Goal: Information Seeking & Learning: Find specific page/section

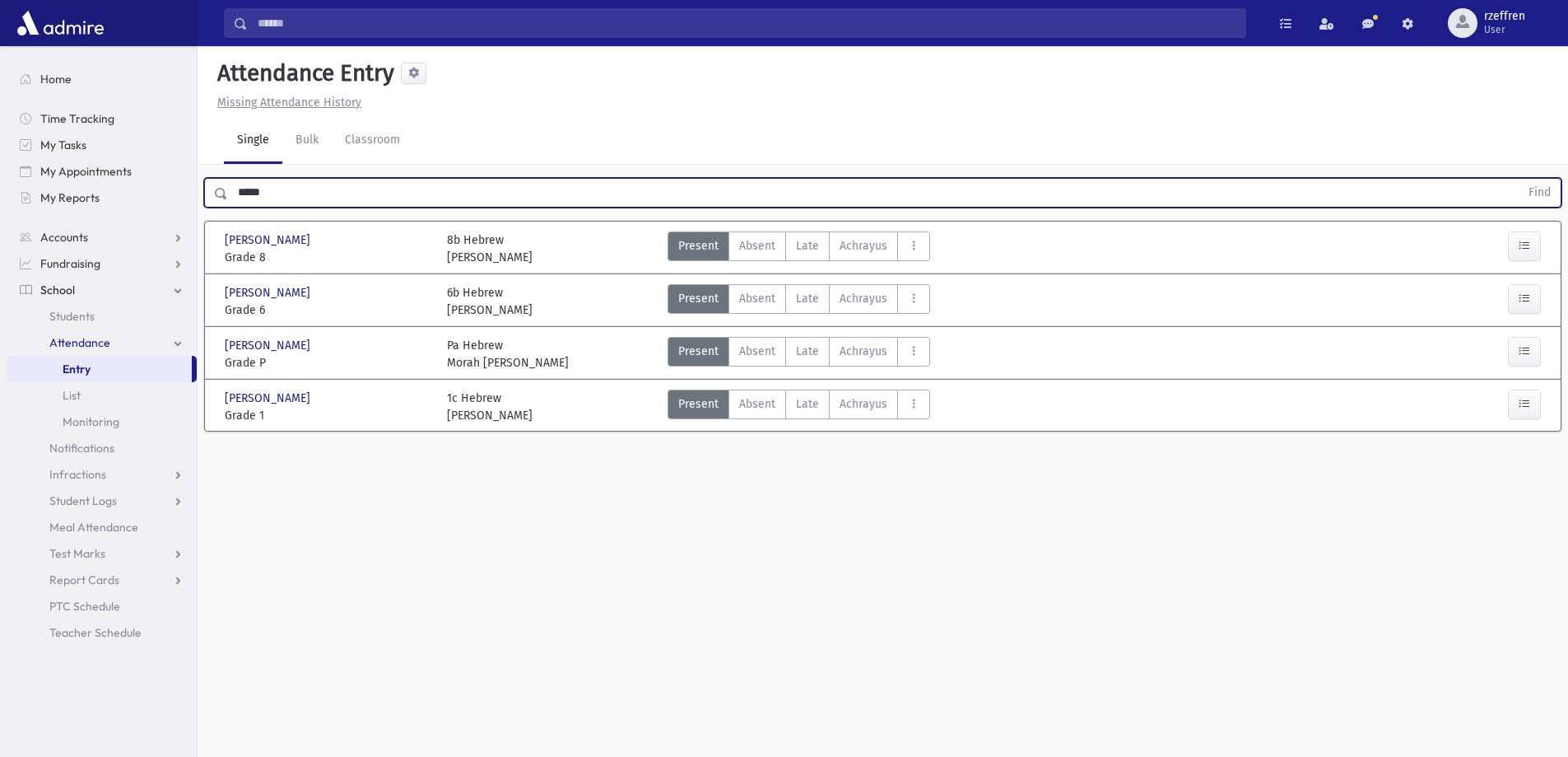
click at [222, 195] on div "***** Find" at bounding box center [882, 192] width 1357 height 30
click at [378, 191] on input "*****" at bounding box center [873, 192] width 1292 height 30
drag, startPoint x: 145, startPoint y: 166, endPoint x: 6, endPoint y: 88, distance: 159.4
click at [0, 112] on div "Search Results All Accounts" at bounding box center [784, 396] width 1568 height 794
drag, startPoint x: 279, startPoint y: 193, endPoint x: 0, endPoint y: 156, distance: 281.4
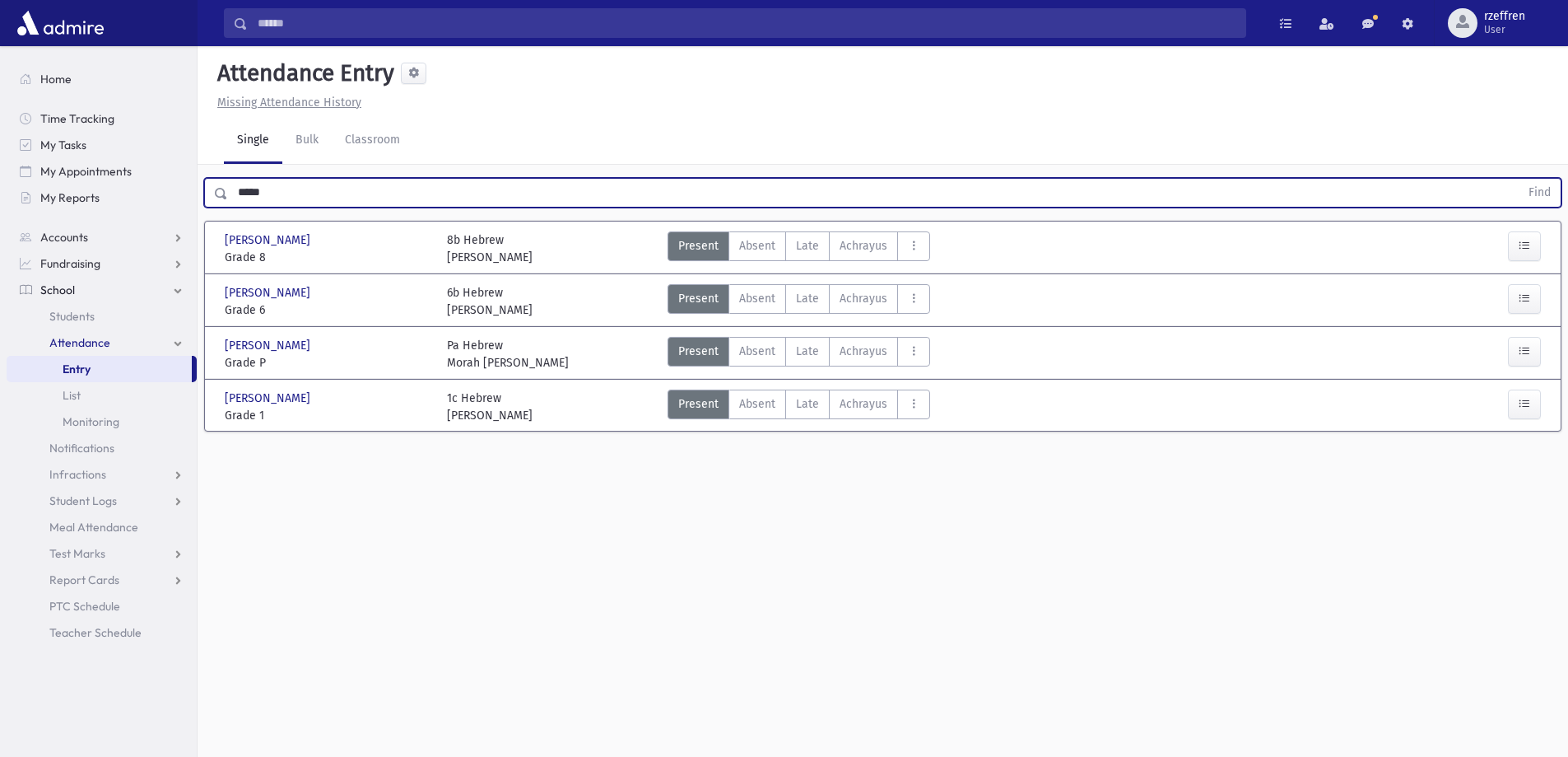
click at [0, 157] on div "Search Results All Accounts" at bounding box center [784, 396] width 1568 height 794
click at [1519, 179] on button "Find" at bounding box center [1540, 192] width 42 height 28
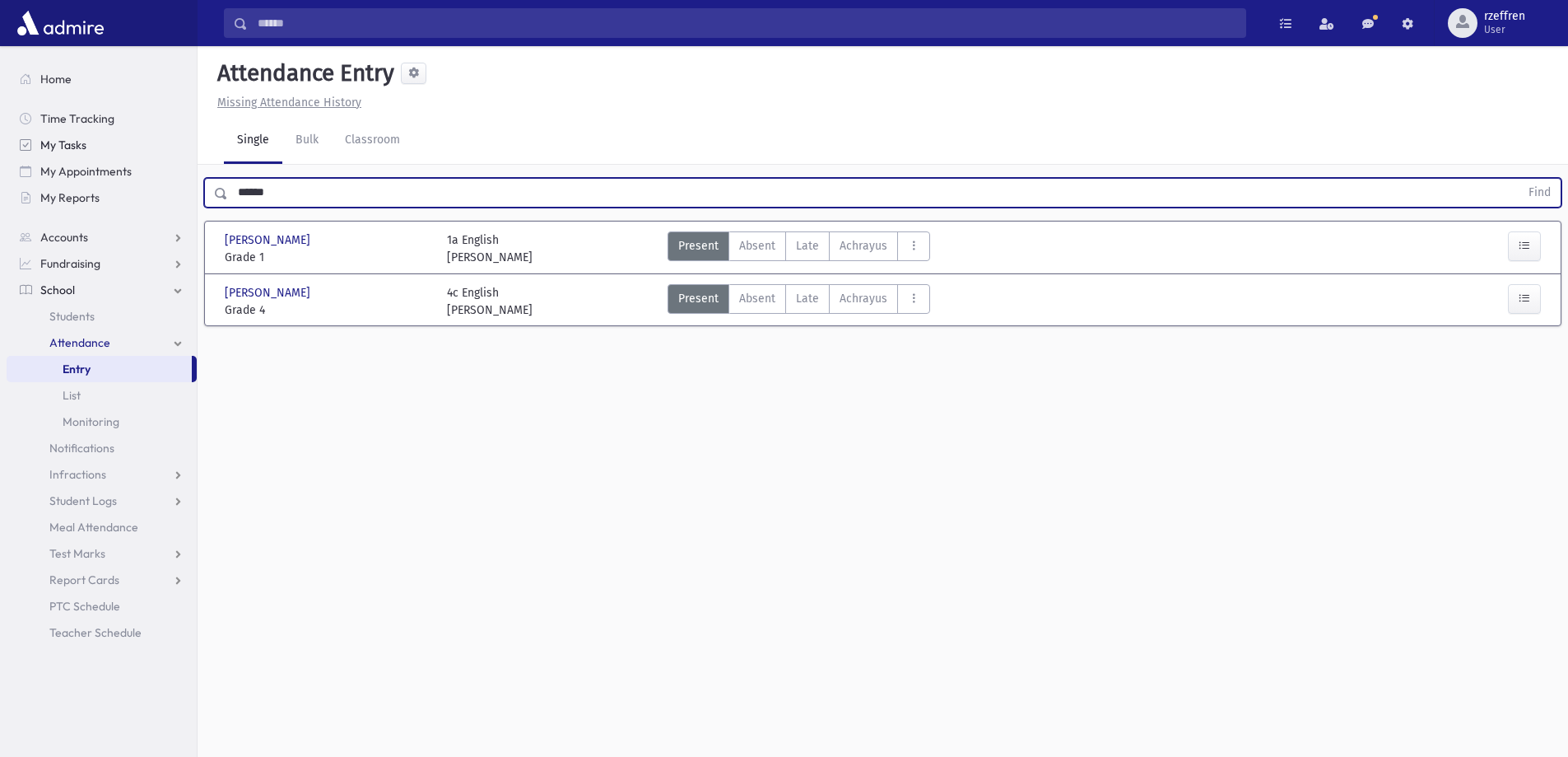
drag, startPoint x: 219, startPoint y: 193, endPoint x: 16, endPoint y: 136, distance: 210.9
click at [17, 140] on div "Search Results All Accounts" at bounding box center [784, 396] width 1568 height 794
click at [1519, 179] on button "Find" at bounding box center [1540, 192] width 42 height 28
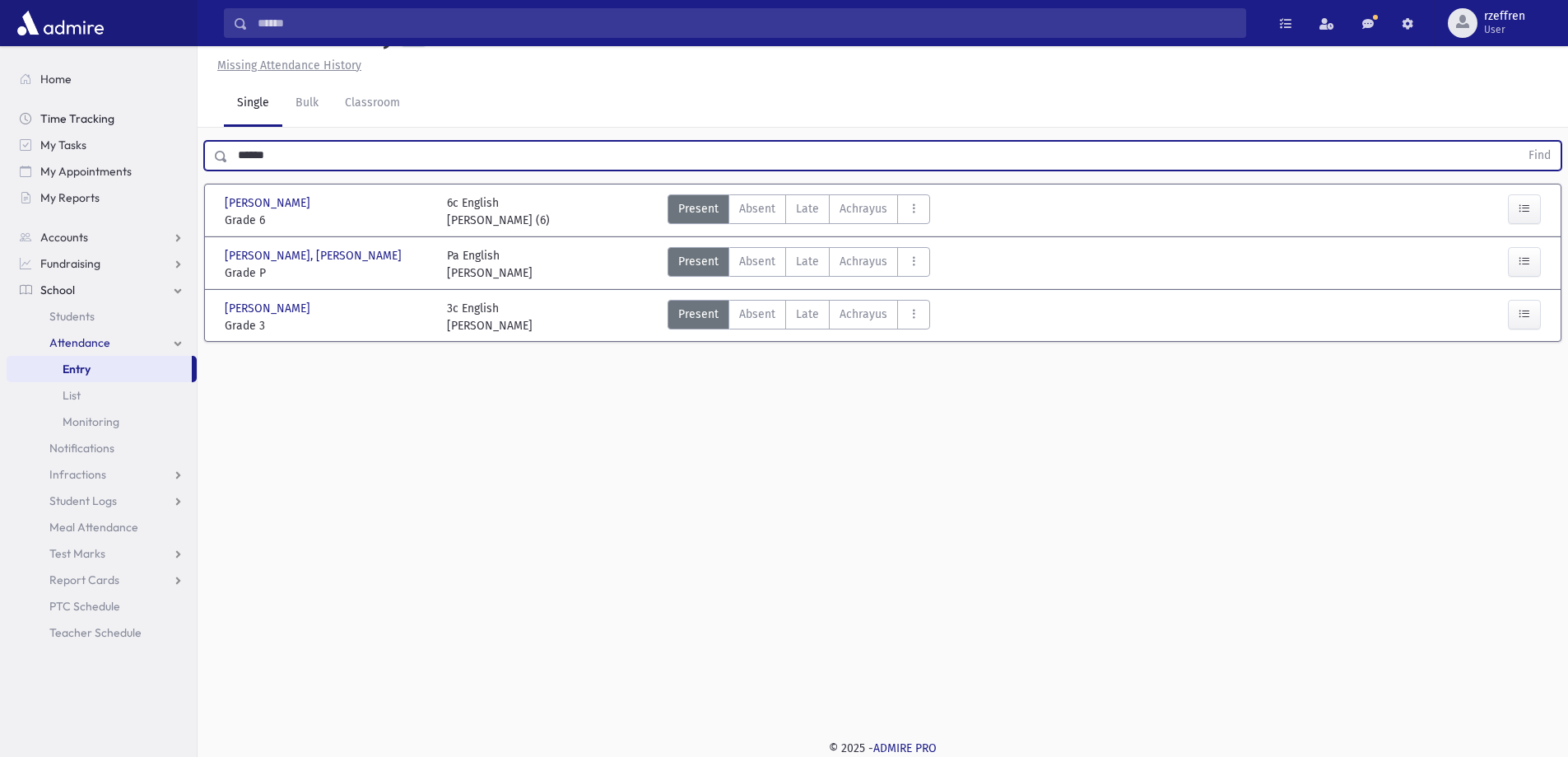
drag, startPoint x: 283, startPoint y: 144, endPoint x: 95, endPoint y: 131, distance: 188.4
click at [97, 131] on div "Search Results All Accounts" at bounding box center [784, 359] width 1568 height 794
click at [1519, 141] on button "Find" at bounding box center [1540, 155] width 42 height 28
drag, startPoint x: 212, startPoint y: 135, endPoint x: 0, endPoint y: 98, distance: 215.2
click at [33, 112] on div "Search Results All Accounts" at bounding box center [784, 359] width 1568 height 794
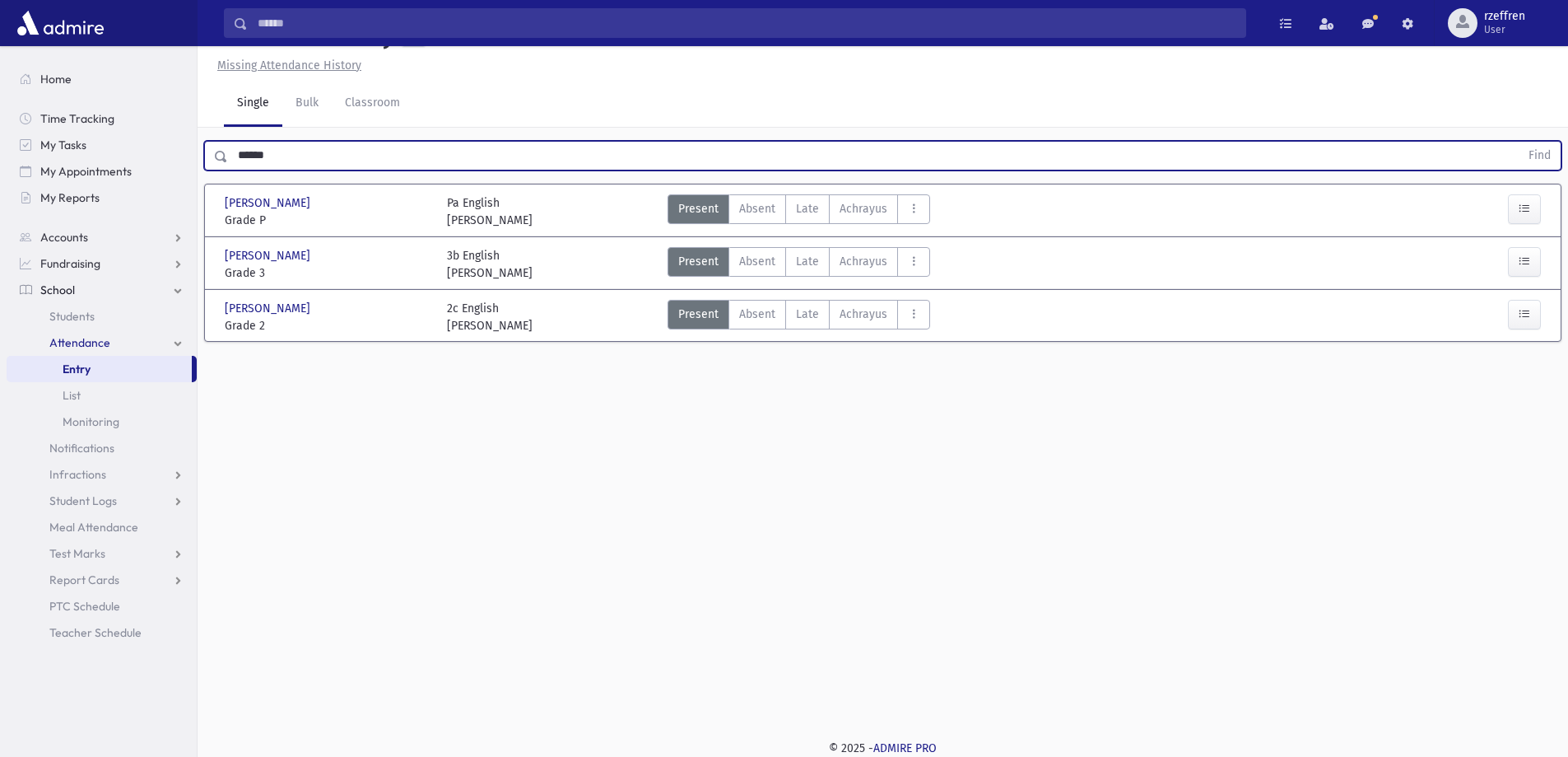
type input "******"
click at [1519, 141] on button "Find" at bounding box center [1540, 155] width 42 height 28
click at [64, 318] on span "Students" at bounding box center [71, 315] width 45 height 14
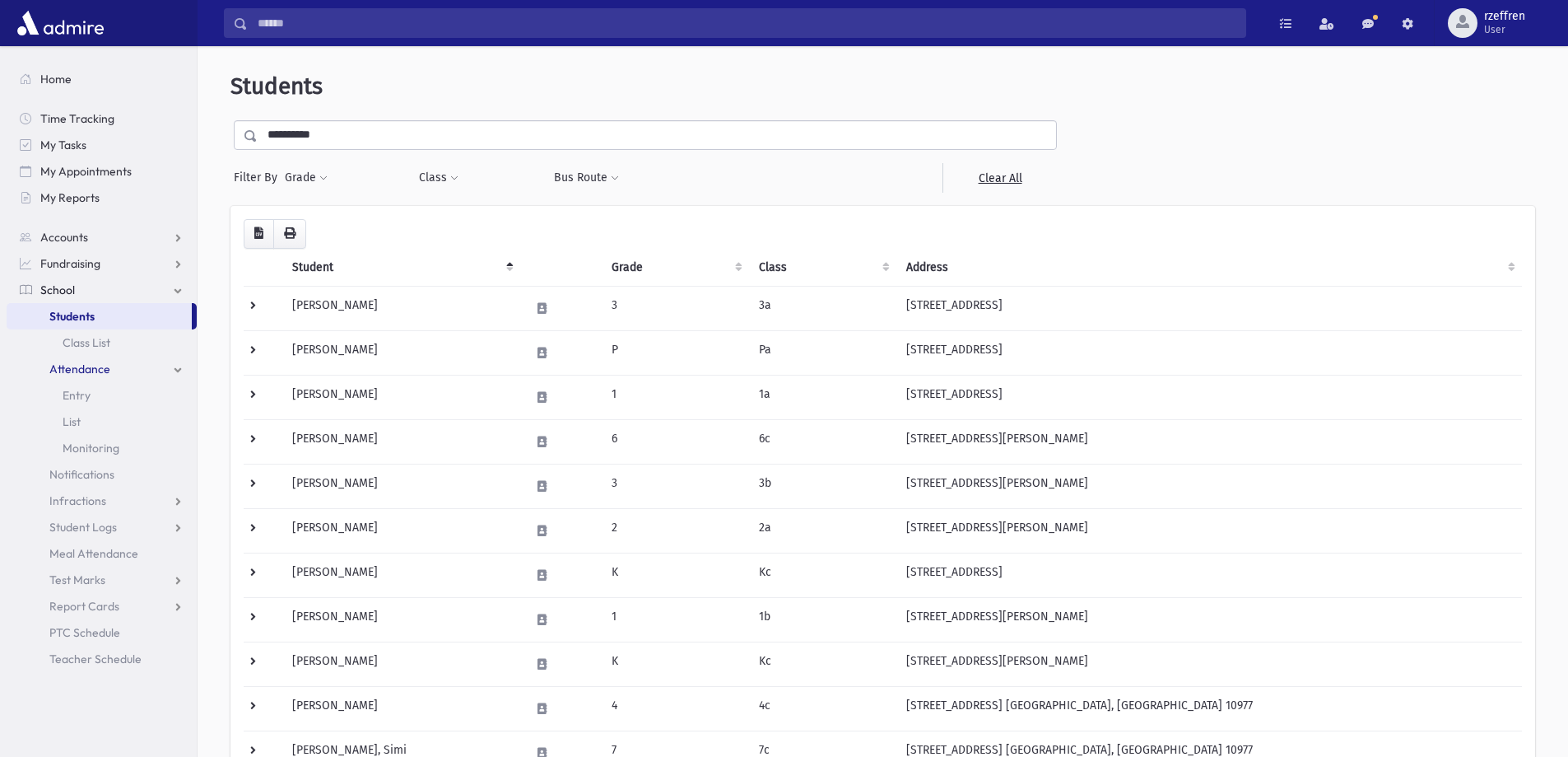
scroll to position [820, 0]
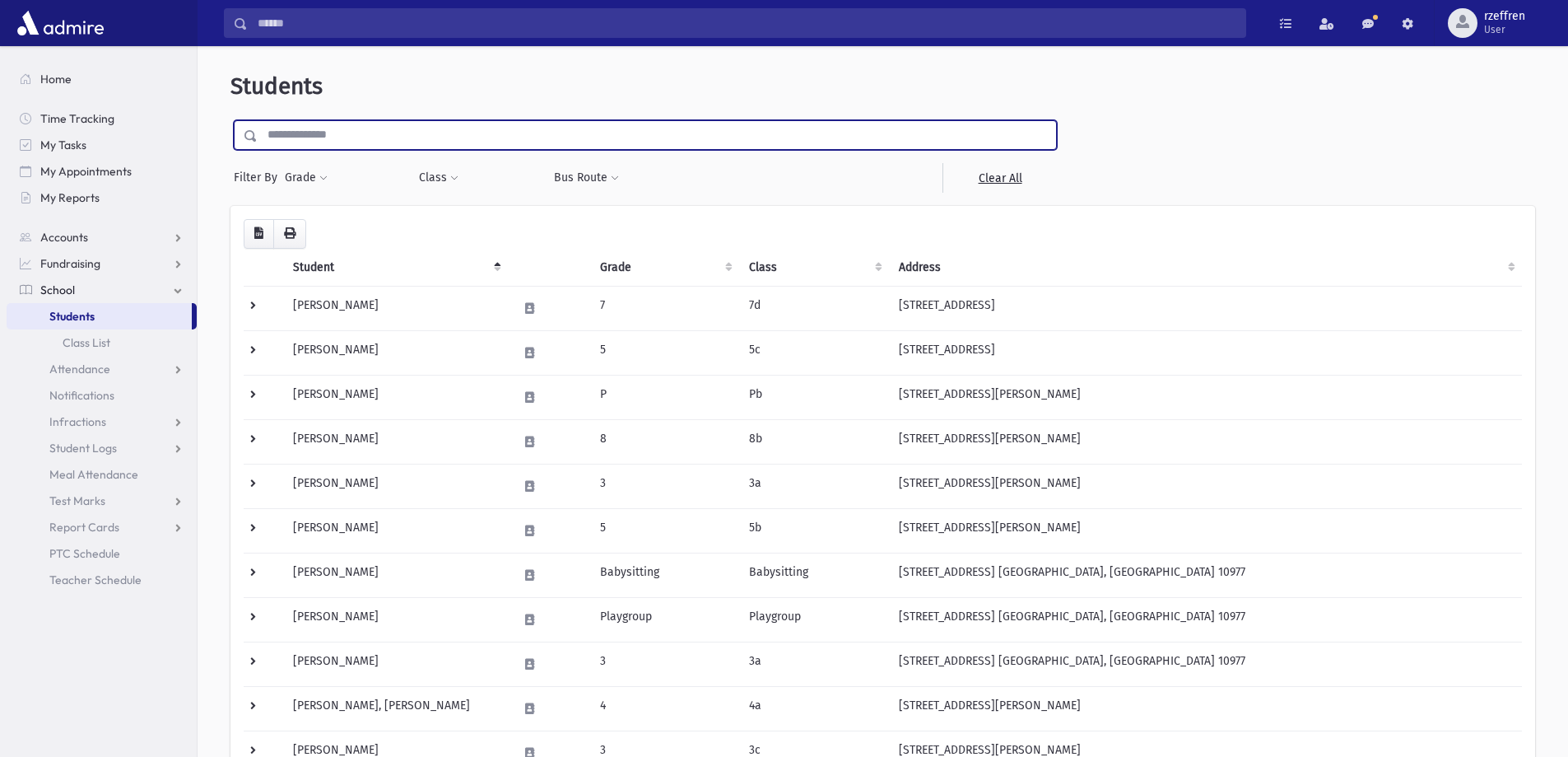
click at [374, 130] on input "text" at bounding box center [657, 135] width 798 height 30
type input "******"
click at [231, 120] on input "submit" at bounding box center [254, 131] width 46 height 22
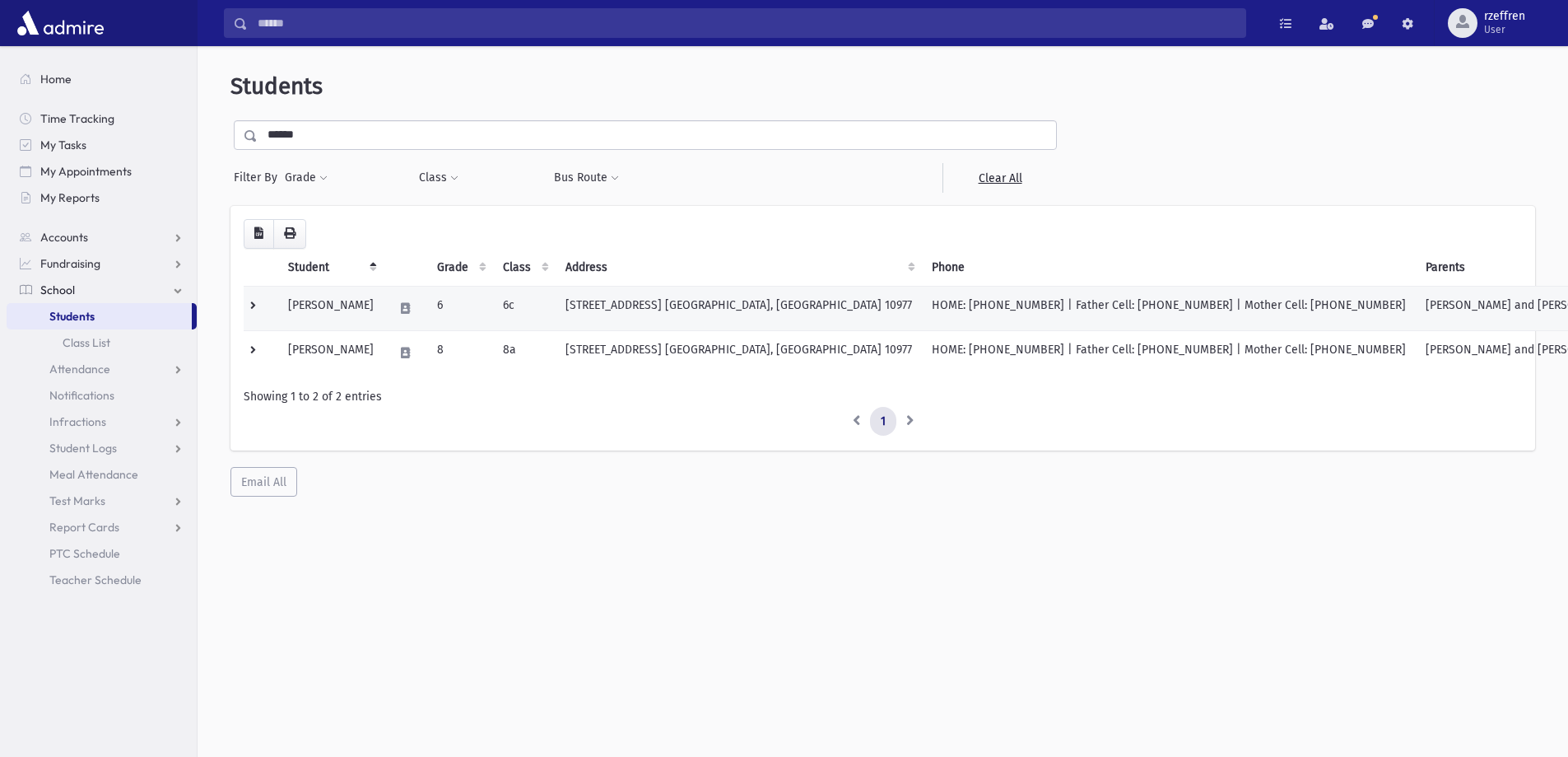
click at [367, 317] on td "[PERSON_NAME]" at bounding box center [331, 308] width 106 height 44
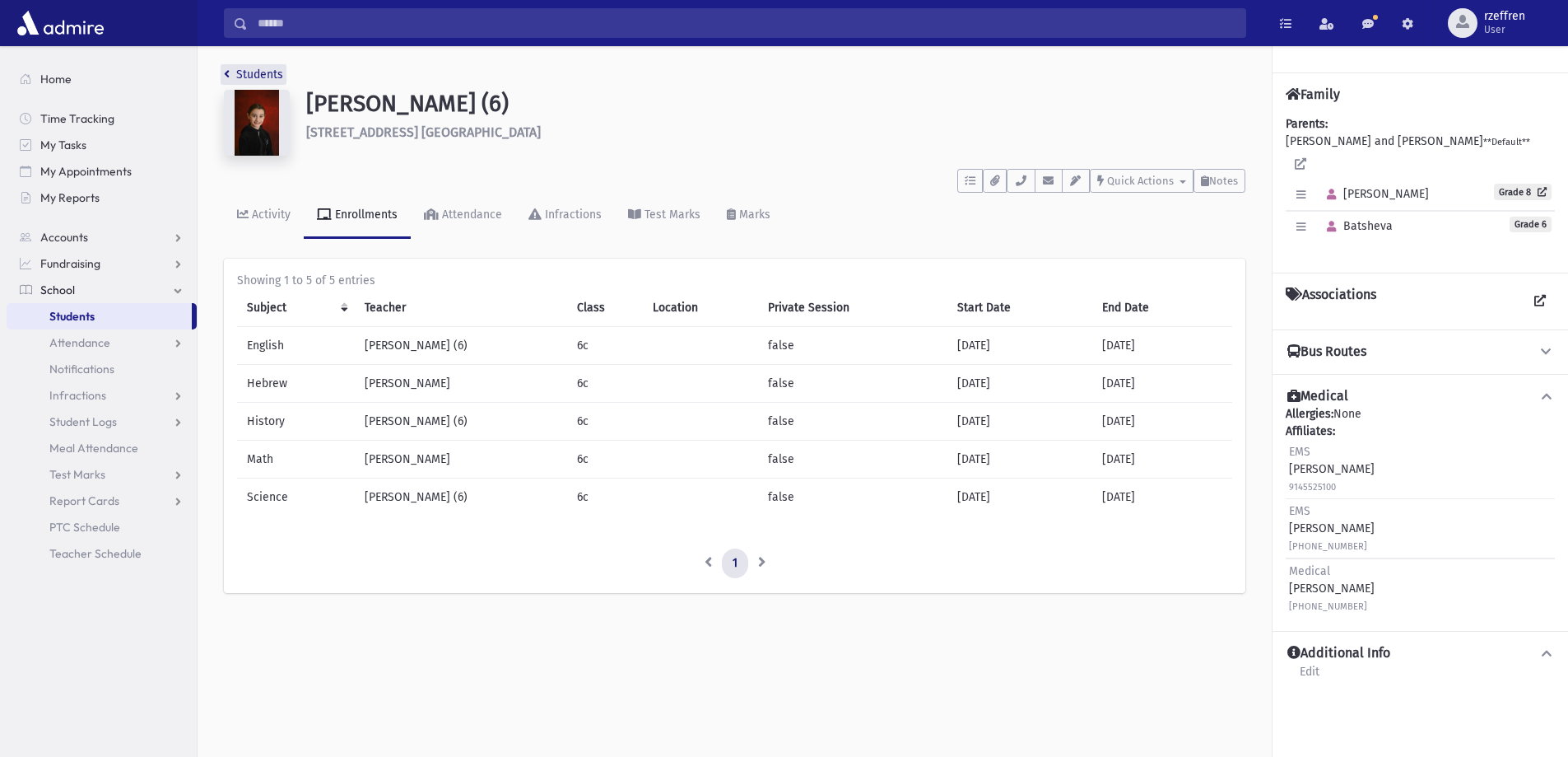
click at [255, 70] on link "Students" at bounding box center [254, 74] width 60 height 14
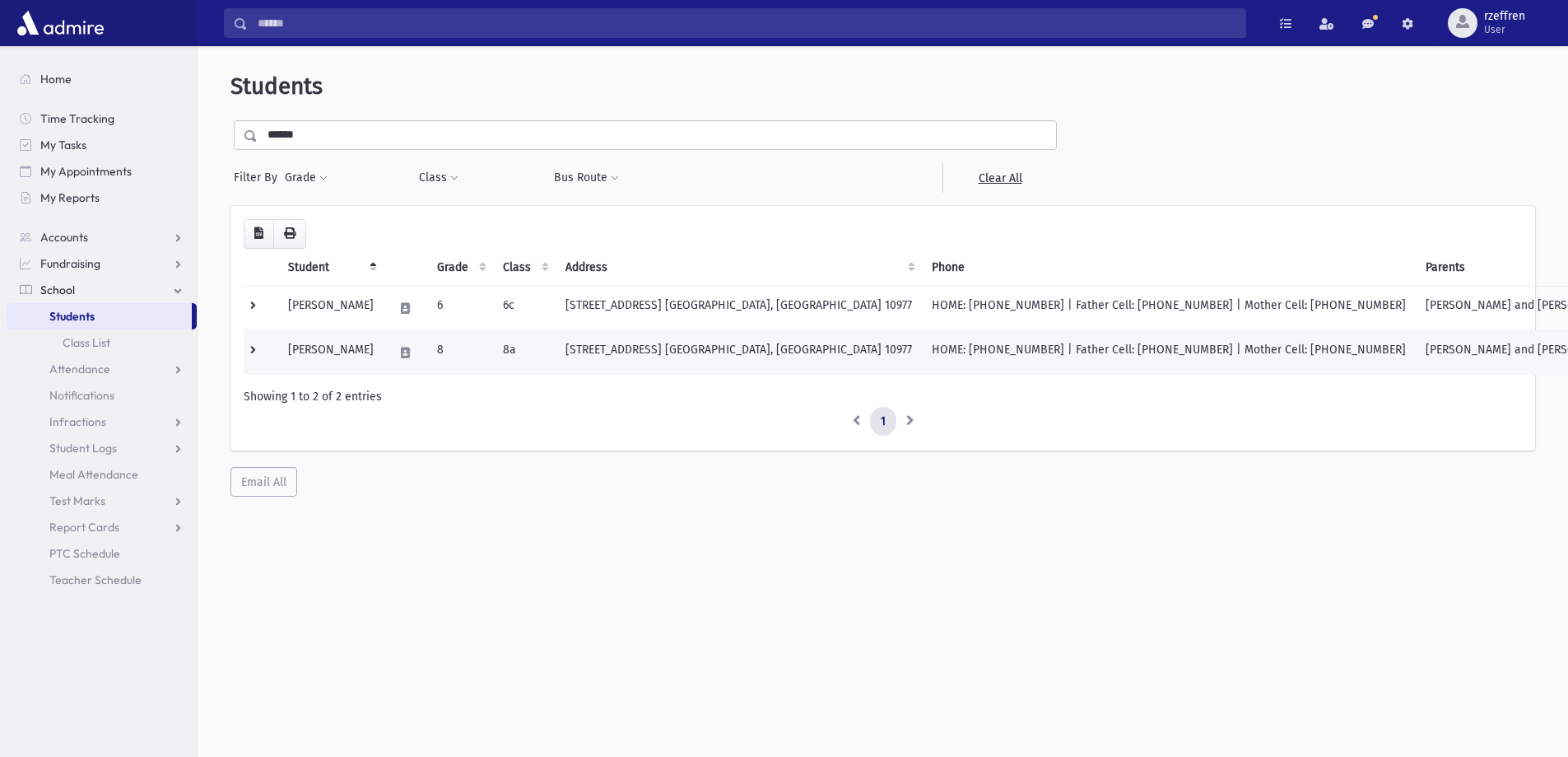
click at [375, 359] on td "Bodner, Dina" at bounding box center [331, 352] width 106 height 44
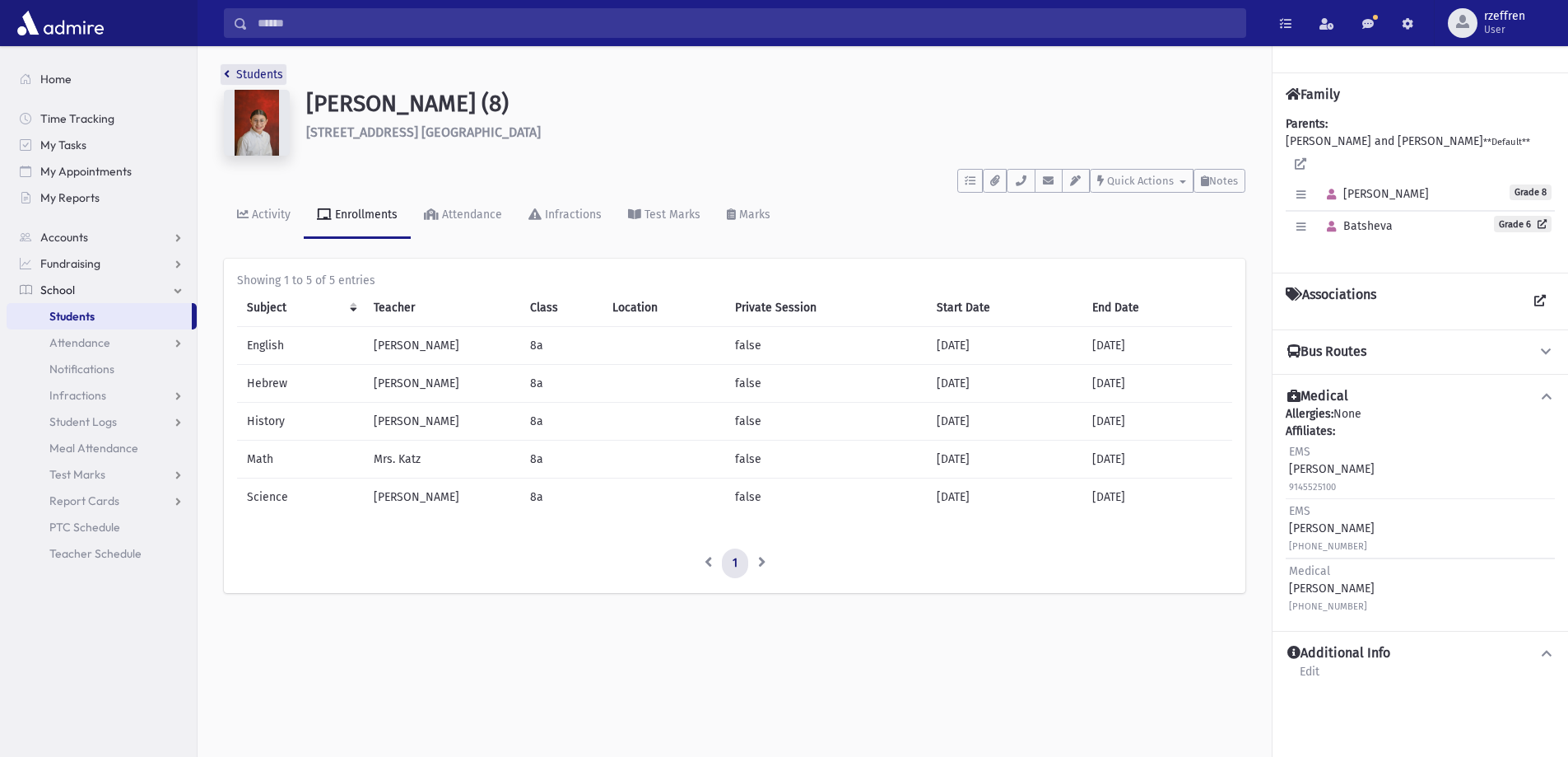
click at [245, 71] on link "Students" at bounding box center [254, 74] width 60 height 14
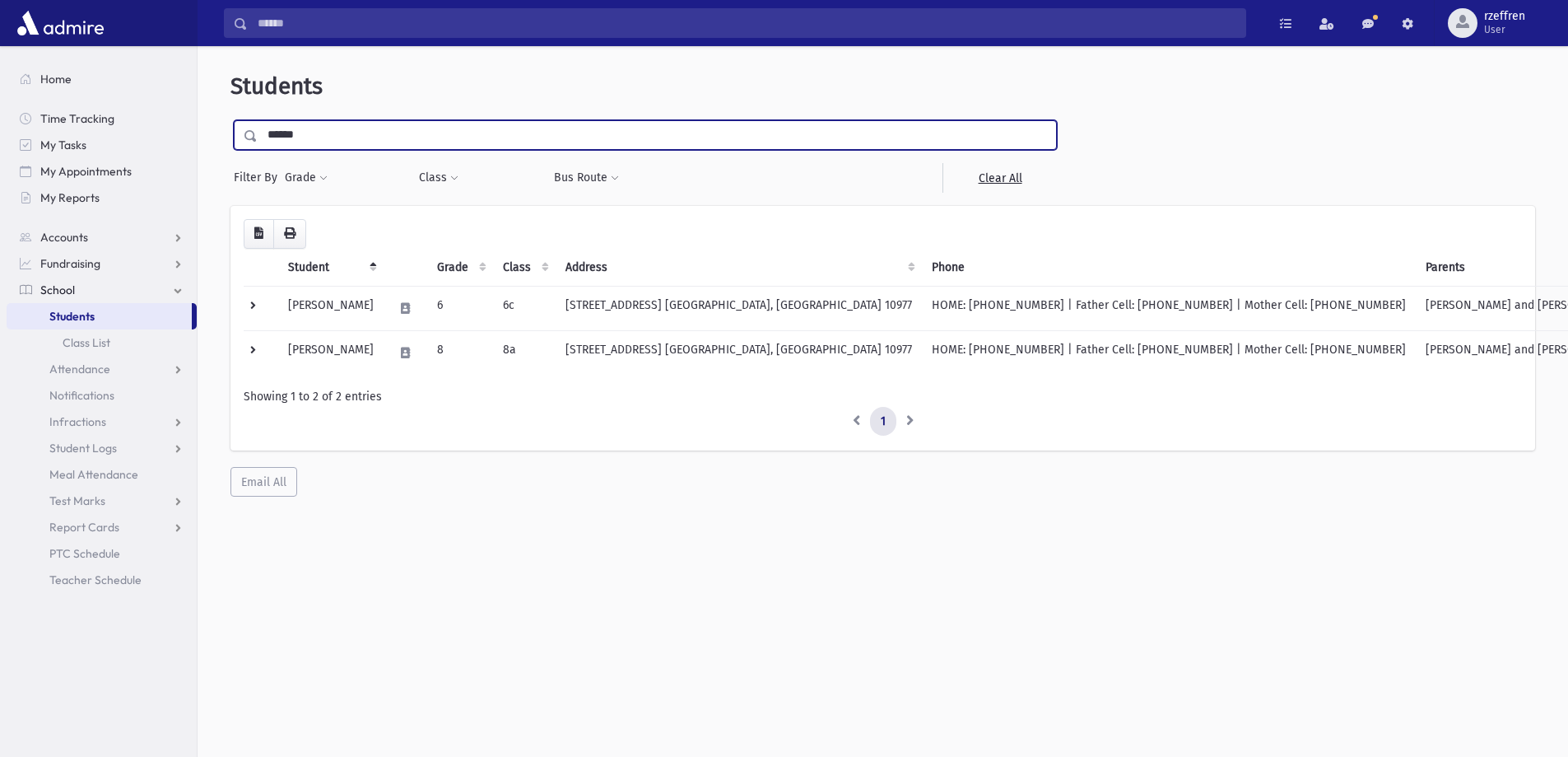
drag, startPoint x: 323, startPoint y: 128, endPoint x: 0, endPoint y: 17, distance: 341.5
click at [0, 19] on div "Search Results All Accounts" at bounding box center [784, 400] width 1568 height 800
type input "******"
click at [231, 120] on input "submit" at bounding box center [254, 131] width 46 height 22
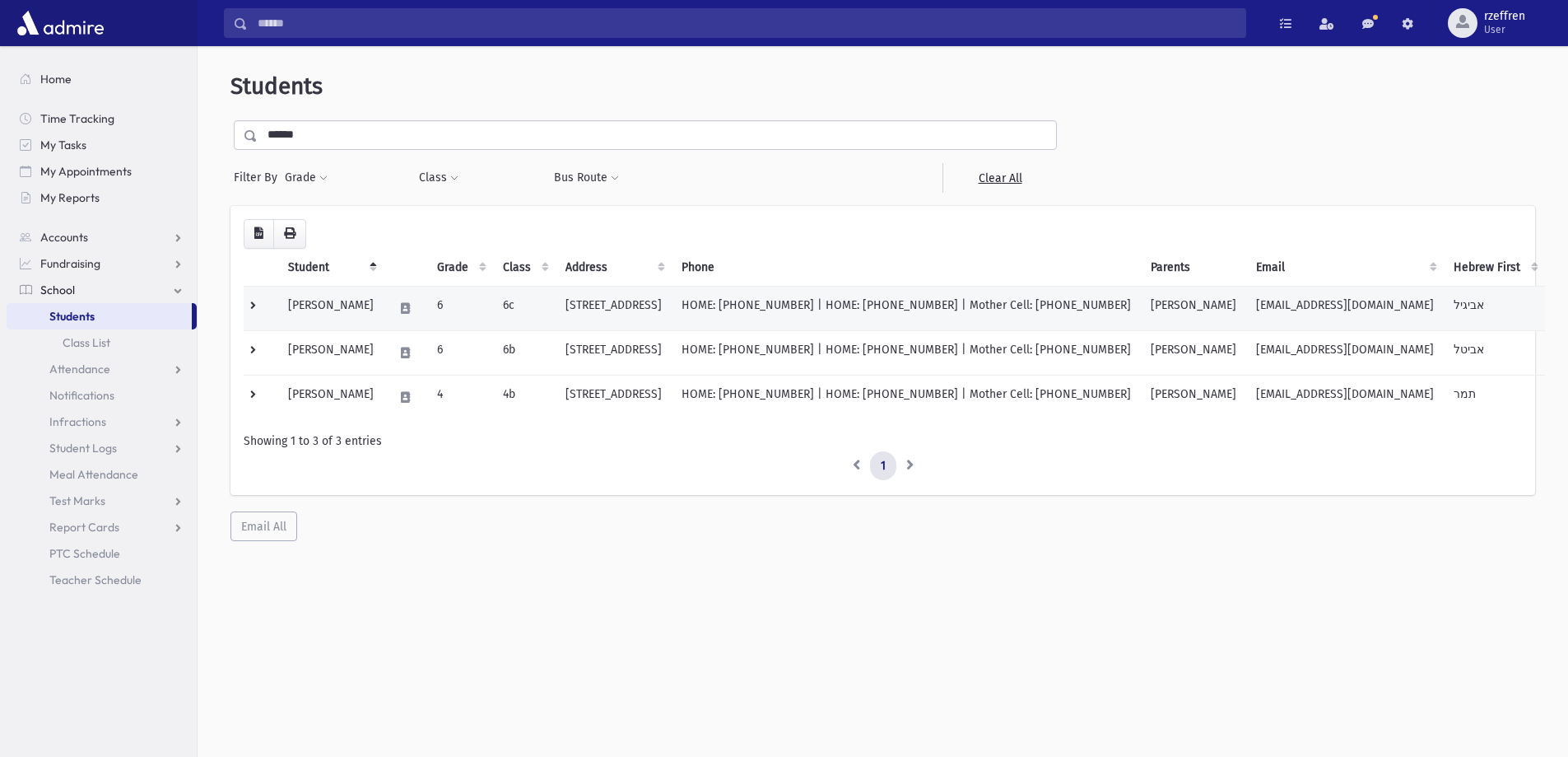
click at [329, 314] on td "[PERSON_NAME]" at bounding box center [331, 308] width 106 height 44
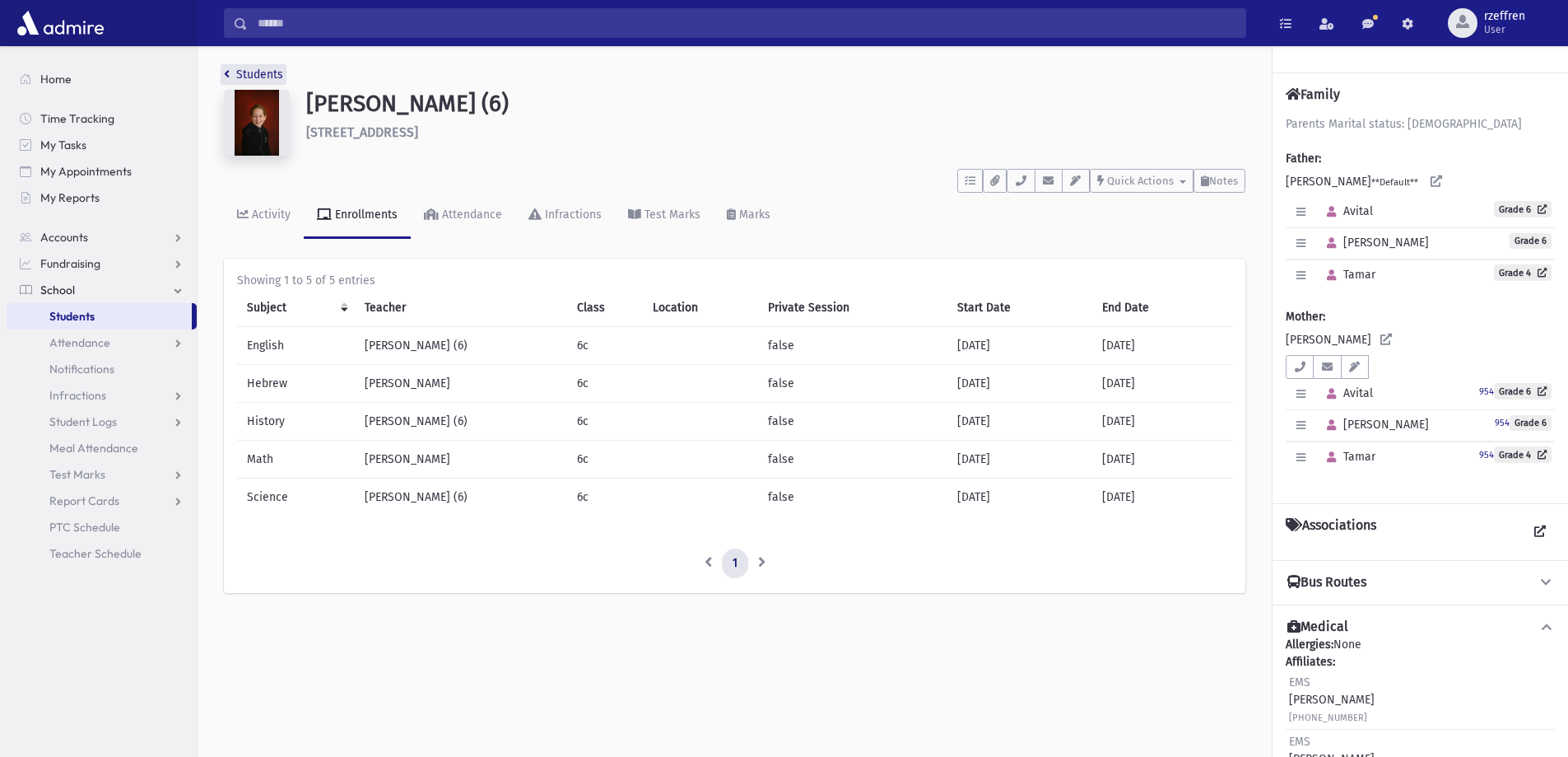
click at [257, 71] on link "Students" at bounding box center [254, 74] width 60 height 14
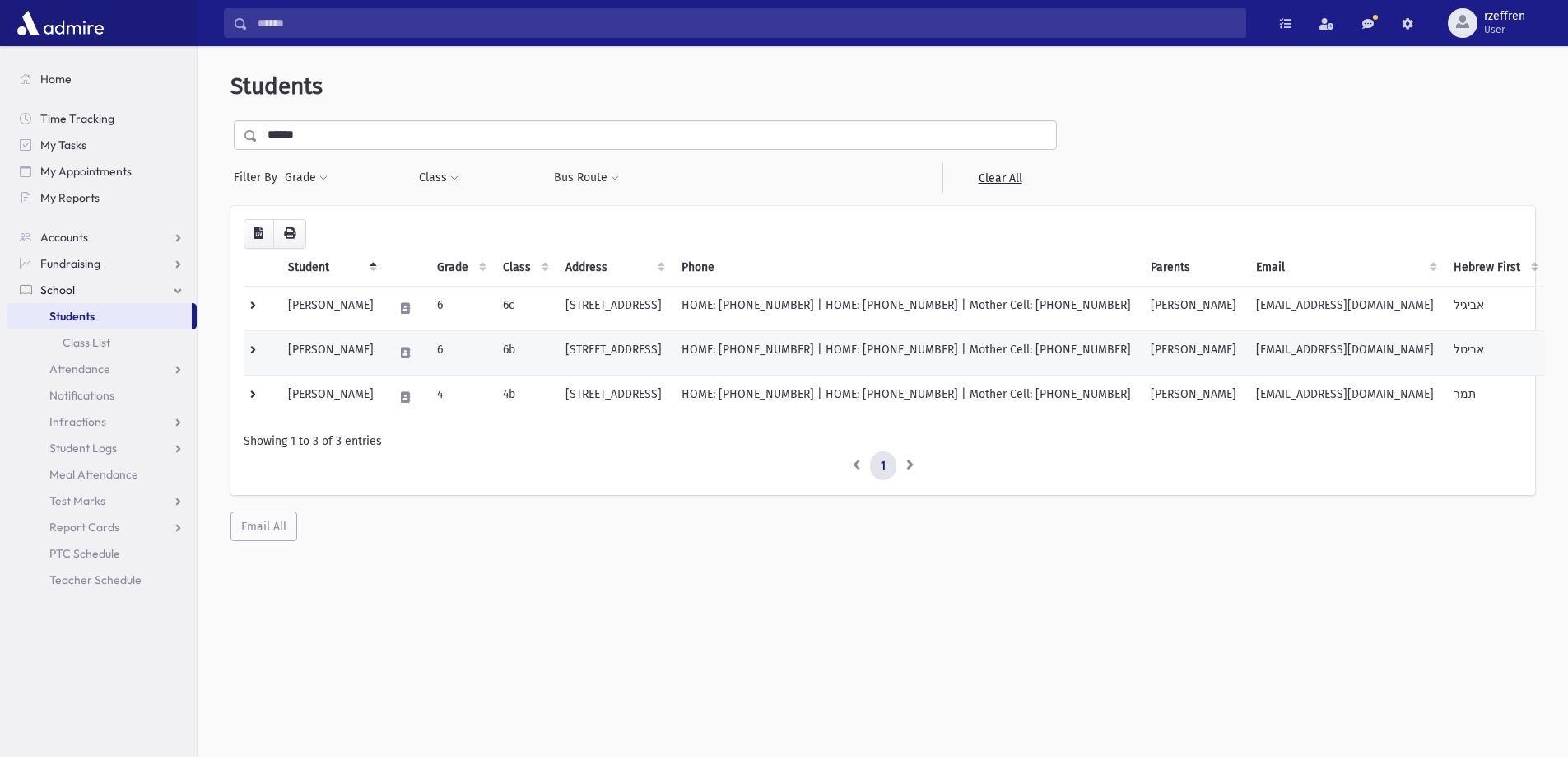
click at [365, 356] on td "Serkez, Avital" at bounding box center [331, 352] width 106 height 44
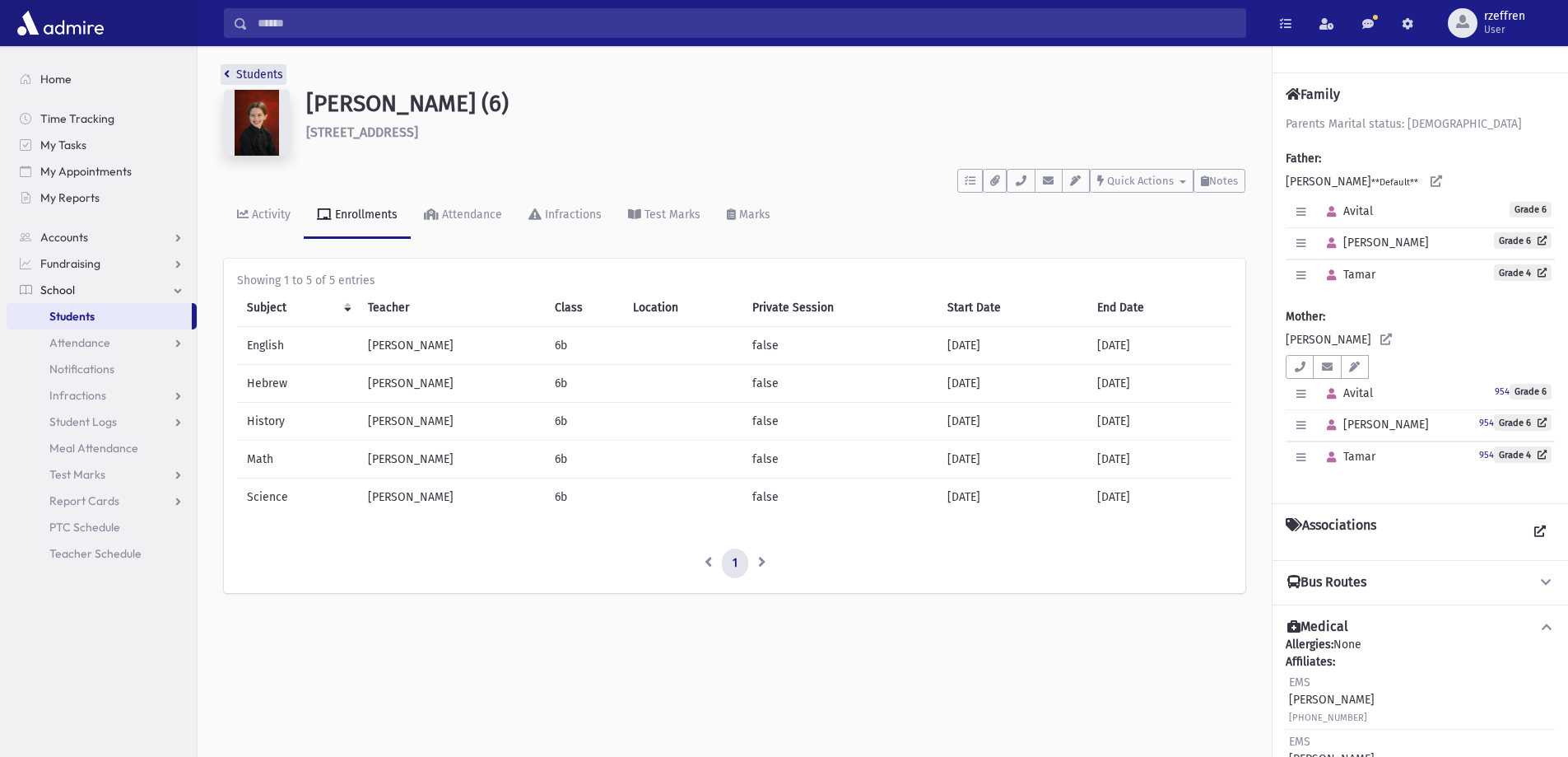
click at [262, 77] on link "Students" at bounding box center [254, 74] width 60 height 14
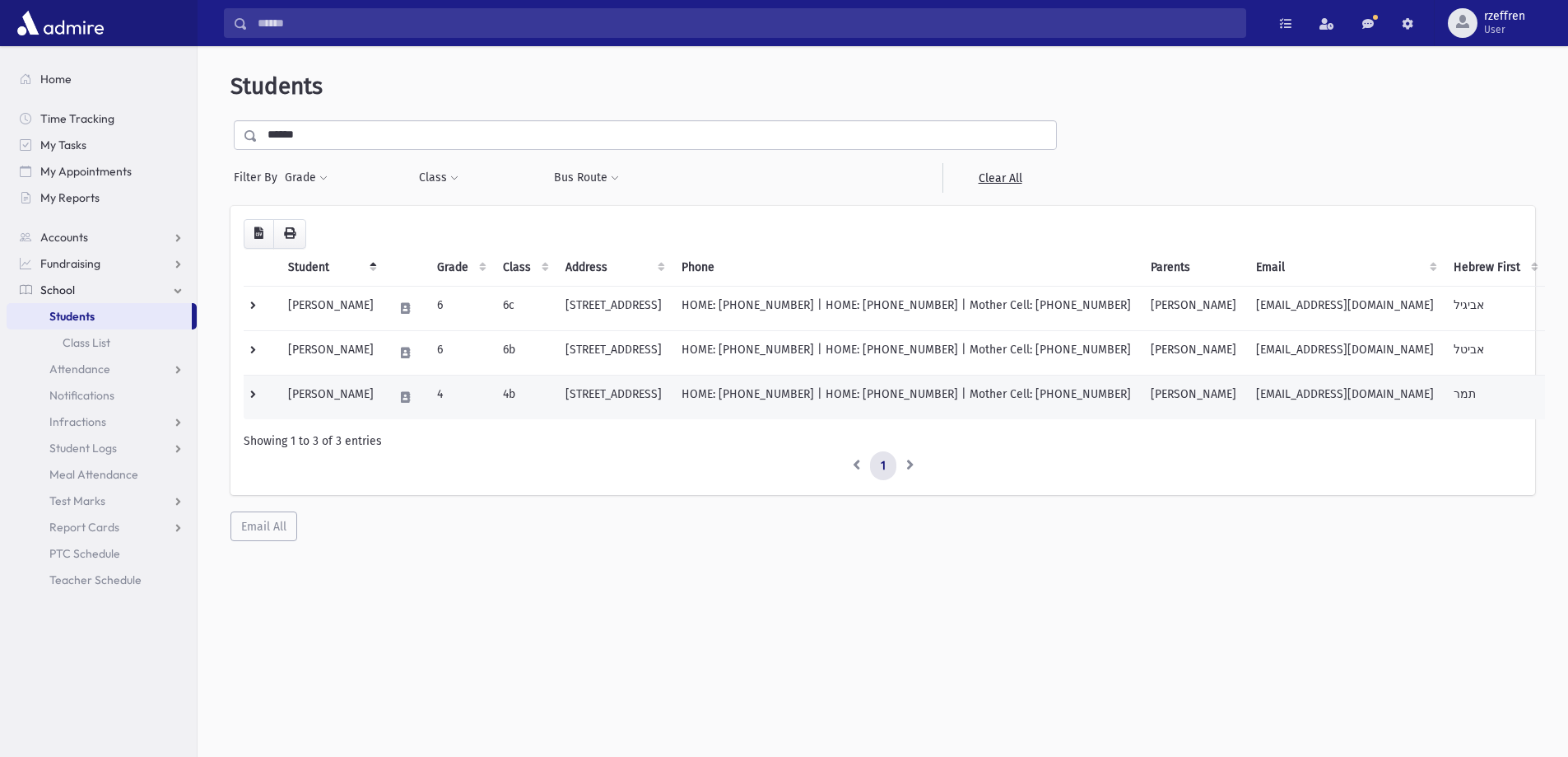
click at [307, 400] on td "Serkez, Tamar" at bounding box center [331, 396] width 106 height 44
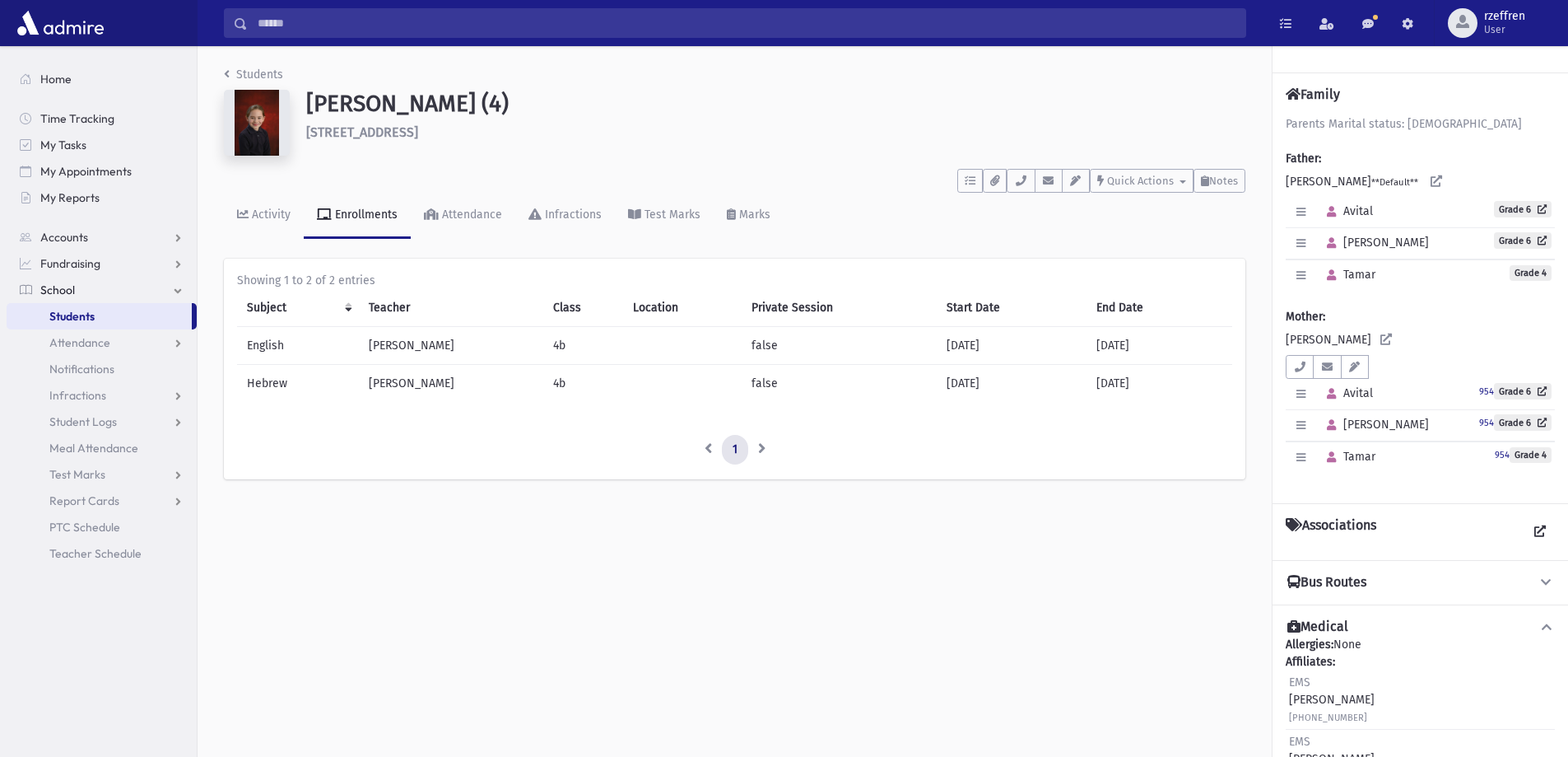
click at [252, 64] on div "Students [PERSON_NAME] (4) [STREET_ADDRESS] **** To Do's No open tasks Show Lis…" at bounding box center [734, 281] width 1075 height 469
click at [253, 69] on link "Students" at bounding box center [254, 74] width 60 height 14
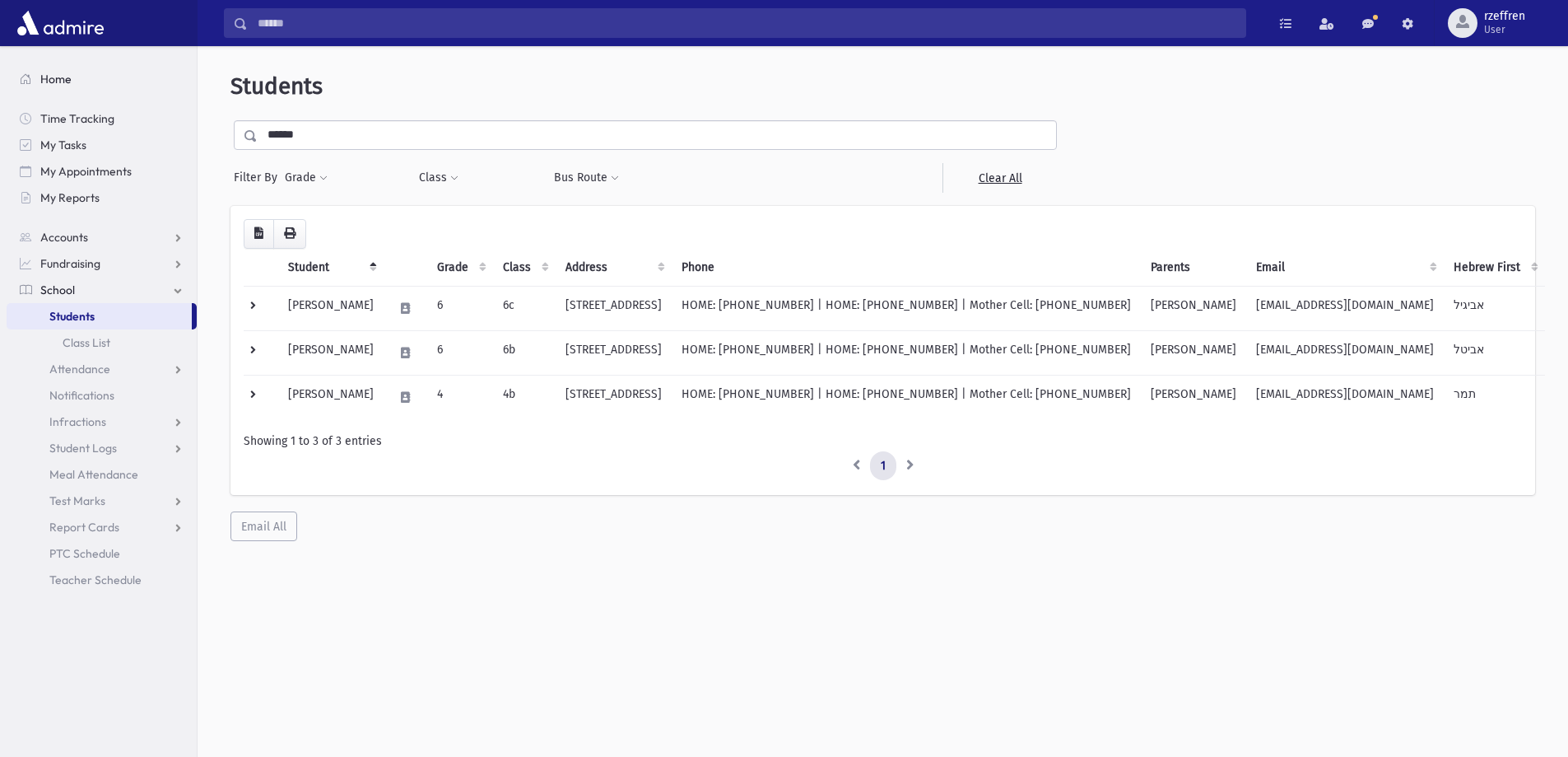
drag, startPoint x: 245, startPoint y: 139, endPoint x: 21, endPoint y: 90, distance: 229.3
click at [23, 92] on div "Search Results All Accounts" at bounding box center [784, 400] width 1568 height 800
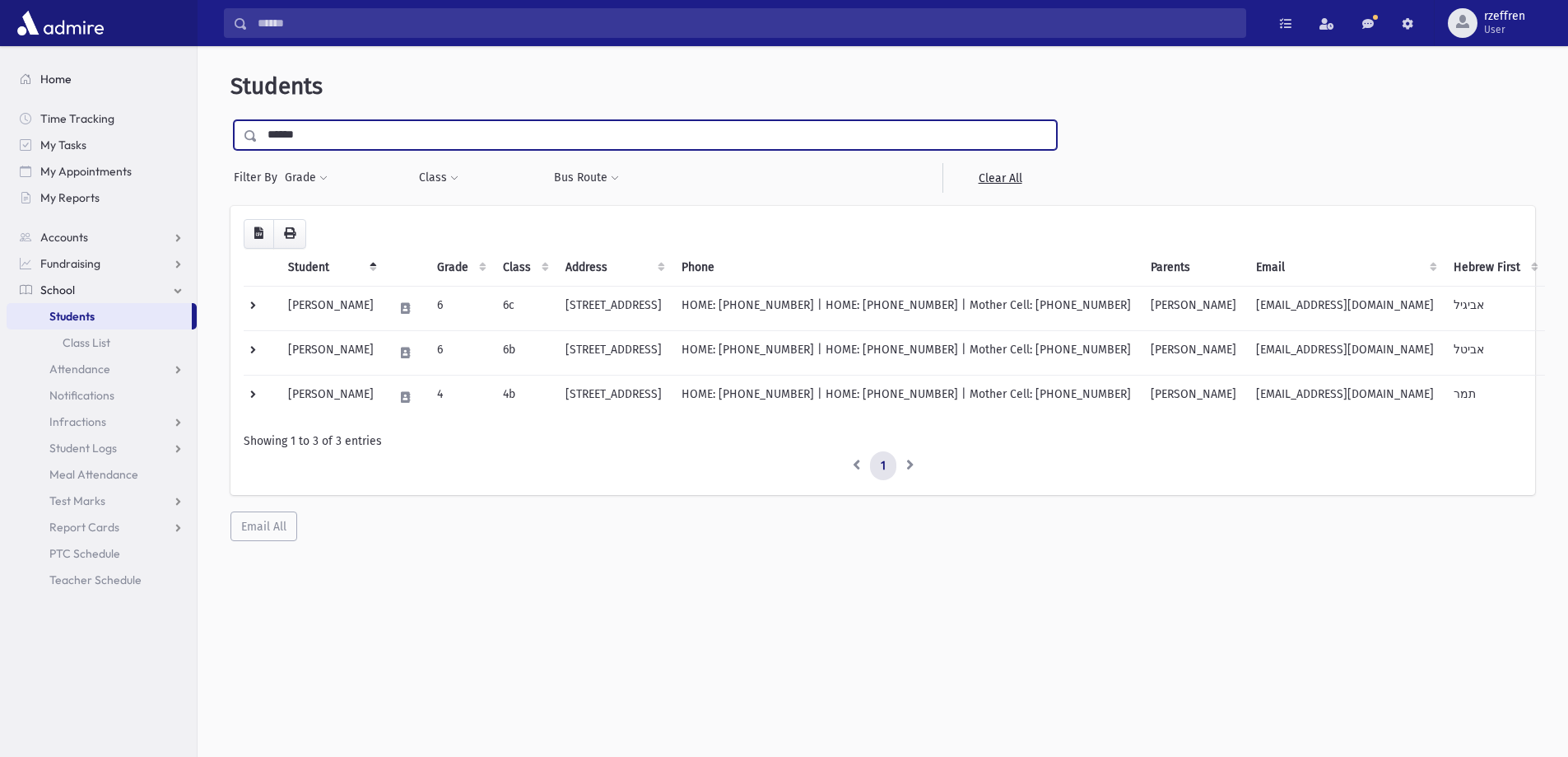
type input "******"
click at [231, 120] on input "submit" at bounding box center [254, 131] width 46 height 22
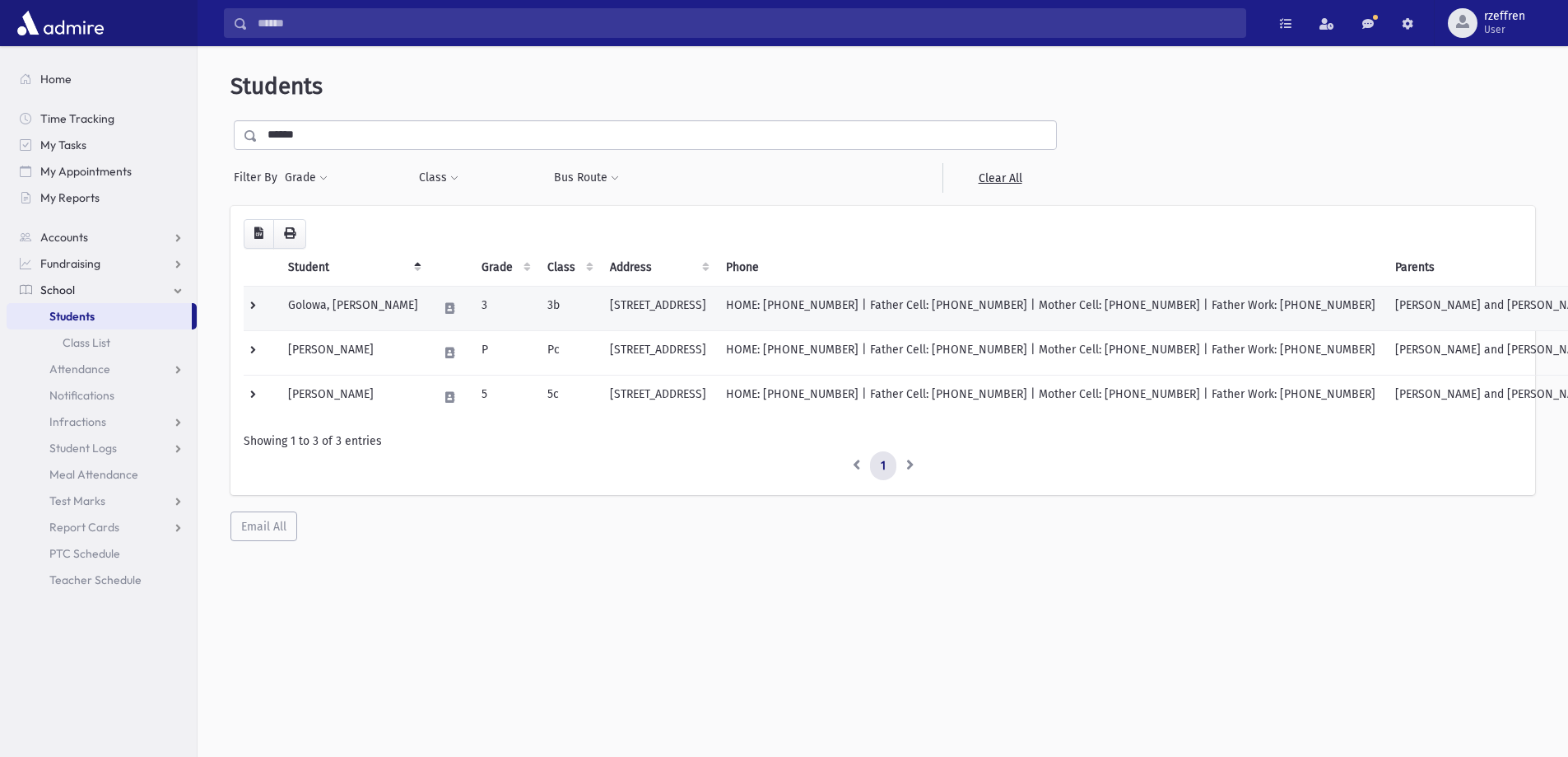
click at [370, 325] on td "Golowa, [PERSON_NAME]" at bounding box center [353, 308] width 150 height 44
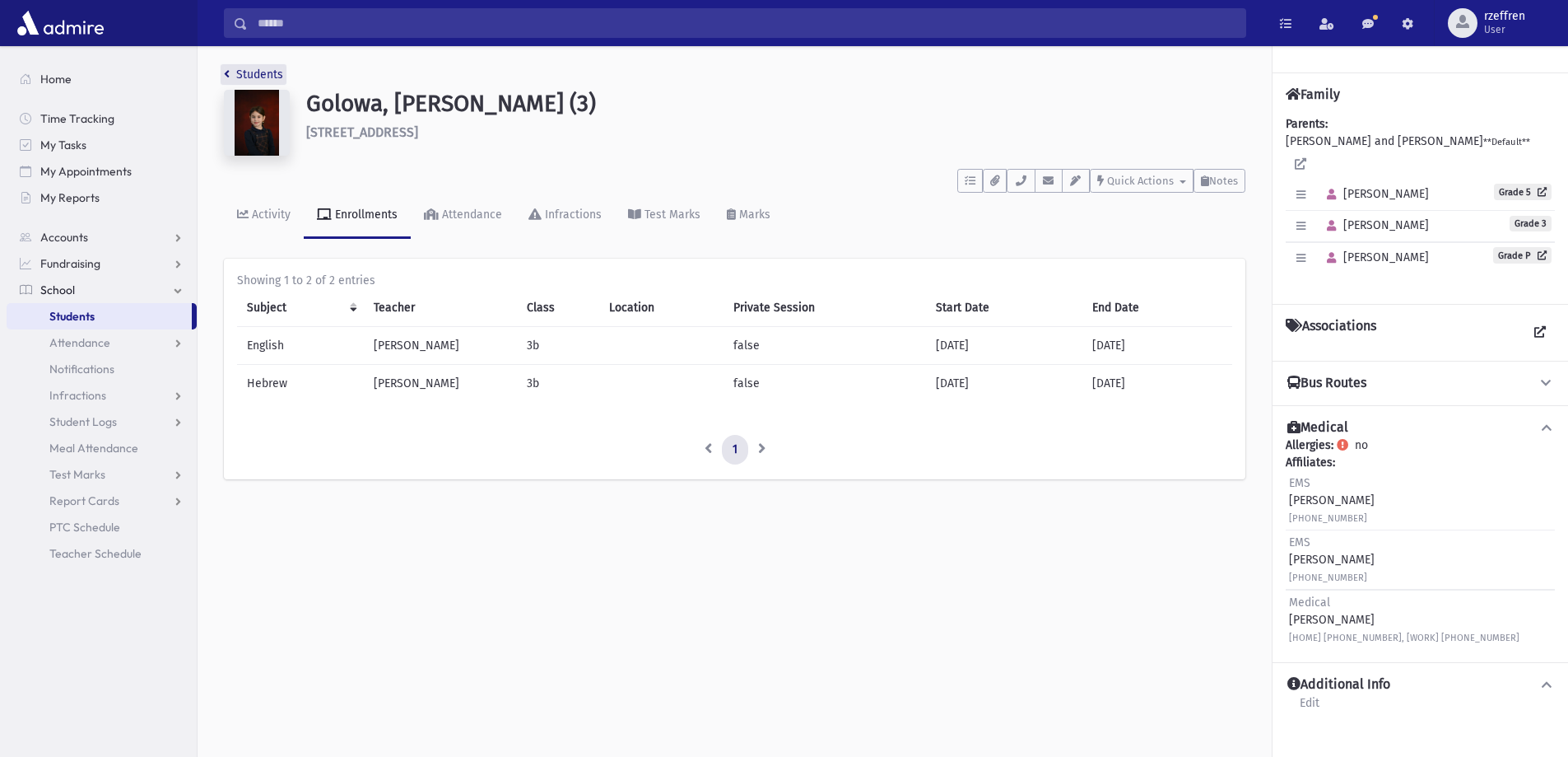
click at [262, 75] on link "Students" at bounding box center [254, 74] width 60 height 14
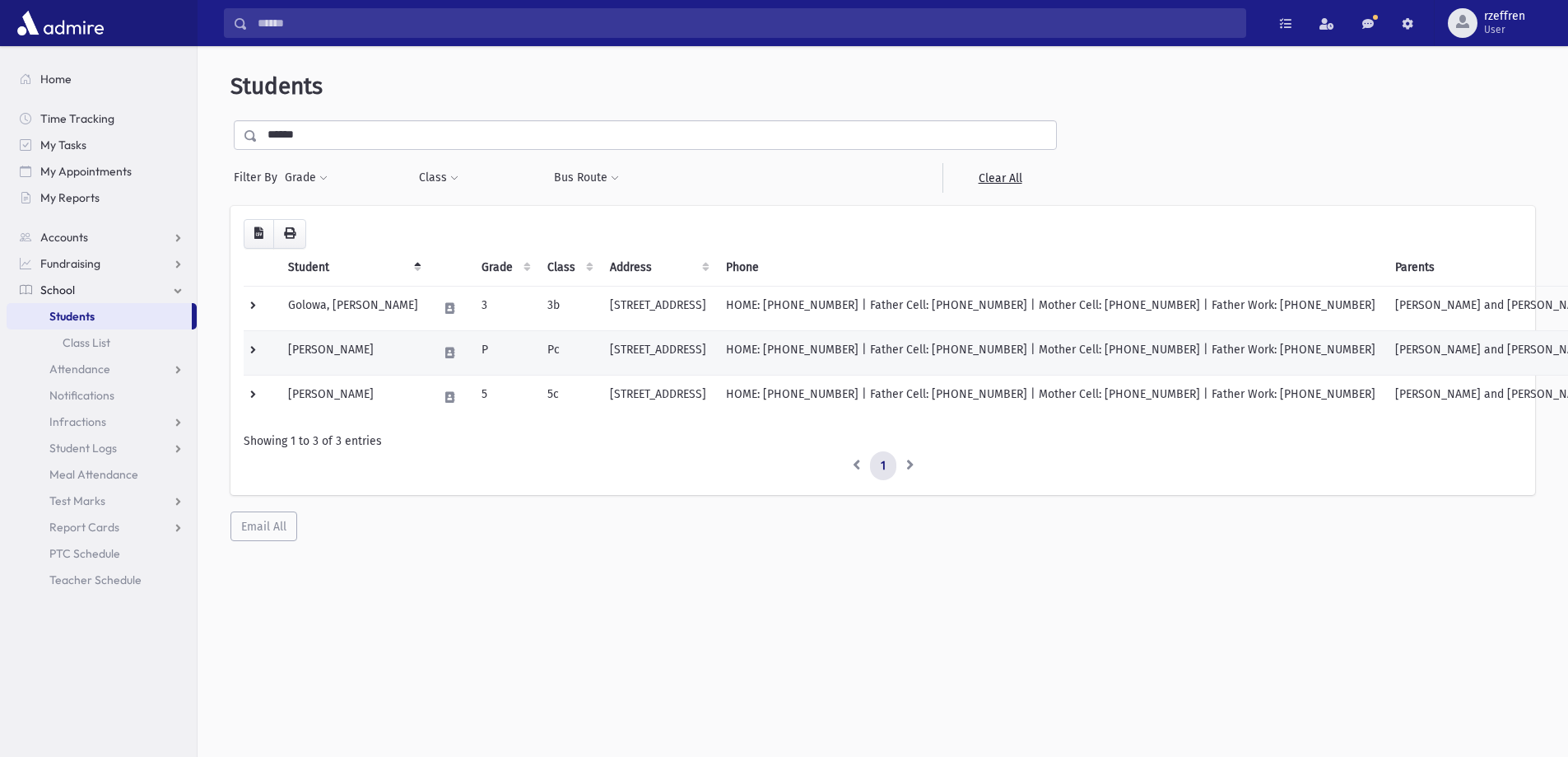
click at [371, 350] on td "Golowa, Dina" at bounding box center [353, 352] width 150 height 44
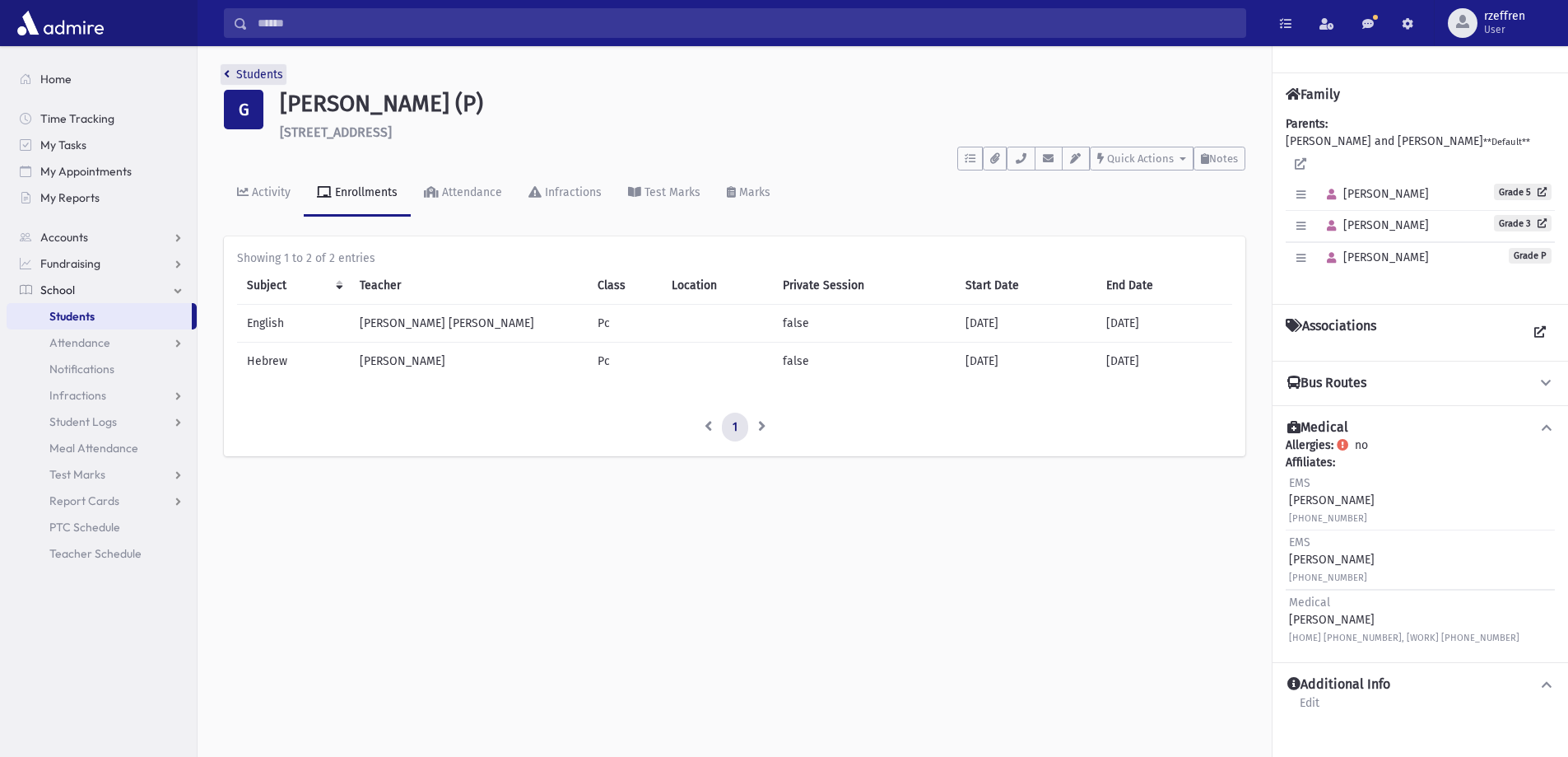
click at [260, 68] on link "Students" at bounding box center [254, 74] width 60 height 14
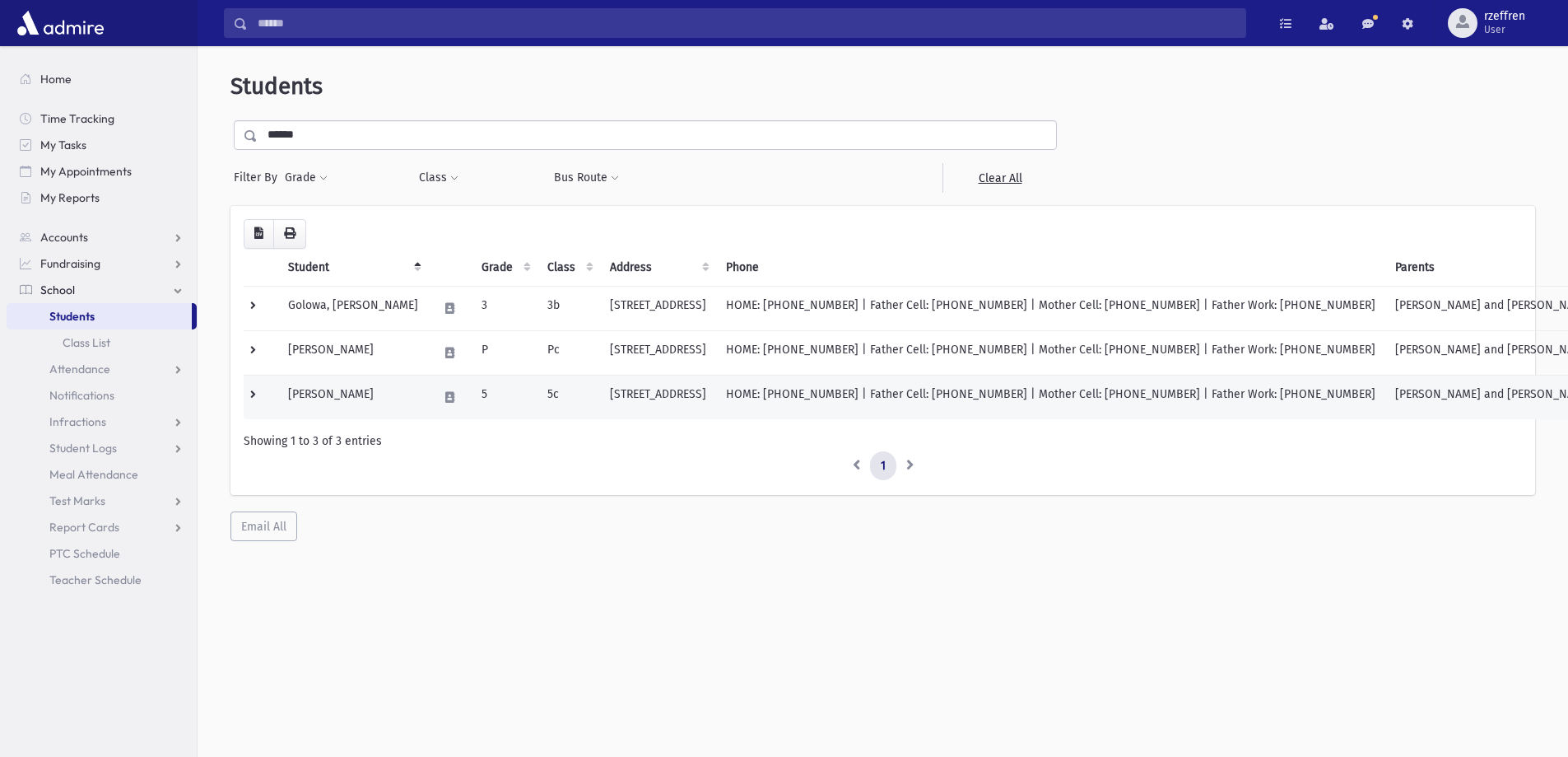
click at [387, 386] on td "Golowa, Sara" at bounding box center [353, 396] width 150 height 44
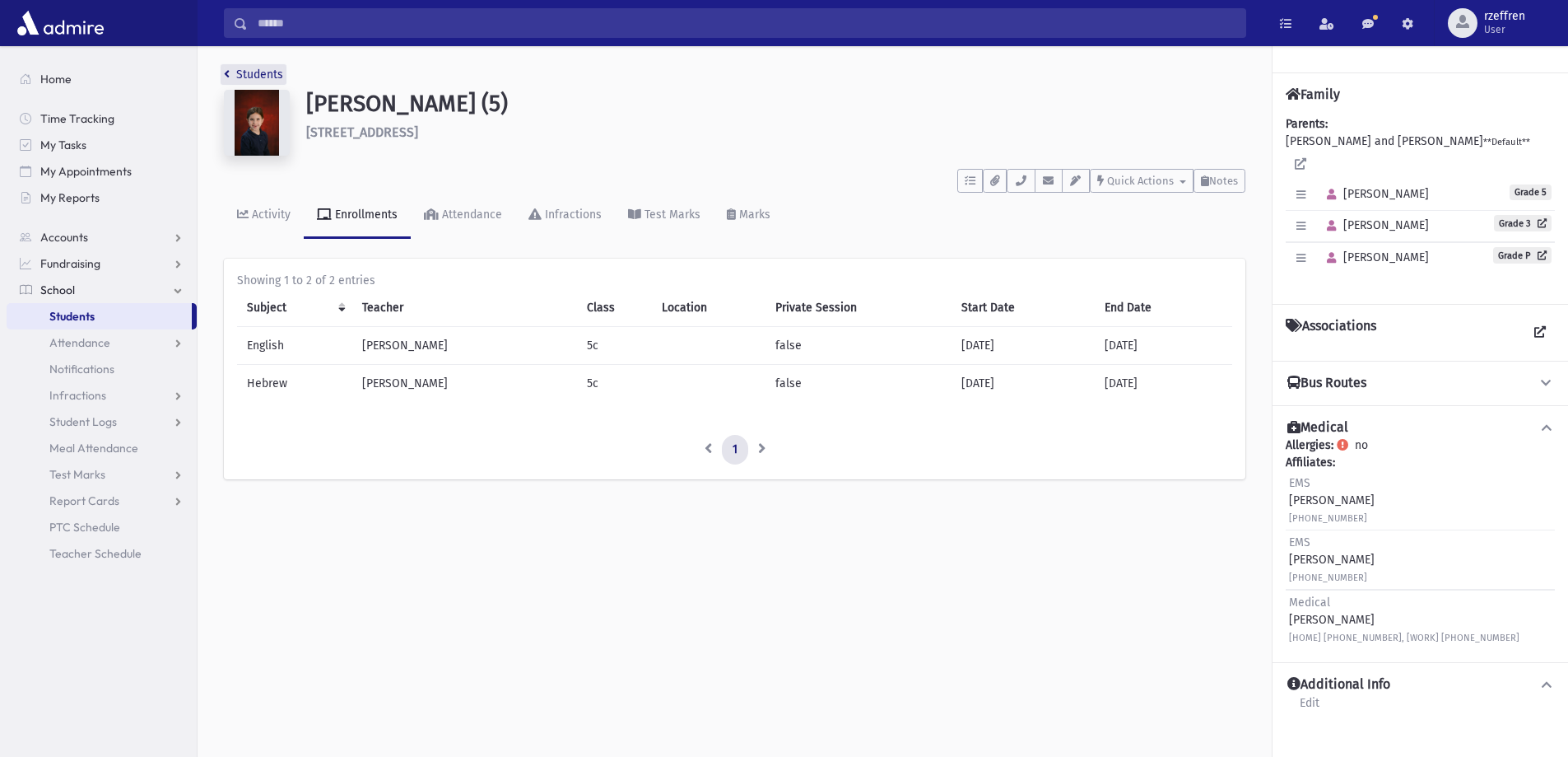
click at [253, 74] on link "Students" at bounding box center [254, 74] width 60 height 14
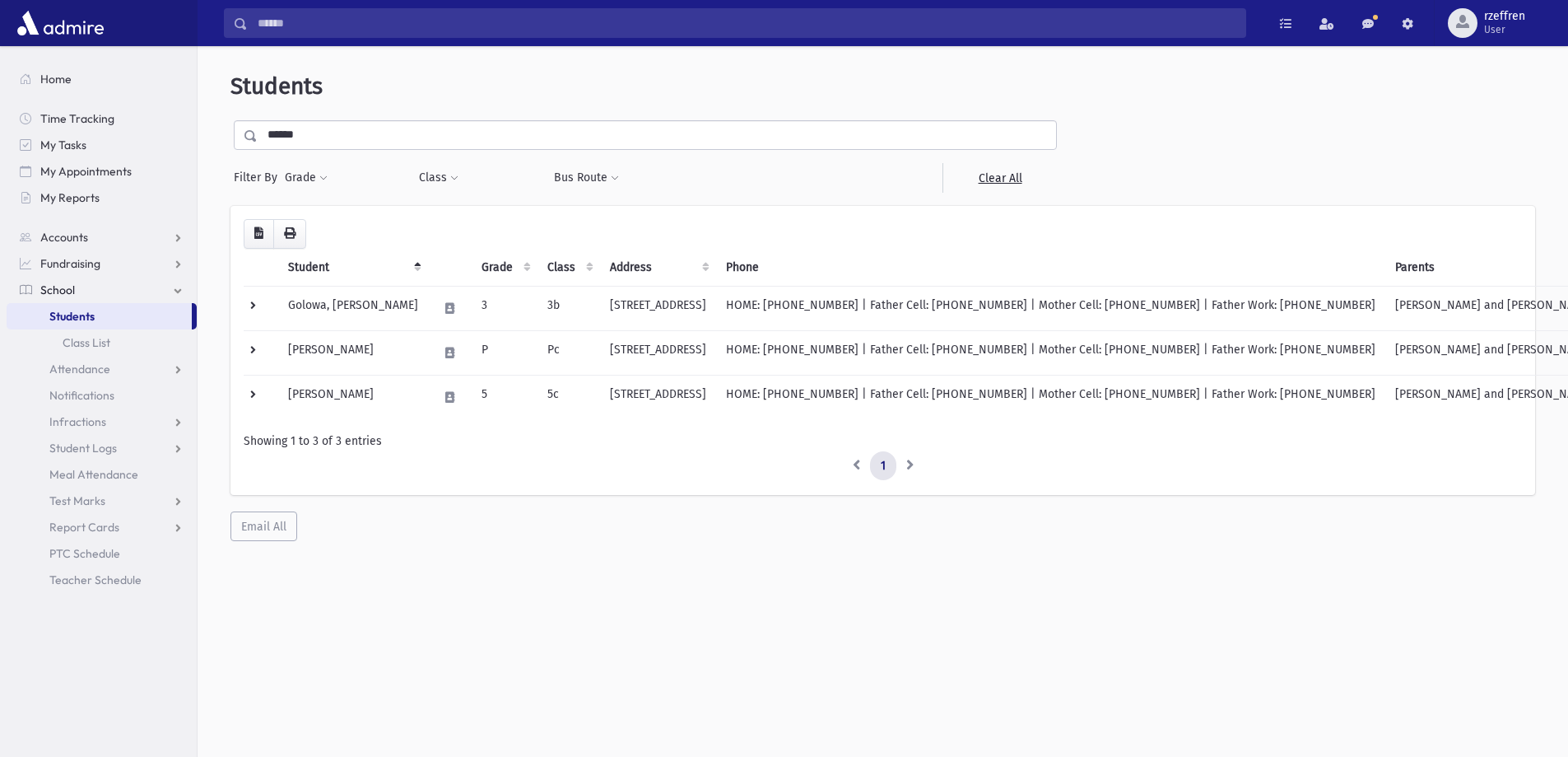
drag, startPoint x: 266, startPoint y: 132, endPoint x: 124, endPoint y: 97, distance: 146.2
click at [134, 102] on div "Search Results All Accounts" at bounding box center [784, 400] width 1568 height 800
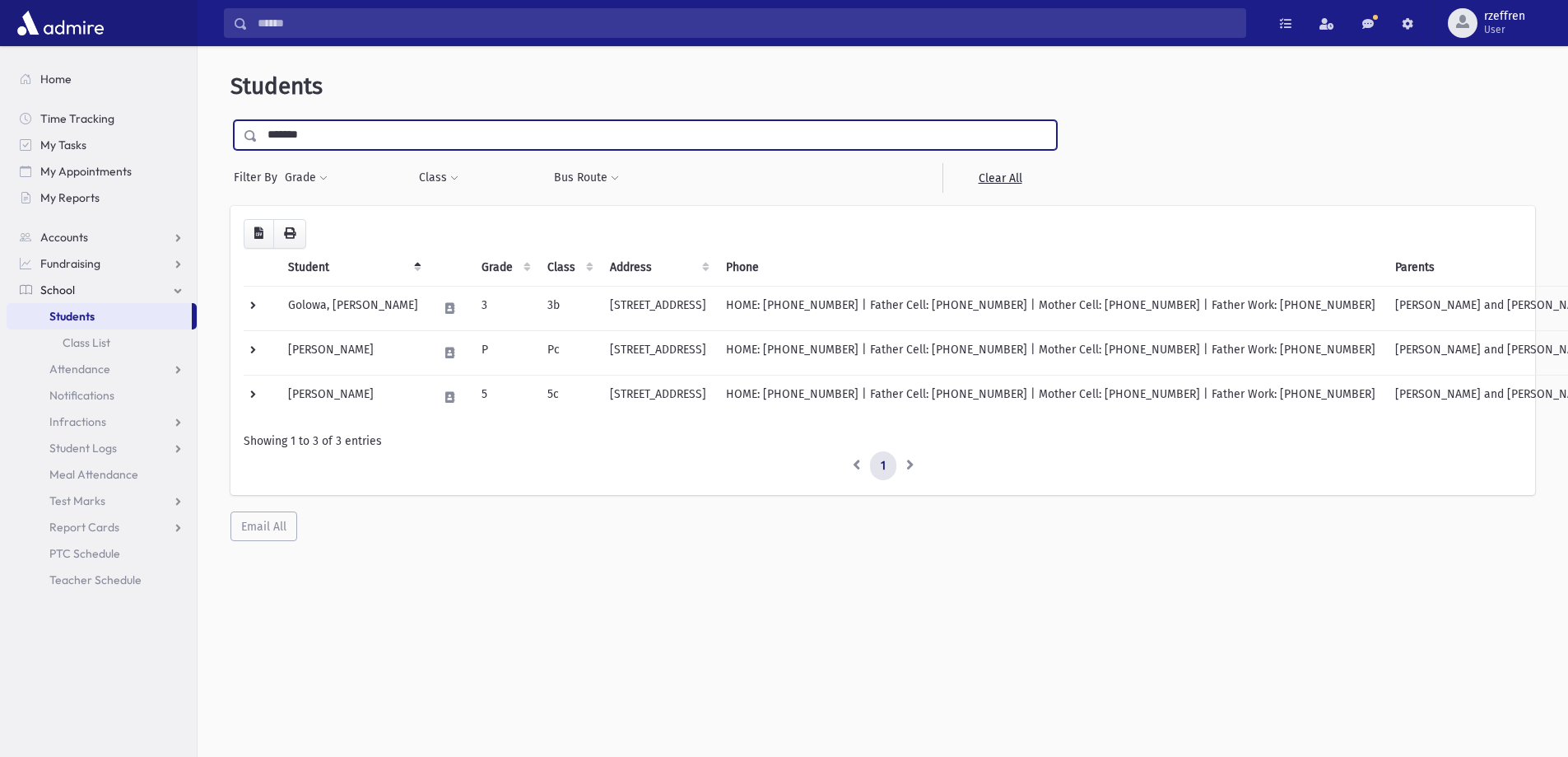
type input "*******"
click at [231, 120] on input "submit" at bounding box center [254, 131] width 46 height 22
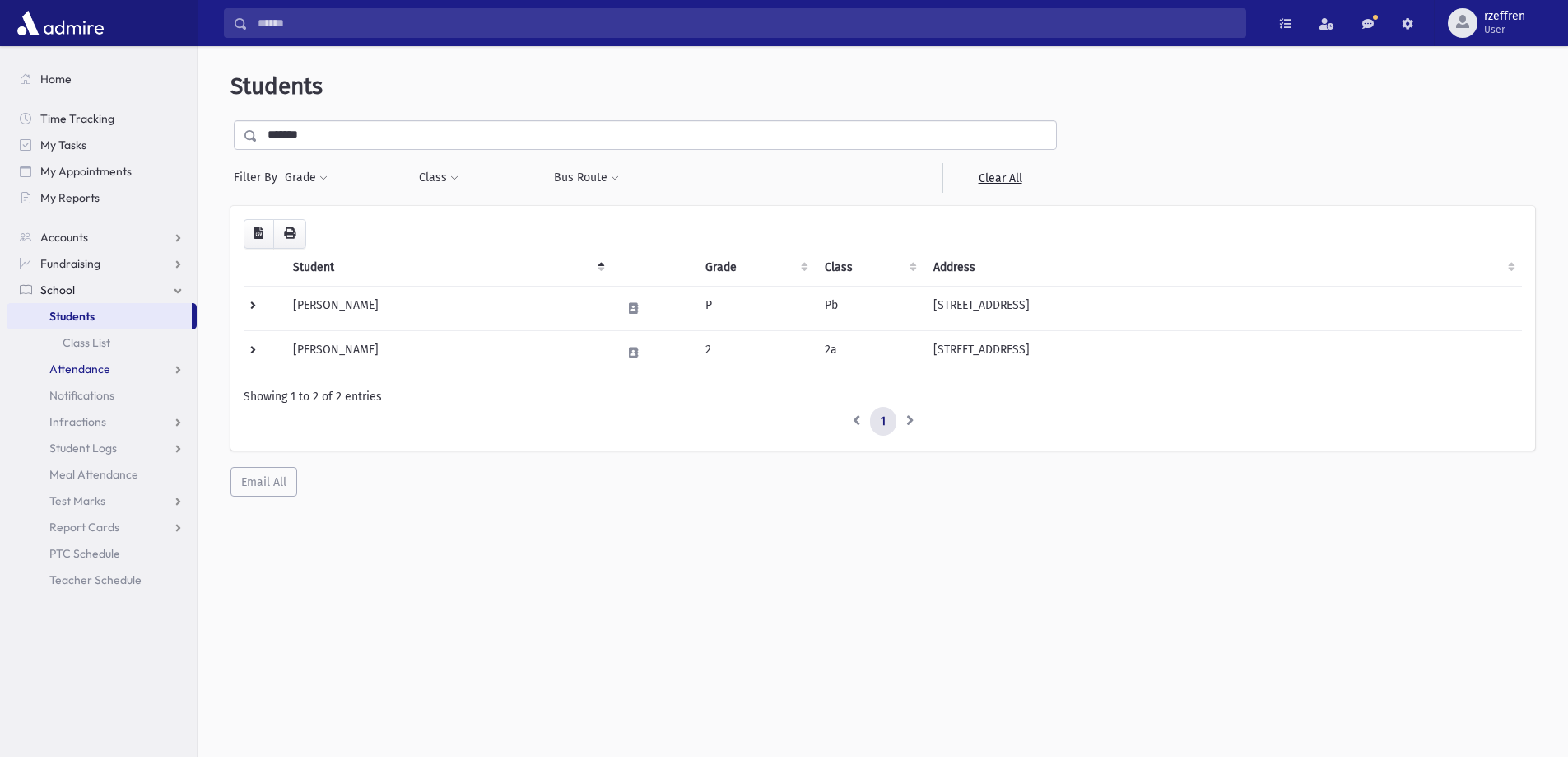
click at [82, 361] on link "Attendance" at bounding box center [102, 368] width 190 height 26
click at [80, 391] on span "Entry" at bounding box center [76, 394] width 28 height 14
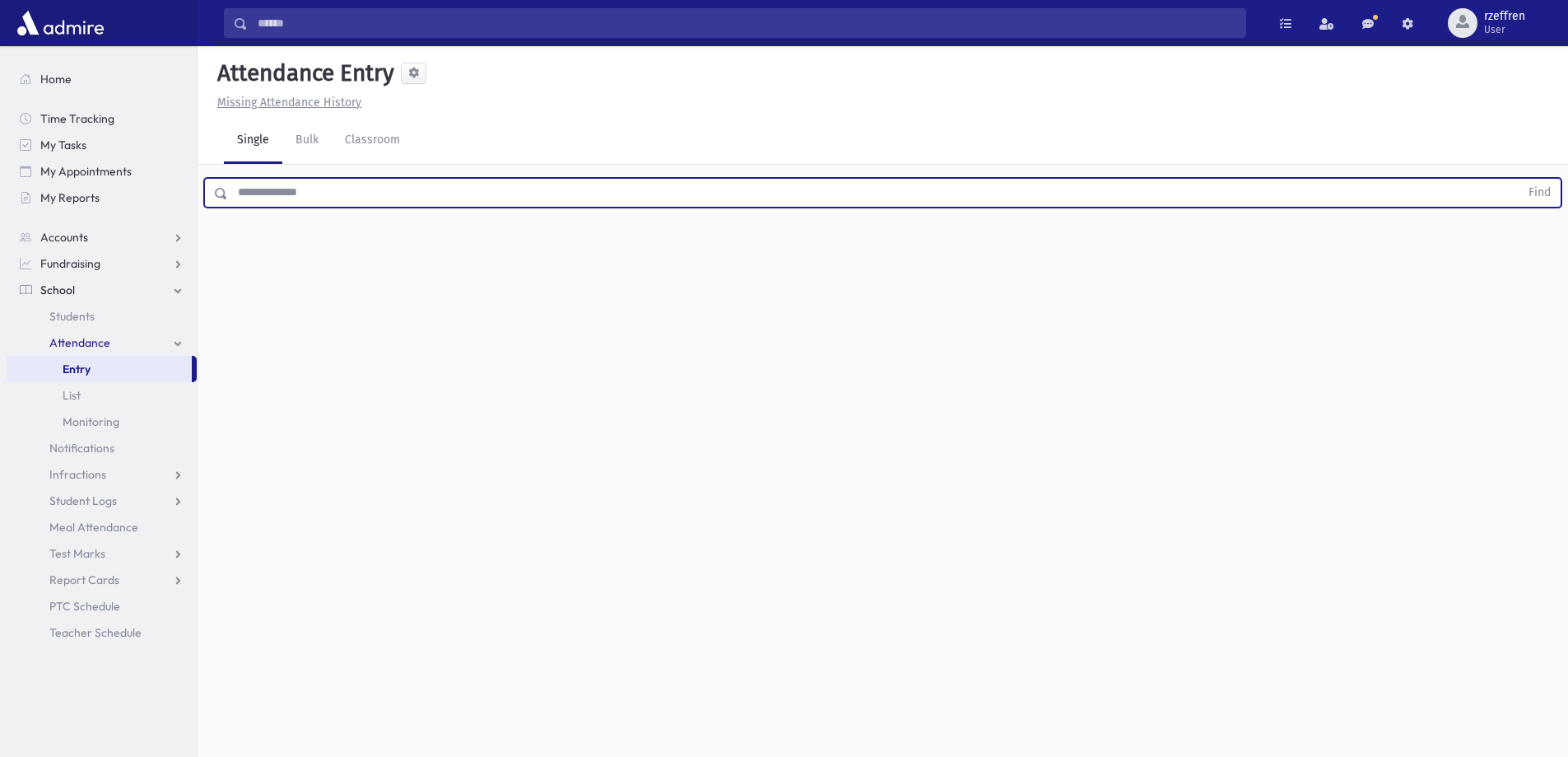
click at [339, 204] on input "text" at bounding box center [873, 192] width 1292 height 30
click at [1519, 179] on button "Find" at bounding box center [1540, 192] width 42 height 28
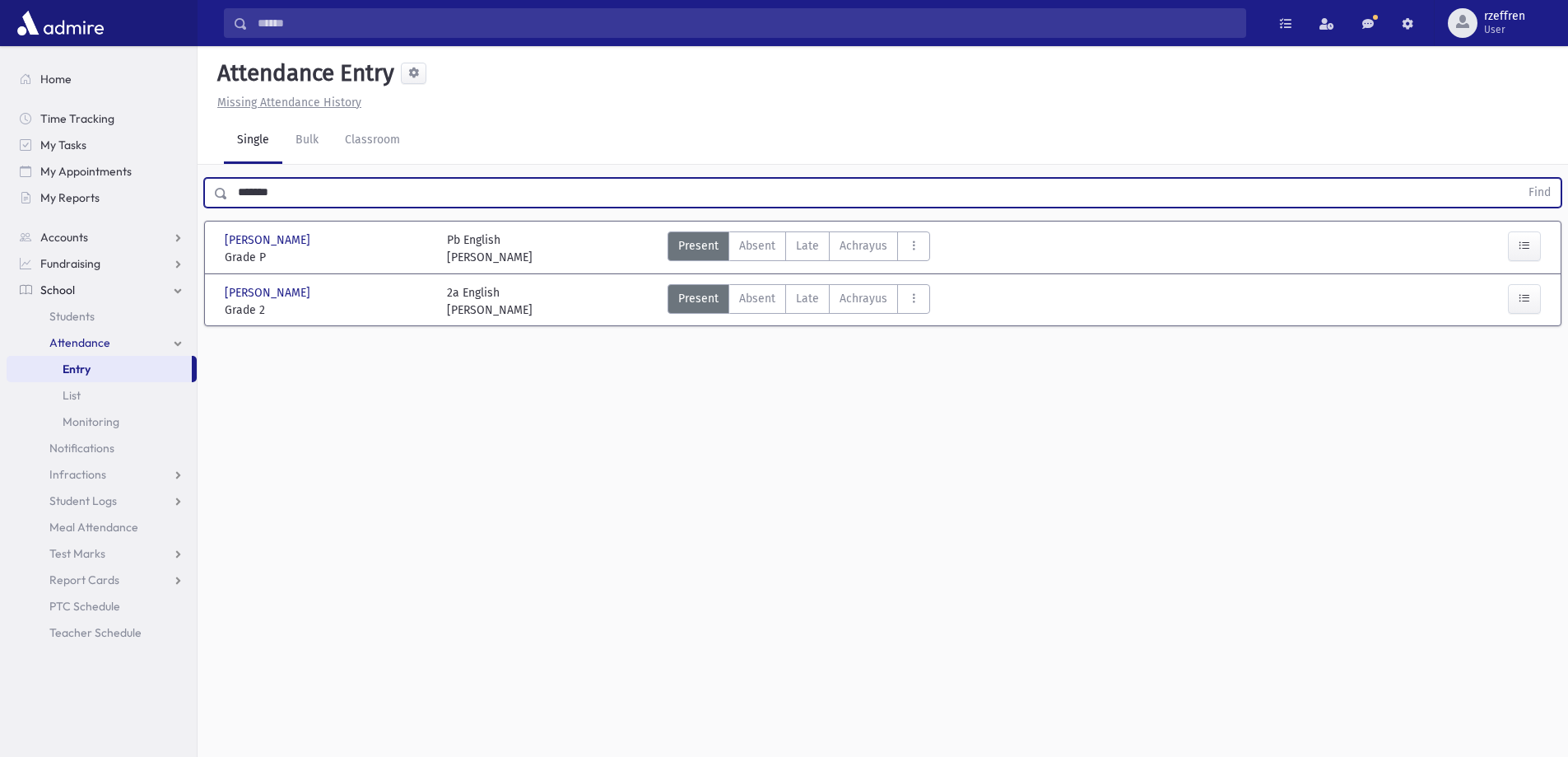
drag, startPoint x: 289, startPoint y: 192, endPoint x: 0, endPoint y: 127, distance: 296.2
click at [0, 127] on div "Search Results All Accounts" at bounding box center [784, 396] width 1568 height 794
click at [1519, 179] on button "Find" at bounding box center [1540, 192] width 42 height 28
drag, startPoint x: 187, startPoint y: 173, endPoint x: 28, endPoint y: 96, distance: 176.7
click at [0, 125] on div "Search Results All Accounts" at bounding box center [784, 396] width 1568 height 794
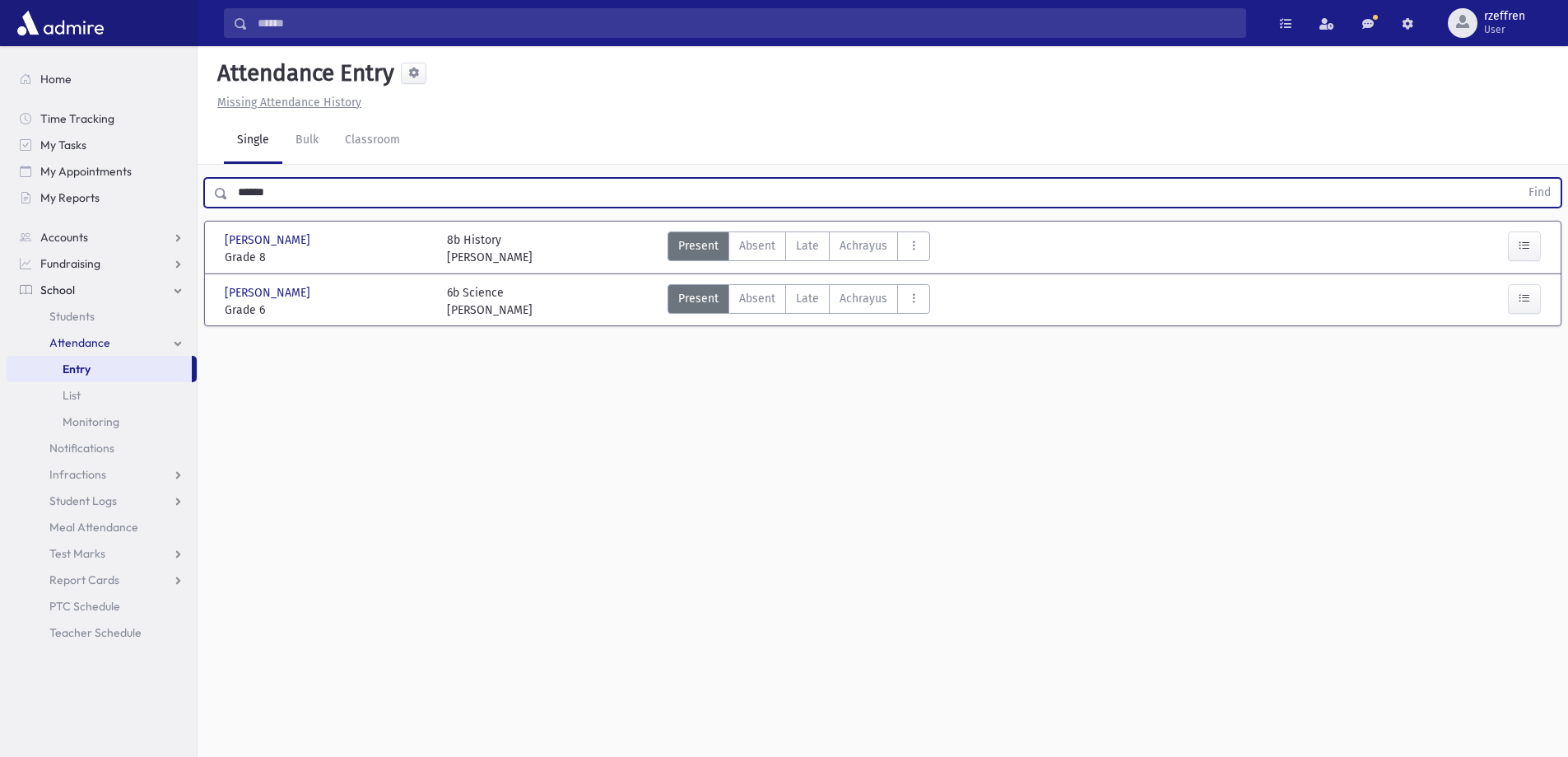
type input "******"
click at [1519, 179] on button "Find" at bounding box center [1540, 192] width 42 height 28
click at [90, 319] on span "Students" at bounding box center [71, 315] width 45 height 14
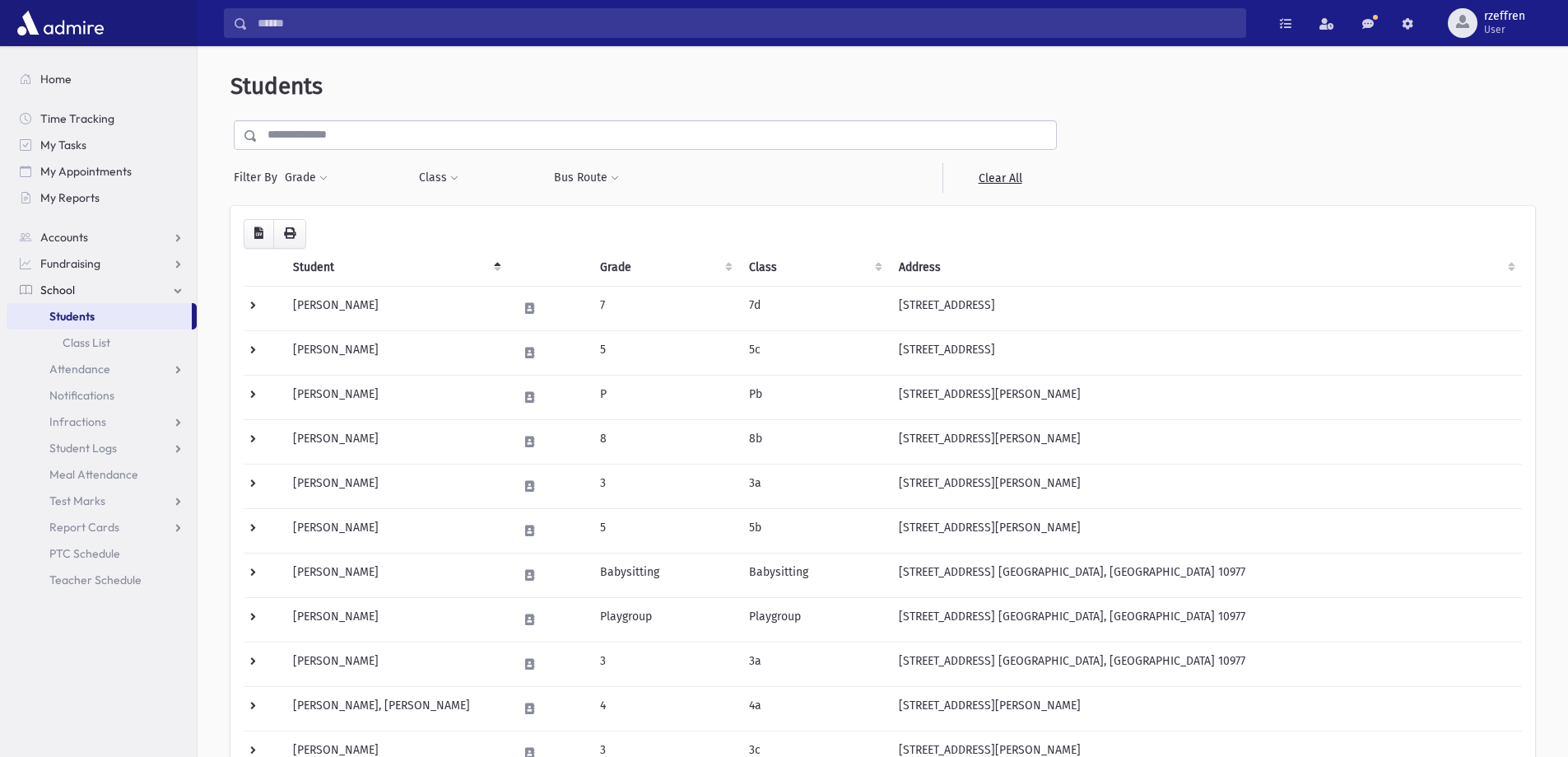
click at [318, 133] on input "text" at bounding box center [657, 135] width 798 height 30
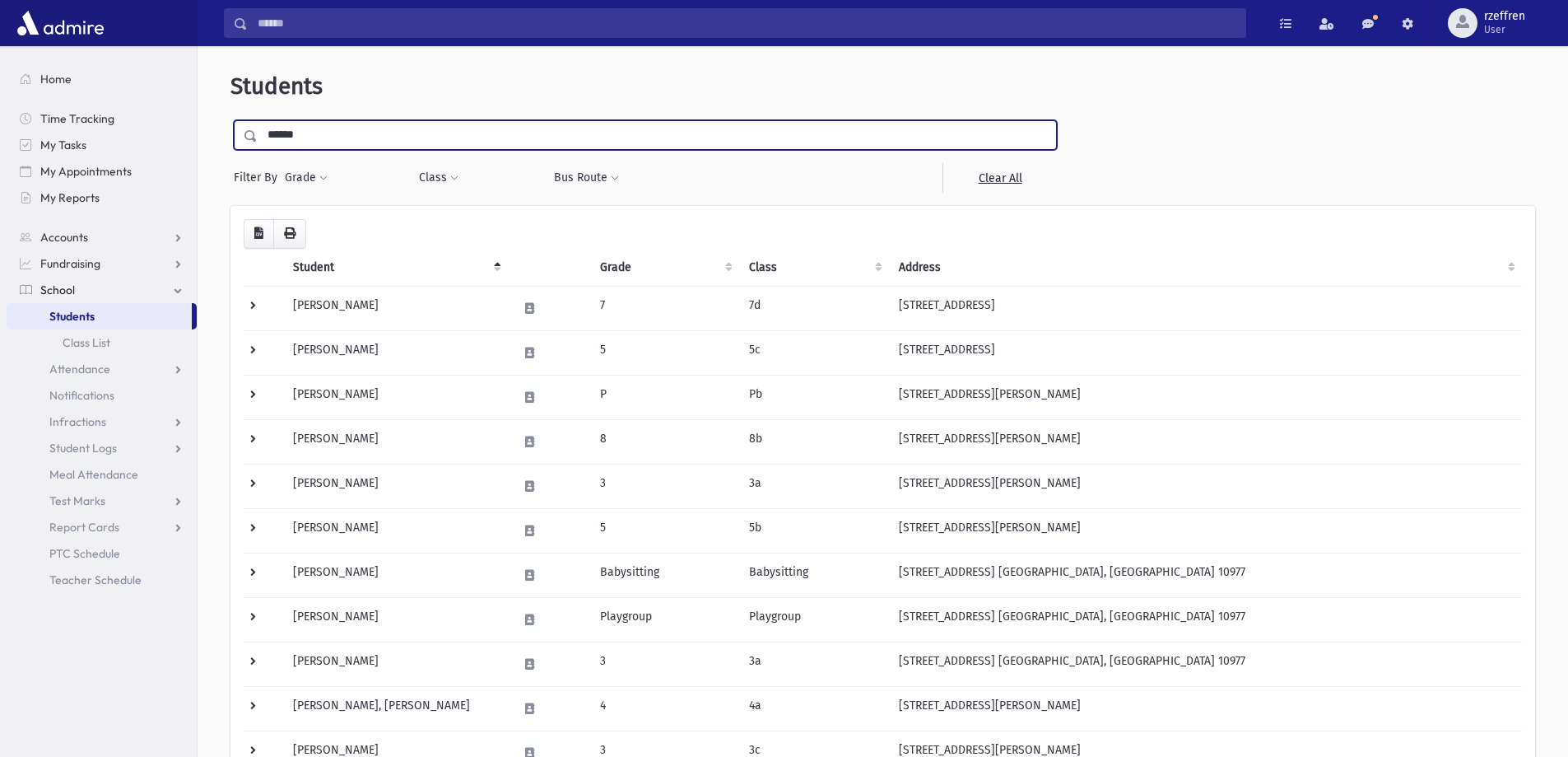
type input "******"
click at [231, 120] on input "submit" at bounding box center [254, 131] width 46 height 22
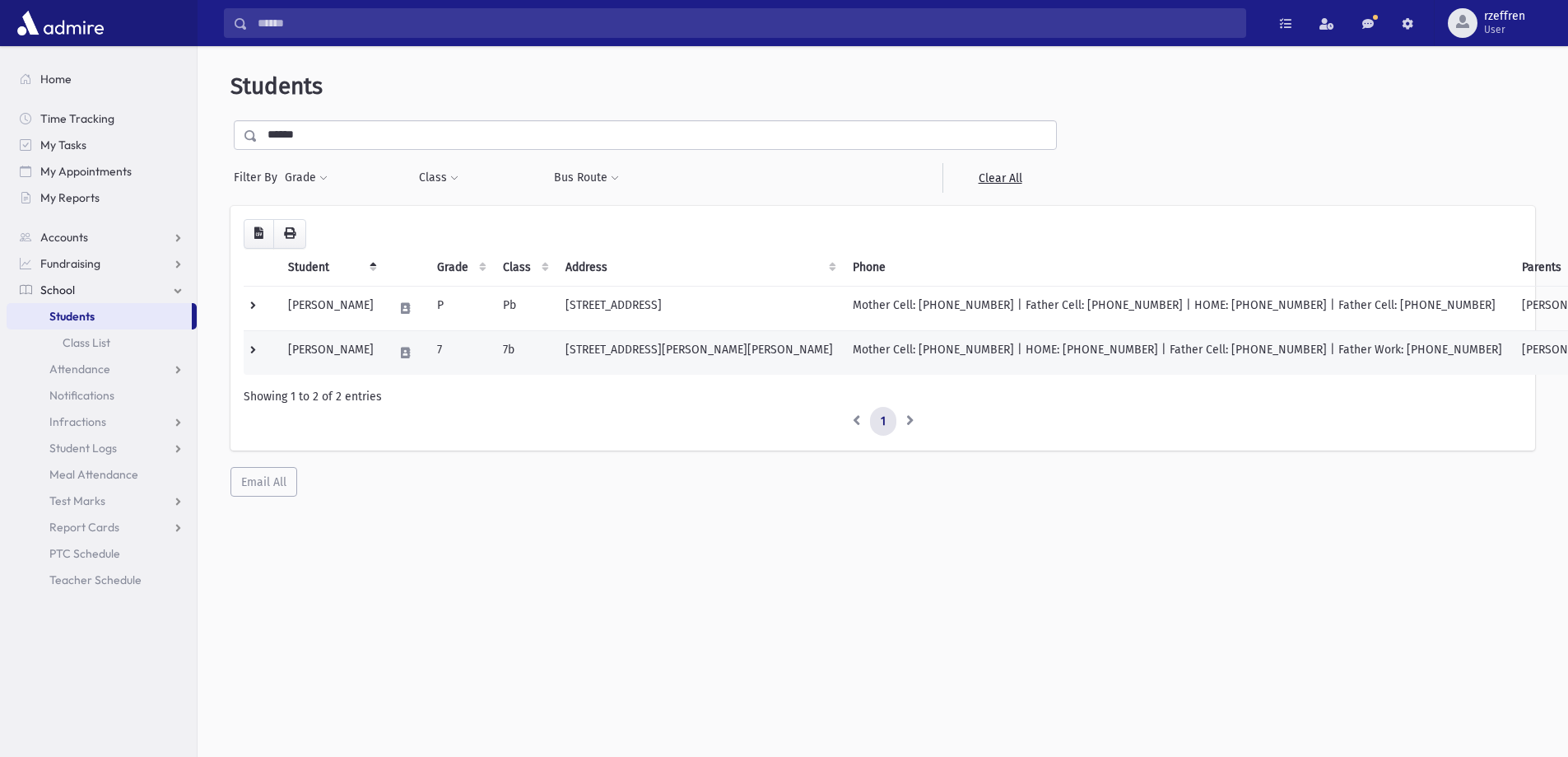
click at [367, 350] on td "[PERSON_NAME]" at bounding box center [331, 352] width 106 height 44
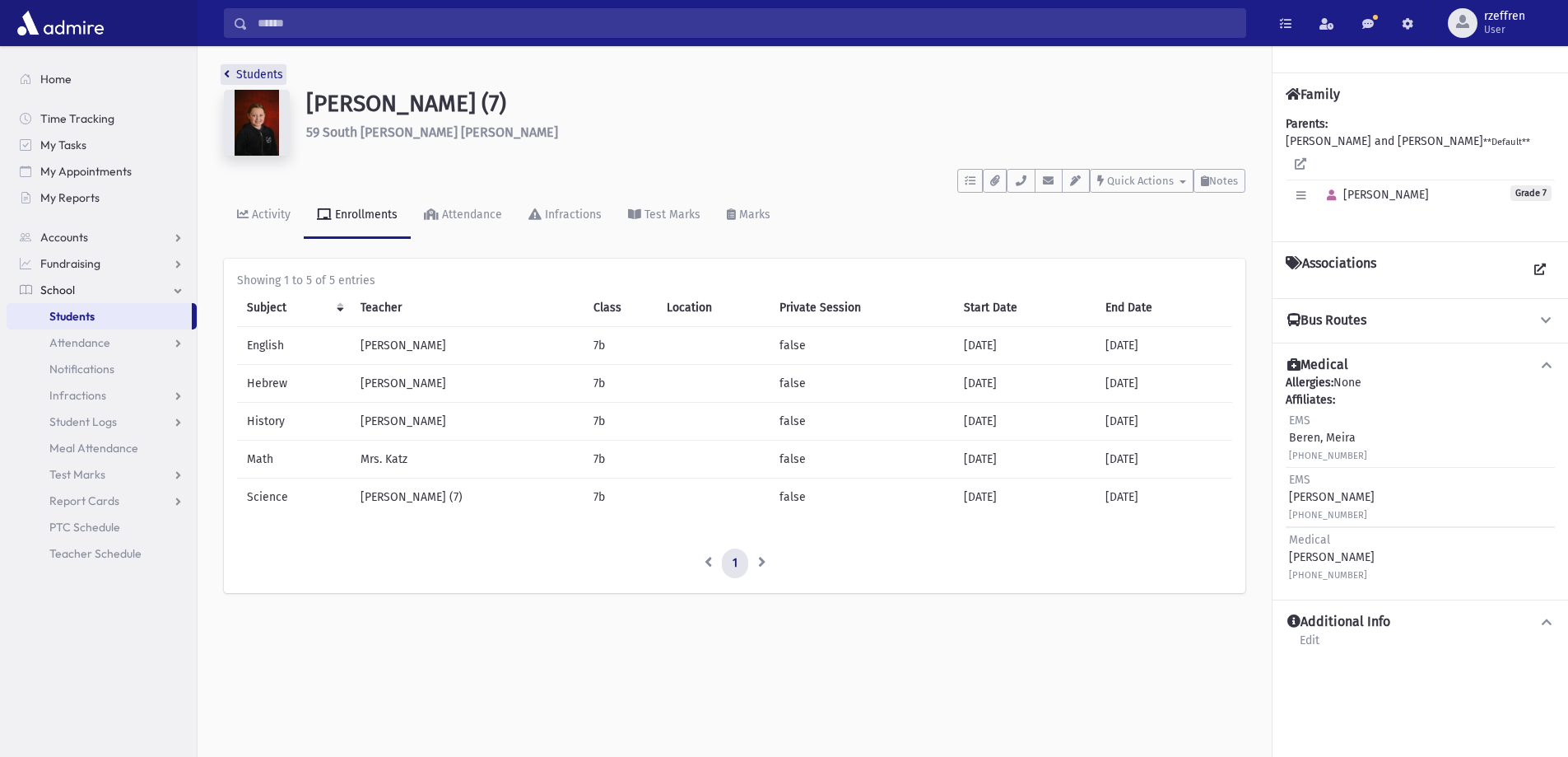
click at [260, 81] on link "Students" at bounding box center [254, 74] width 60 height 14
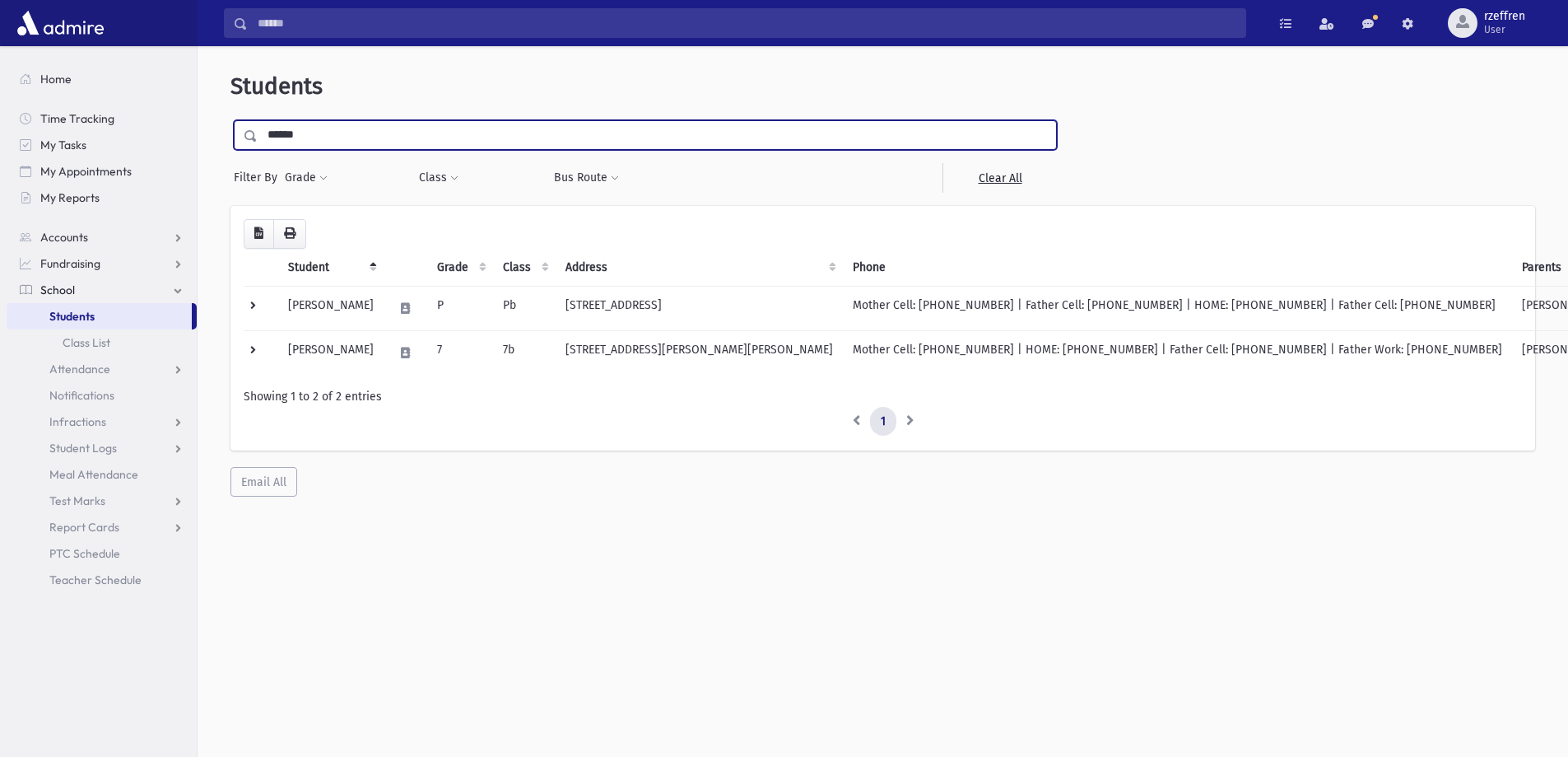
drag, startPoint x: 329, startPoint y: 131, endPoint x: 2, endPoint y: 35, distance: 340.8
click at [0, 37] on div "Search Results All Accounts" at bounding box center [784, 400] width 1568 height 800
type input "*********"
click at [231, 120] on input "submit" at bounding box center [254, 131] width 46 height 22
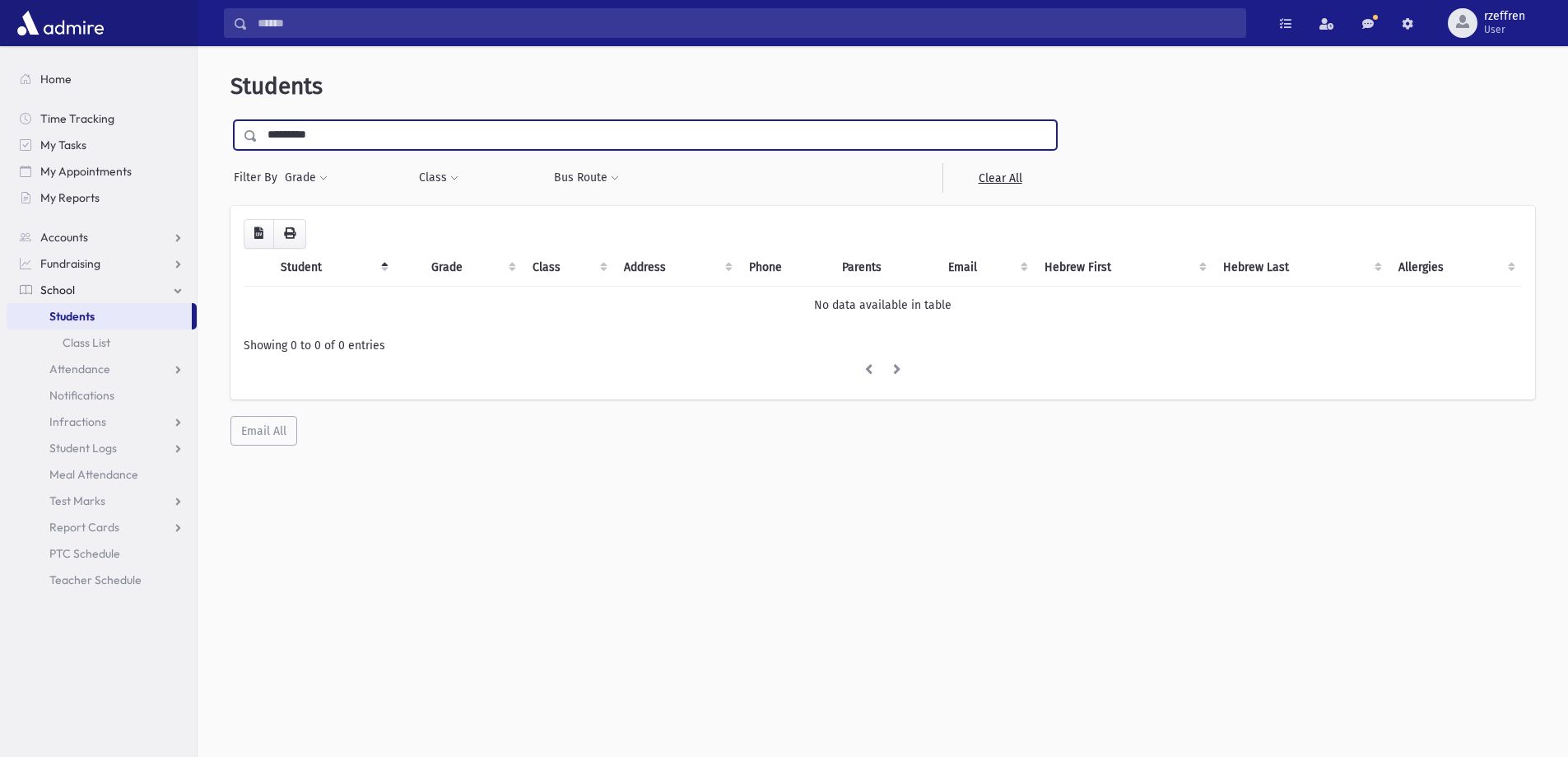
click at [300, 135] on input "*********" at bounding box center [657, 135] width 798 height 30
click at [304, 136] on input "*********" at bounding box center [657, 135] width 798 height 30
type input "**********"
click at [231, 120] on input "submit" at bounding box center [254, 131] width 46 height 22
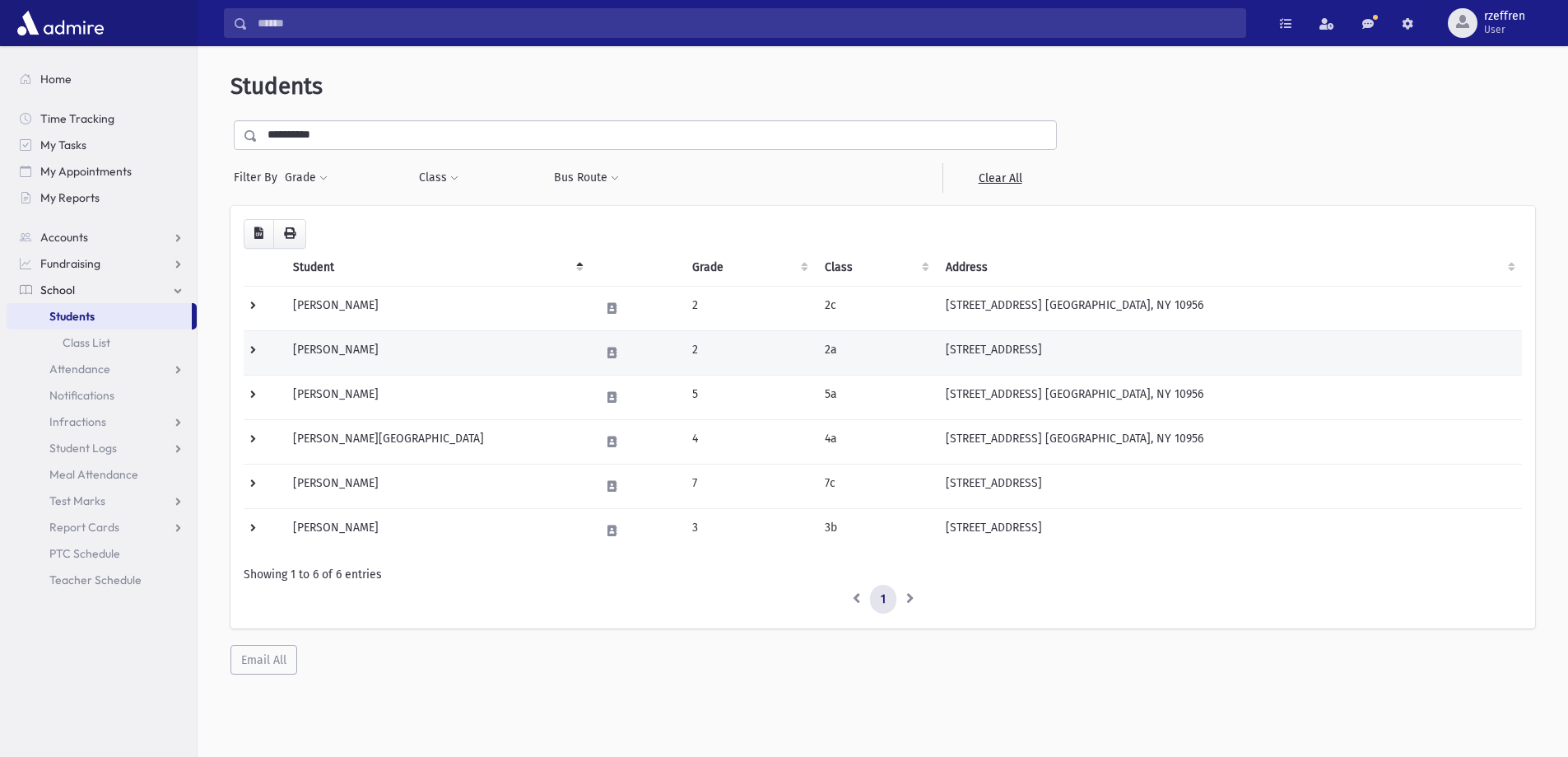
click at [461, 362] on td "[PERSON_NAME]" at bounding box center [436, 352] width 306 height 44
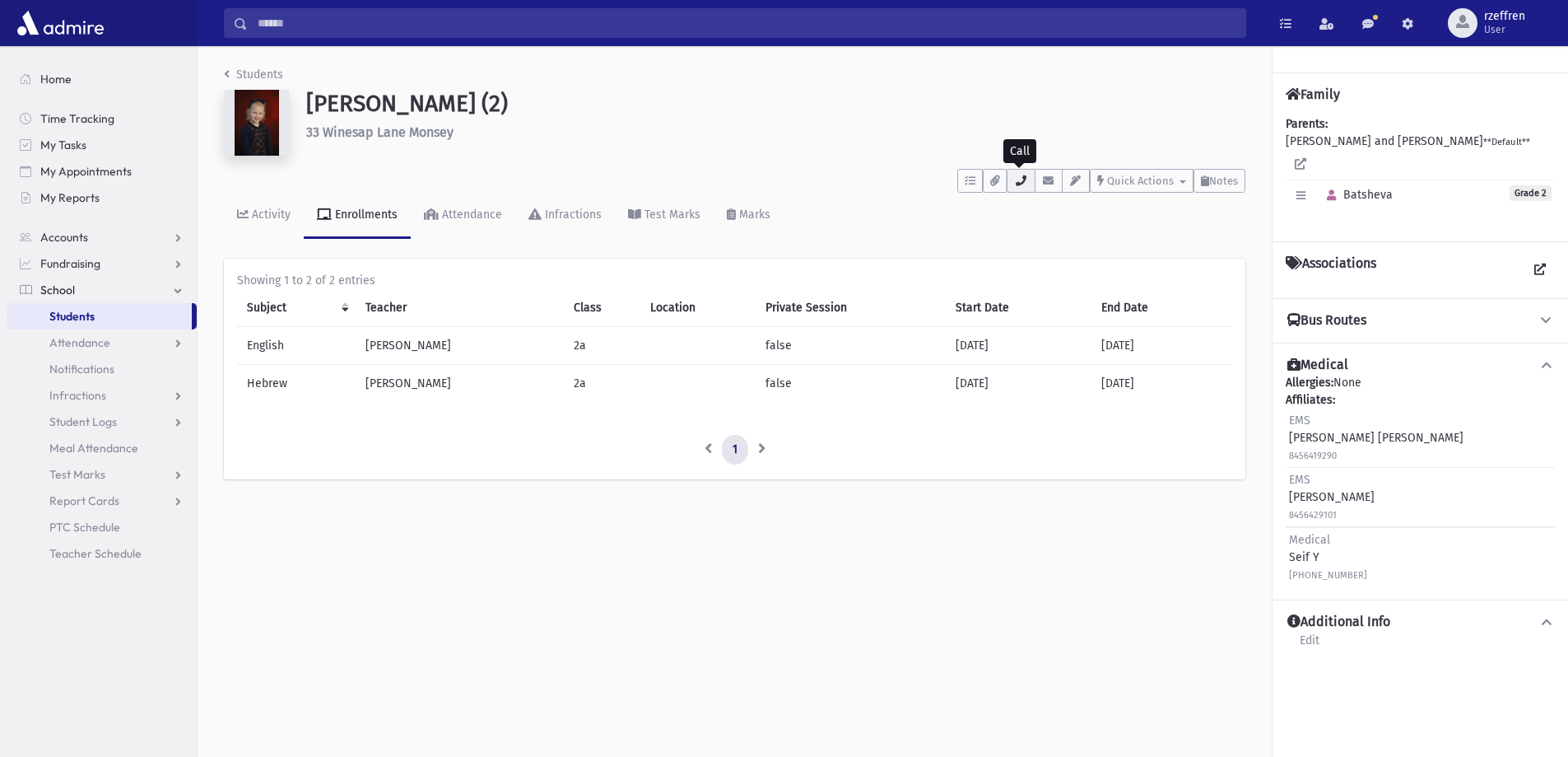
click at [1024, 187] on button "button" at bounding box center [1021, 180] width 28 height 24
click at [237, 85] on nav "Students" at bounding box center [254, 77] width 60 height 24
click at [248, 77] on link "Students" at bounding box center [254, 74] width 60 height 14
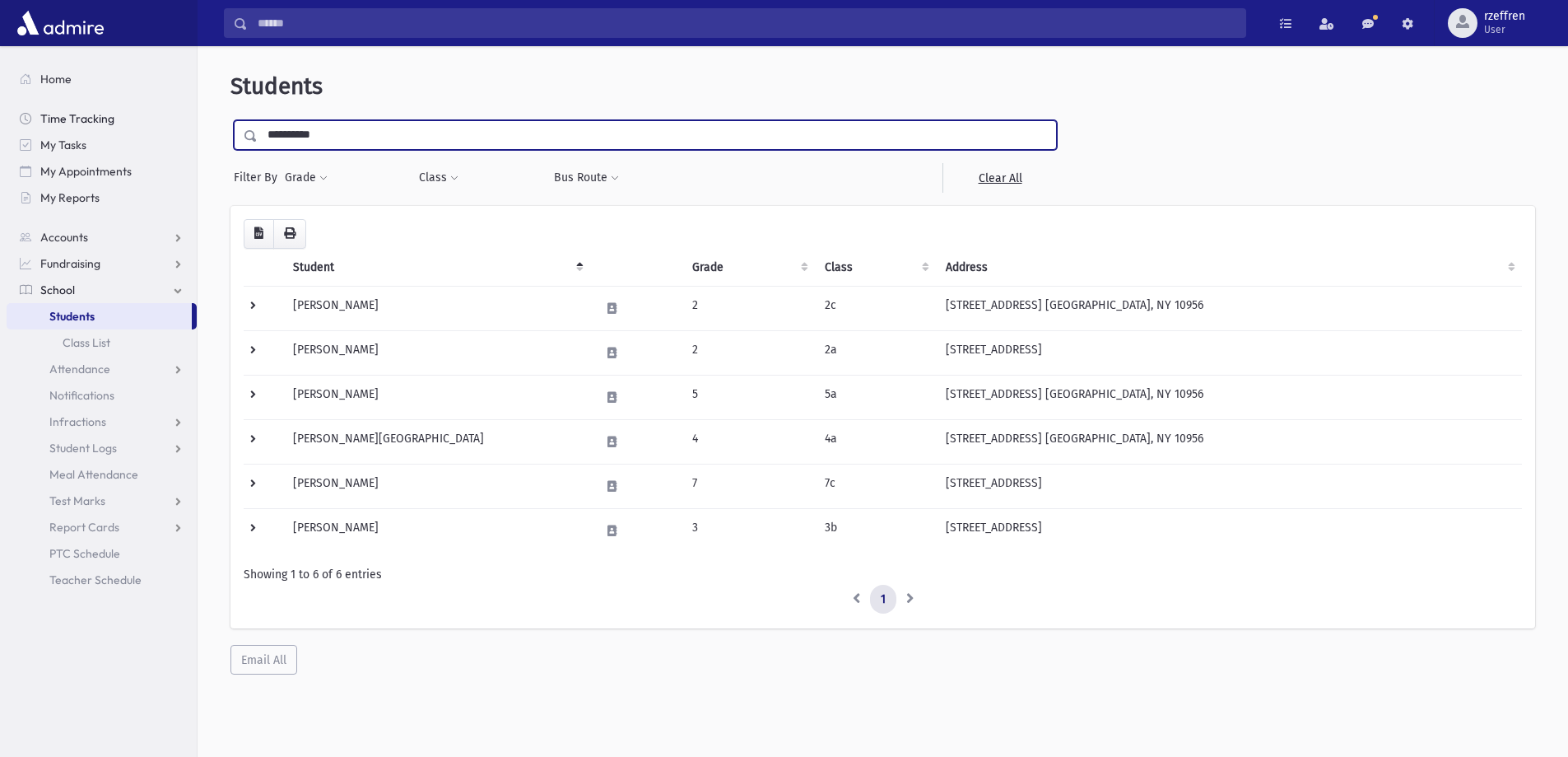
drag, startPoint x: 326, startPoint y: 135, endPoint x: 163, endPoint y: 124, distance: 163.4
click at [163, 124] on div "Search Results All Accounts" at bounding box center [784, 400] width 1568 height 800
type input "*"
click at [79, 357] on link "Attendance" at bounding box center [102, 368] width 190 height 26
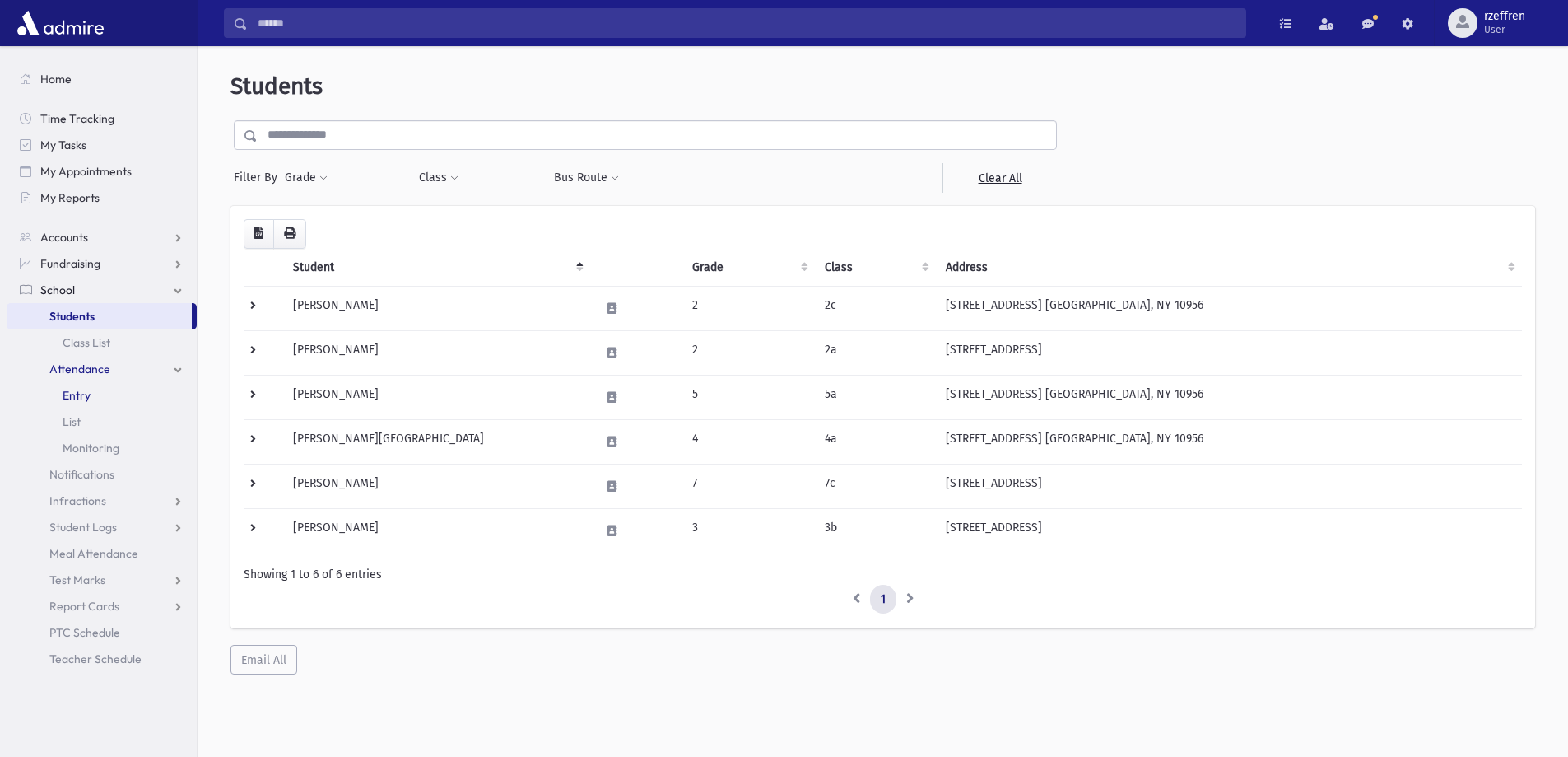
click at [92, 386] on link "Entry" at bounding box center [102, 394] width 190 height 26
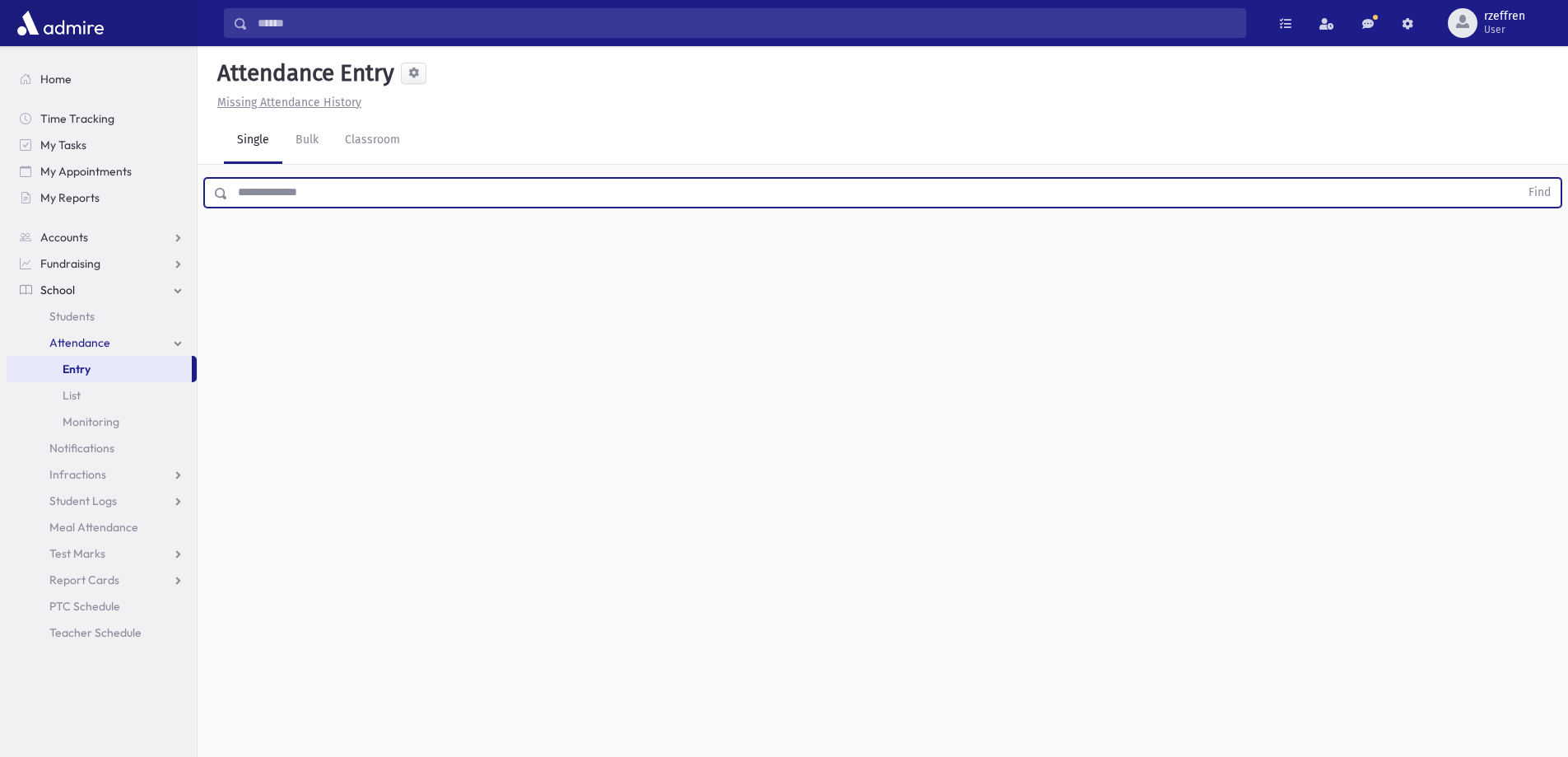
click at [319, 201] on input "text" at bounding box center [873, 192] width 1292 height 30
type input "*********"
click at [1519, 179] on button "Find" at bounding box center [1540, 192] width 42 height 28
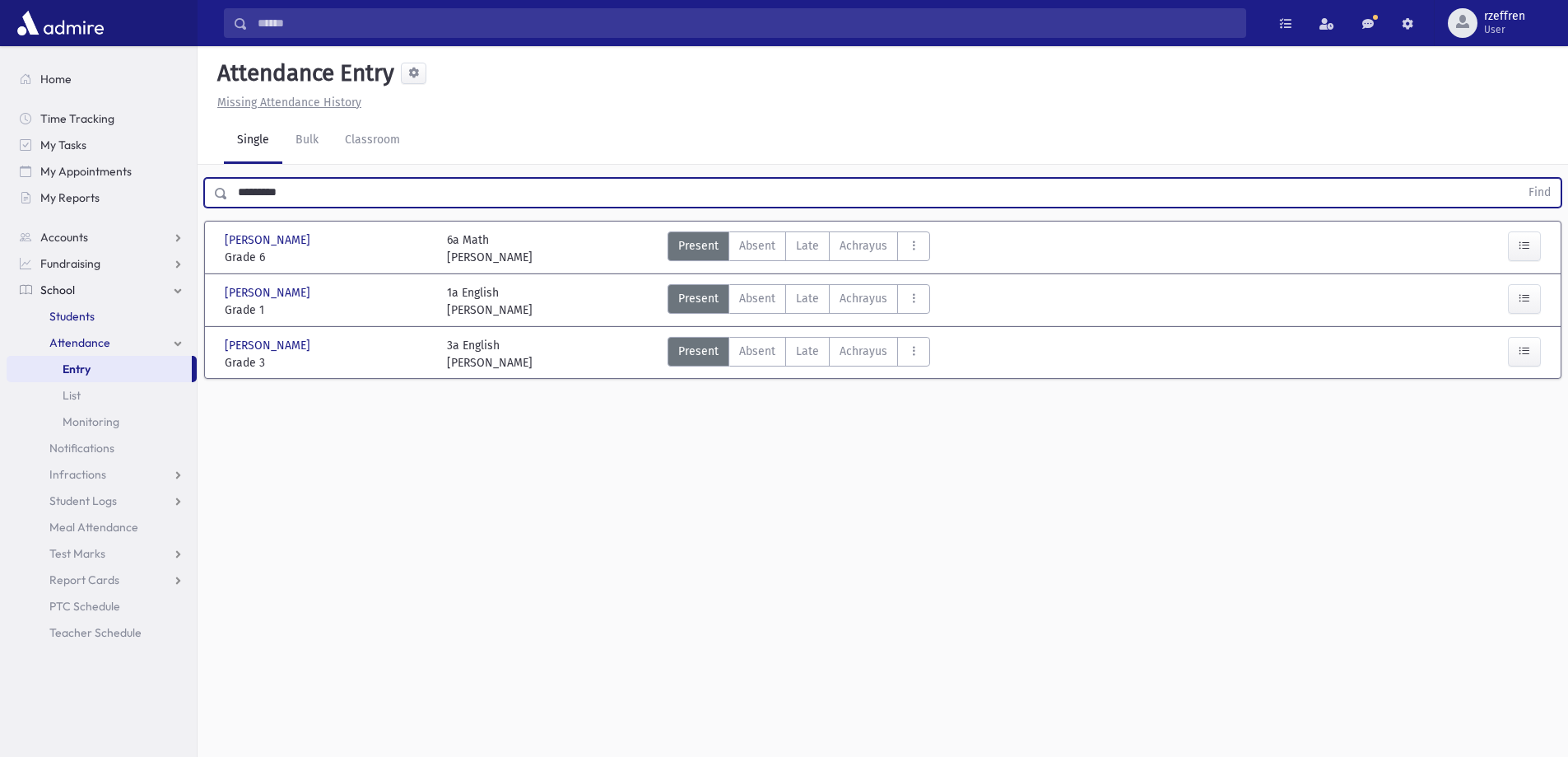
click at [62, 310] on span "Students" at bounding box center [71, 315] width 45 height 14
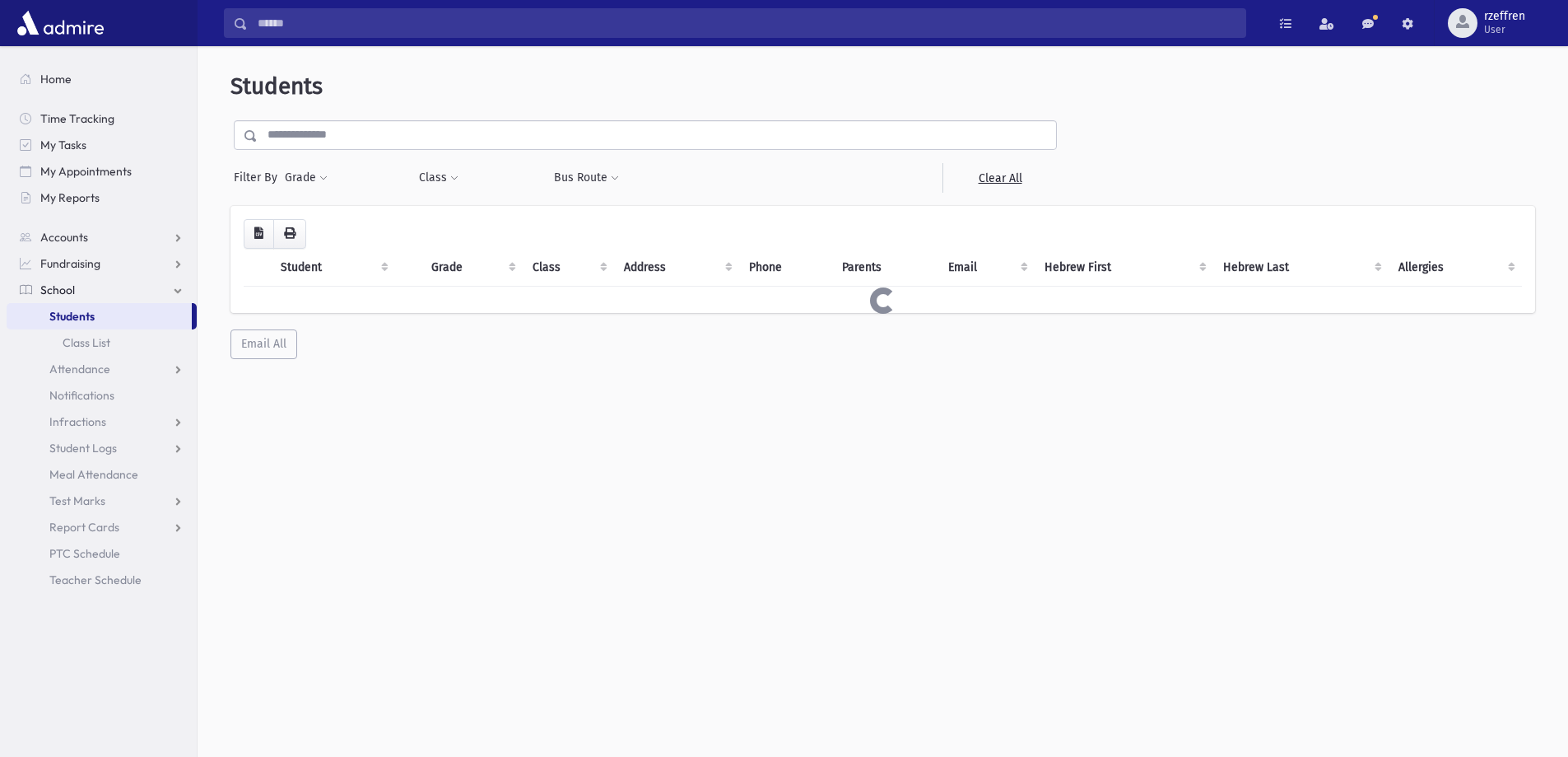
click at [338, 139] on input "text" at bounding box center [657, 135] width 798 height 30
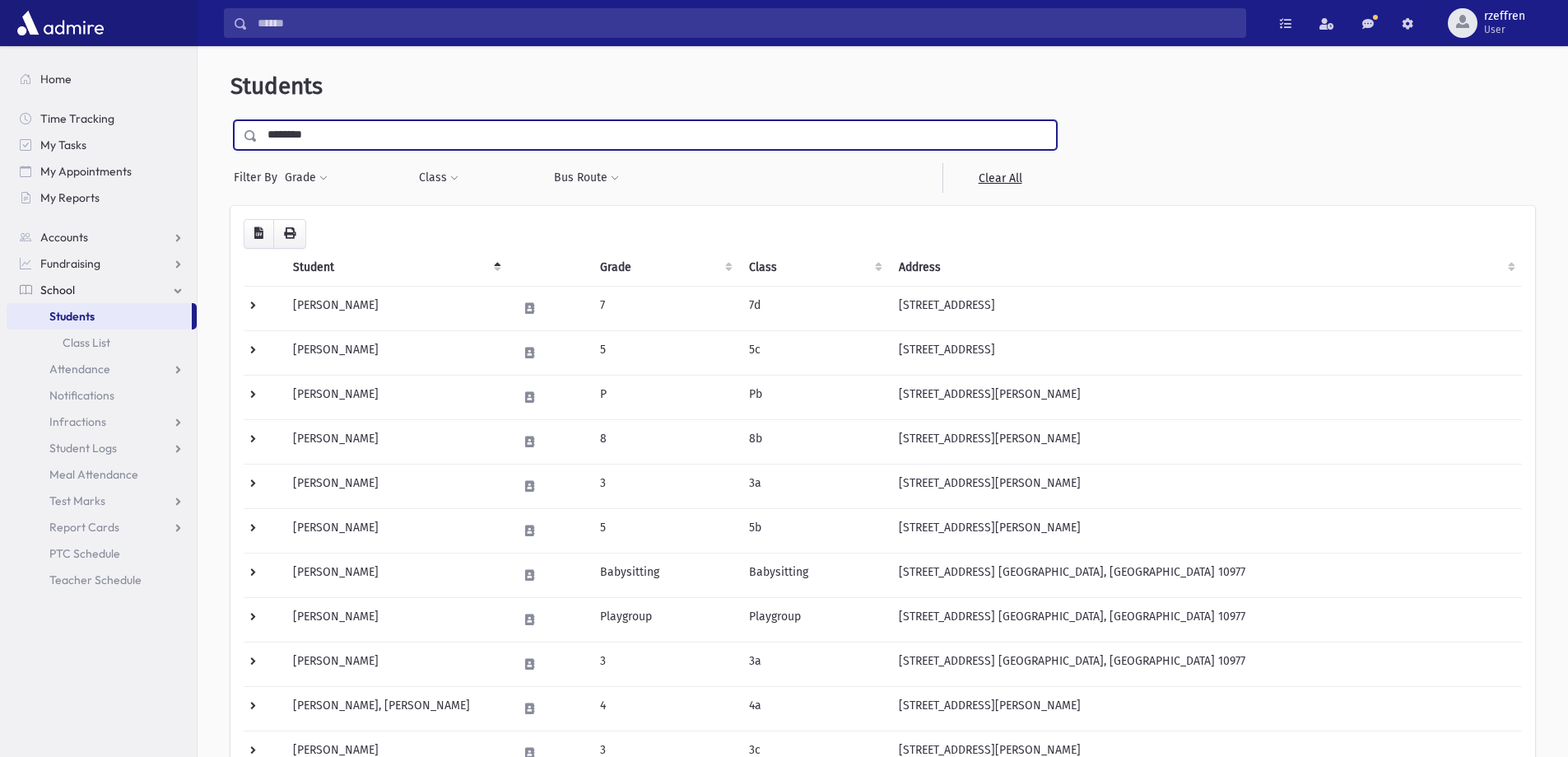
type input "********"
click at [231, 120] on input "submit" at bounding box center [254, 131] width 46 height 22
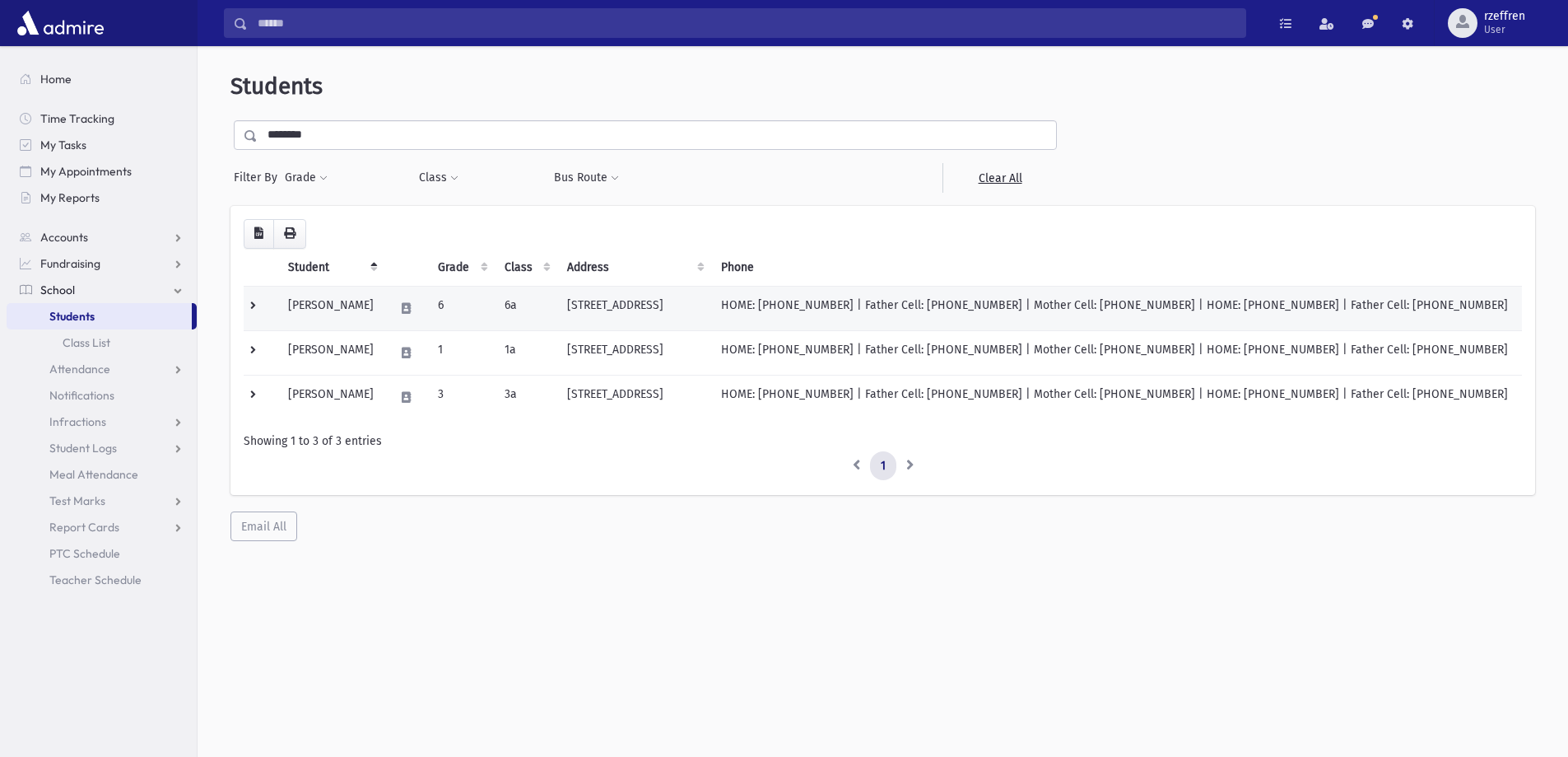
click at [385, 315] on td "Rosenthal, Baila" at bounding box center [331, 308] width 106 height 44
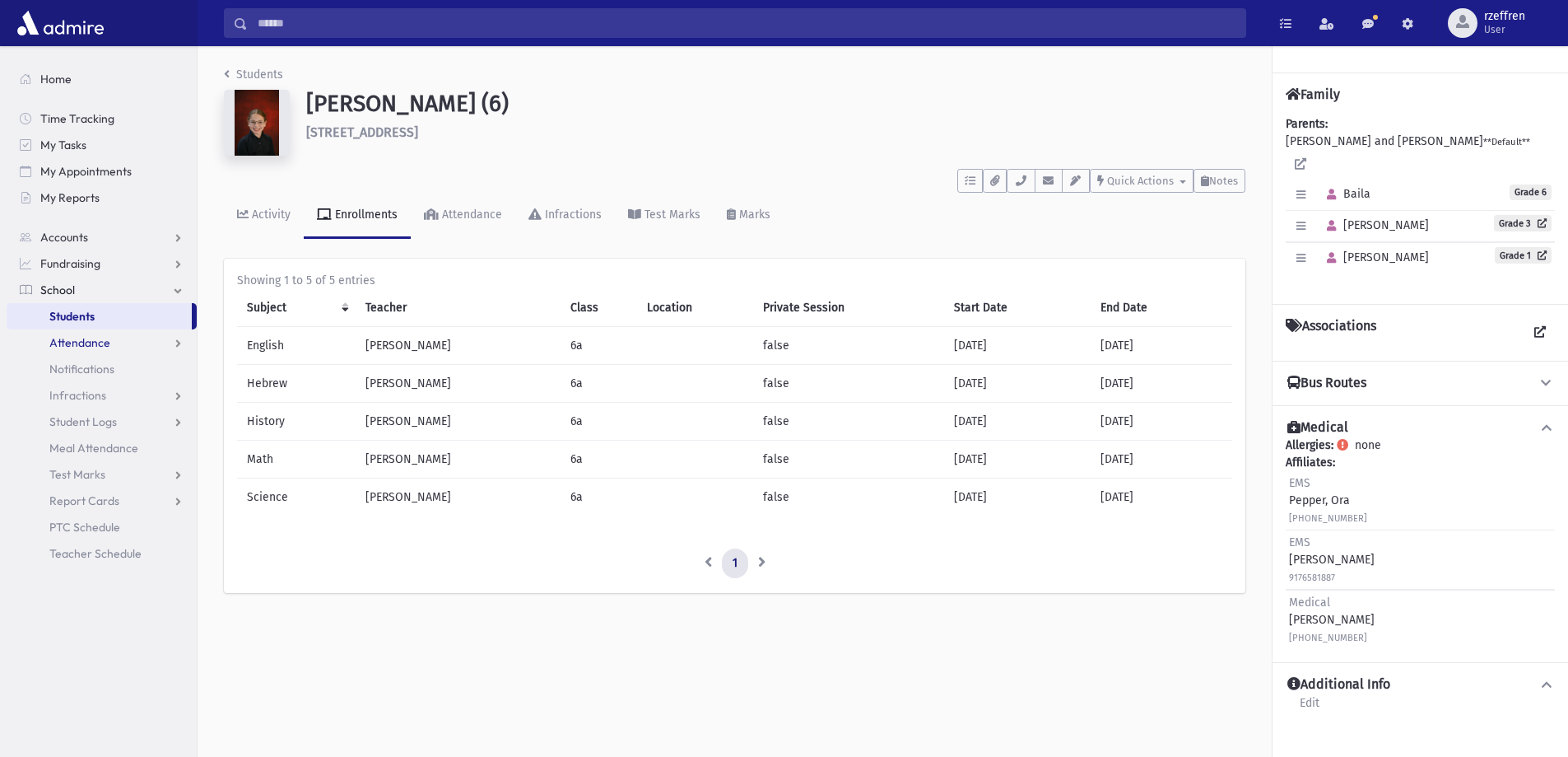
click at [84, 340] on span "Attendance" at bounding box center [79, 341] width 61 height 14
click at [82, 366] on span "Entry" at bounding box center [76, 368] width 28 height 14
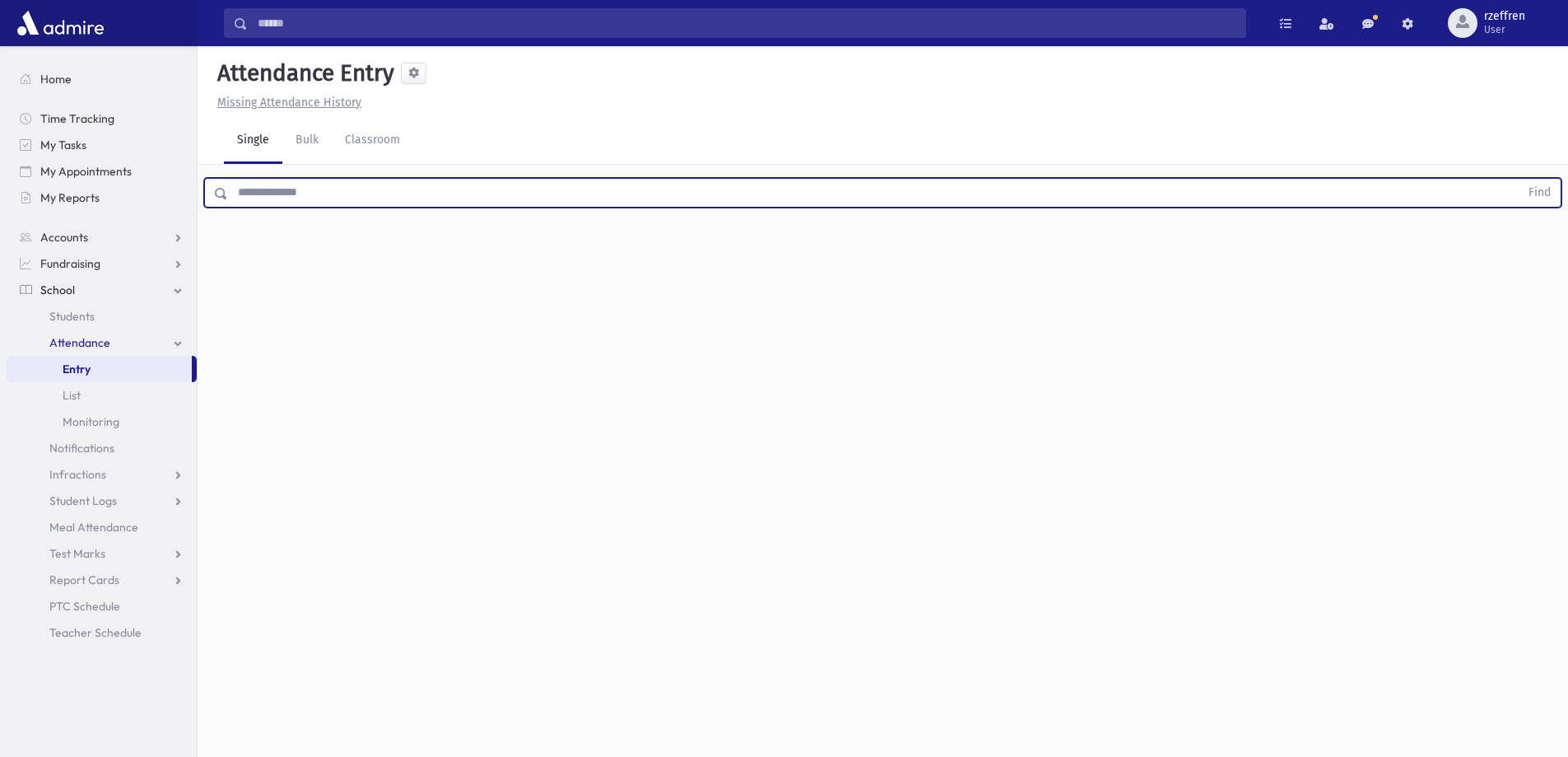
click at [299, 190] on input "text" at bounding box center [873, 192] width 1292 height 30
click at [1519, 179] on button "Find" at bounding box center [1540, 192] width 42 height 28
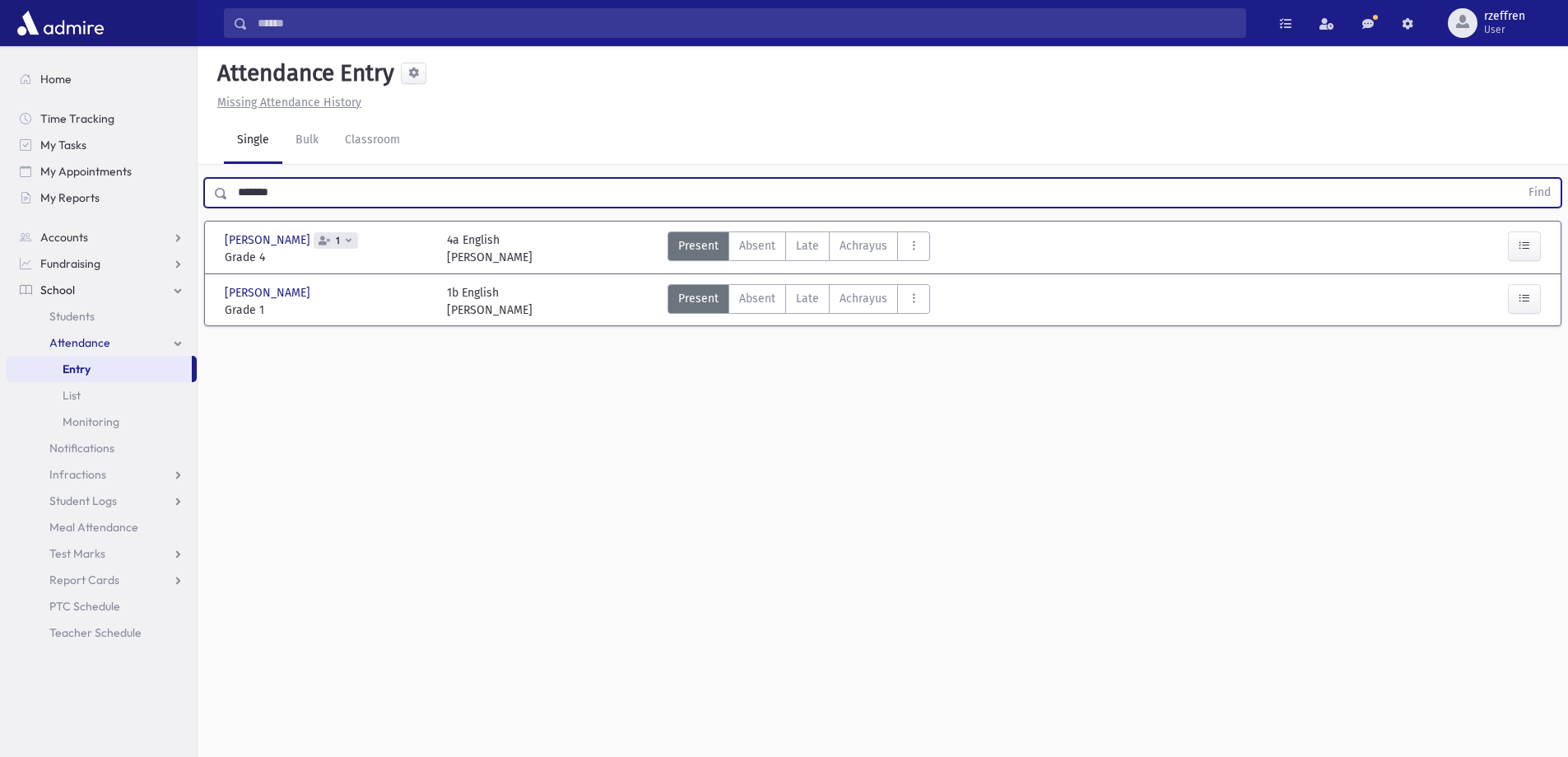
drag, startPoint x: 152, startPoint y: 161, endPoint x: 0, endPoint y: 82, distance: 171.3
click at [0, 85] on div "Search Results All Accounts" at bounding box center [784, 396] width 1568 height 794
type input "*****"
click at [1519, 179] on button "Find" at bounding box center [1540, 192] width 42 height 28
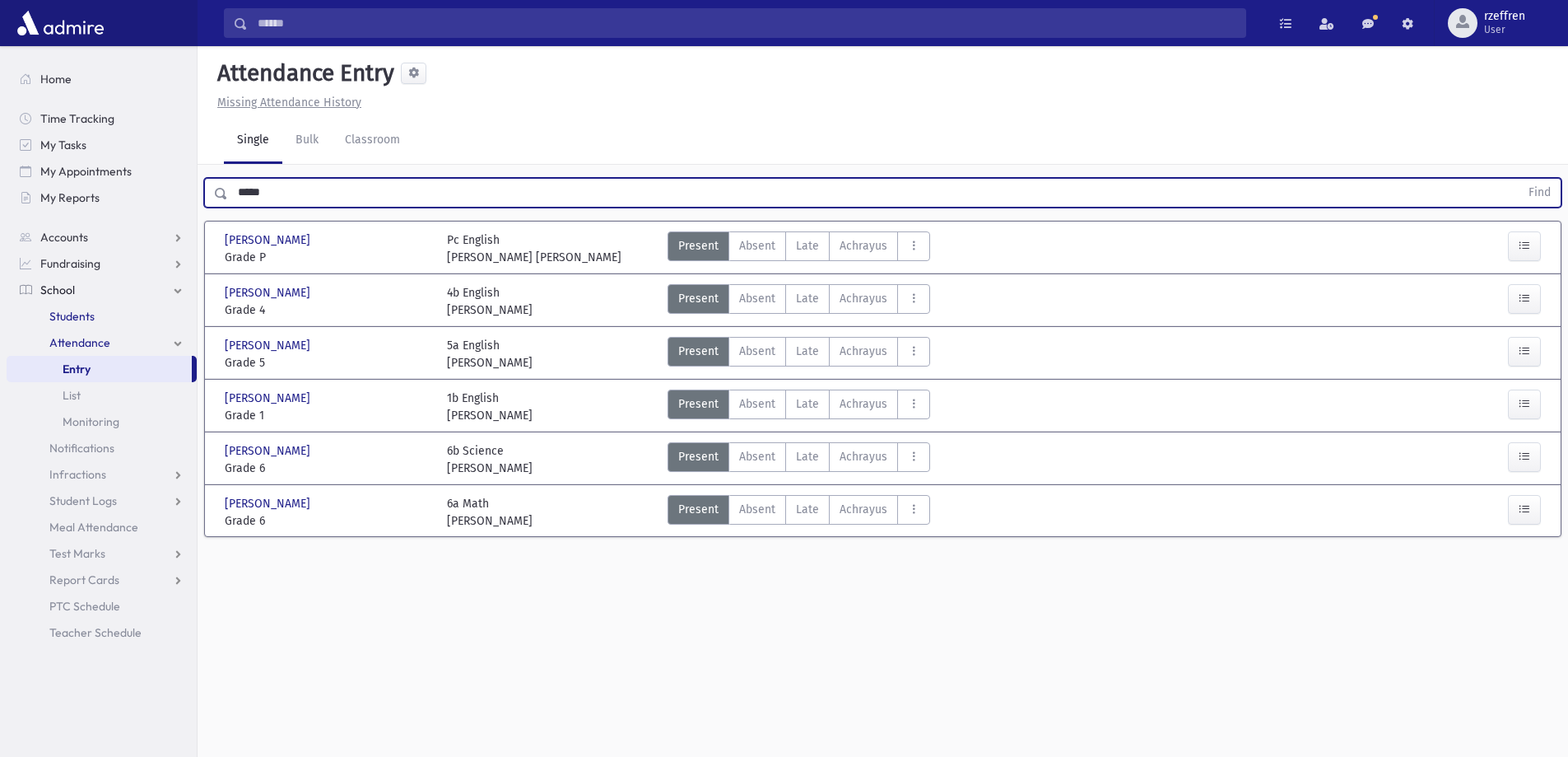
click at [89, 315] on span "Students" at bounding box center [71, 315] width 45 height 14
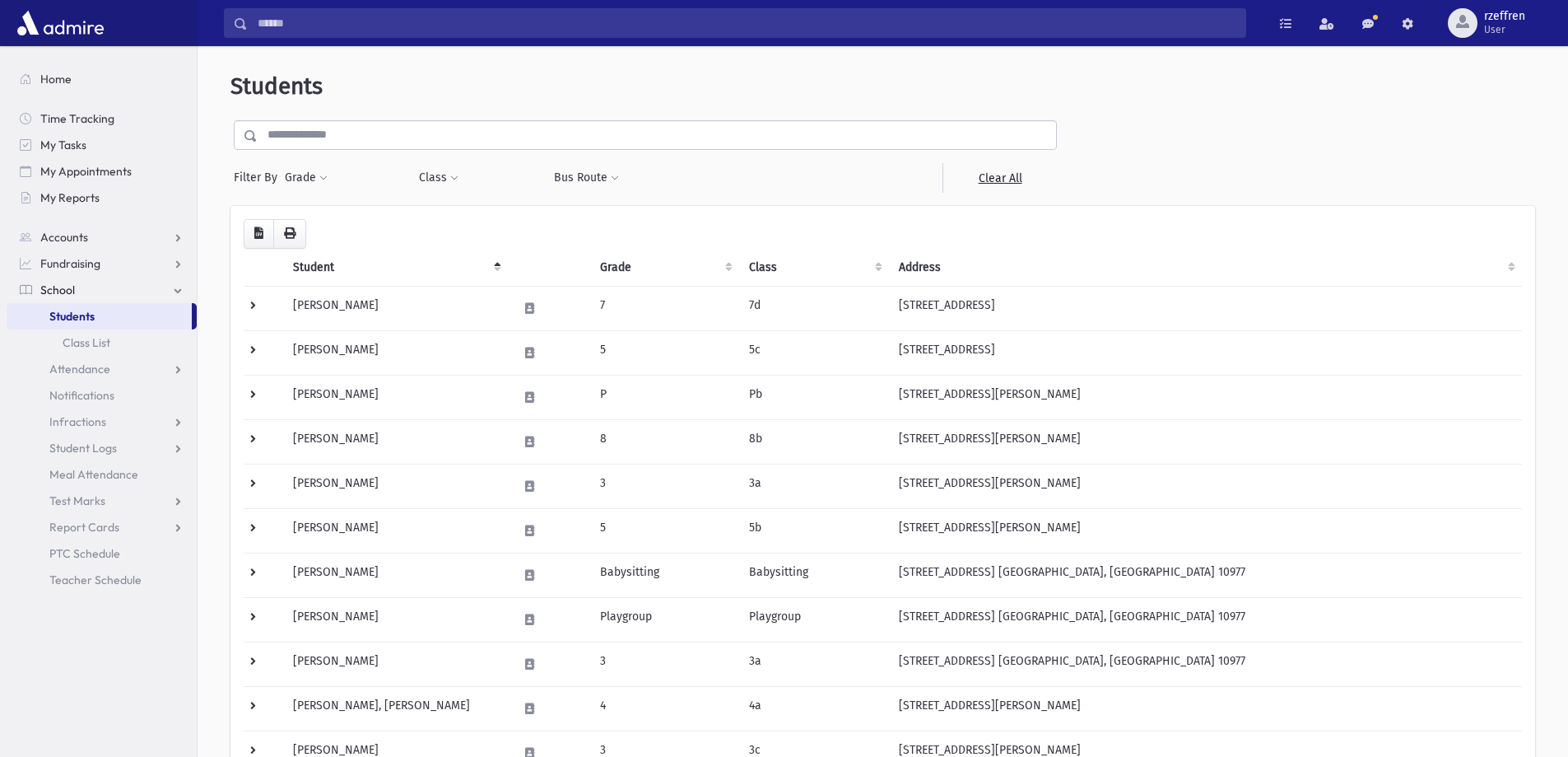
click at [348, 138] on input "text" at bounding box center [657, 135] width 798 height 30
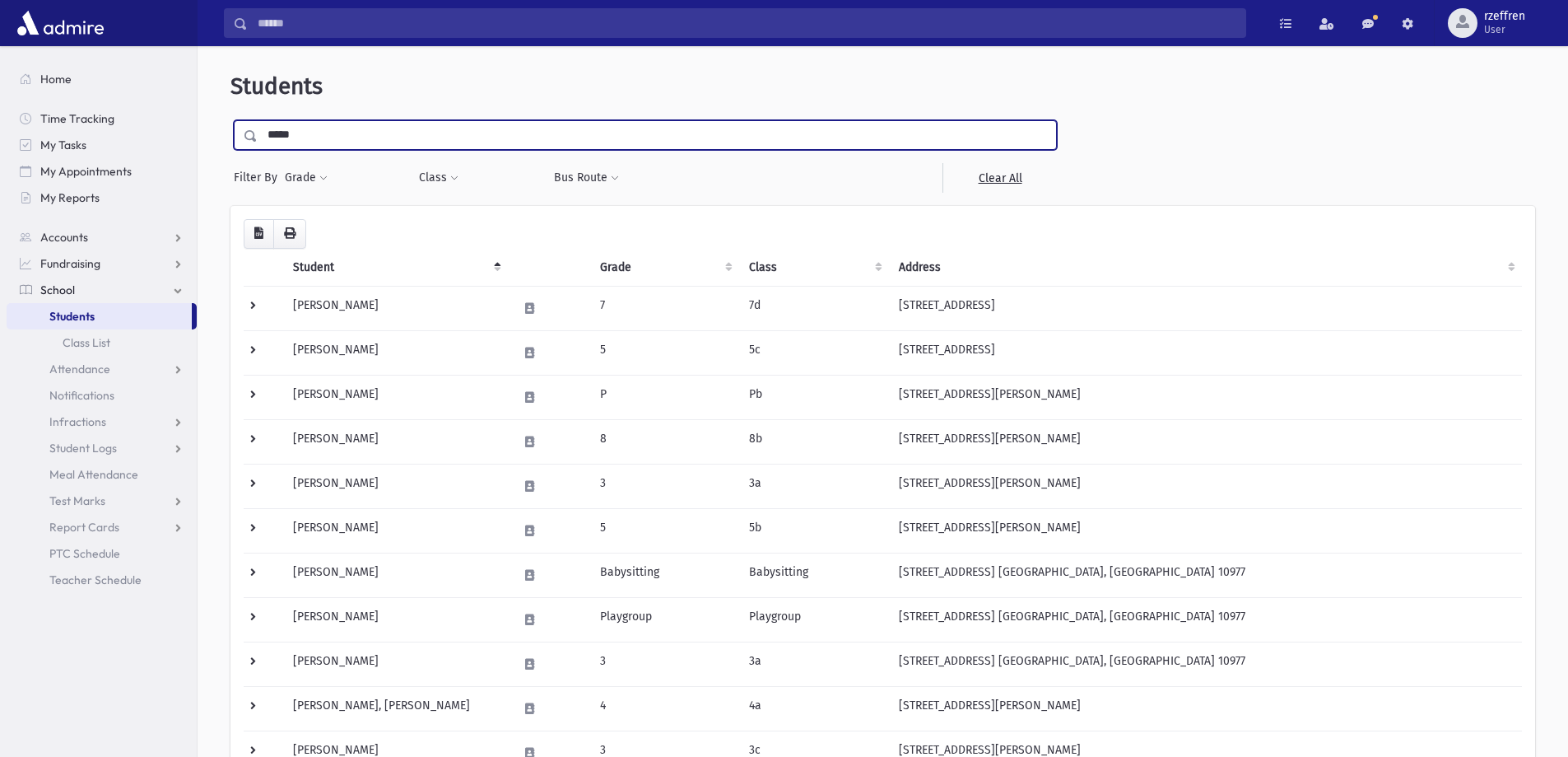
type input "*****"
click at [231, 120] on input "submit" at bounding box center [254, 131] width 46 height 22
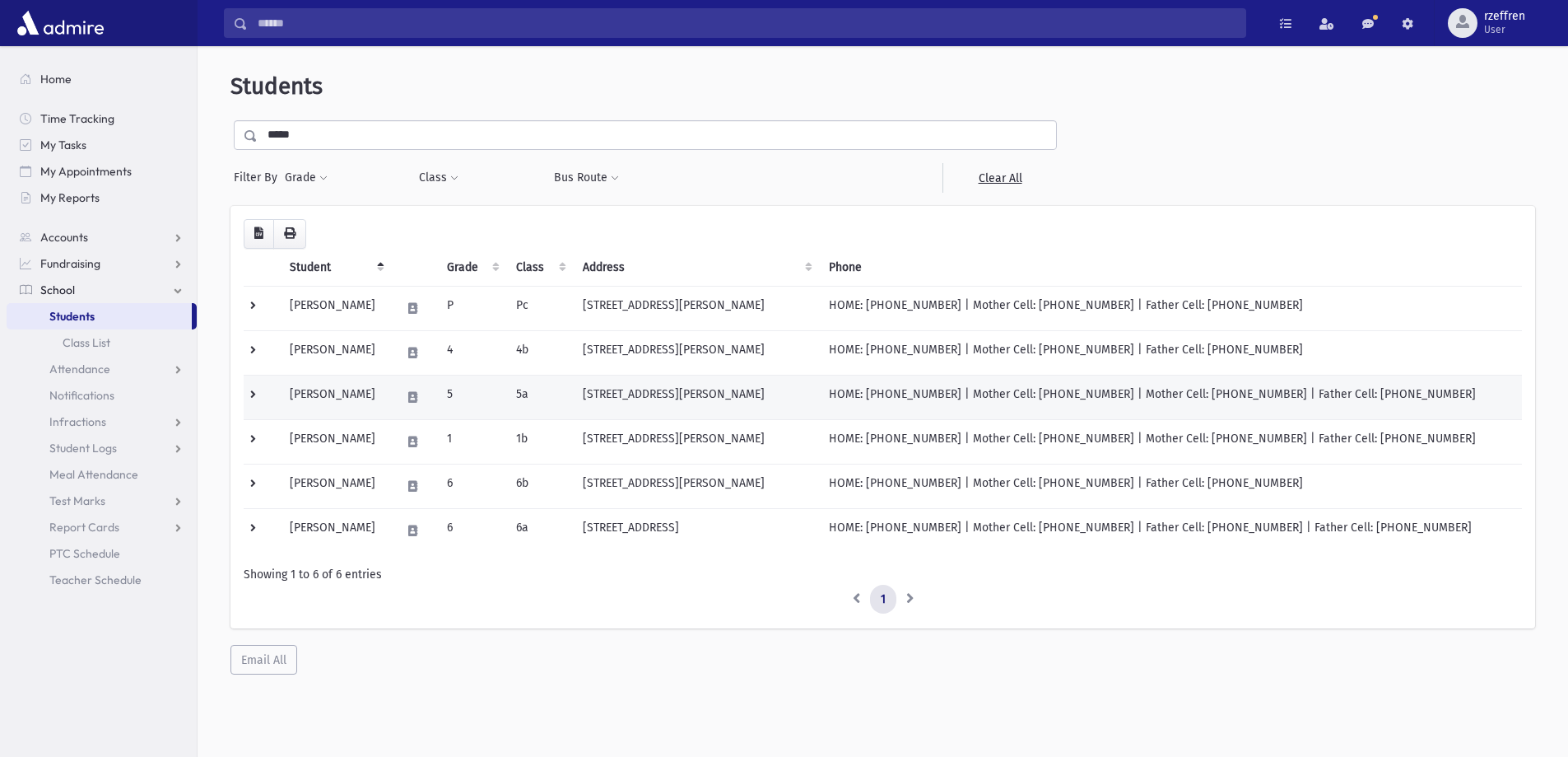
click at [355, 416] on td "[PERSON_NAME]" at bounding box center [336, 396] width 112 height 44
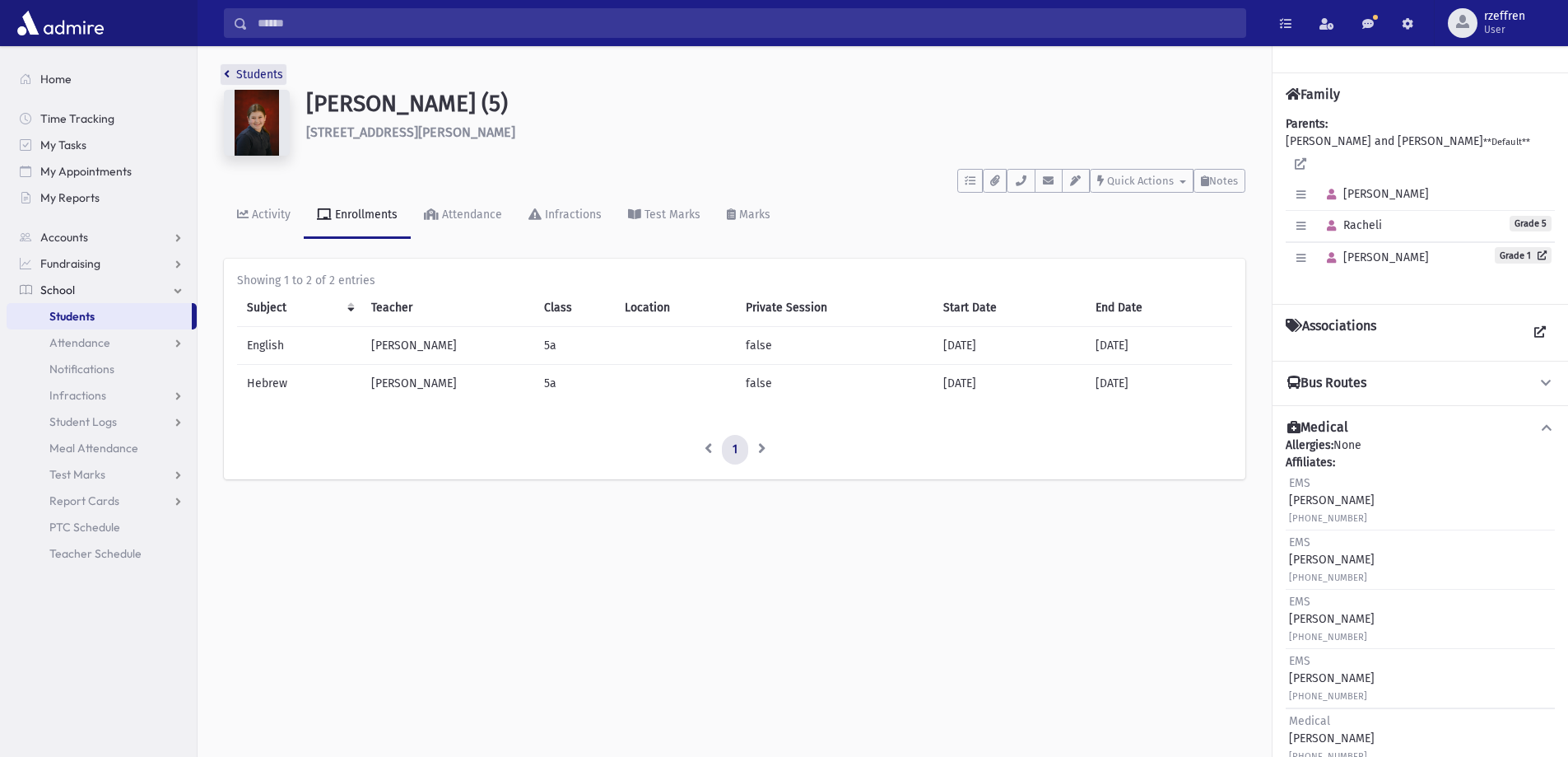
click at [244, 74] on link "Students" at bounding box center [254, 74] width 60 height 14
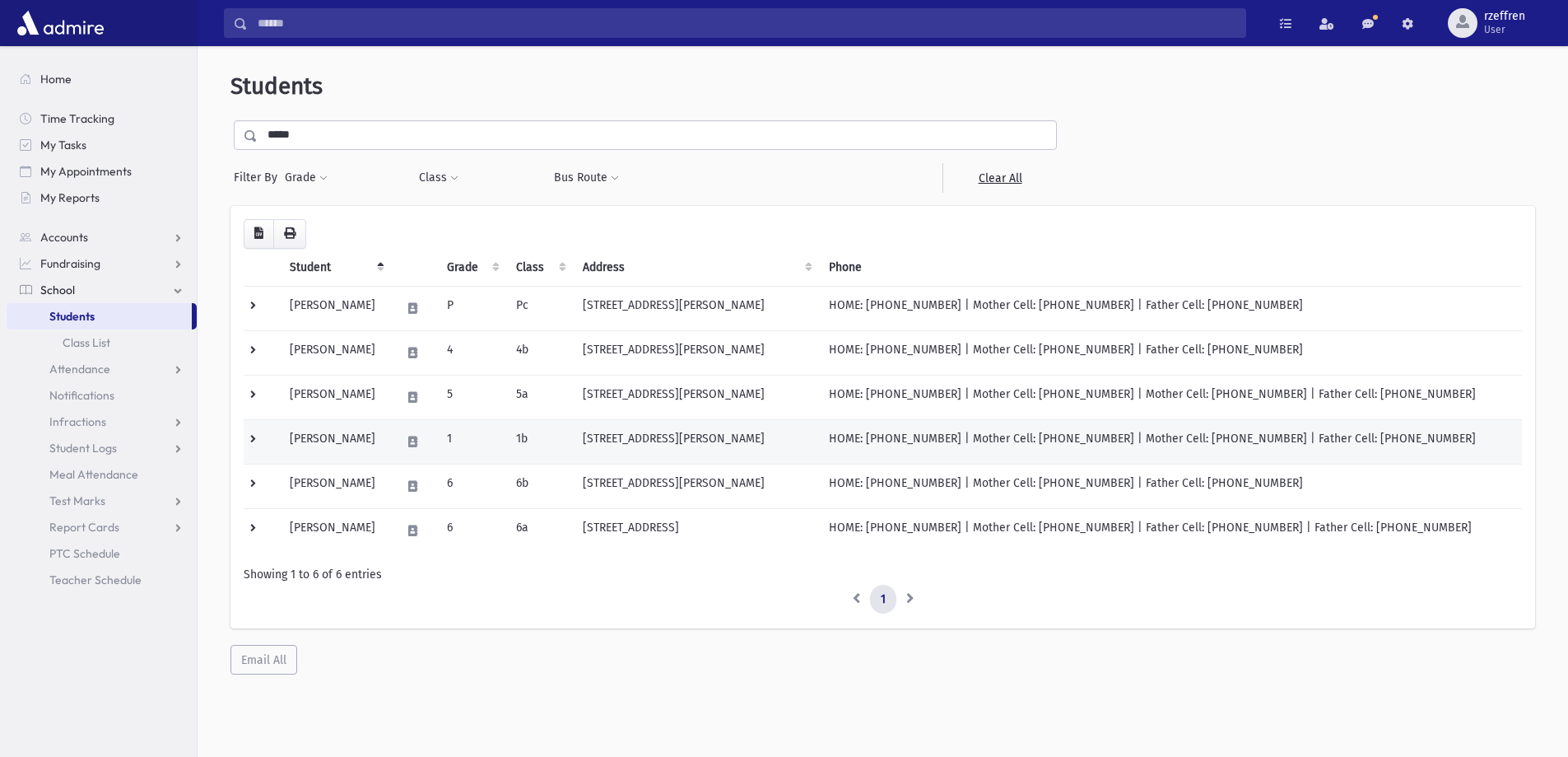
click at [392, 435] on td "Mayer, Rivka" at bounding box center [336, 442] width 112 height 44
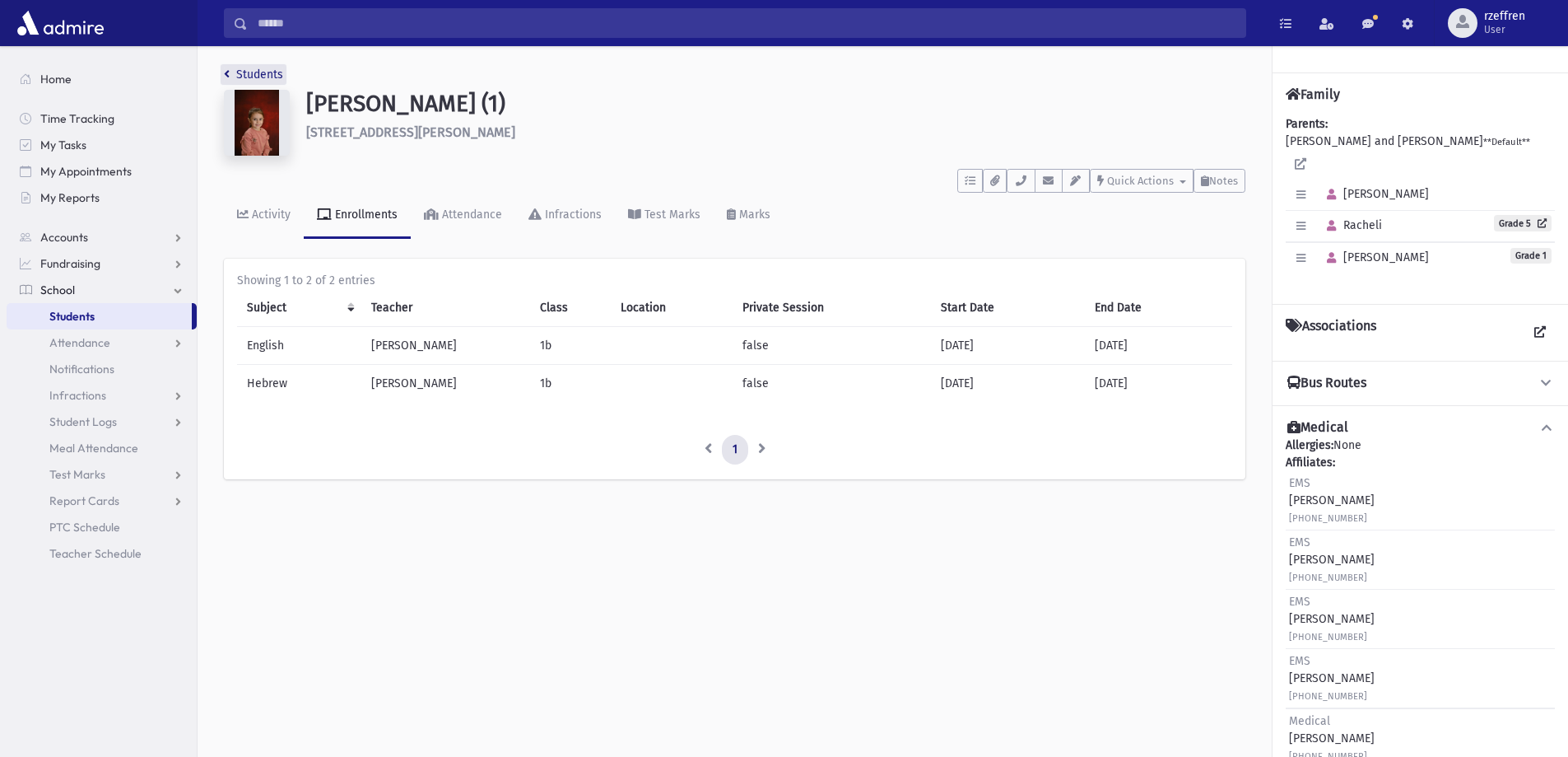
click at [264, 70] on link "Students" at bounding box center [254, 74] width 60 height 14
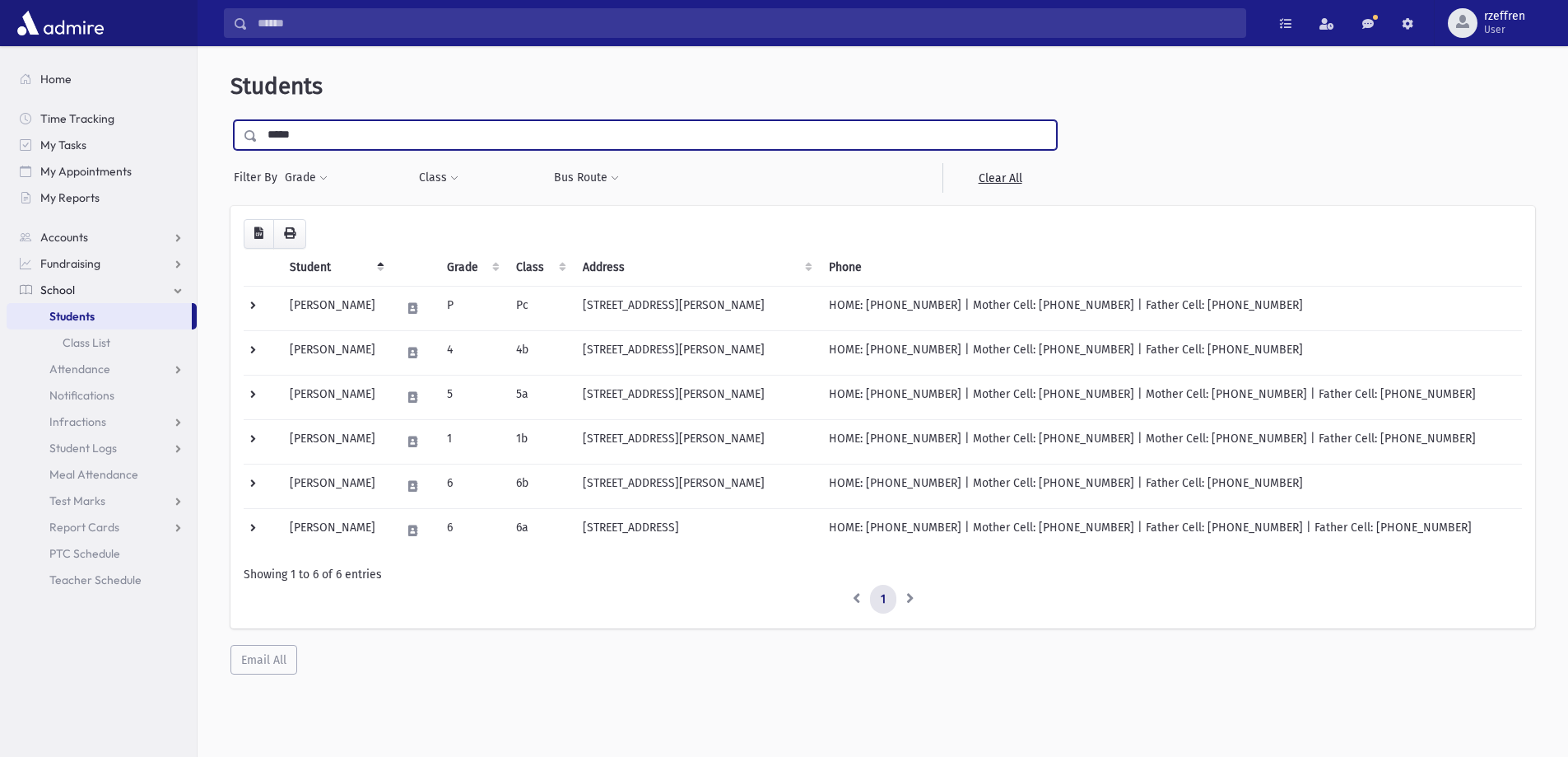
drag, startPoint x: 57, startPoint y: 63, endPoint x: 0, endPoint y: 14, distance: 75.2
click at [0, 14] on div "Search Results All Accounts" at bounding box center [784, 400] width 1568 height 800
type input "*********"
click at [231, 120] on input "submit" at bounding box center [254, 131] width 46 height 22
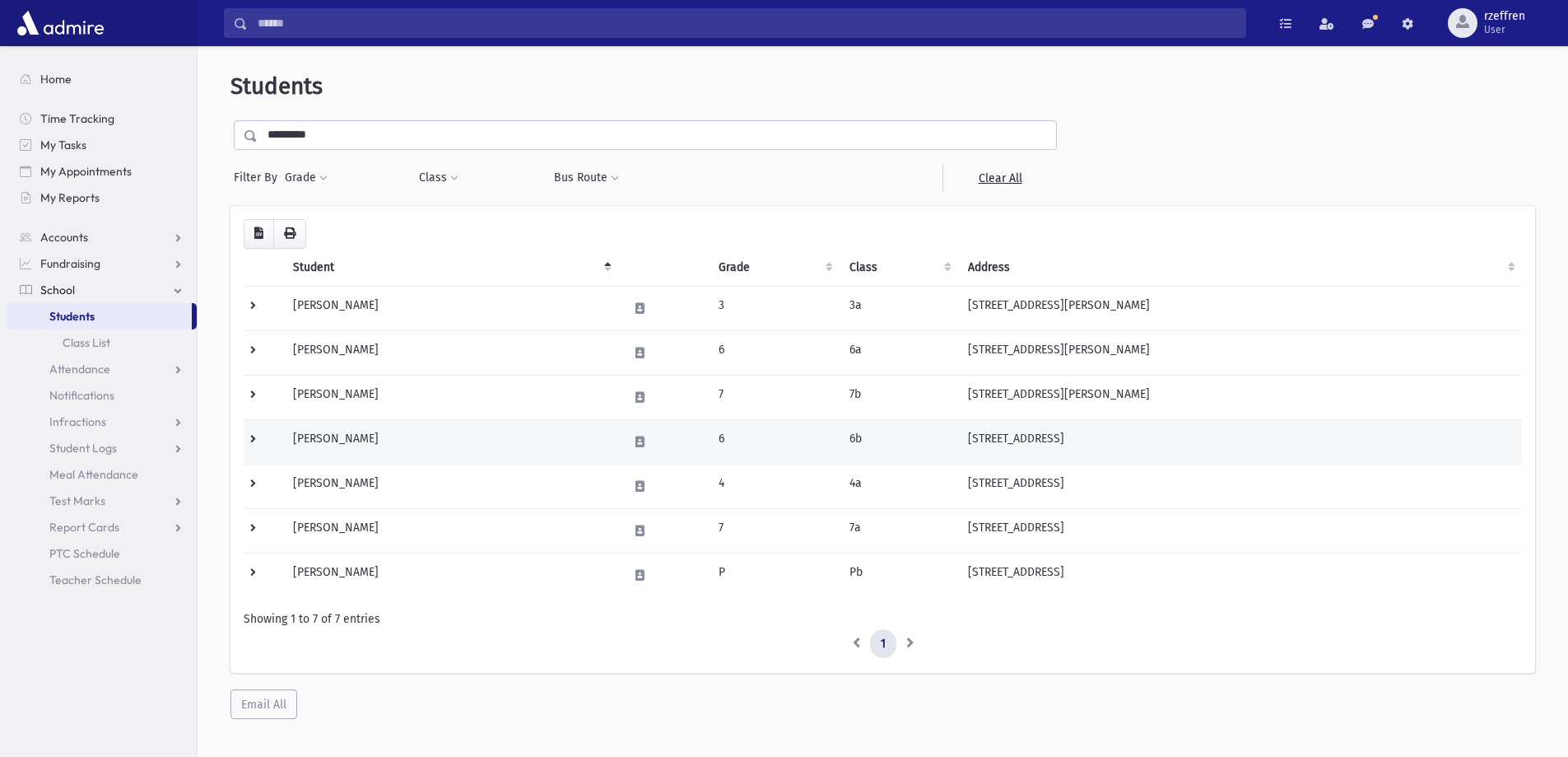
click at [483, 445] on td "Steinhauser, Adina" at bounding box center [450, 442] width 335 height 44
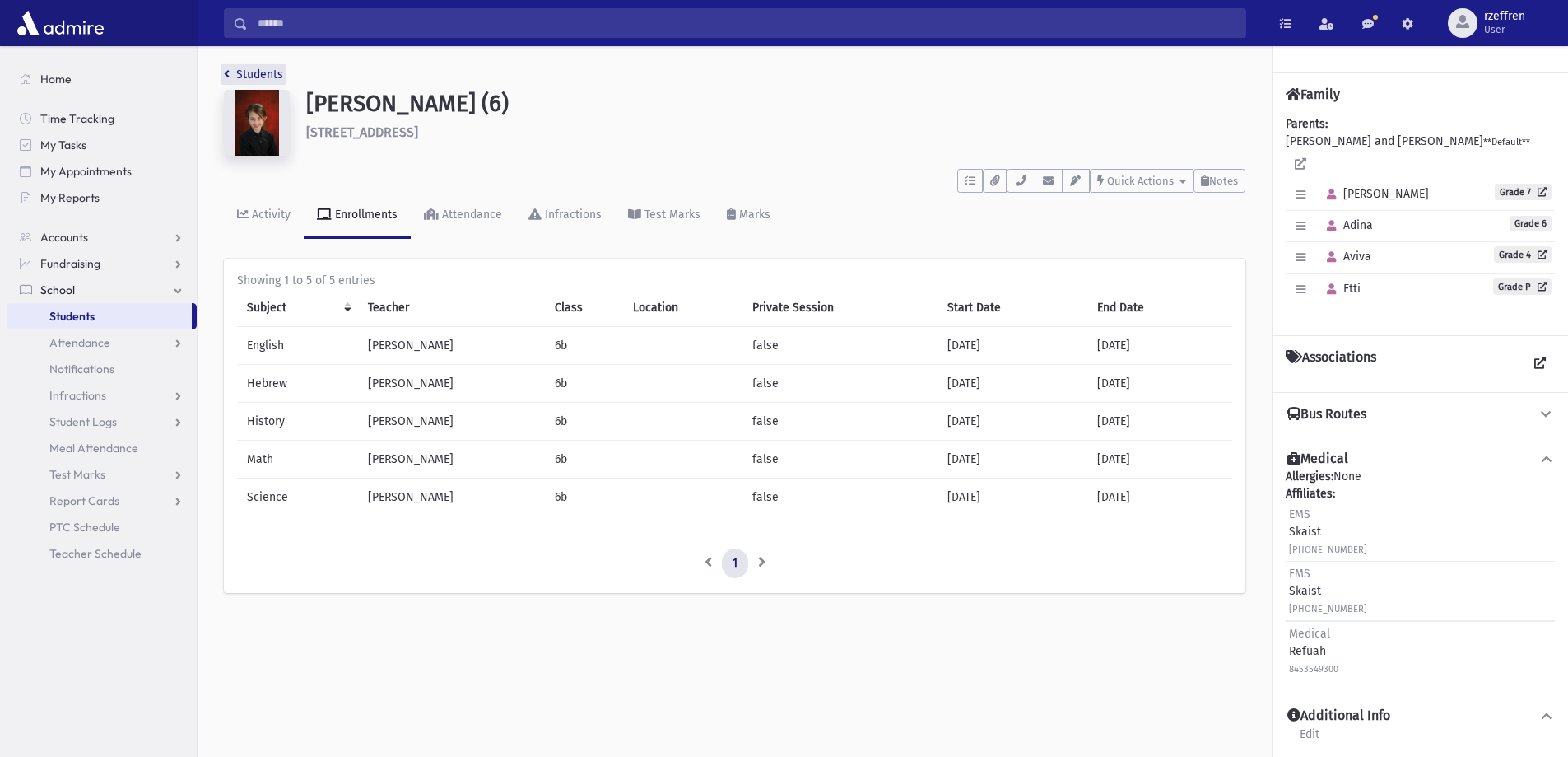
click at [263, 71] on link "Students" at bounding box center [254, 74] width 60 height 14
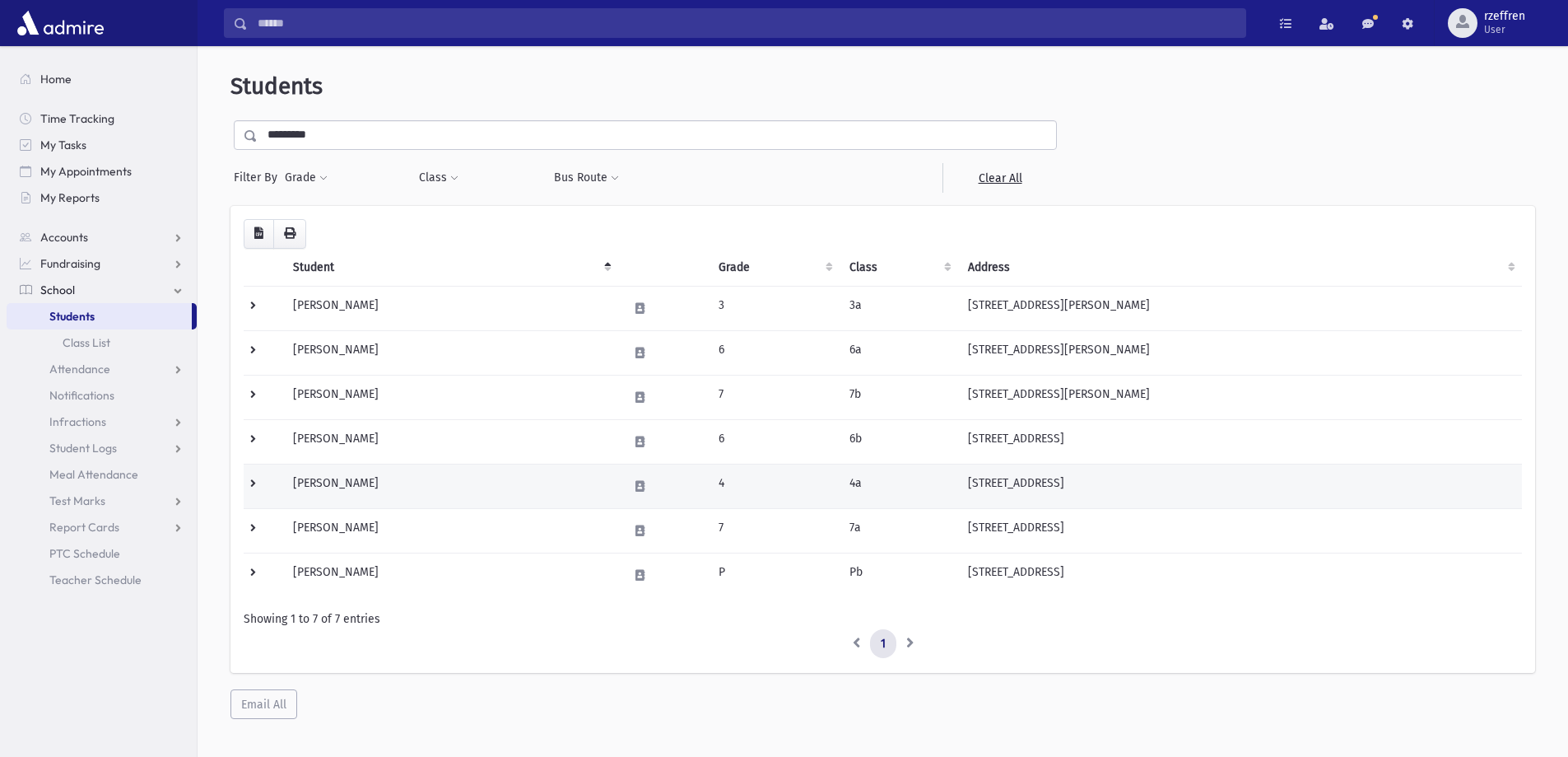
click at [447, 492] on td "[PERSON_NAME]" at bounding box center [450, 486] width 335 height 44
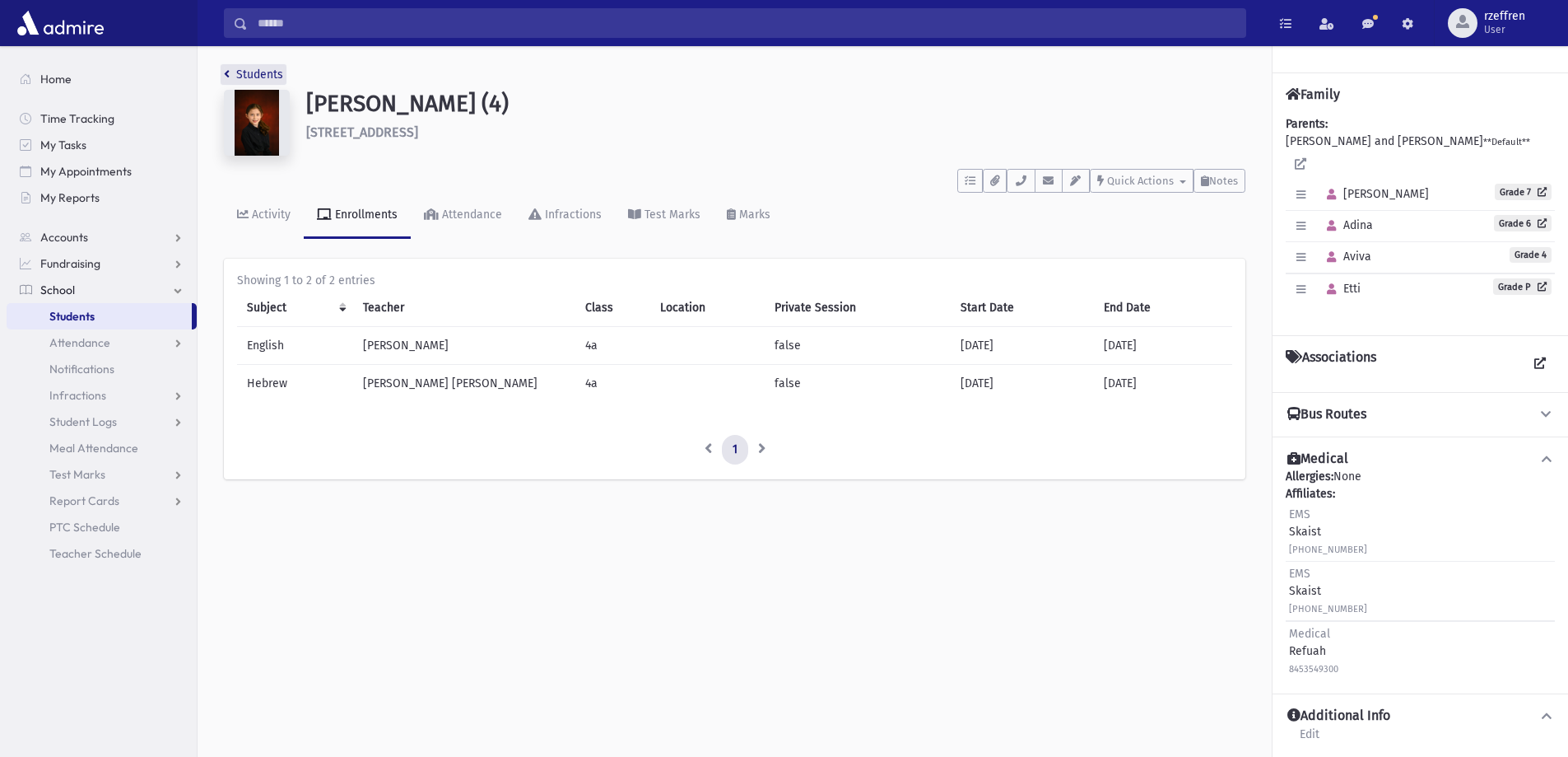
click at [232, 80] on link "Students" at bounding box center [254, 74] width 60 height 14
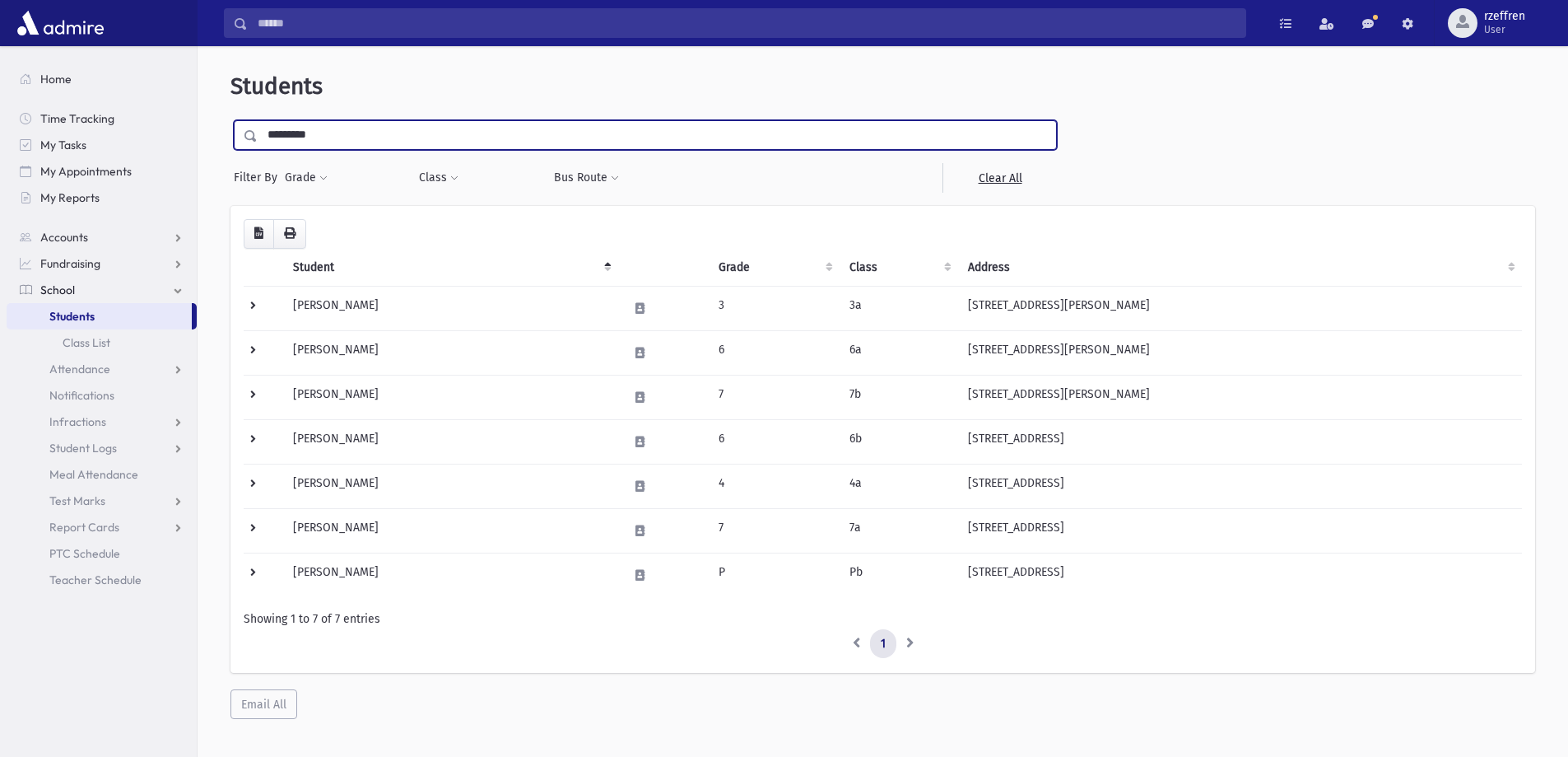
drag, startPoint x: 333, startPoint y: 135, endPoint x: 0, endPoint y: 96, distance: 335.3
click at [0, 96] on div "Search Results All Accounts" at bounding box center [784, 400] width 1568 height 800
type input "**********"
click at [231, 120] on input "submit" at bounding box center [254, 131] width 46 height 22
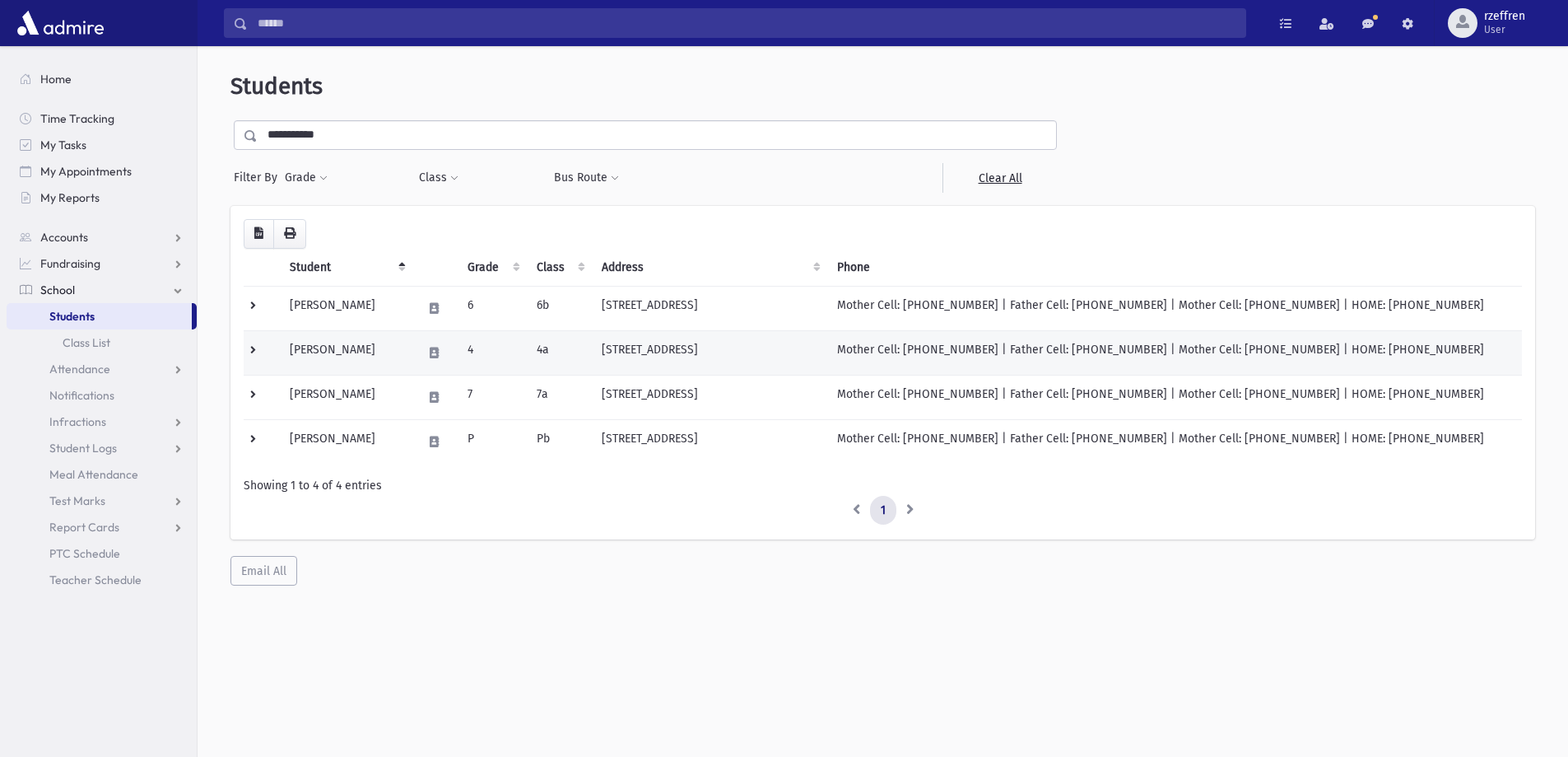
click at [378, 355] on td "[PERSON_NAME]" at bounding box center [346, 352] width 133 height 44
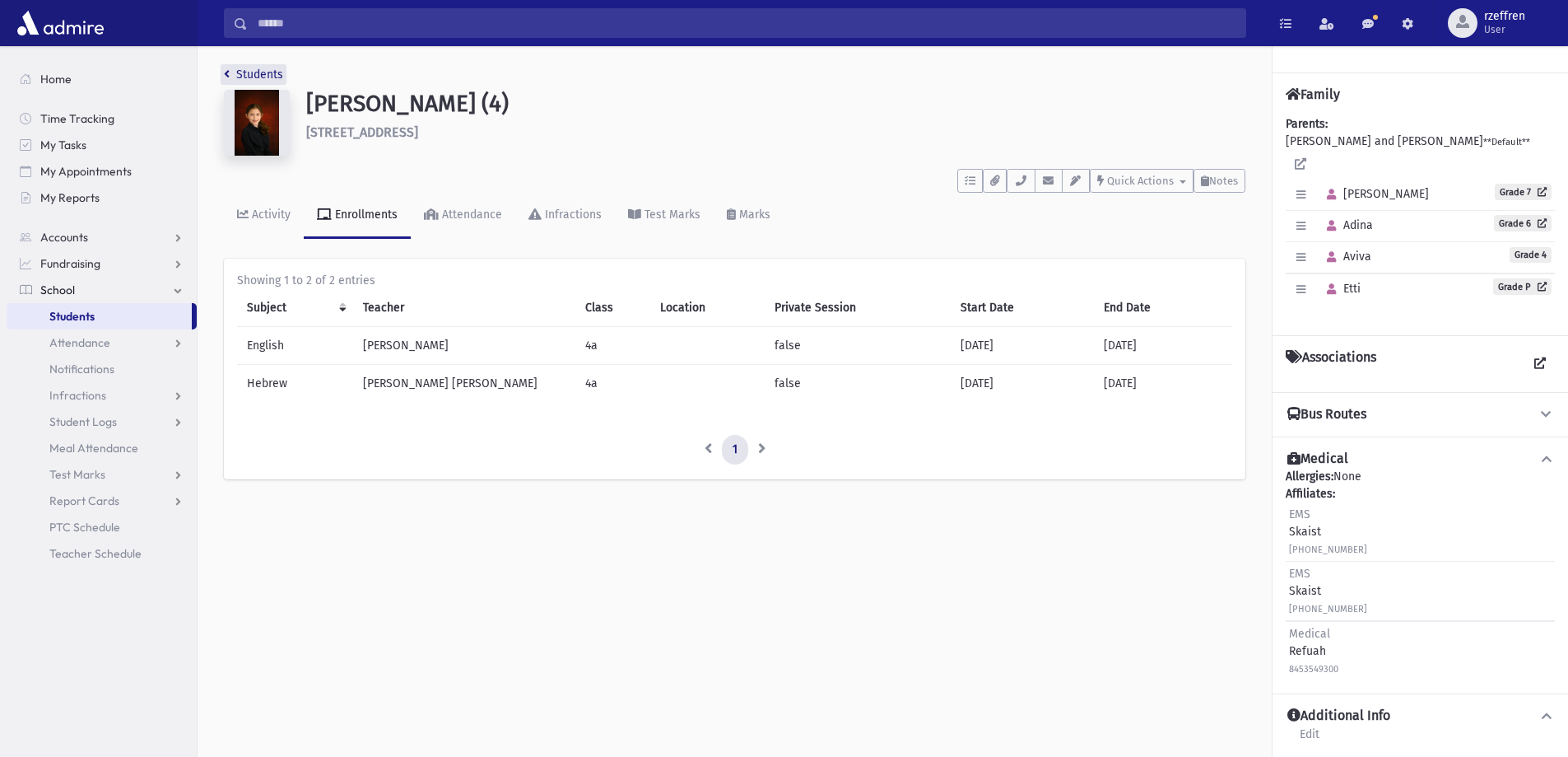
click at [250, 70] on link "Students" at bounding box center [254, 74] width 60 height 14
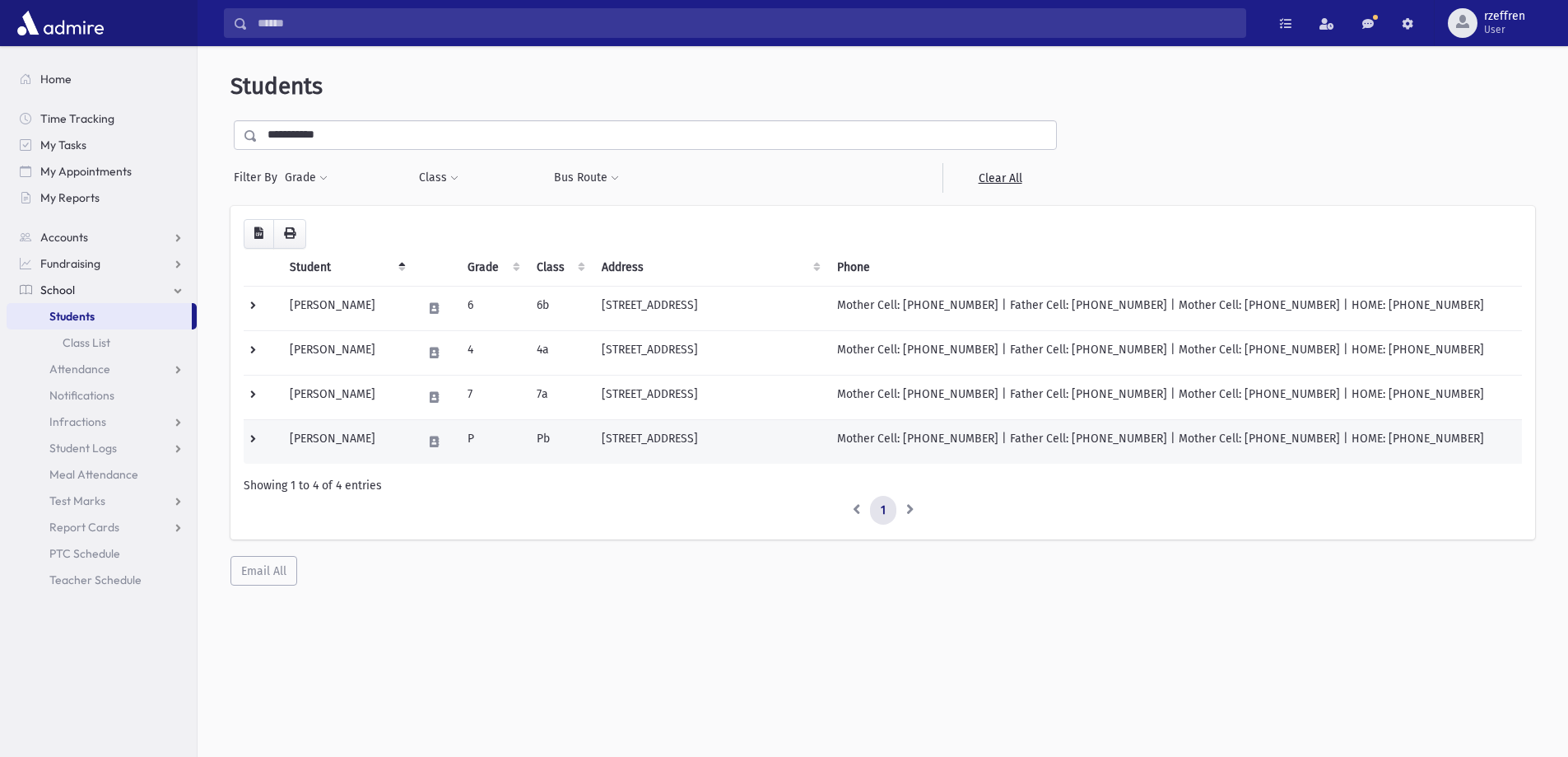
click at [374, 440] on td "[PERSON_NAME]" at bounding box center [346, 442] width 133 height 44
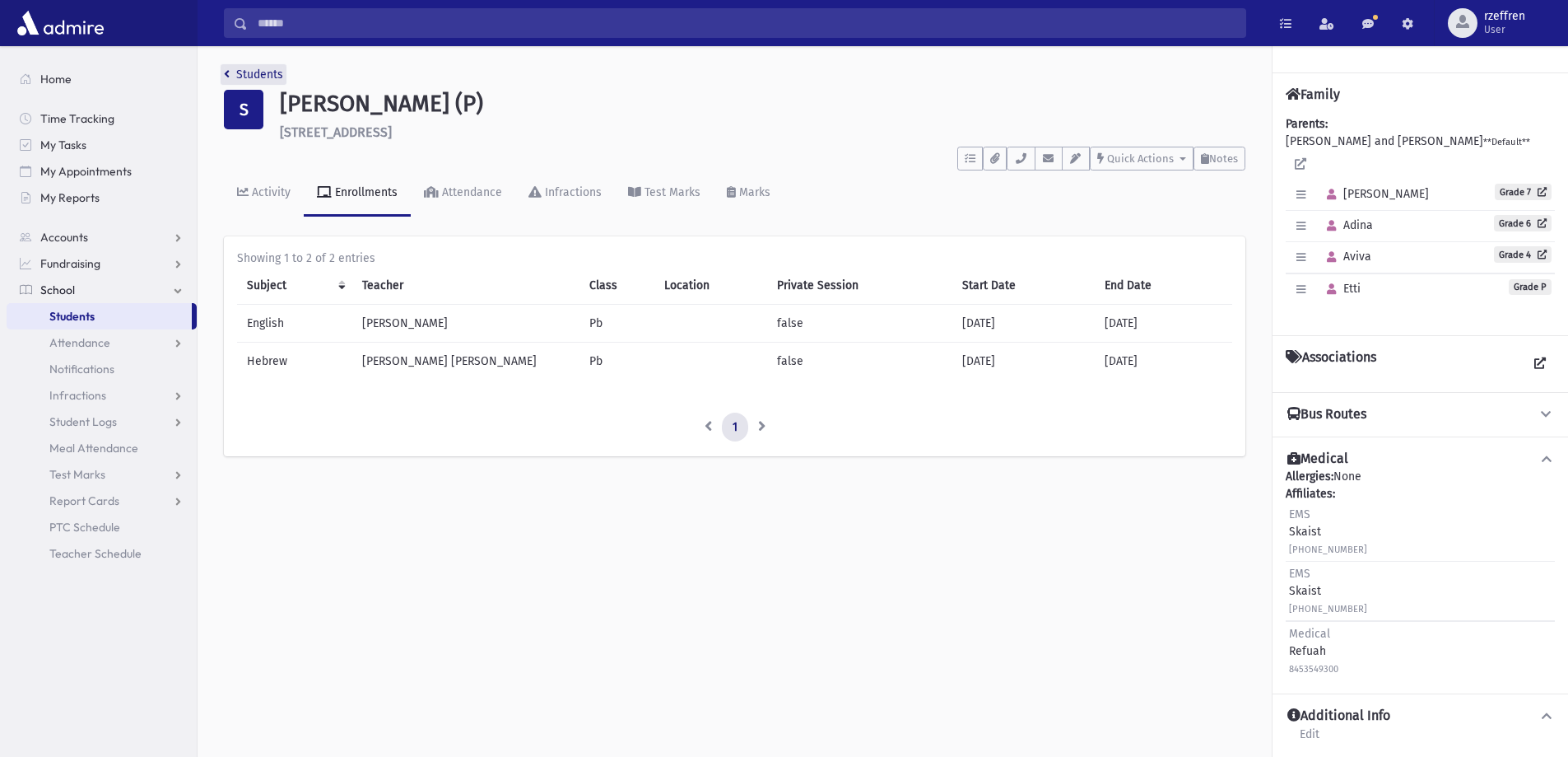
click at [242, 73] on link "Students" at bounding box center [254, 74] width 60 height 14
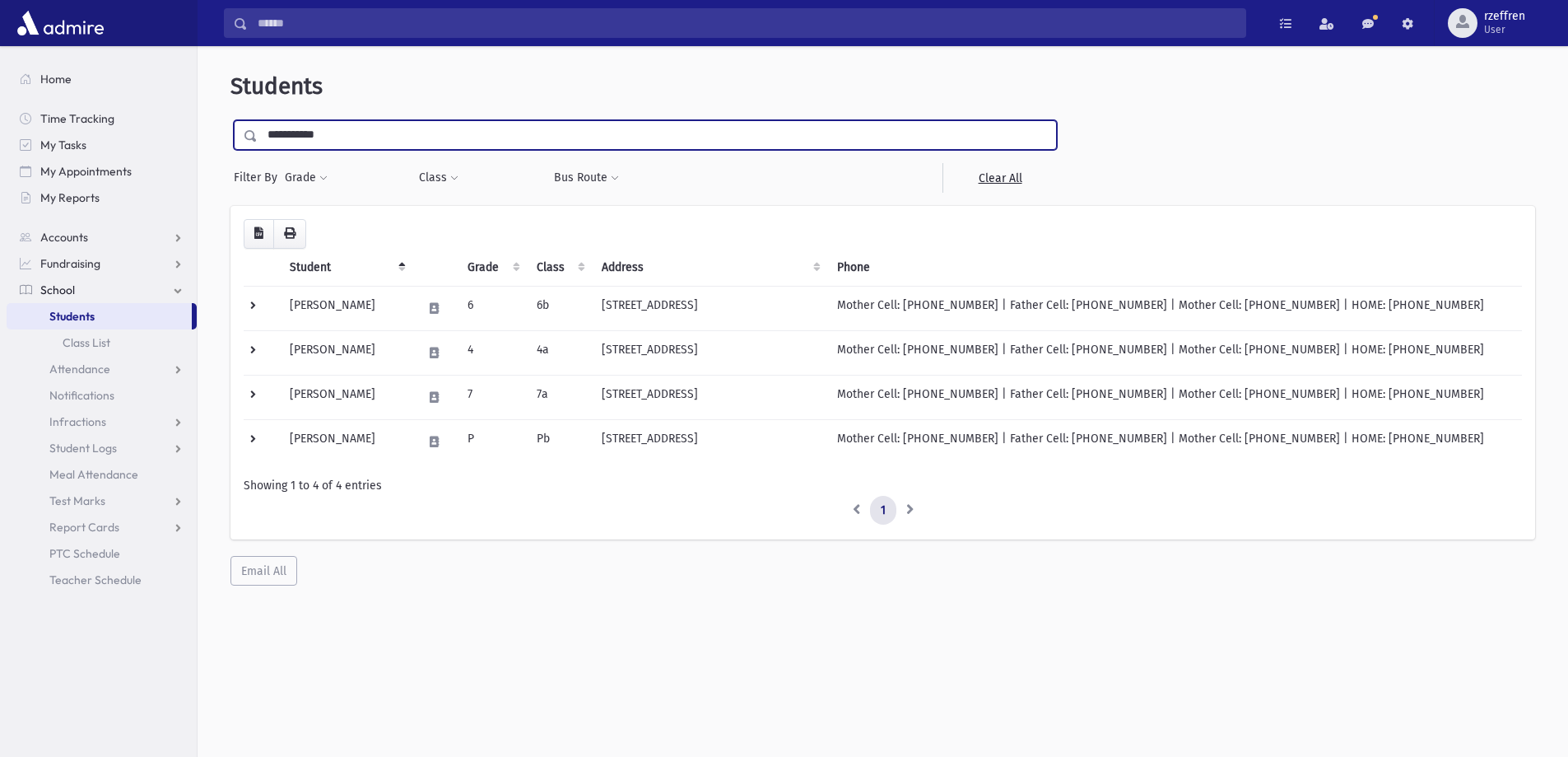
click at [337, 135] on input "**********" at bounding box center [657, 135] width 798 height 30
click at [97, 368] on span "Attendance" at bounding box center [79, 368] width 61 height 14
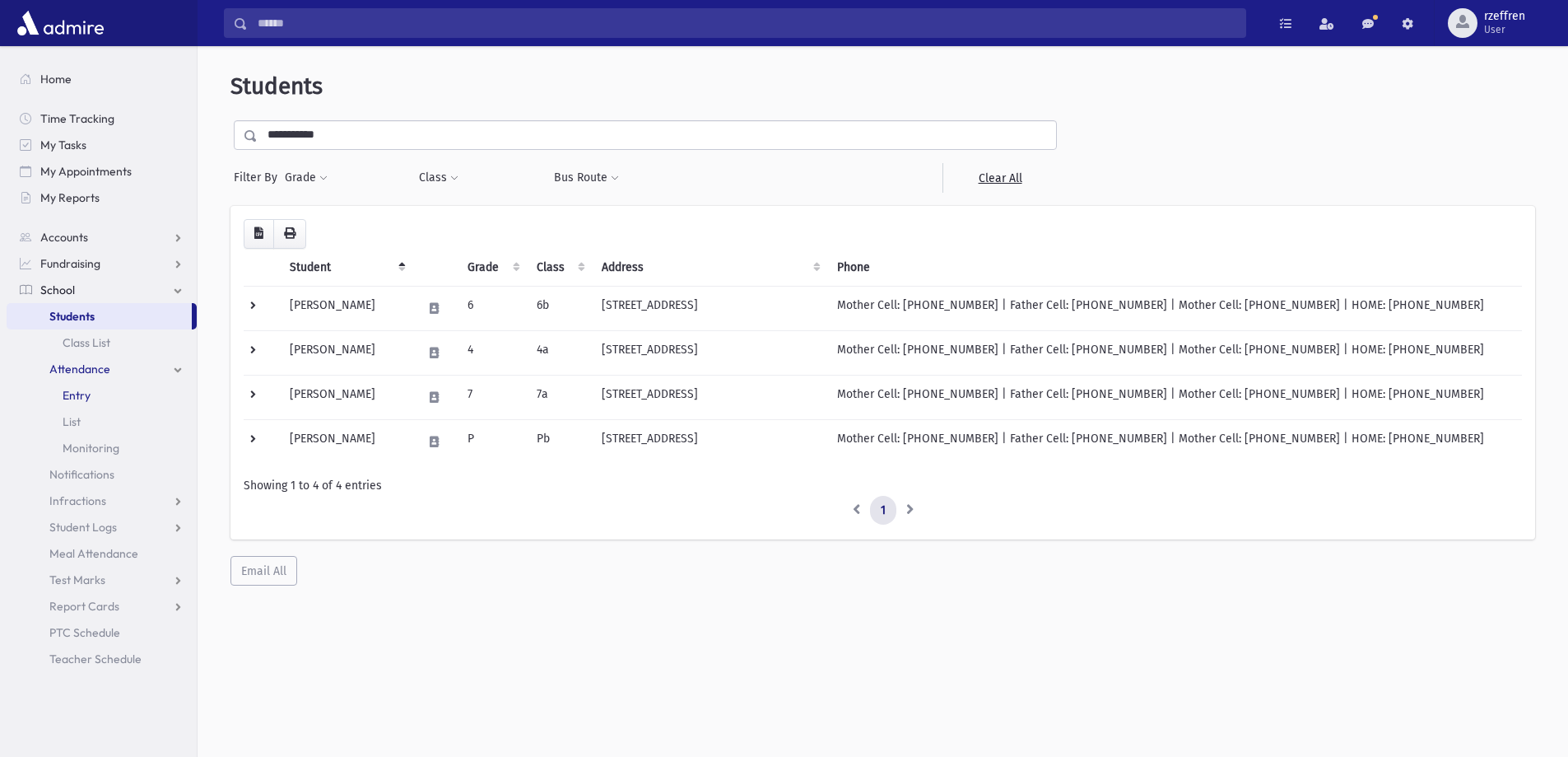
click at [79, 396] on span "Entry" at bounding box center [76, 394] width 28 height 14
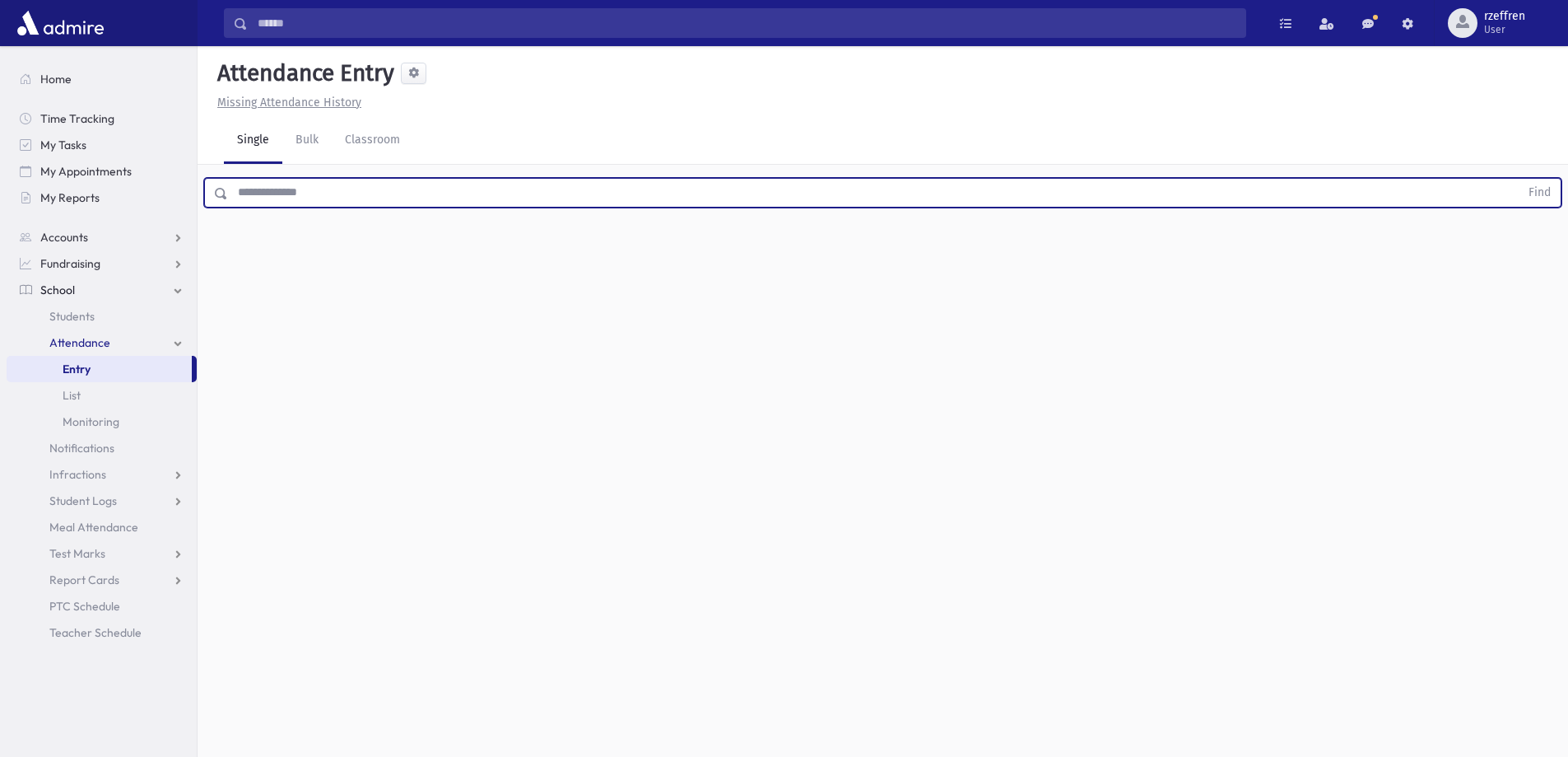
click at [328, 200] on input "text" at bounding box center [873, 192] width 1292 height 30
type input "******"
click at [1519, 179] on button "Find" at bounding box center [1540, 192] width 42 height 28
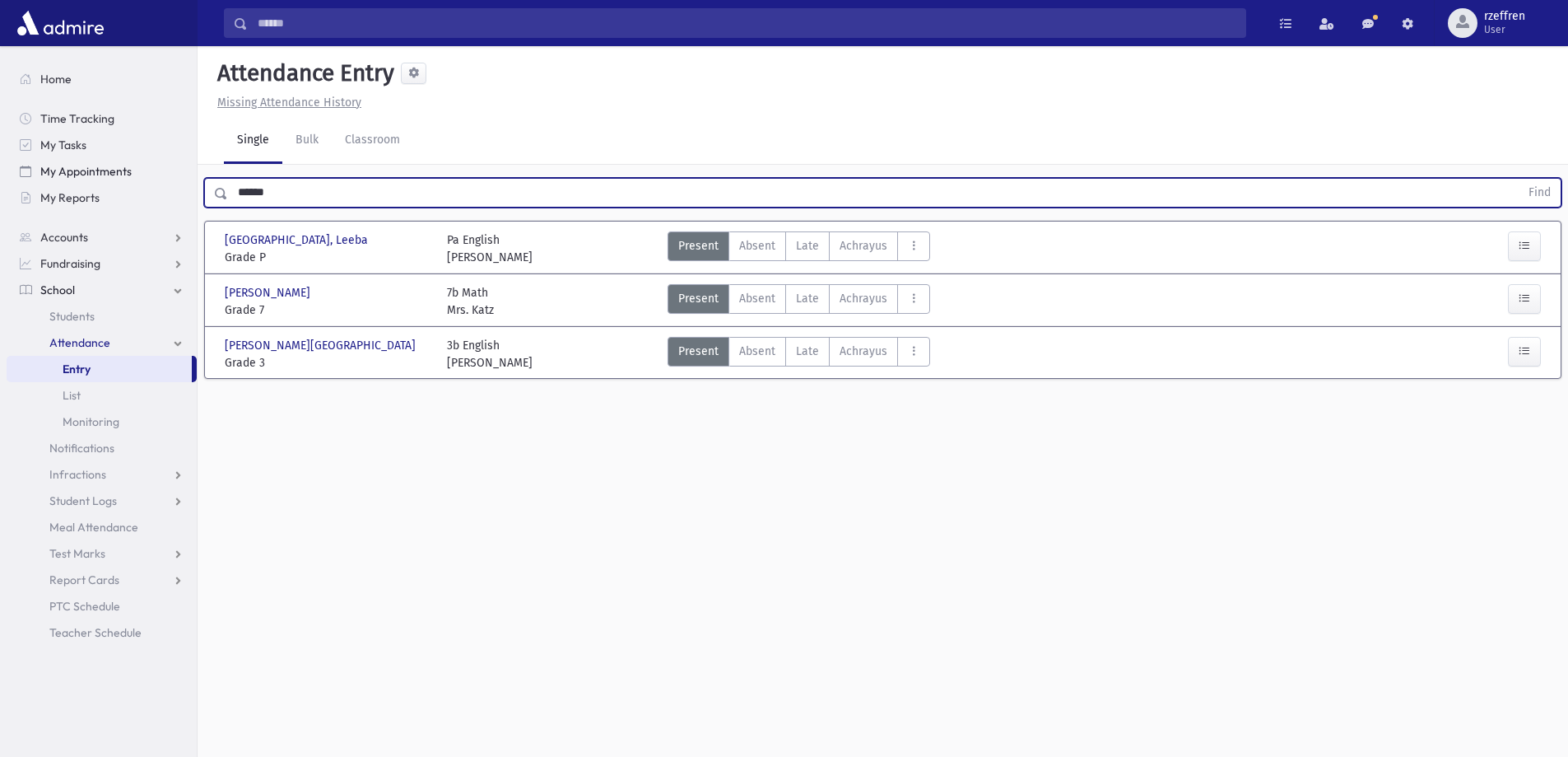
drag, startPoint x: 277, startPoint y: 197, endPoint x: 168, endPoint y: 171, distance: 112.1
click at [170, 176] on div "Search Results All Accounts" at bounding box center [784, 396] width 1568 height 794
click at [1519, 179] on button "Find" at bounding box center [1540, 192] width 42 height 28
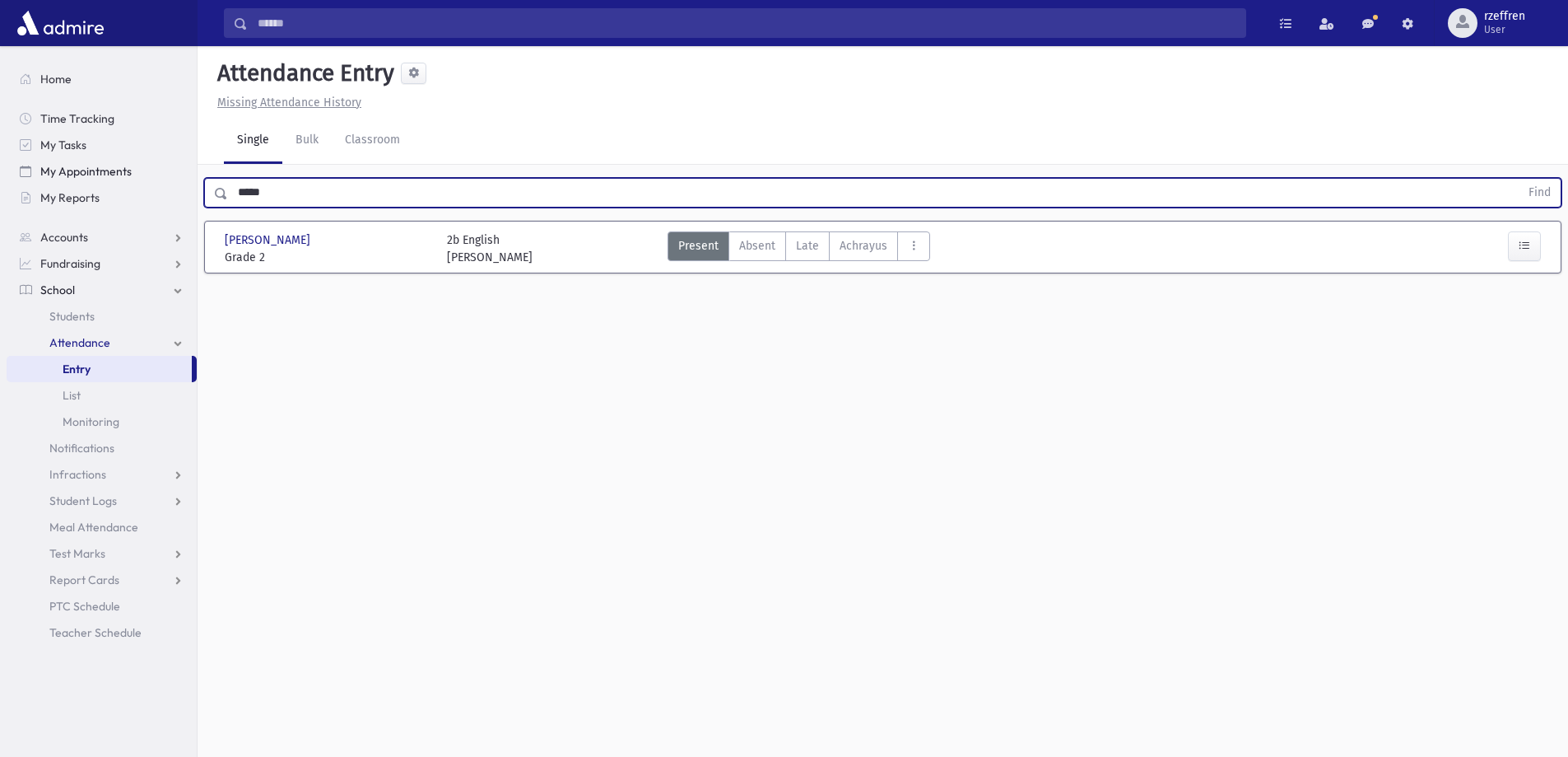
drag, startPoint x: 275, startPoint y: 191, endPoint x: 168, endPoint y: 177, distance: 107.9
click at [168, 177] on div "Search Results All Accounts" at bounding box center [784, 396] width 1568 height 794
type input "********"
click at [1519, 179] on button "Find" at bounding box center [1540, 192] width 42 height 28
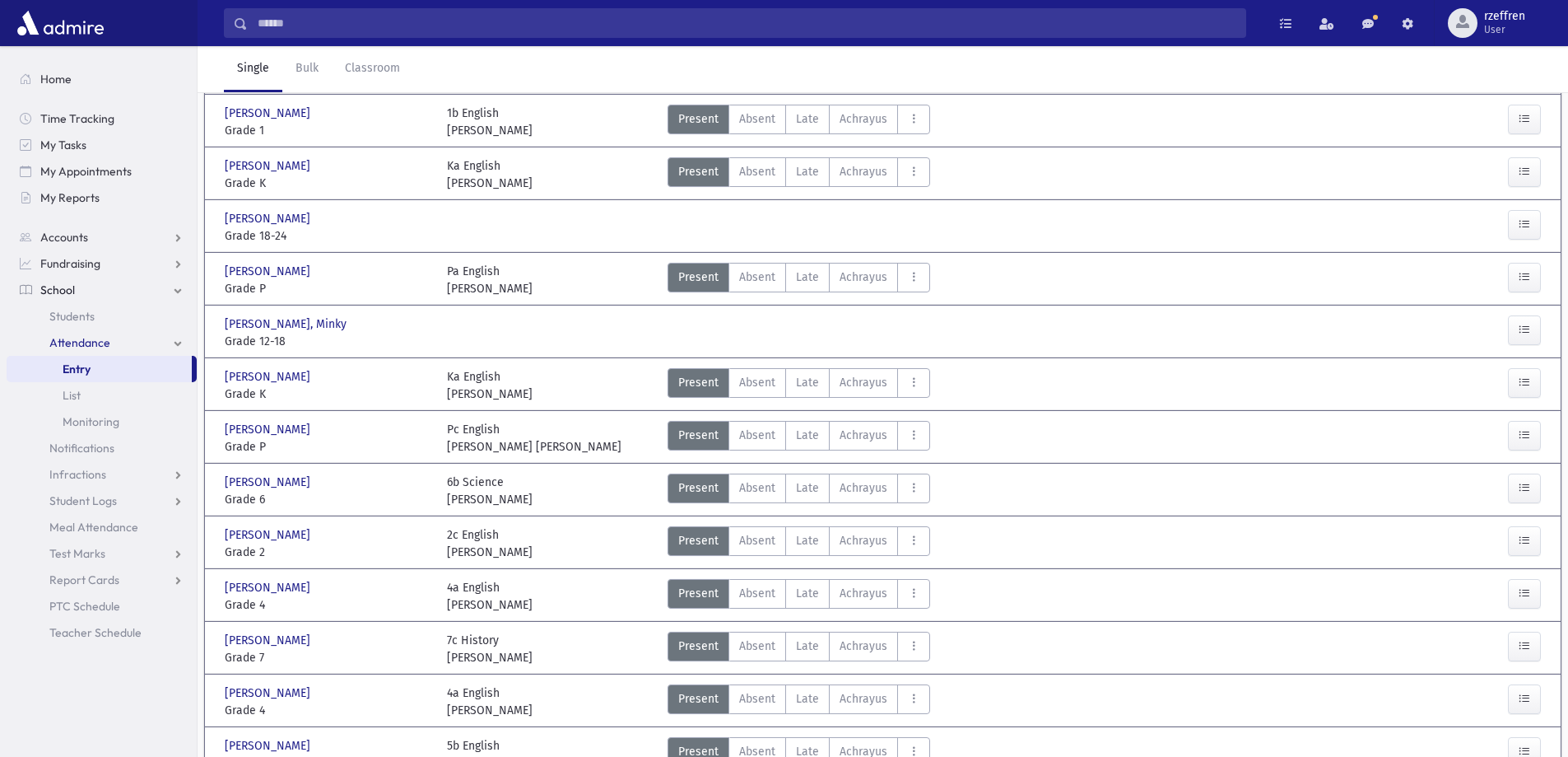
scroll to position [247, 0]
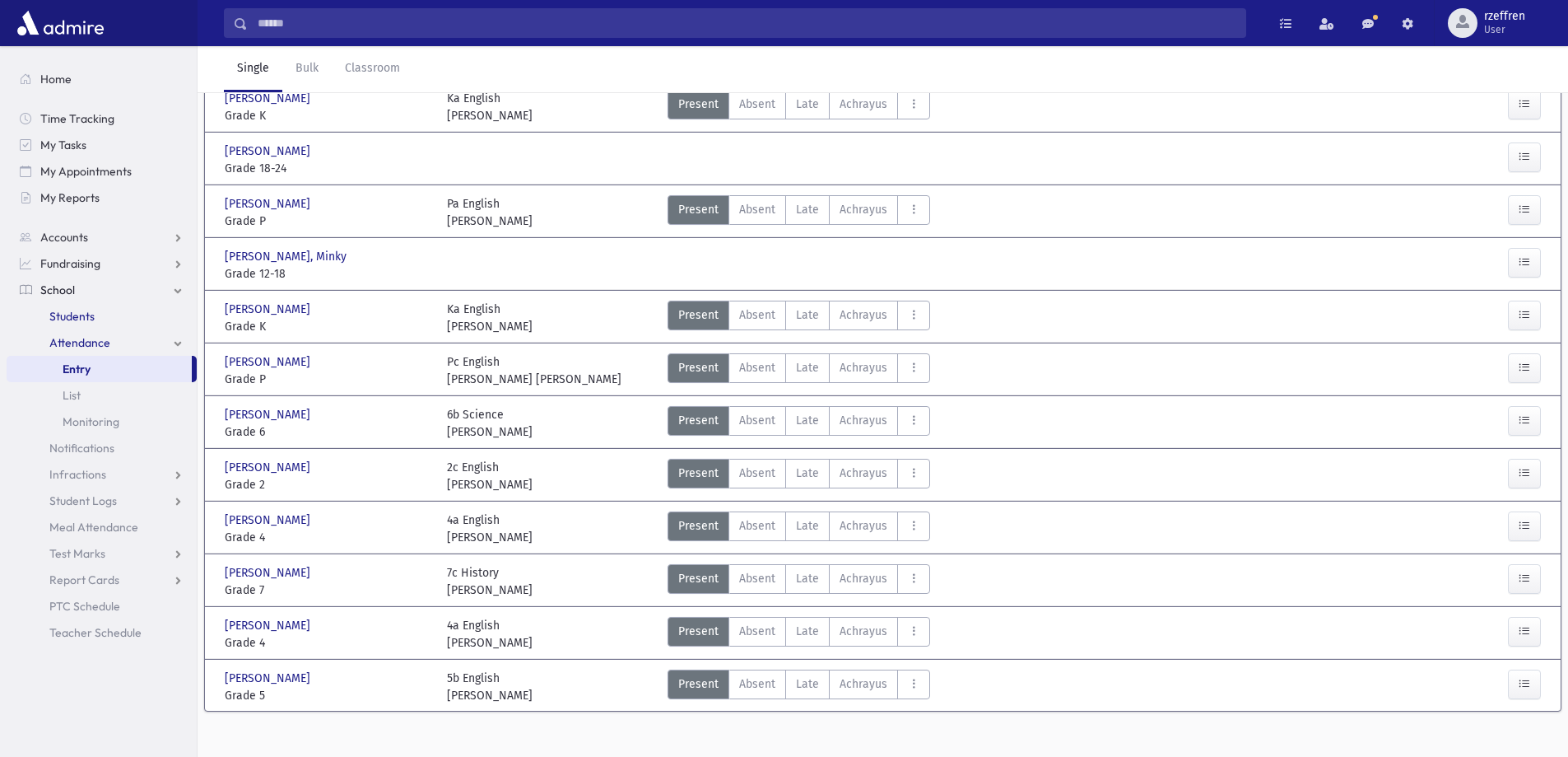
click at [68, 317] on span "Students" at bounding box center [71, 315] width 45 height 14
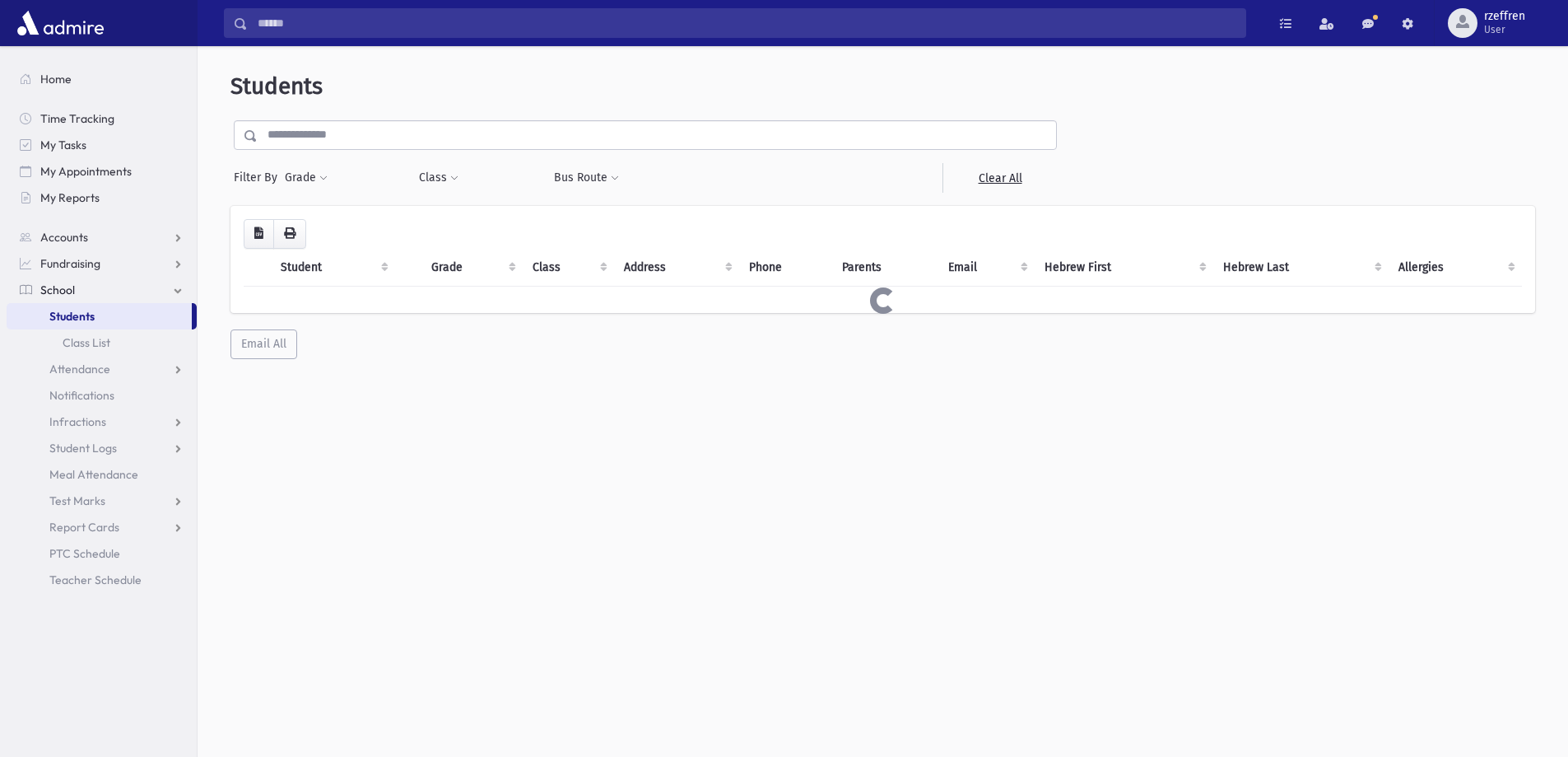
click at [274, 139] on input "text" at bounding box center [657, 135] width 798 height 30
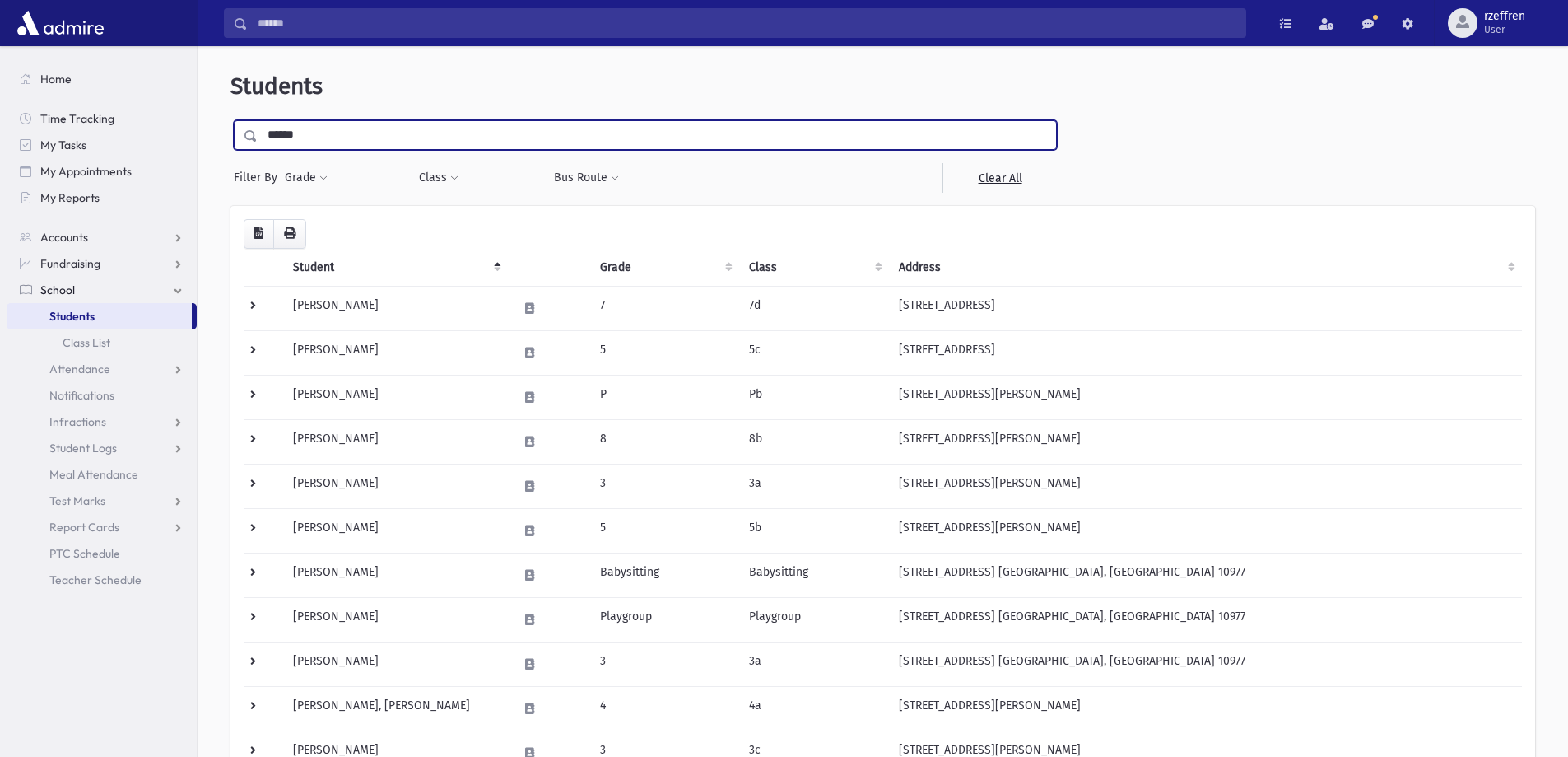
type input "******"
click at [231, 120] on input "submit" at bounding box center [254, 131] width 46 height 22
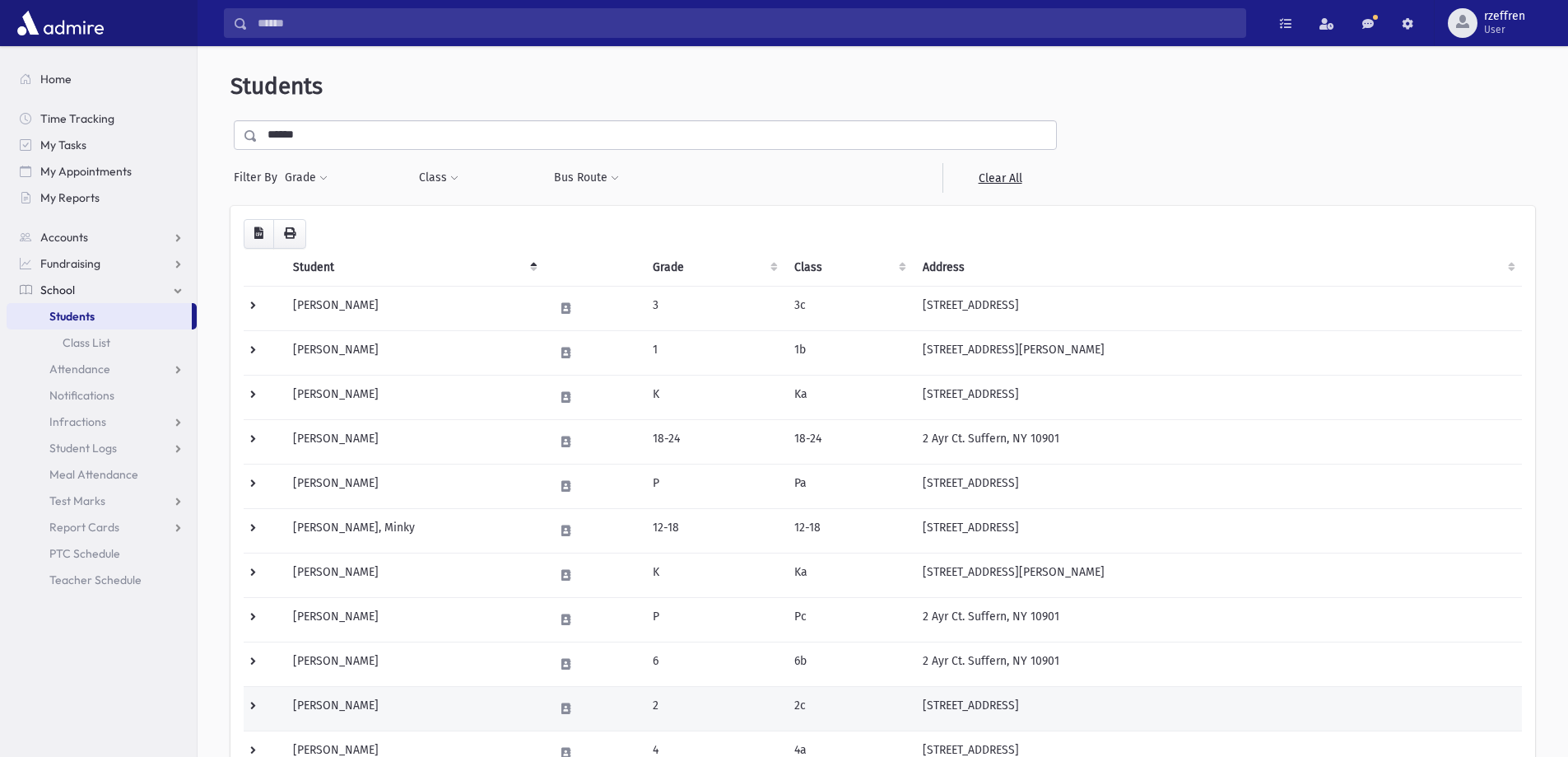
scroll to position [83, 0]
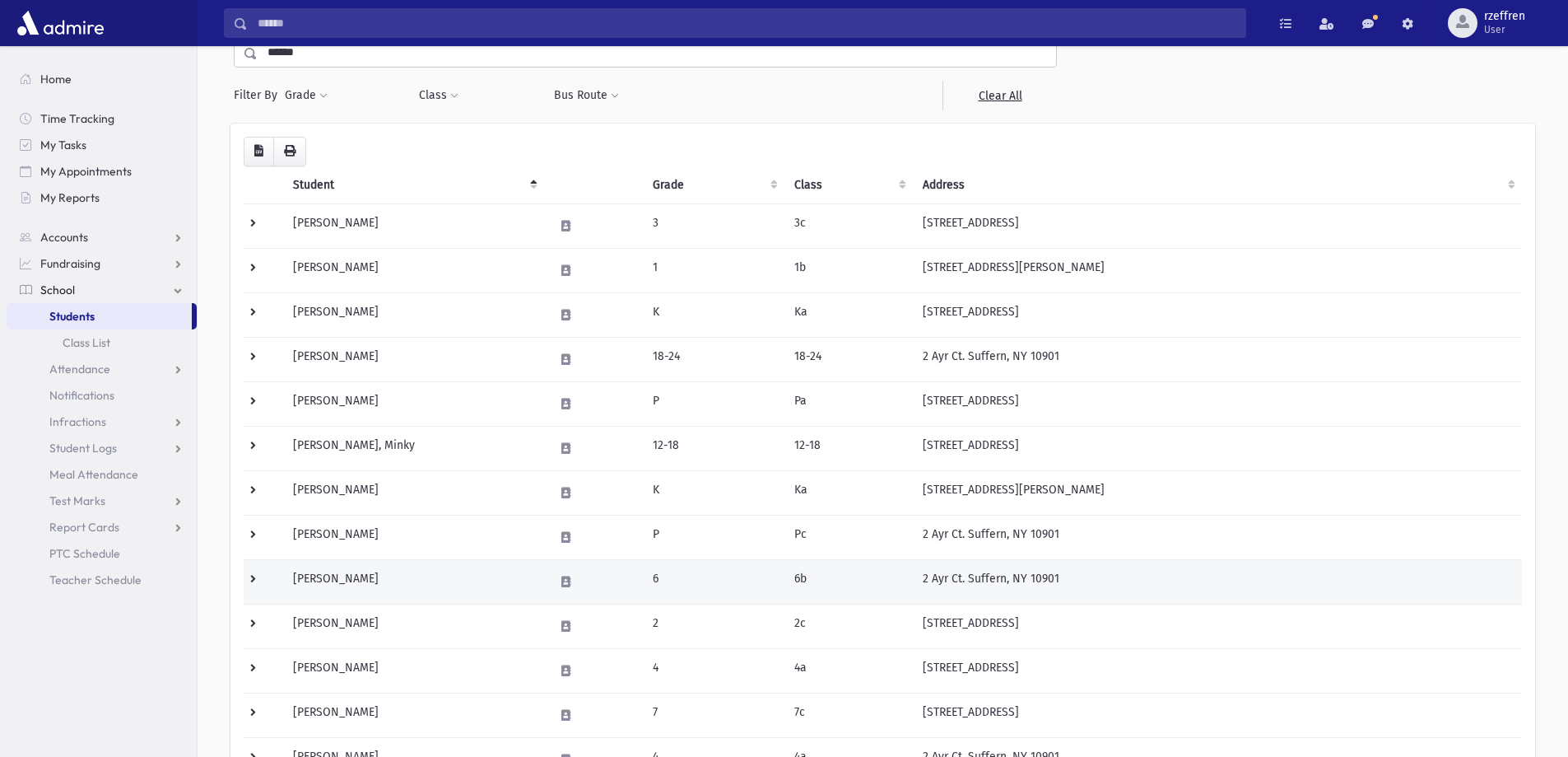
click at [405, 592] on td "[PERSON_NAME]" at bounding box center [413, 581] width 261 height 44
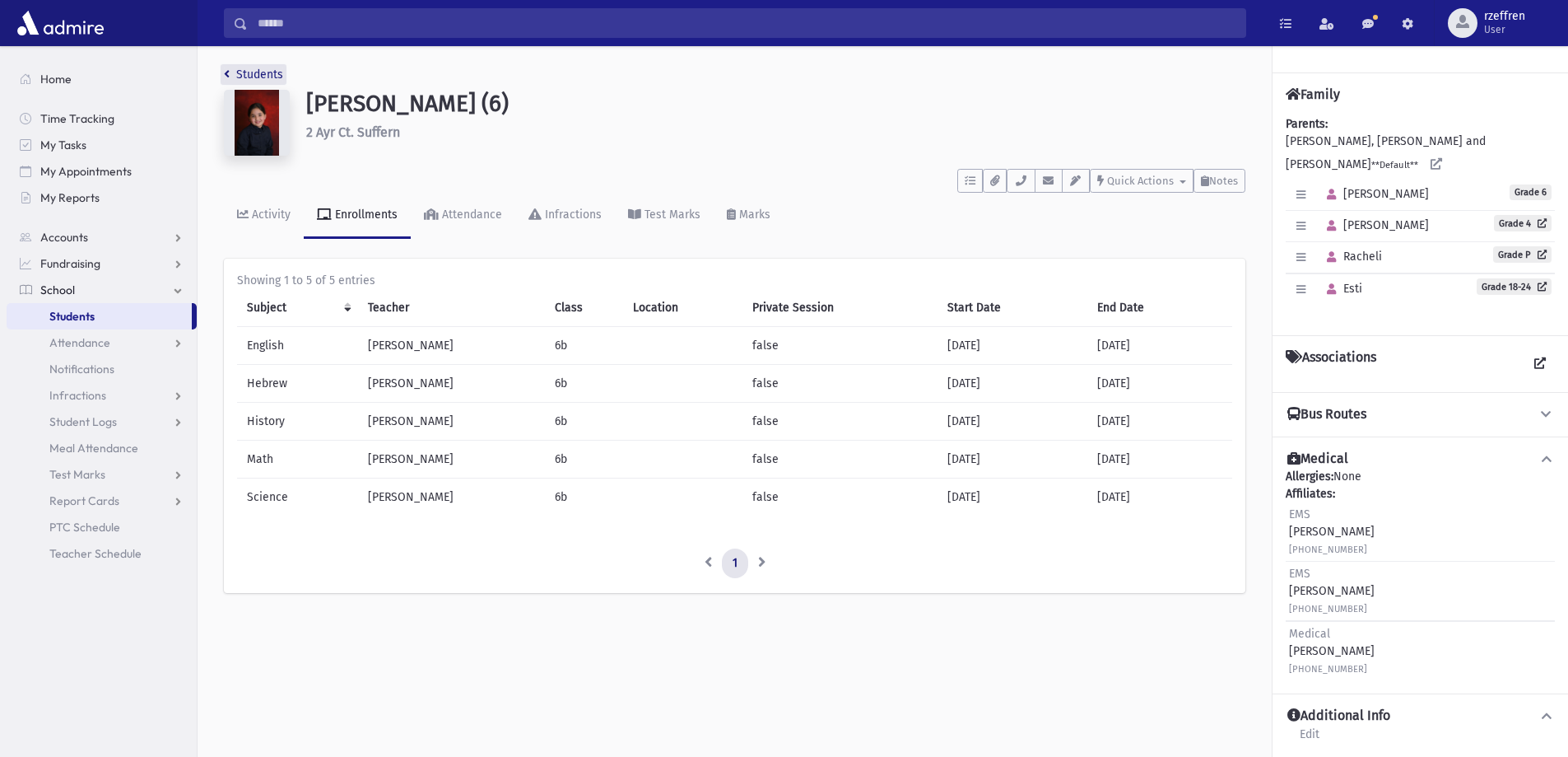
click at [272, 73] on link "Students" at bounding box center [254, 74] width 60 height 14
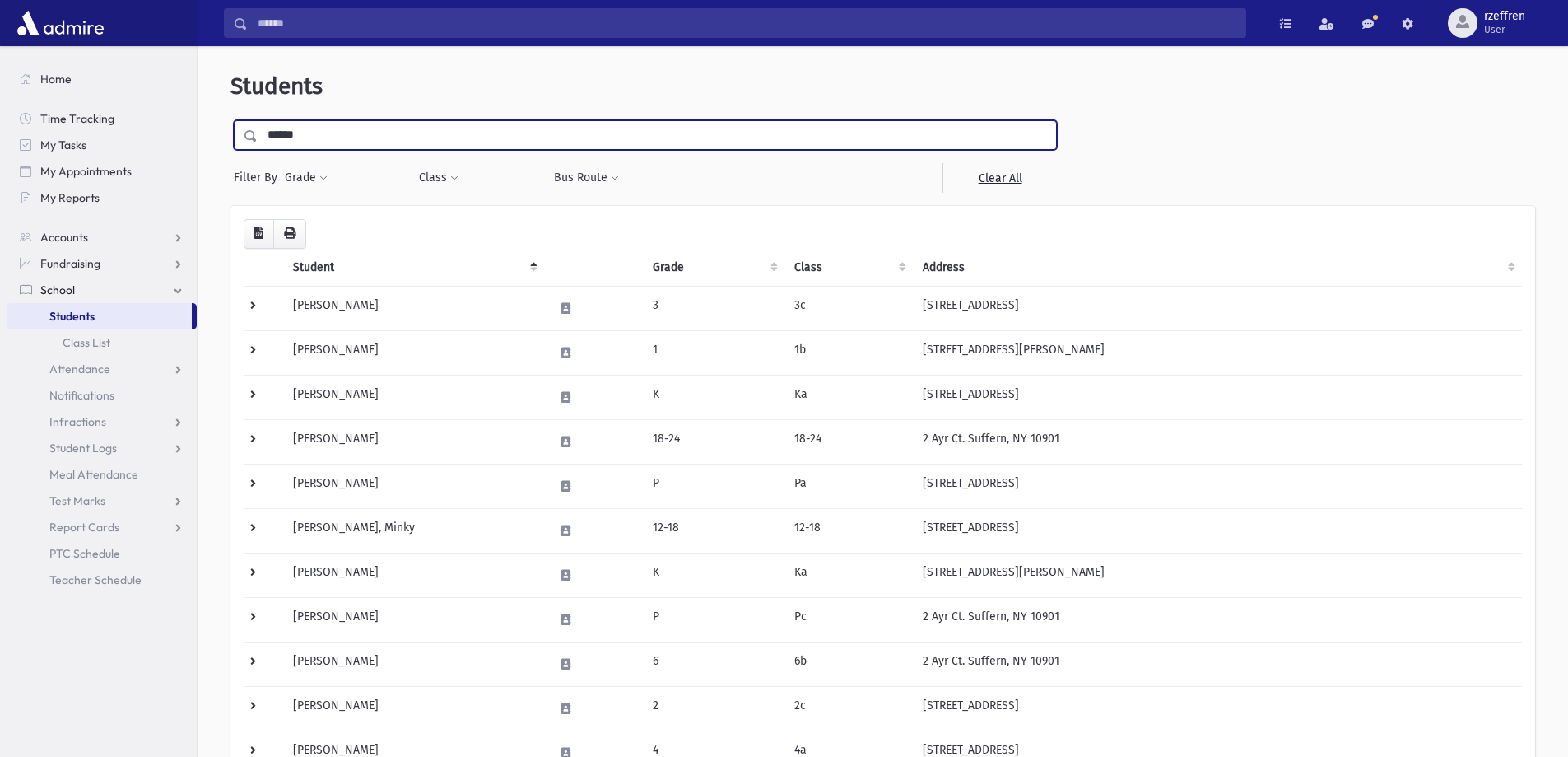
drag, startPoint x: 308, startPoint y: 138, endPoint x: 135, endPoint y: 35, distance: 201.3
click at [145, 43] on div "Search Results All Accounts" at bounding box center [784, 543] width 1568 height 1087
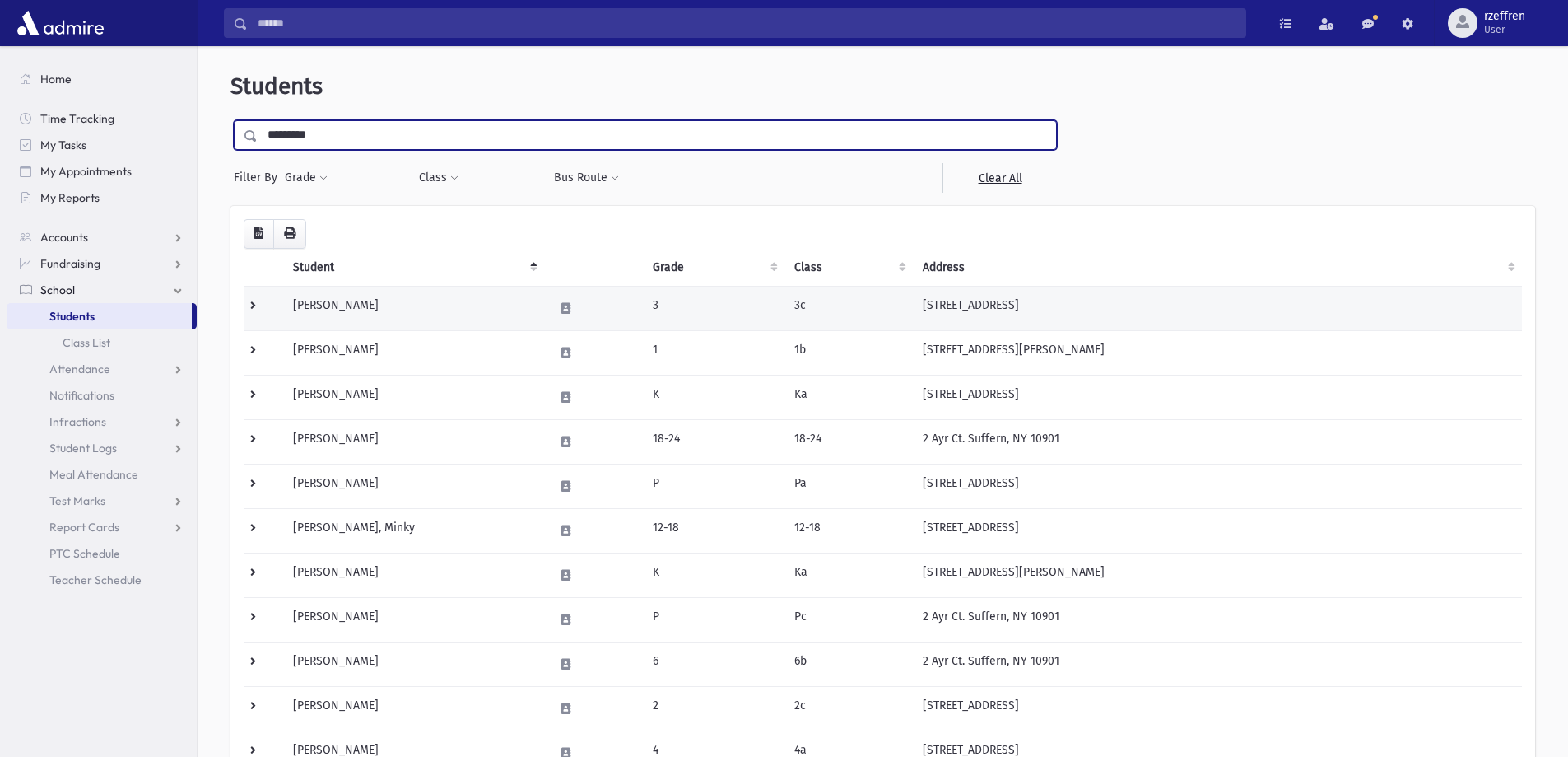
type input "*********"
click at [231, 120] on input "submit" at bounding box center [254, 131] width 46 height 22
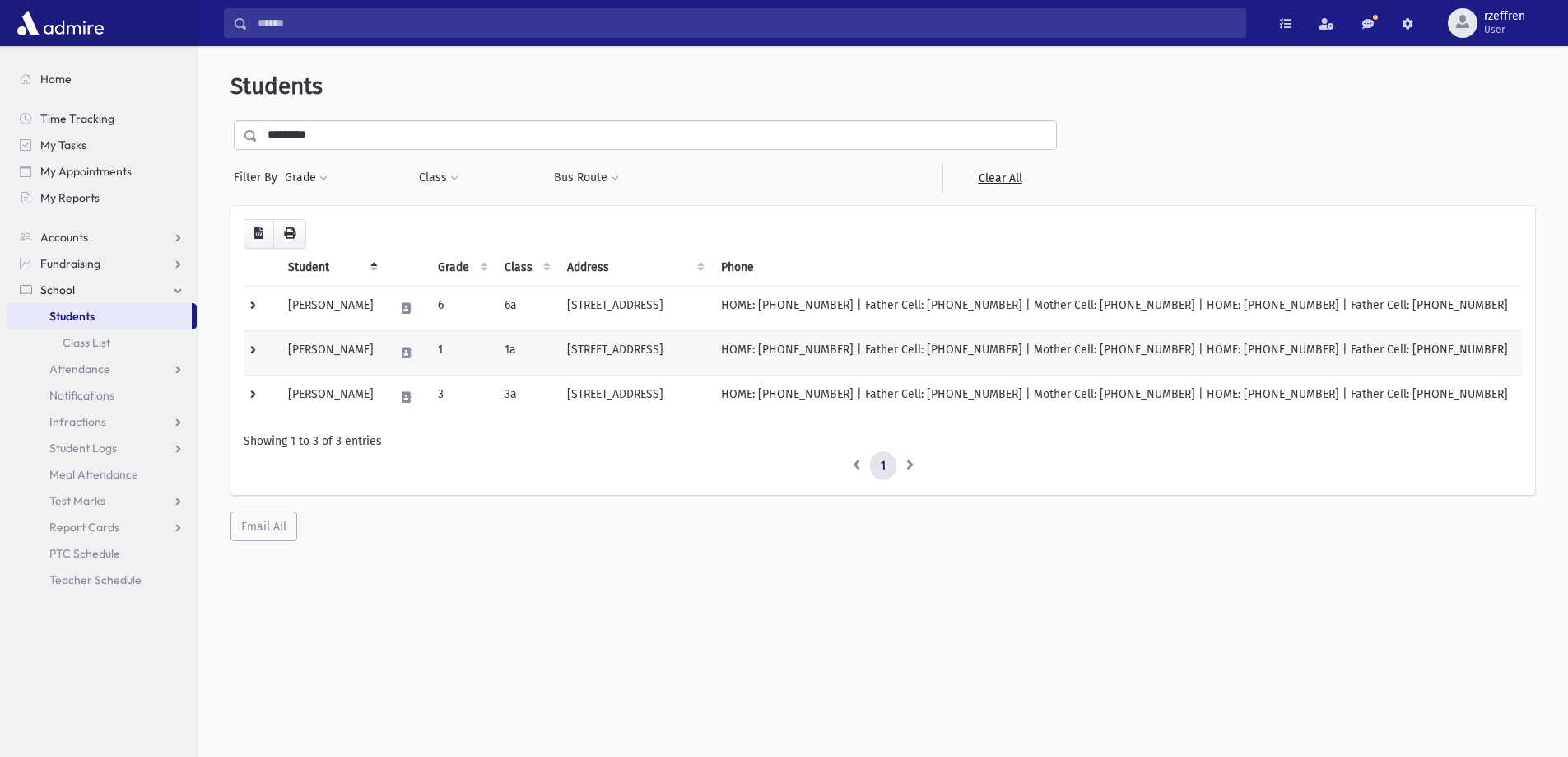
click at [385, 340] on td "Rosenthal, Esther" at bounding box center [331, 352] width 106 height 44
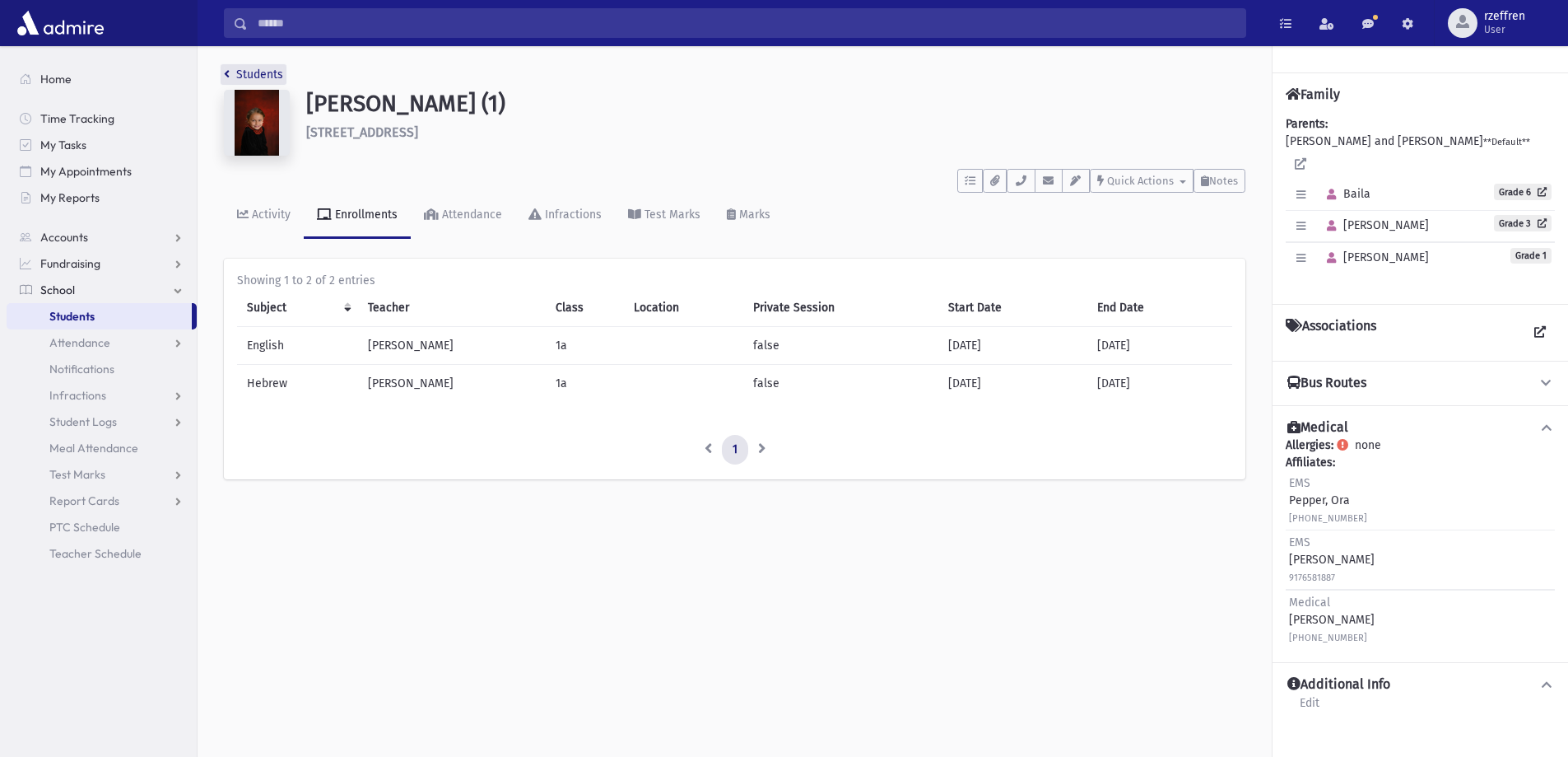
click at [281, 71] on link "Students" at bounding box center [254, 74] width 60 height 14
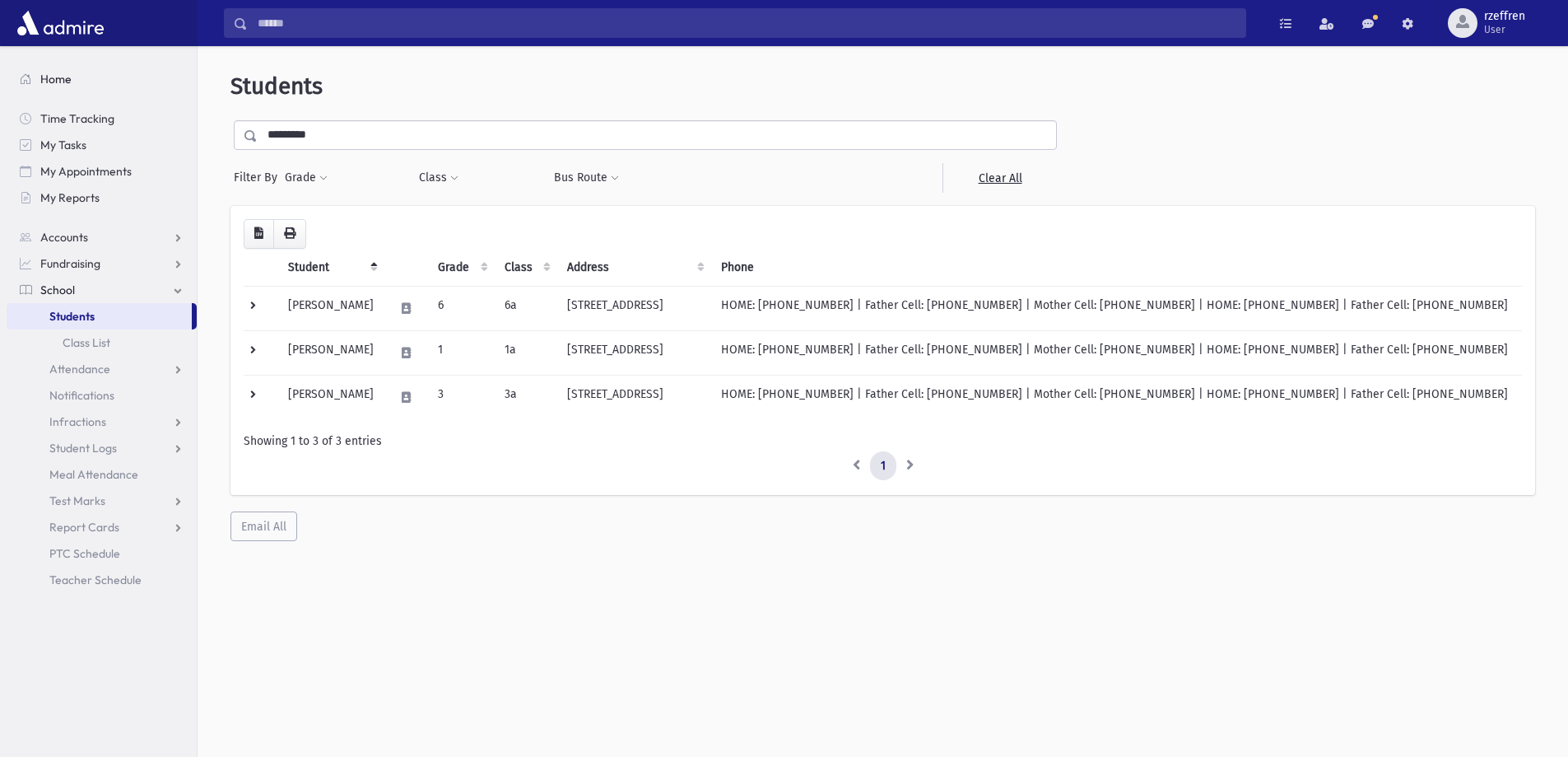
drag, startPoint x: 341, startPoint y: 128, endPoint x: 63, endPoint y: 83, distance: 281.6
click at [68, 83] on div "Search Results All Accounts" at bounding box center [784, 400] width 1568 height 800
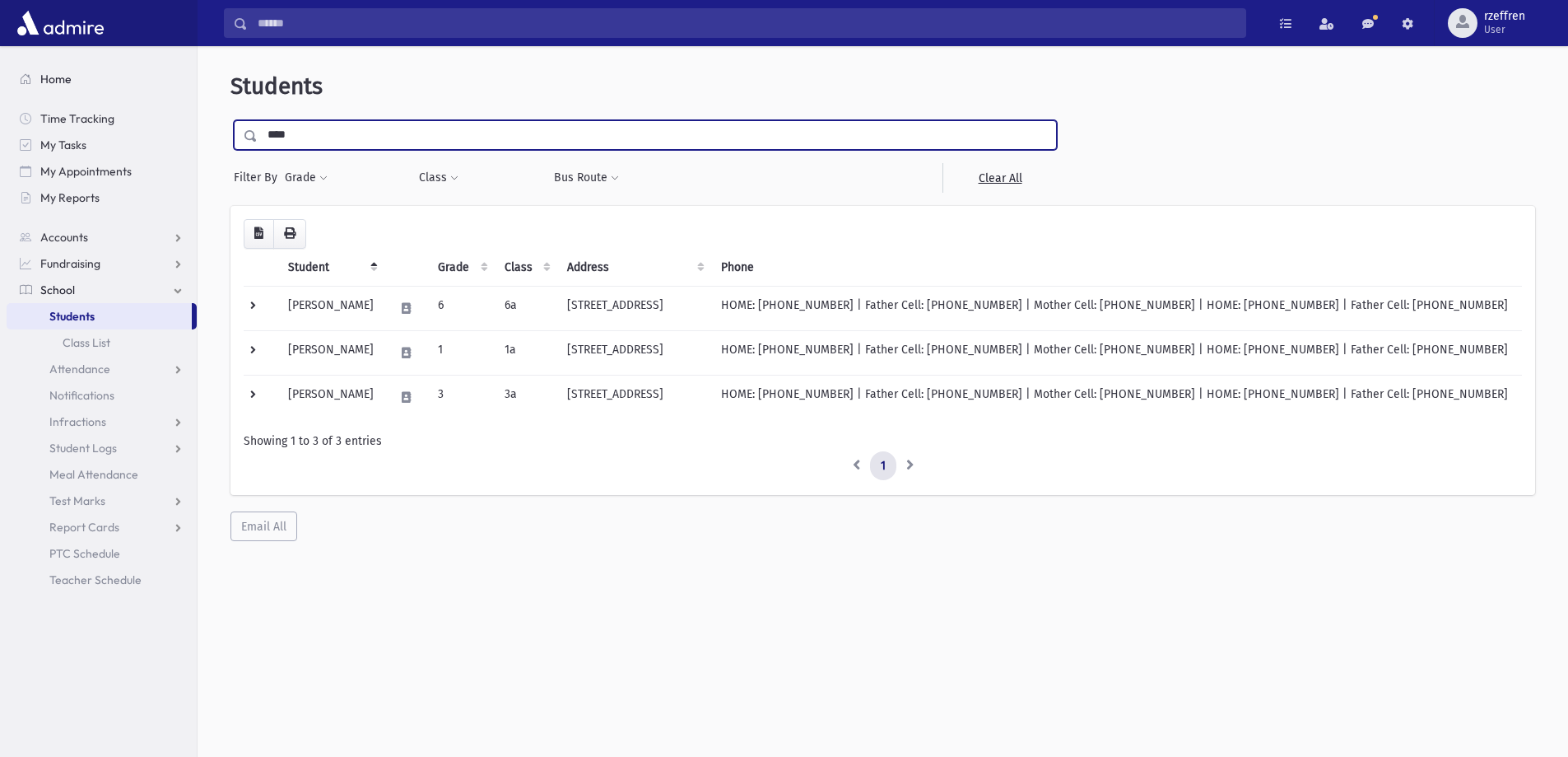
type input "****"
click at [231, 120] on input "submit" at bounding box center [254, 131] width 46 height 22
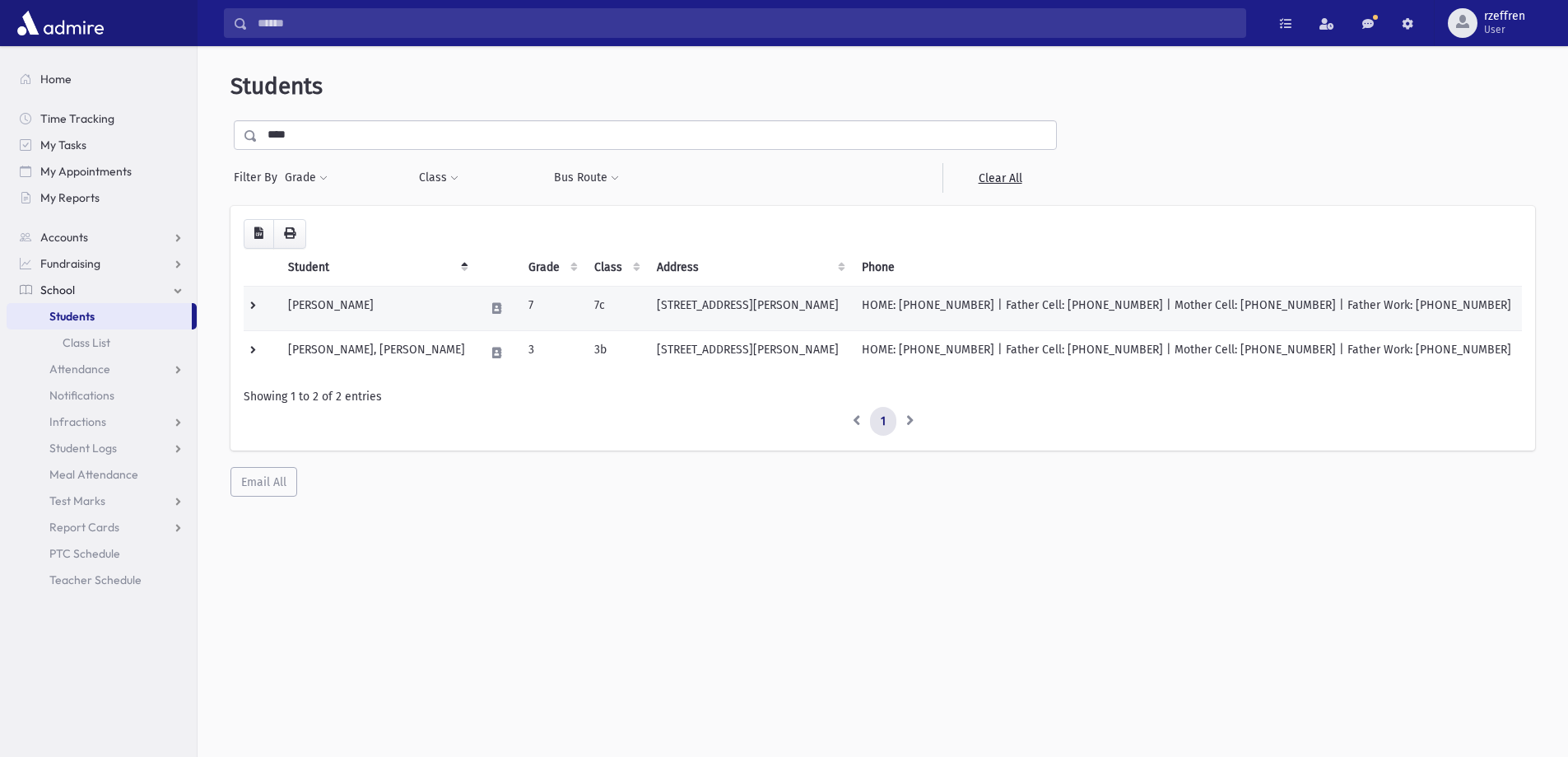
click at [356, 315] on td "Pollak, Shaindel" at bounding box center [376, 308] width 197 height 44
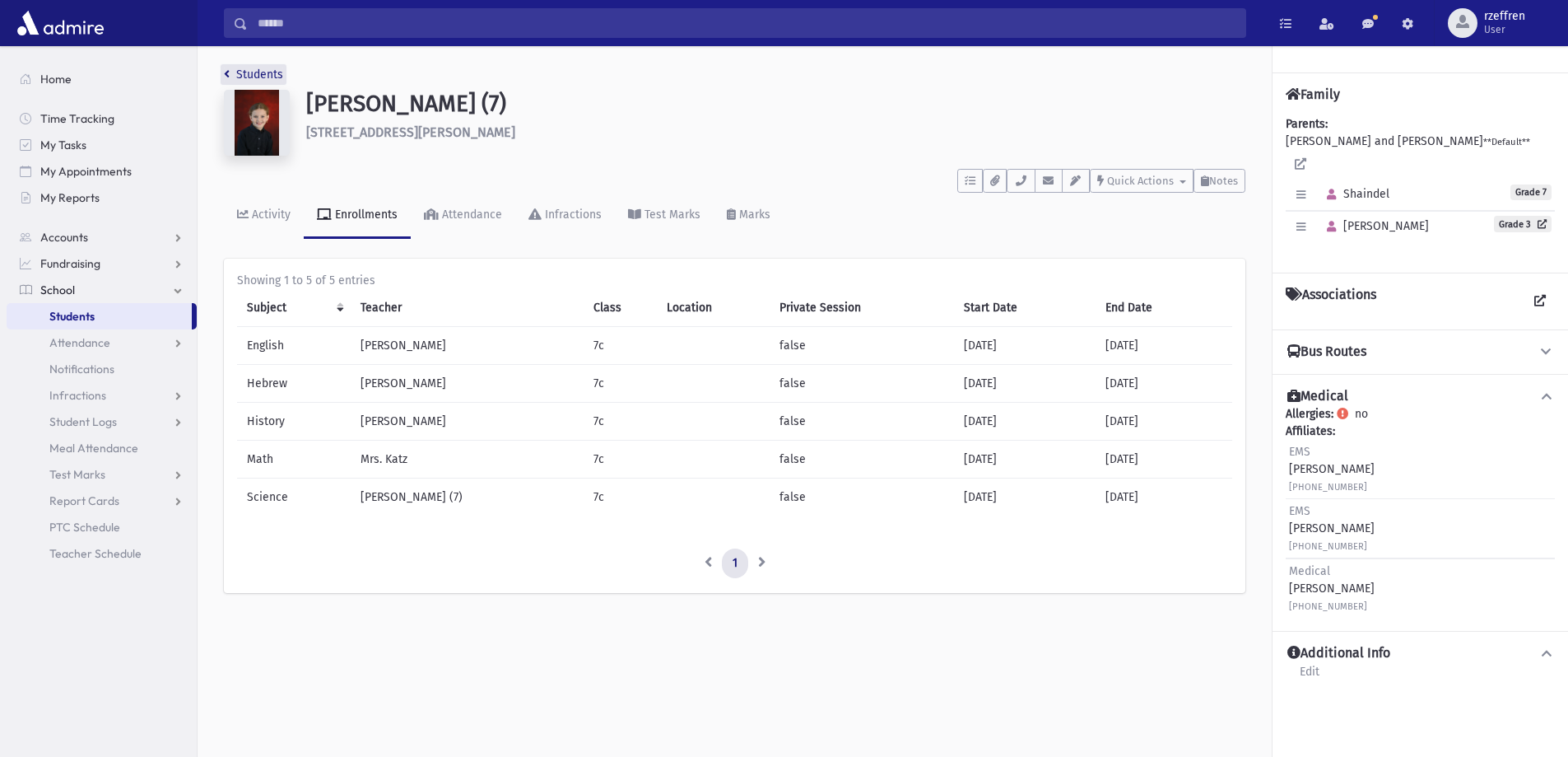
click at [260, 71] on link "Students" at bounding box center [254, 74] width 60 height 14
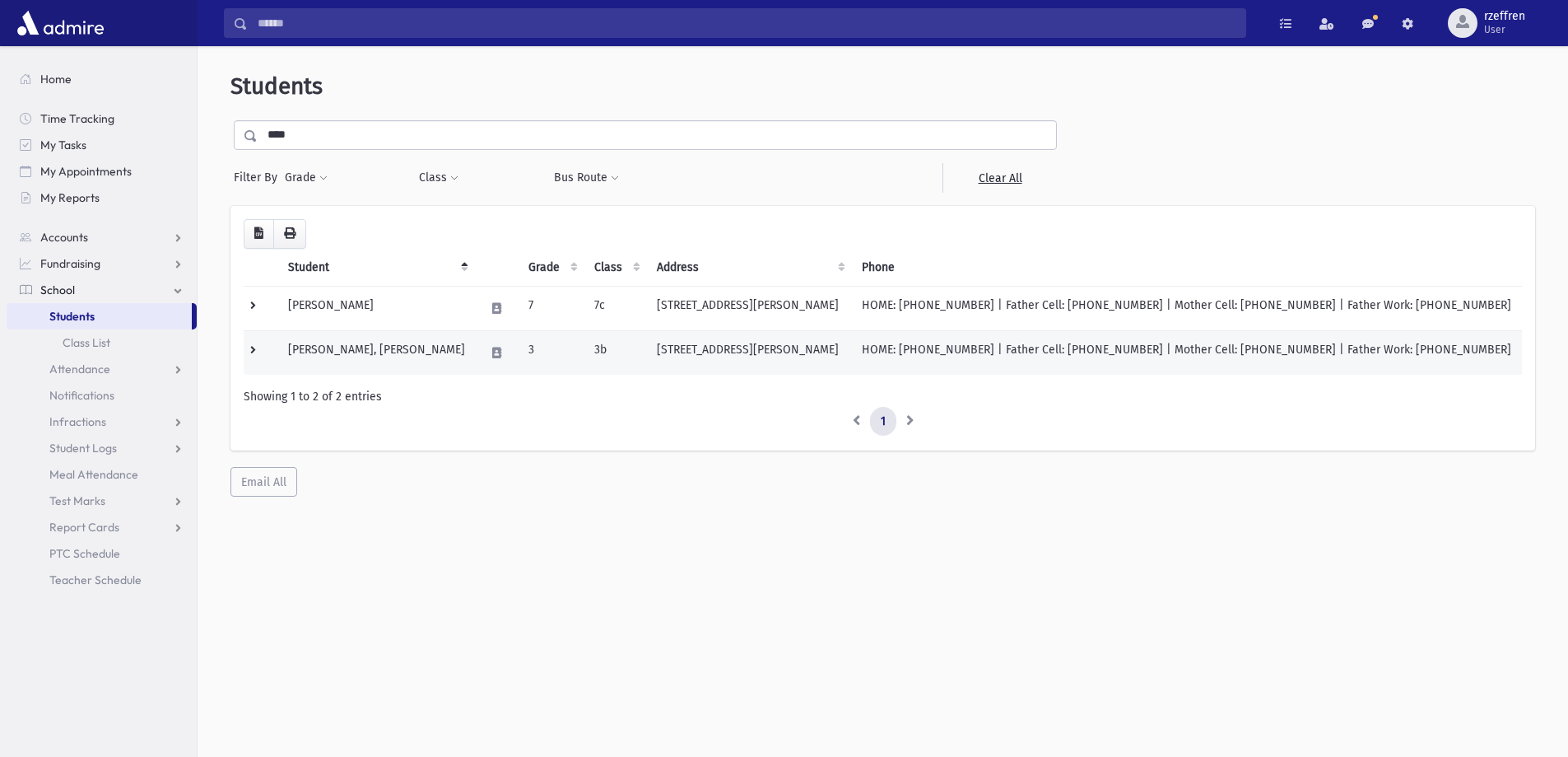
click at [381, 364] on td "Pollak, Tila Rivka" at bounding box center [376, 352] width 197 height 44
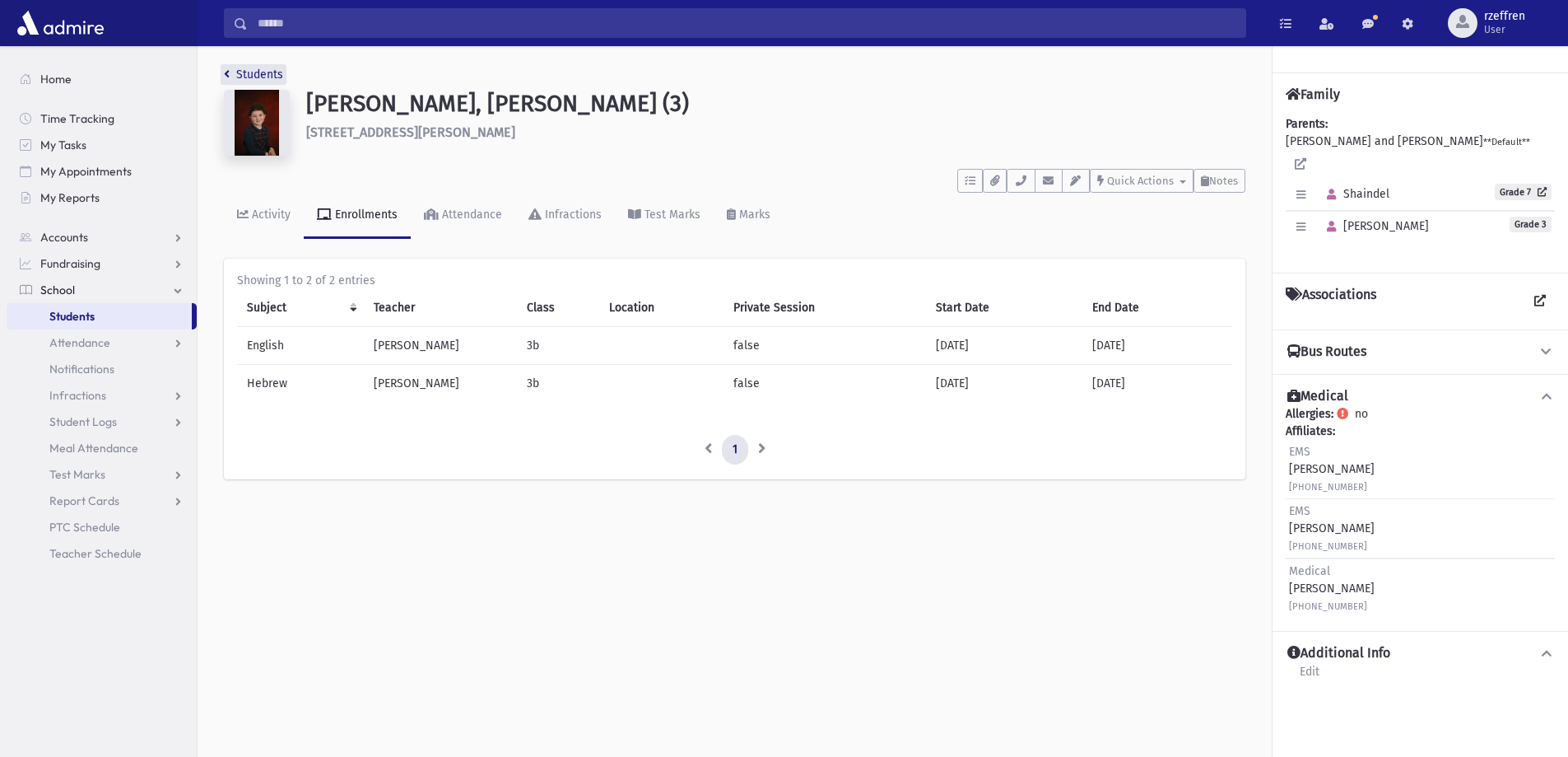
click at [252, 78] on link "Students" at bounding box center [254, 74] width 60 height 14
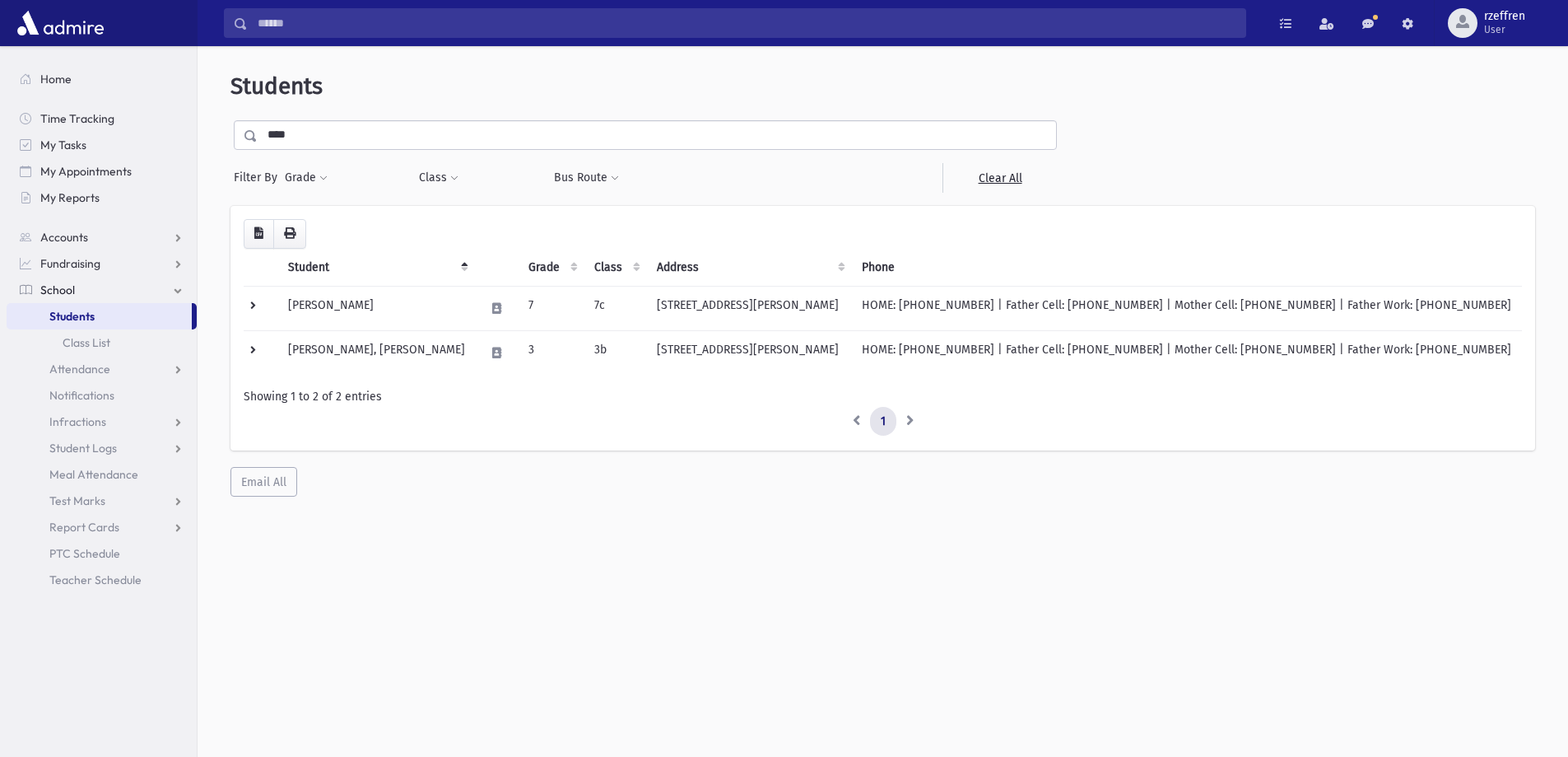
click at [0, 36] on div "Search Results All Accounts" at bounding box center [784, 400] width 1568 height 800
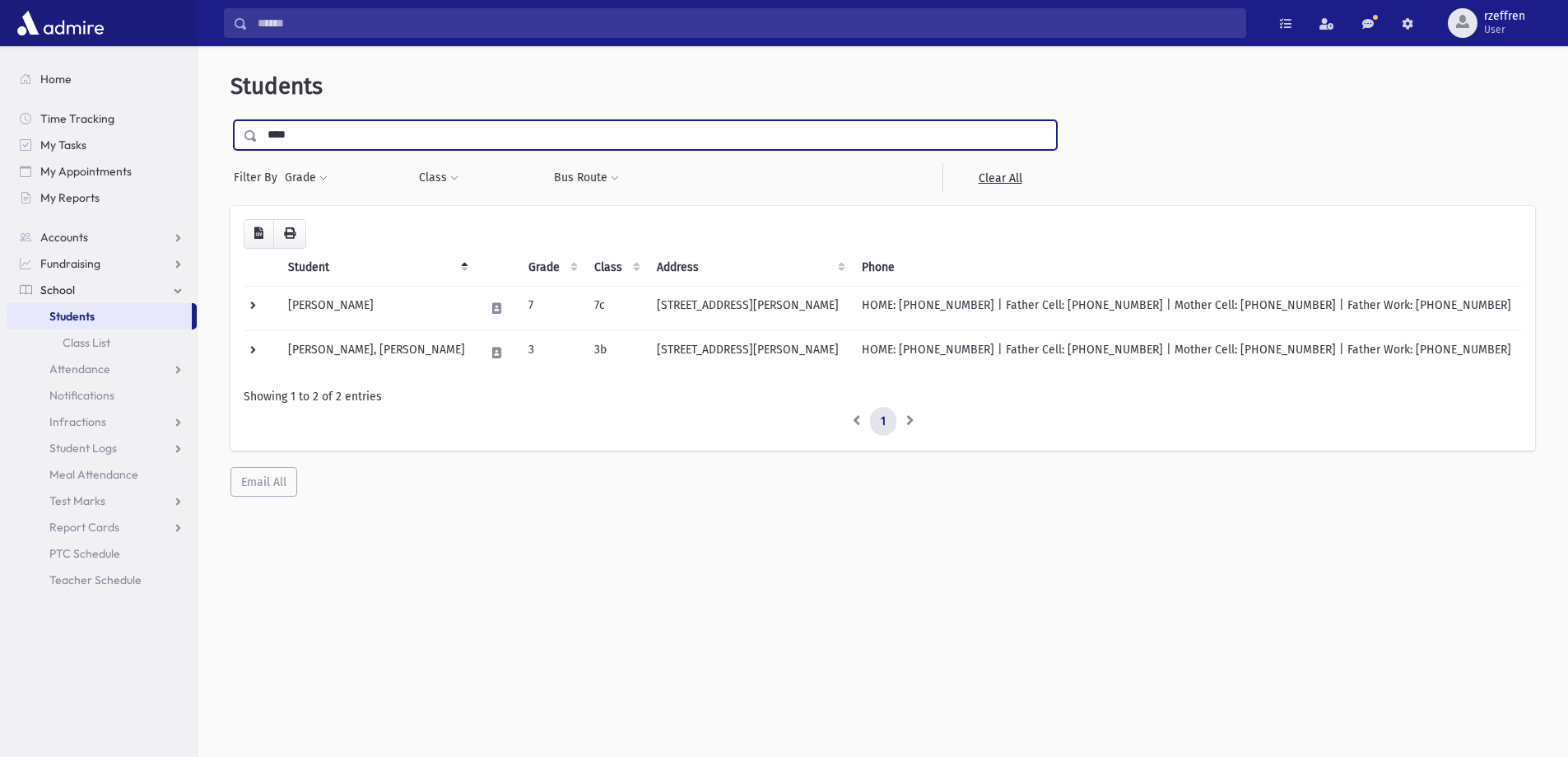
type input "****"
click at [231, 120] on input "submit" at bounding box center [254, 131] width 46 height 22
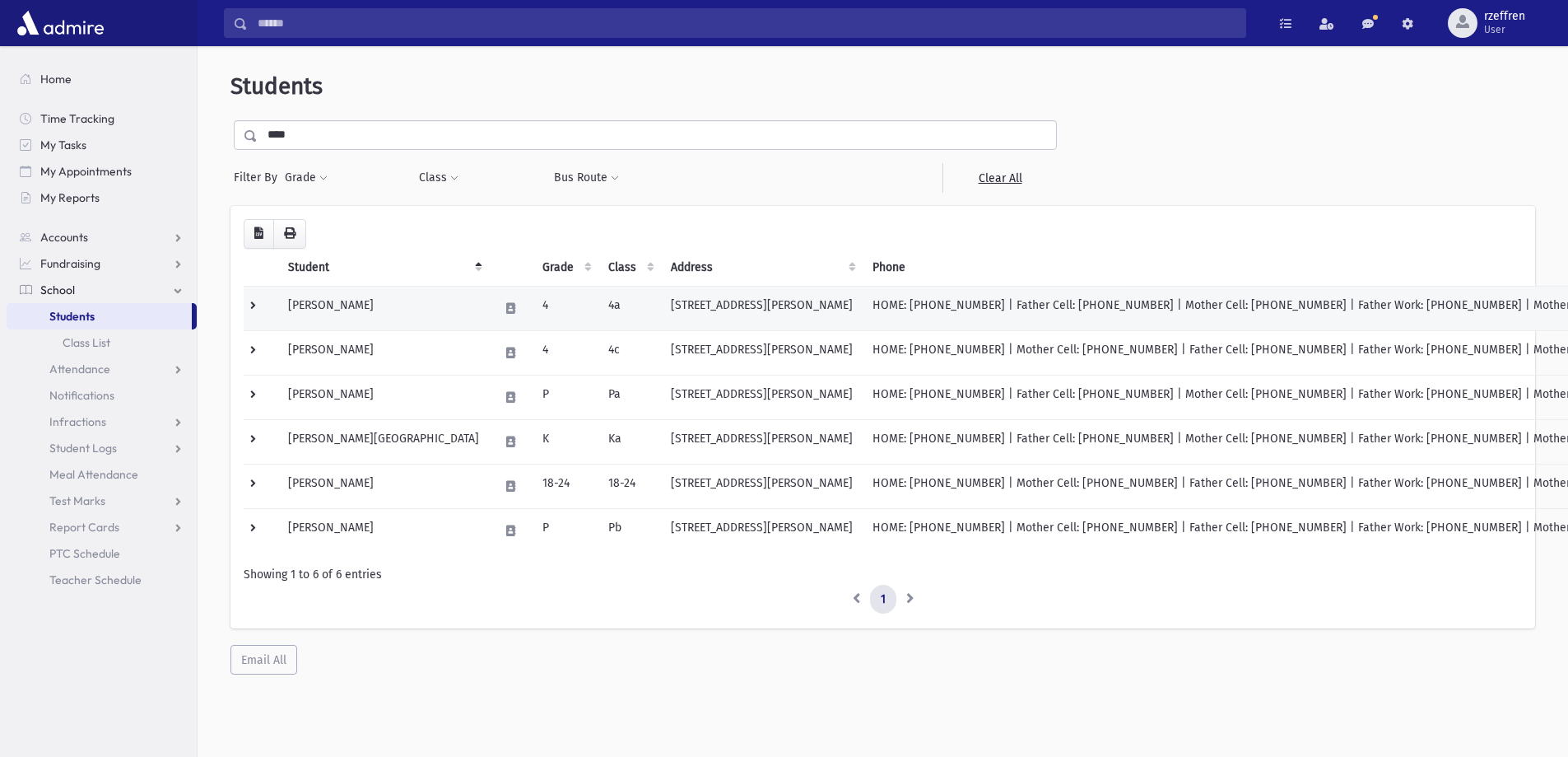
click at [368, 320] on td "Klein, Chana Peryl" at bounding box center [383, 308] width 211 height 44
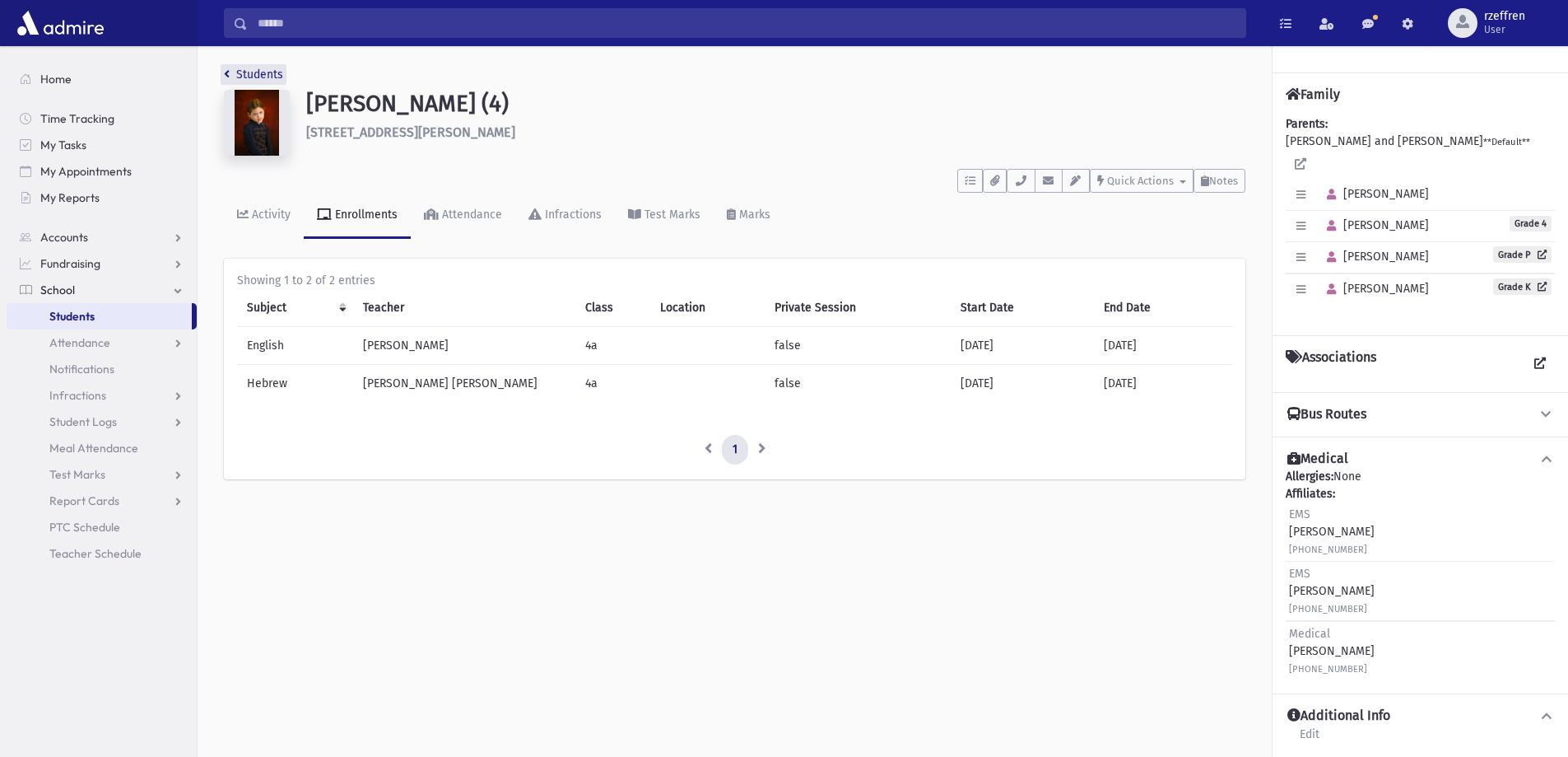
click at [266, 73] on link "Students" at bounding box center [254, 74] width 60 height 14
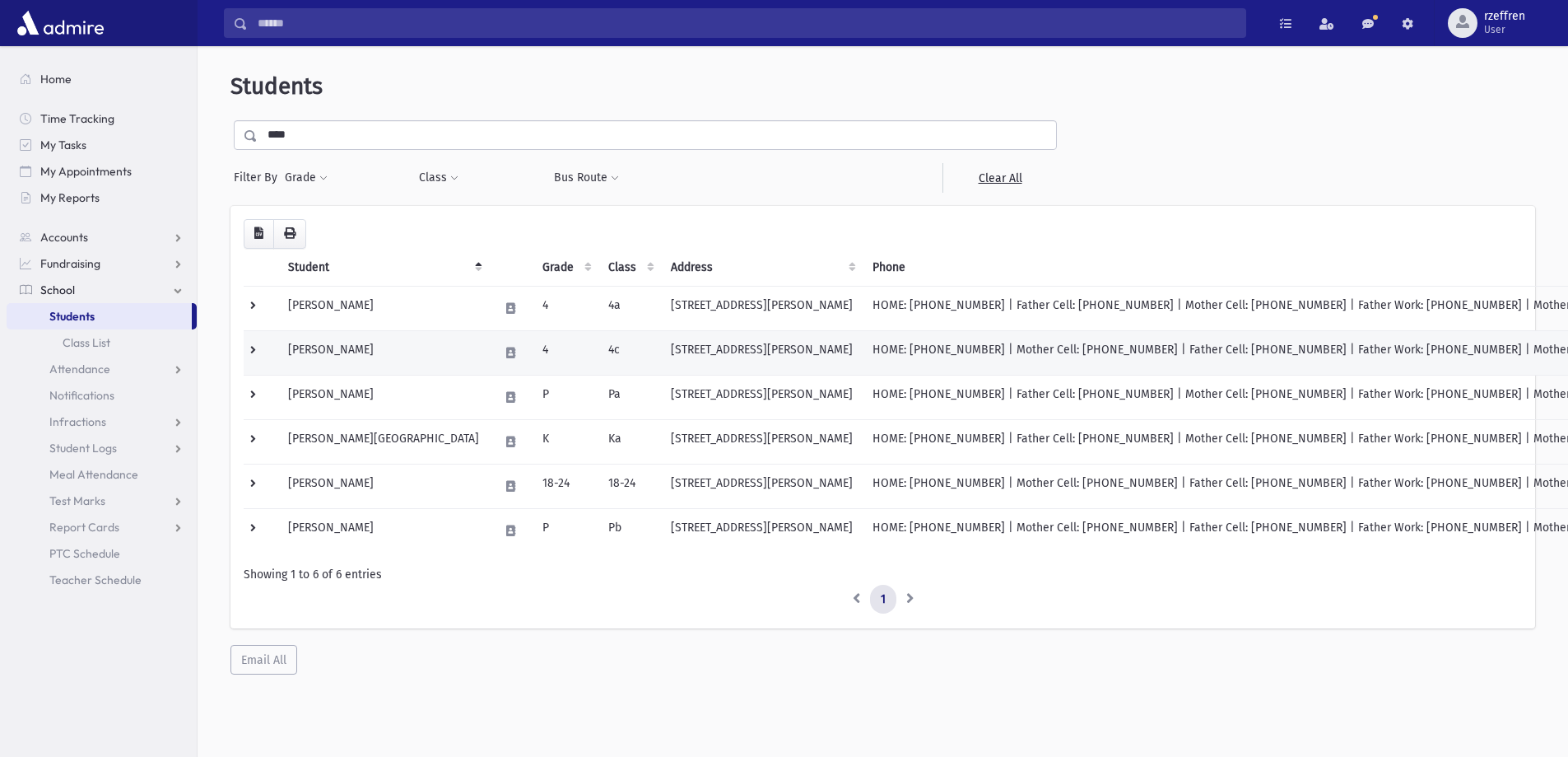
click at [373, 367] on td "[PERSON_NAME]" at bounding box center [383, 352] width 211 height 44
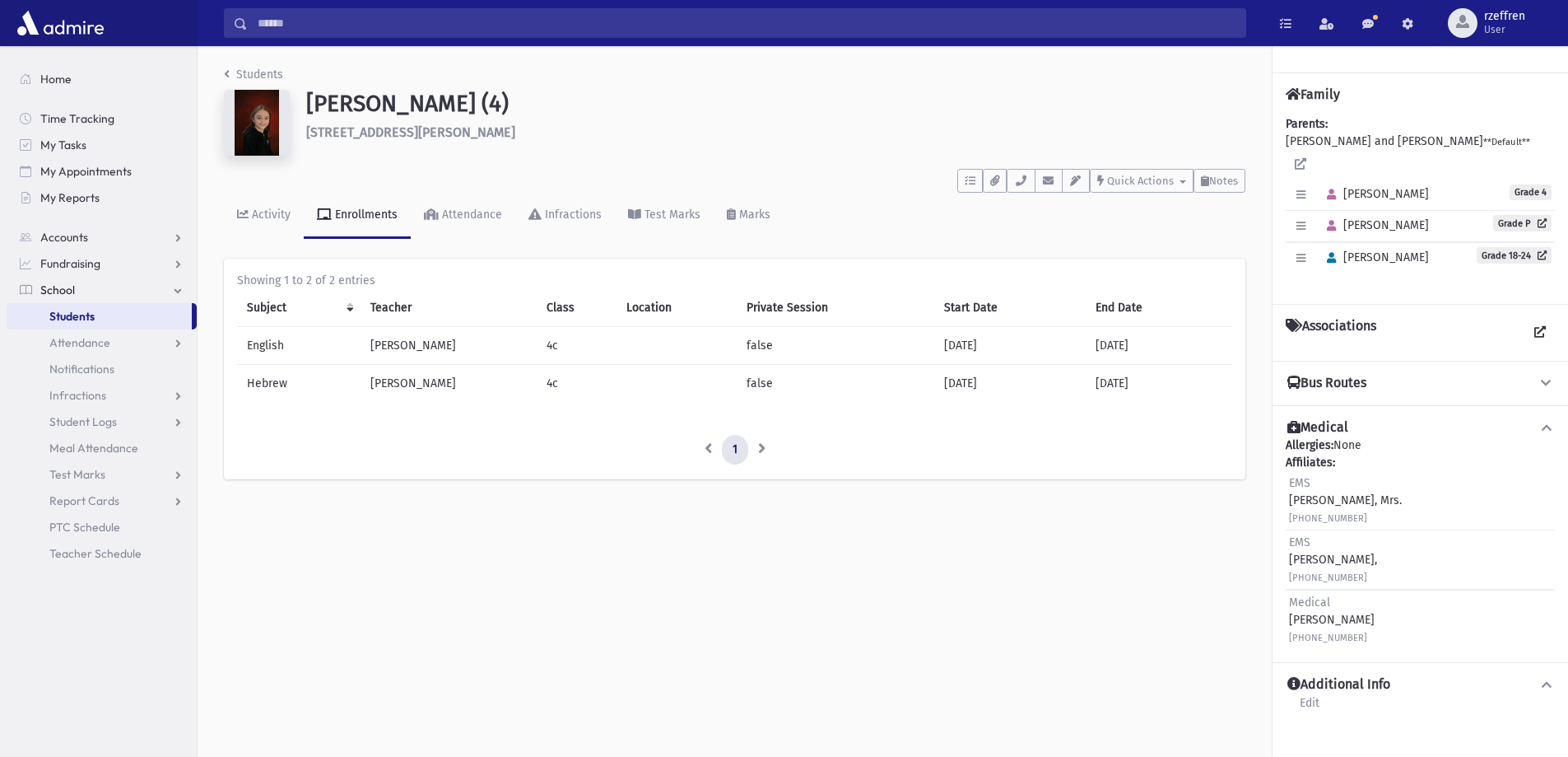
click at [251, 82] on li "Students" at bounding box center [254, 74] width 60 height 17
click at [251, 78] on link "Students" at bounding box center [254, 74] width 60 height 14
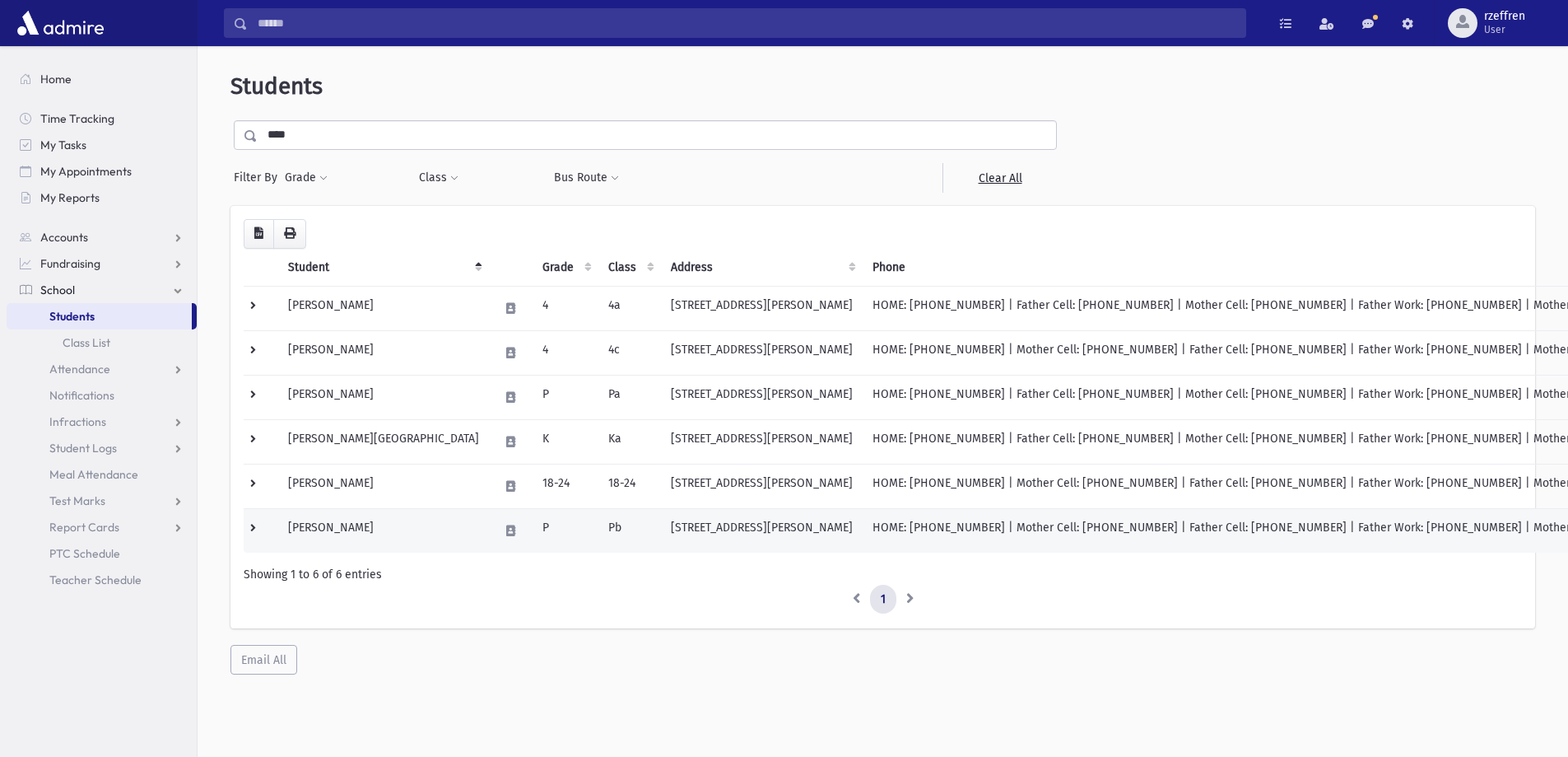
click at [382, 520] on td "Klein, Yehudis" at bounding box center [383, 530] width 211 height 44
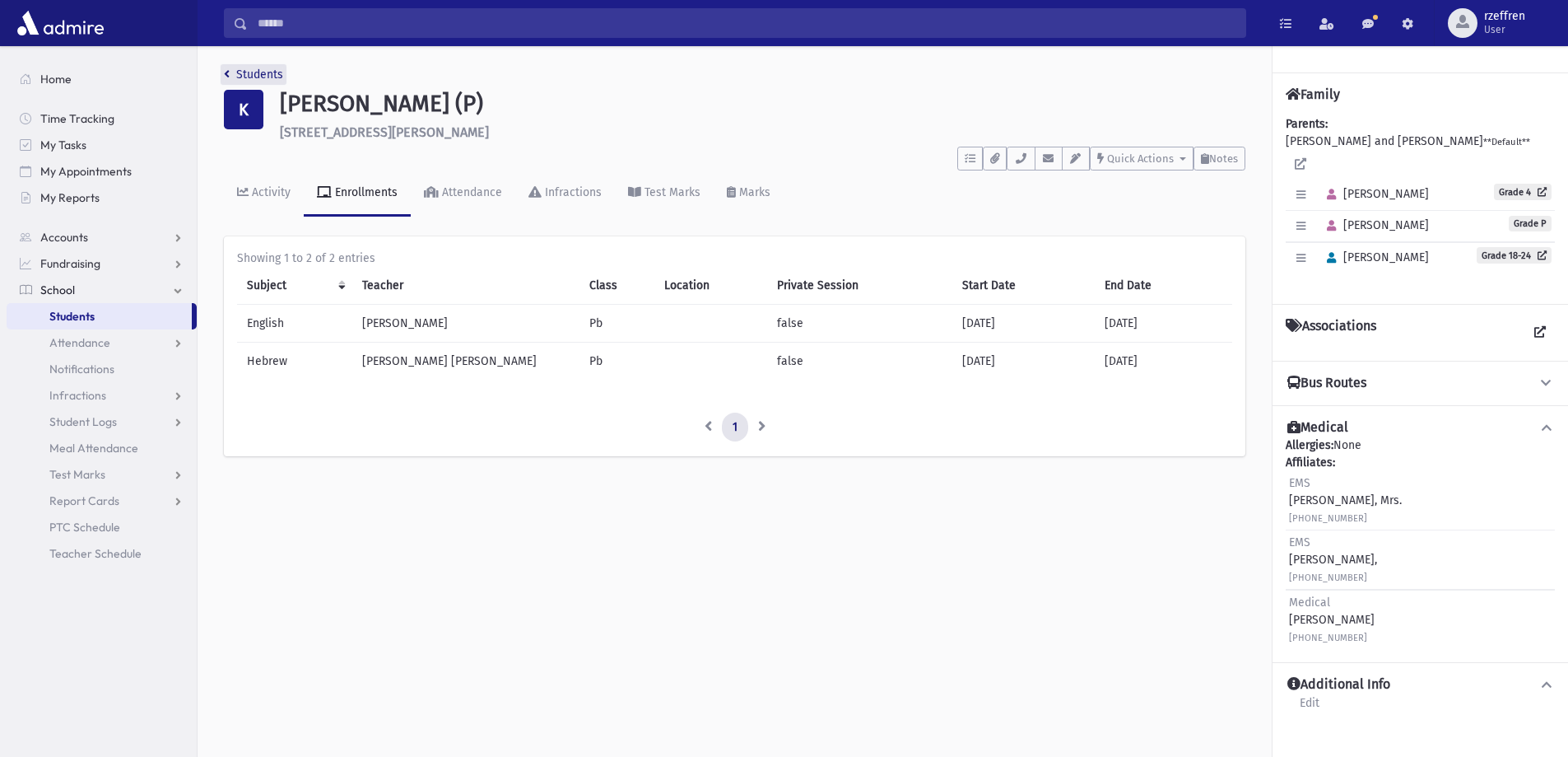
click at [249, 76] on link "Students" at bounding box center [254, 74] width 60 height 14
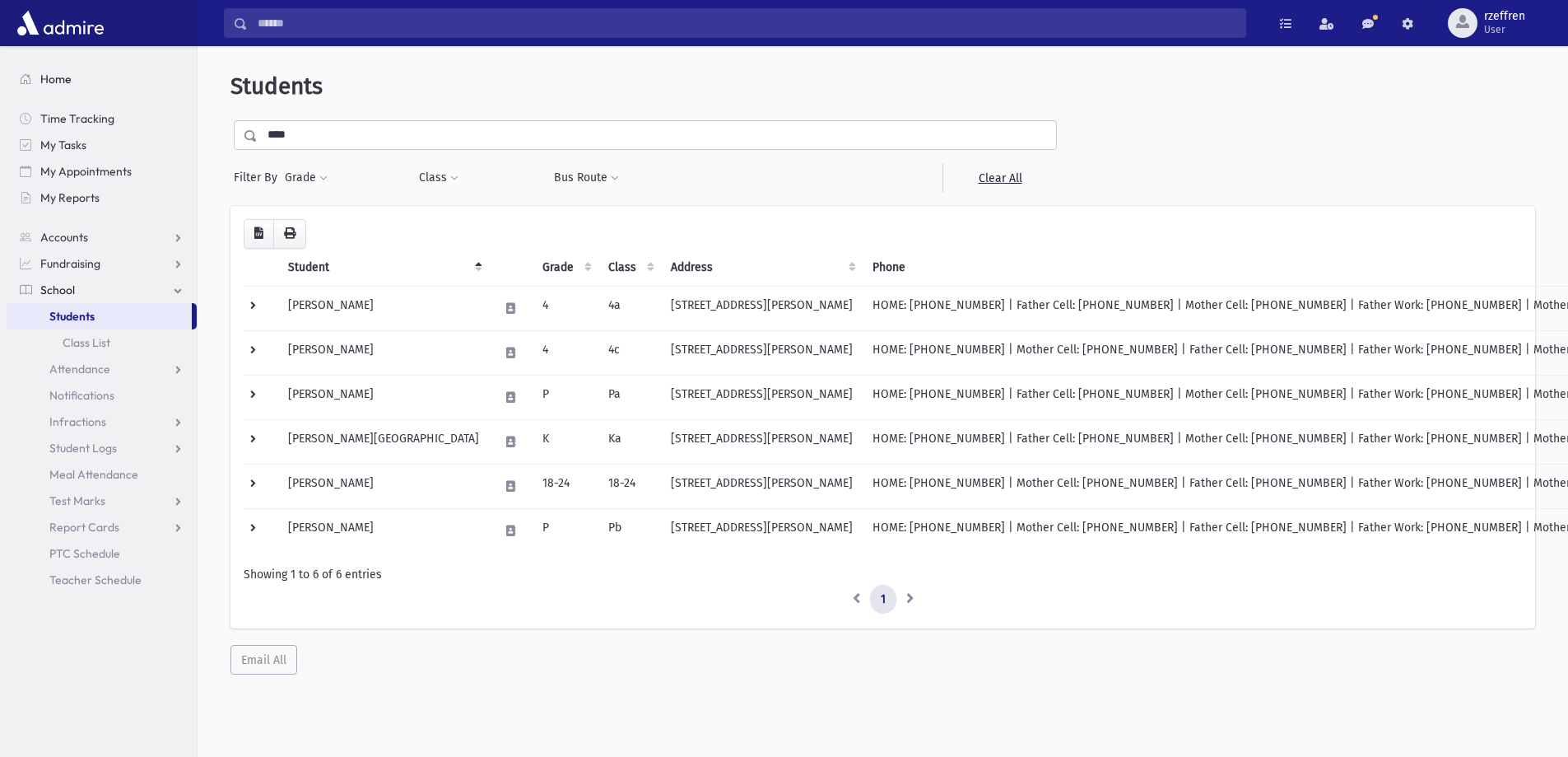
drag, startPoint x: 154, startPoint y: 119, endPoint x: 53, endPoint y: 83, distance: 107.2
click at [60, 88] on div "Search Results All Accounts" at bounding box center [784, 400] width 1568 height 800
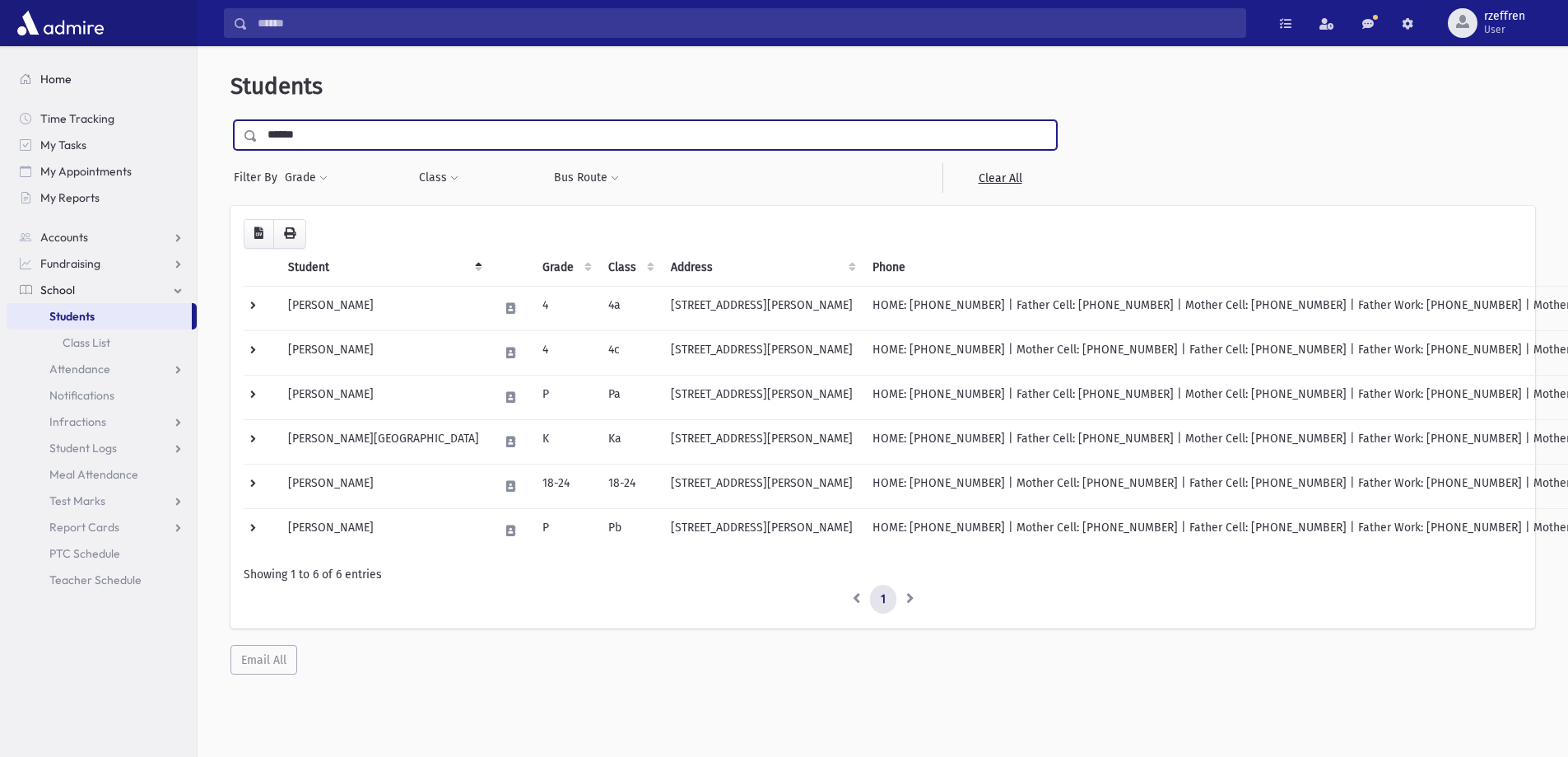
type input "******"
click at [231, 120] on input "submit" at bounding box center [254, 131] width 46 height 22
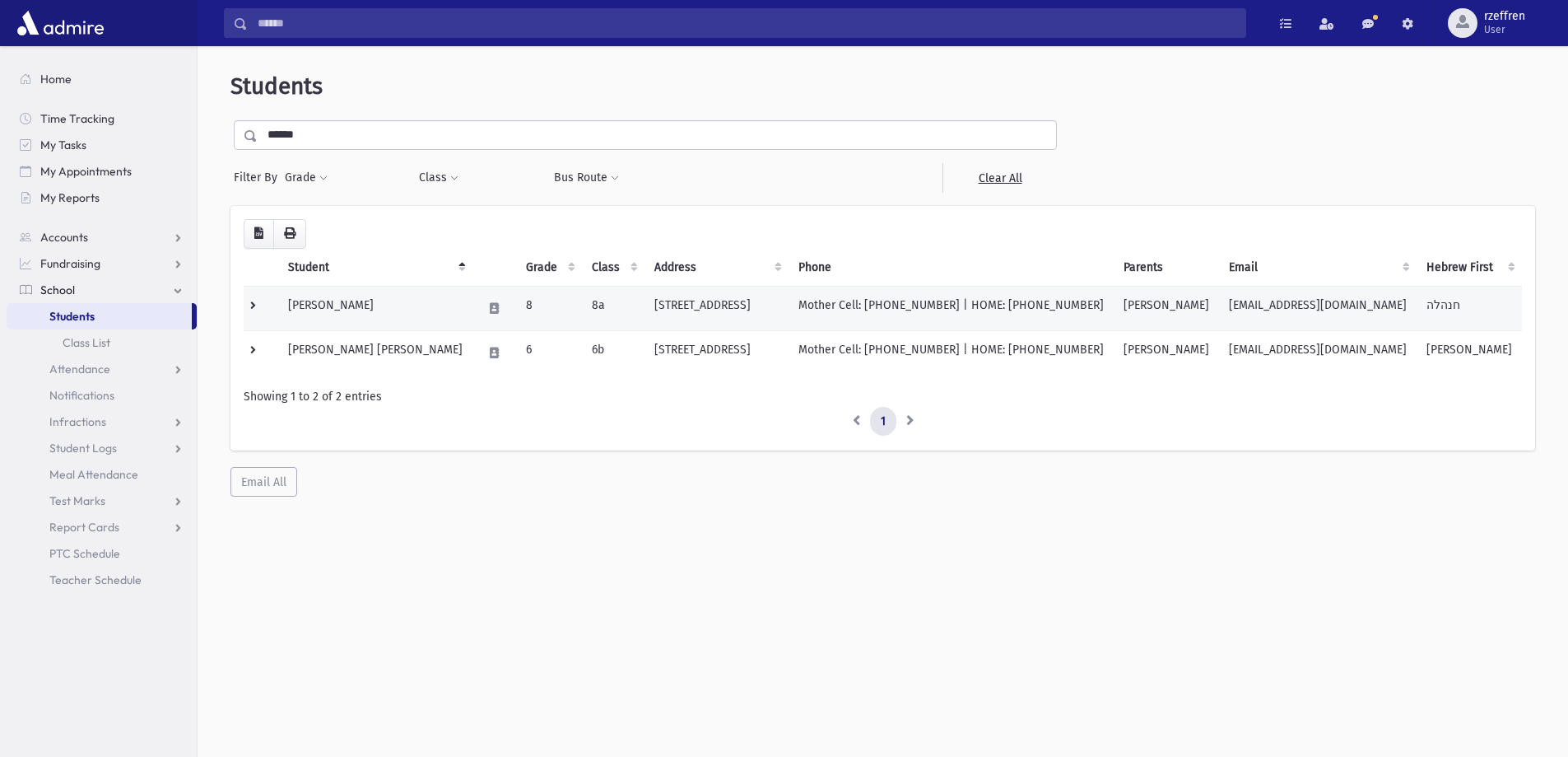
click at [395, 317] on td "[PERSON_NAME]" at bounding box center [375, 308] width 194 height 44
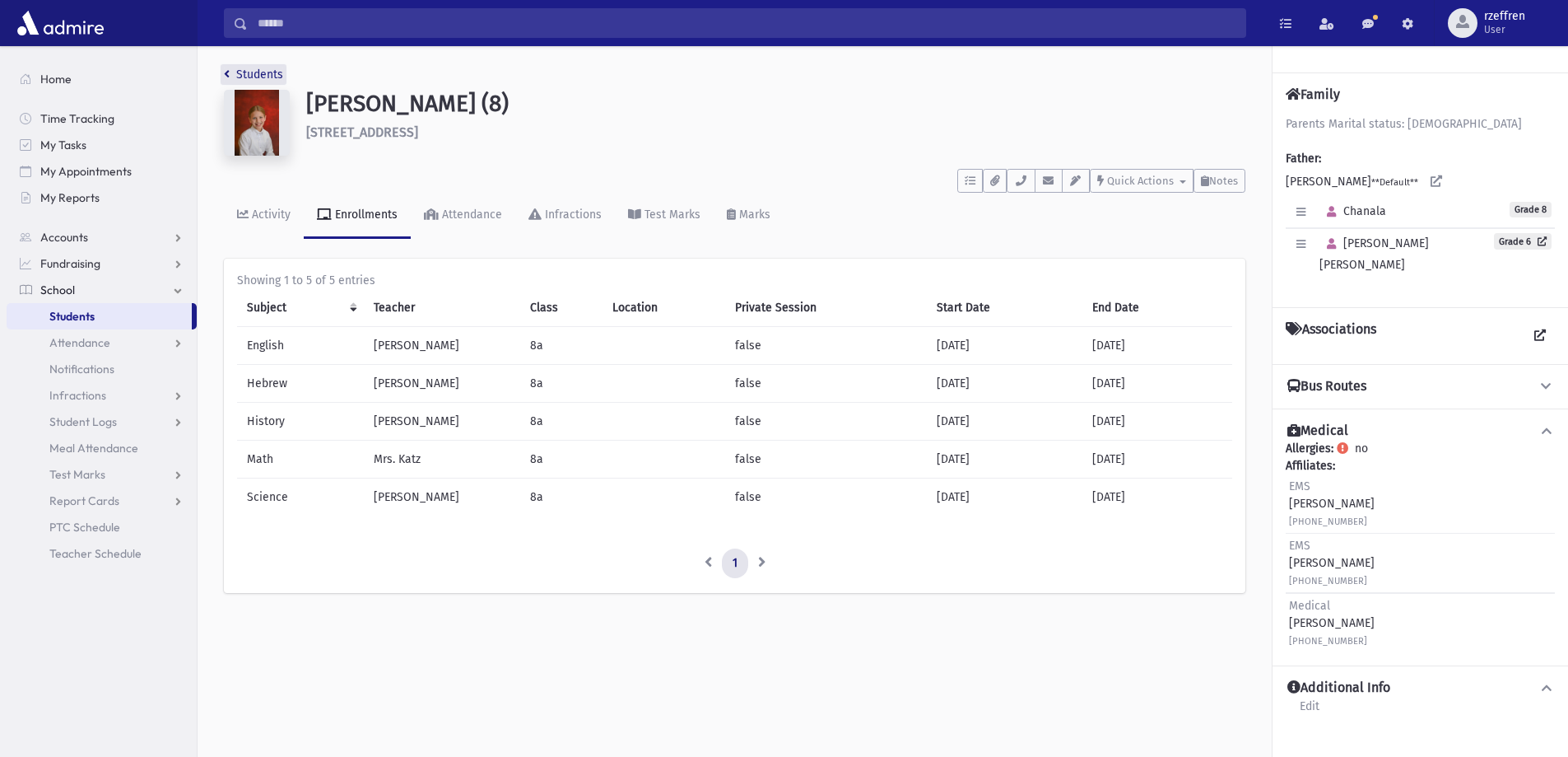
click at [265, 78] on link "Students" at bounding box center [254, 74] width 60 height 14
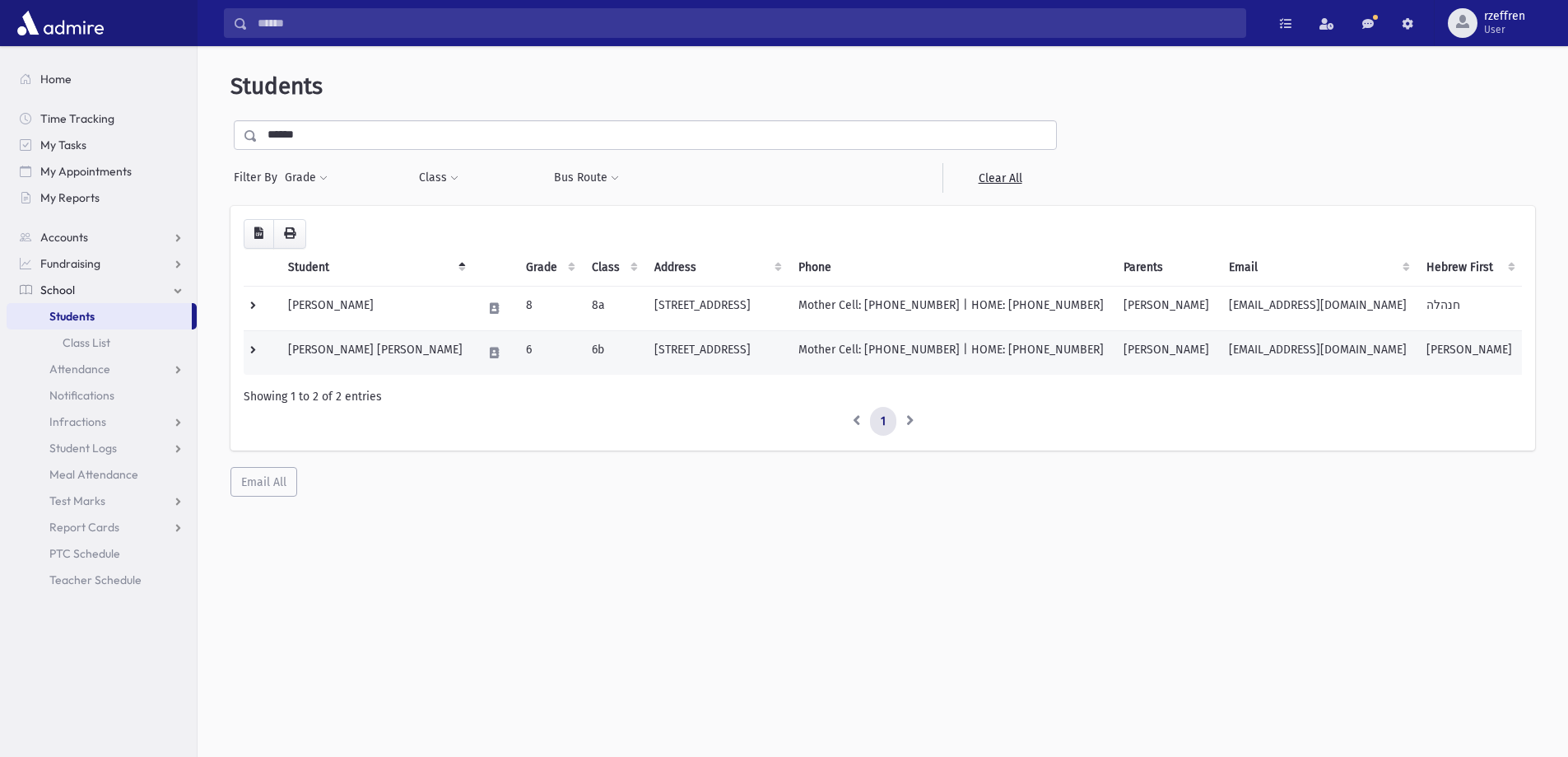
click at [386, 351] on td "[PERSON_NAME] [PERSON_NAME]" at bounding box center [375, 352] width 194 height 44
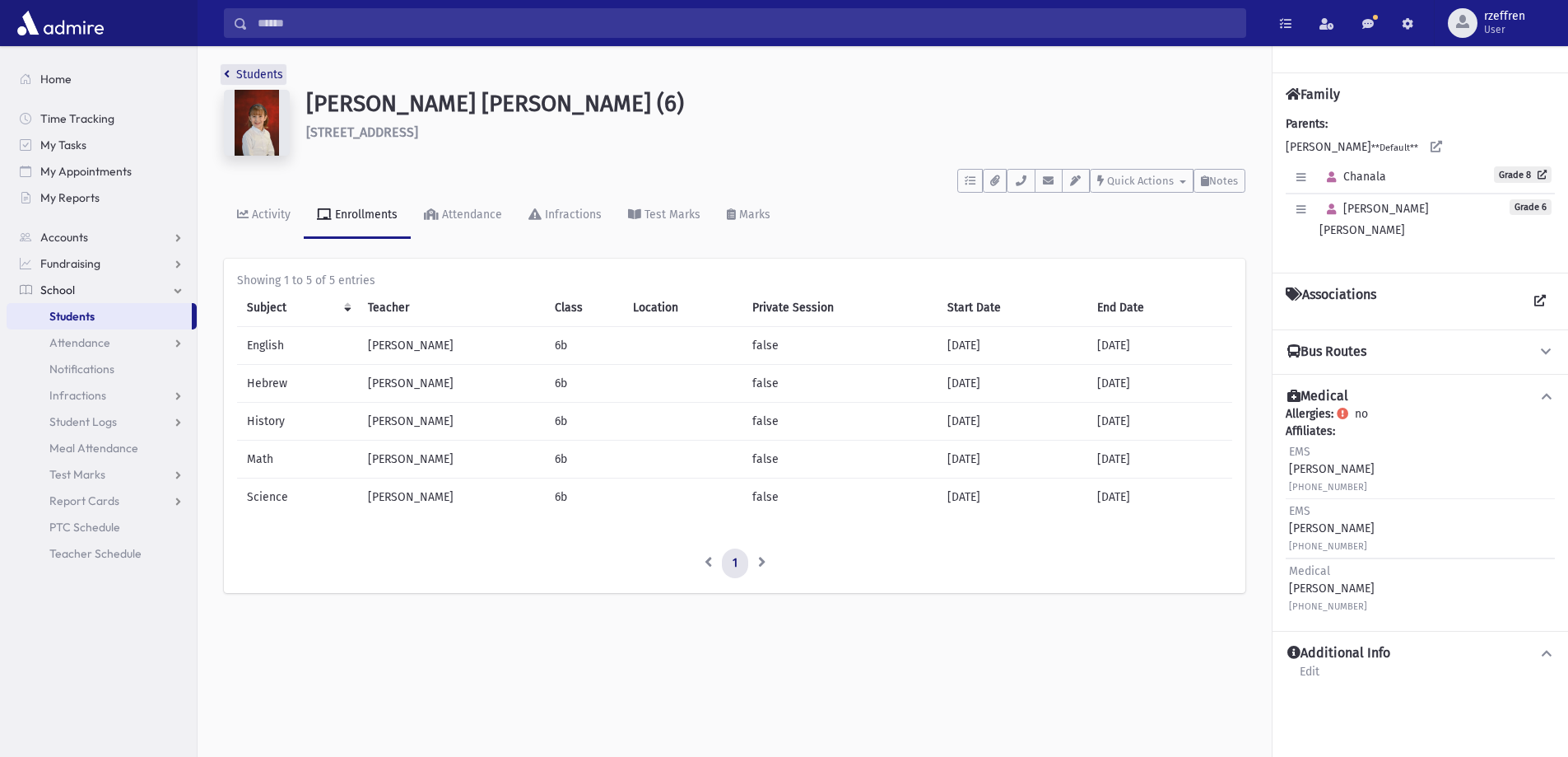
click at [244, 70] on link "Students" at bounding box center [254, 74] width 60 height 14
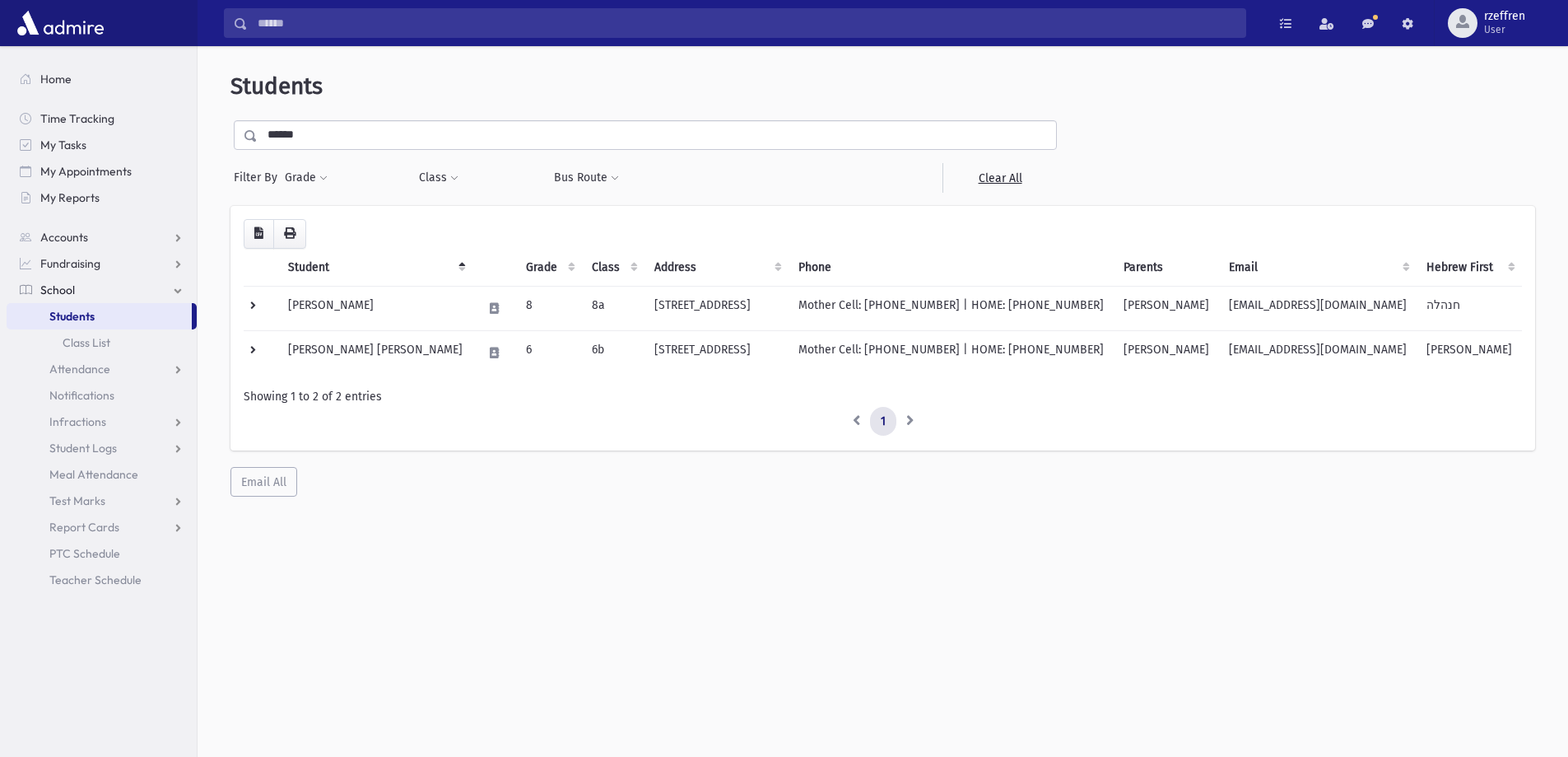
drag, startPoint x: 317, startPoint y: 145, endPoint x: 0, endPoint y: 103, distance: 319.8
click at [0, 103] on div "Search Results All Accounts" at bounding box center [784, 400] width 1568 height 800
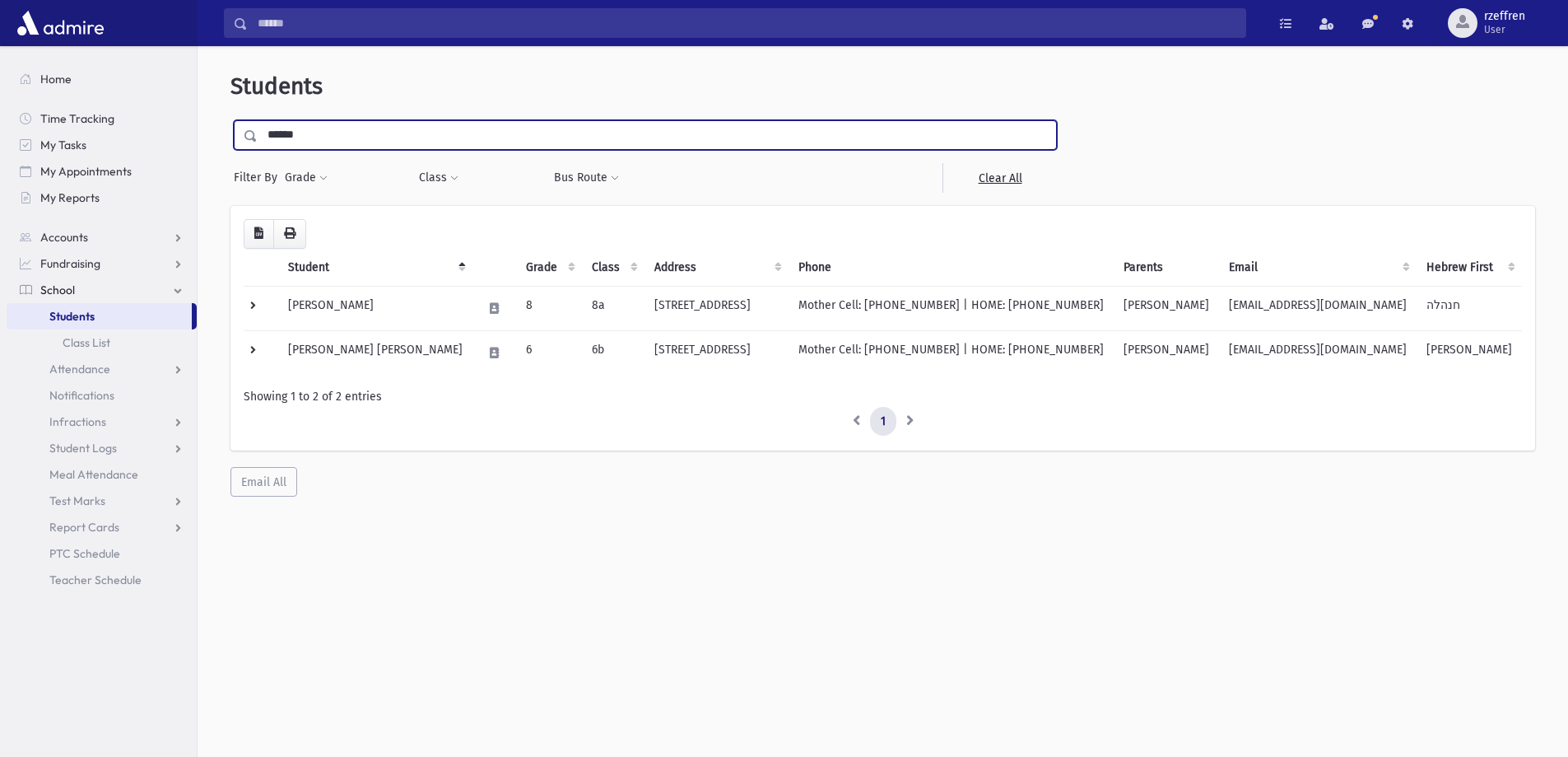
type input "******"
click at [231, 120] on input "submit" at bounding box center [254, 131] width 46 height 22
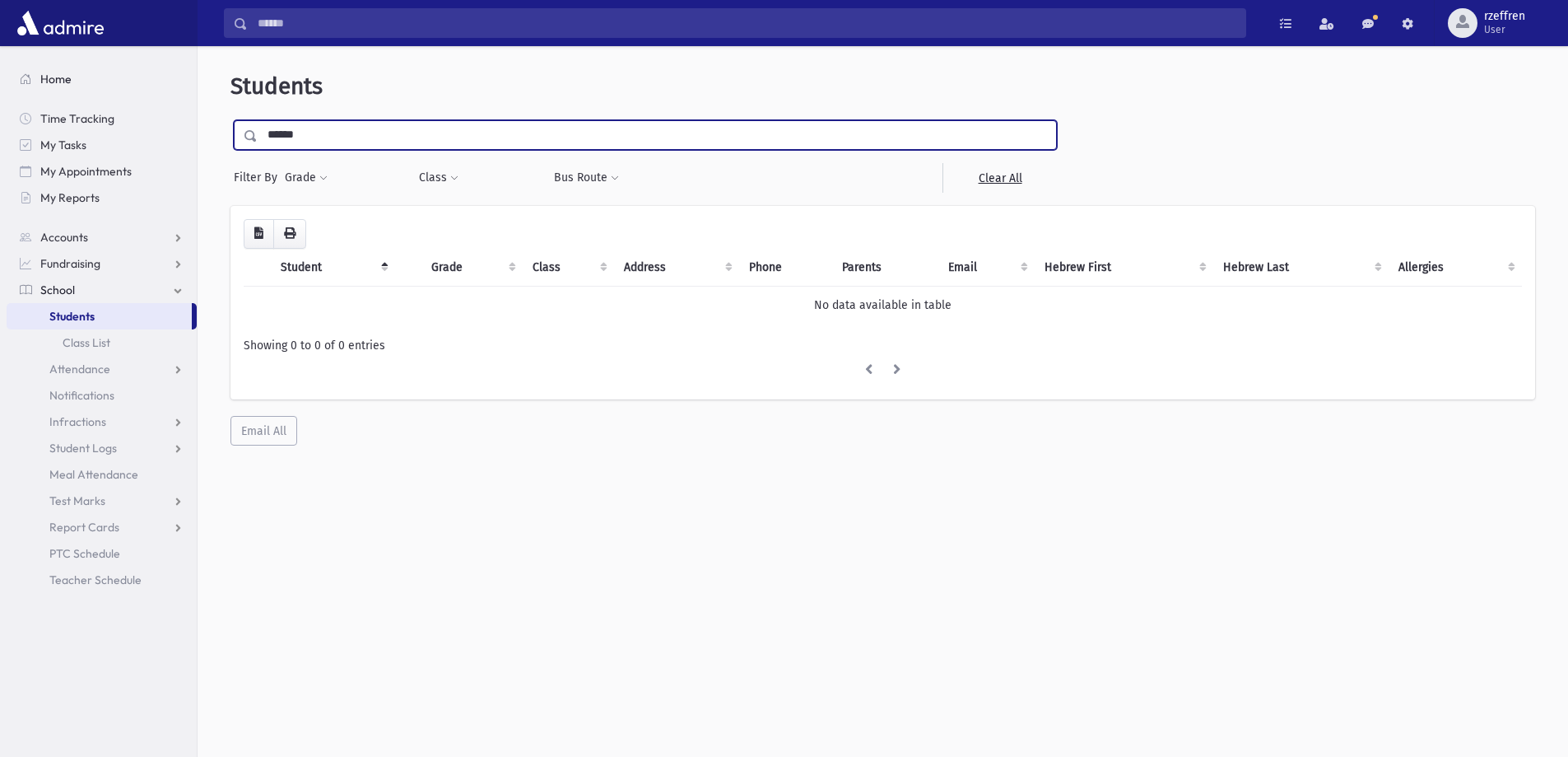
drag, startPoint x: 264, startPoint y: 134, endPoint x: 96, endPoint y: 83, distance: 175.6
click at [101, 86] on div "Search Results All Accounts" at bounding box center [784, 400] width 1568 height 800
type input "*****"
click at [231, 120] on input "submit" at bounding box center [254, 131] width 46 height 22
drag, startPoint x: 306, startPoint y: 136, endPoint x: 125, endPoint y: 109, distance: 183.0
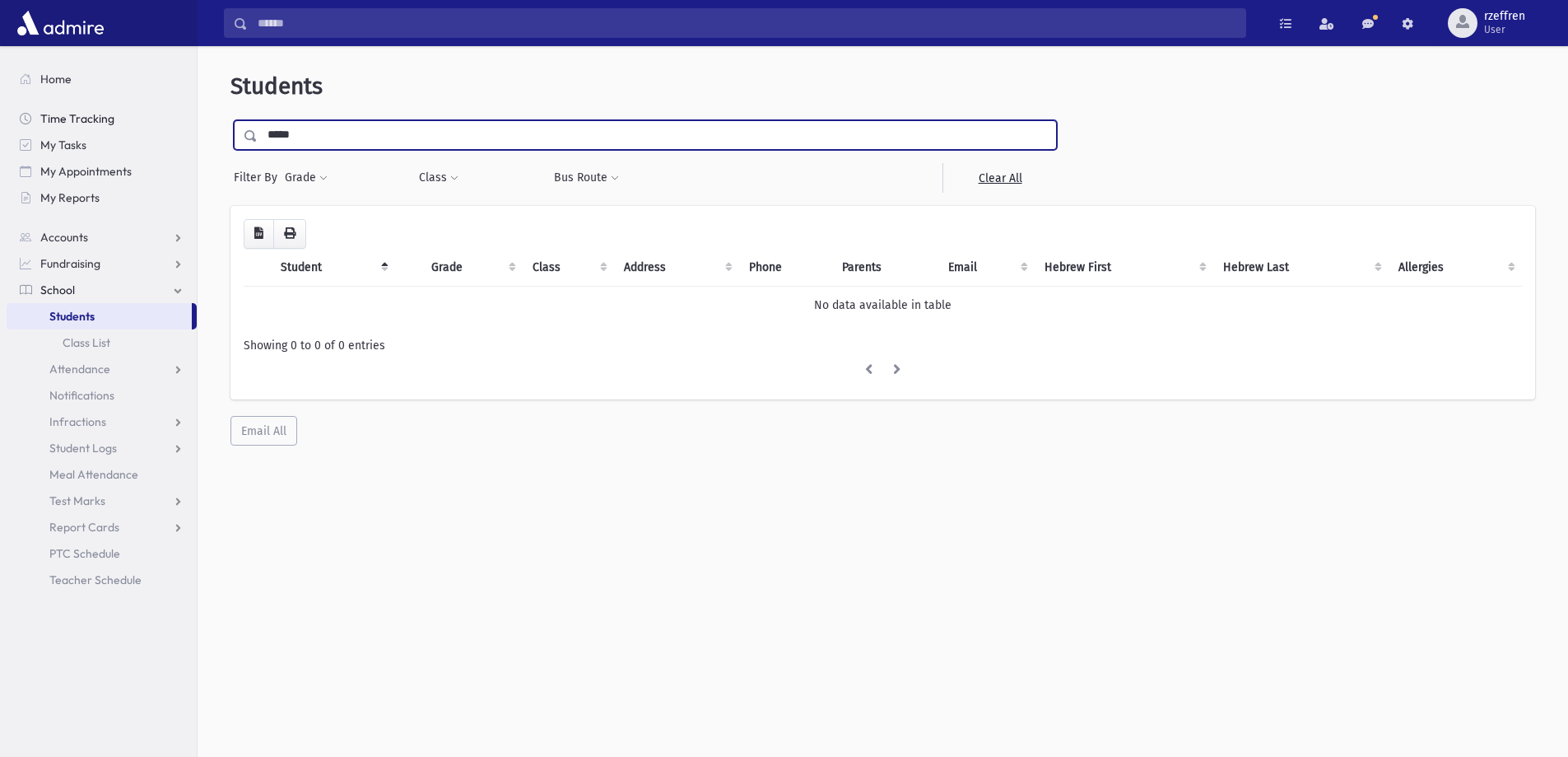
click at [125, 109] on div "Search Results All Accounts" at bounding box center [784, 400] width 1568 height 800
type input "**"
click at [231, 120] on input "submit" at bounding box center [254, 131] width 46 height 22
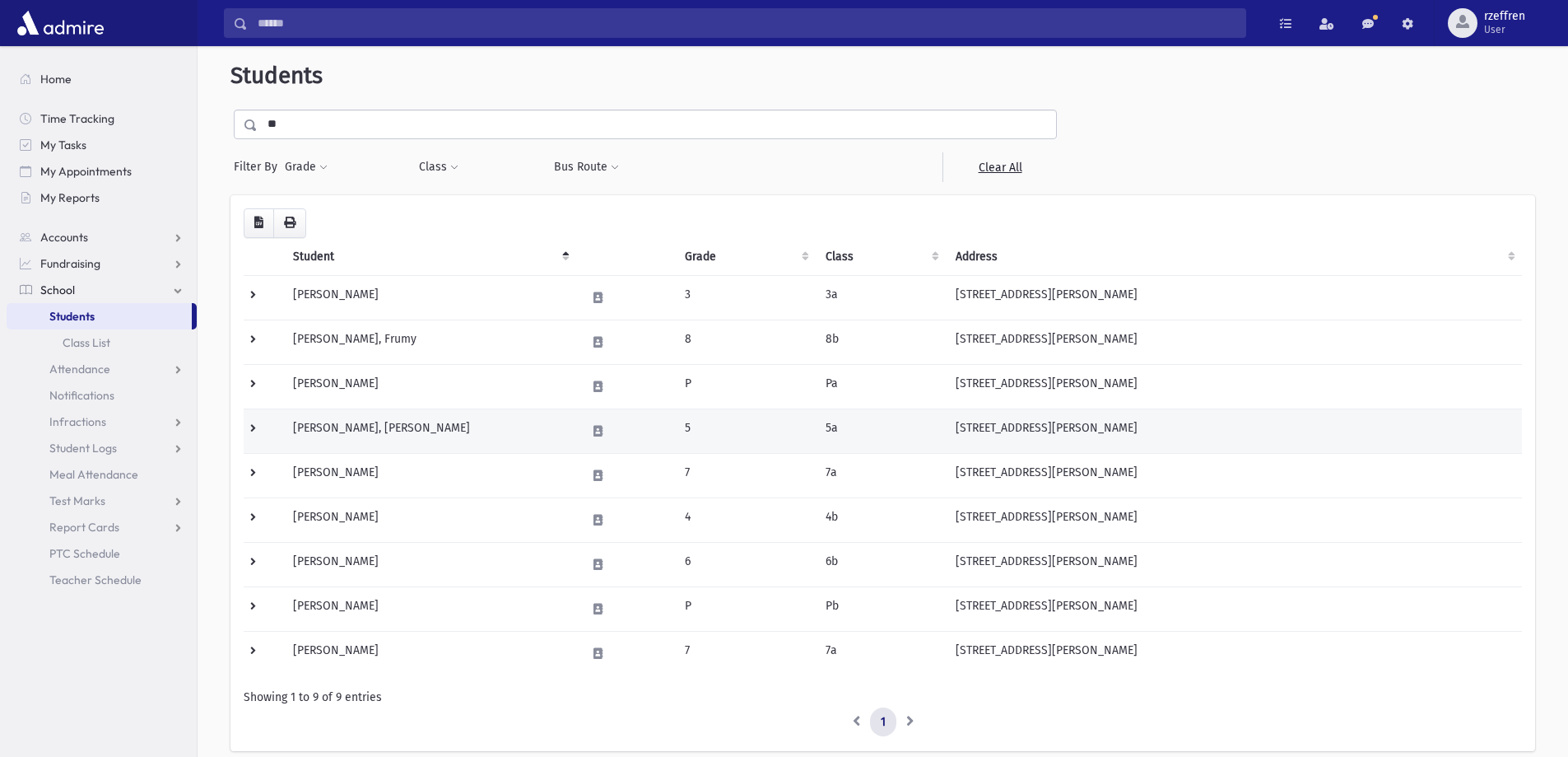
scroll to position [83, 0]
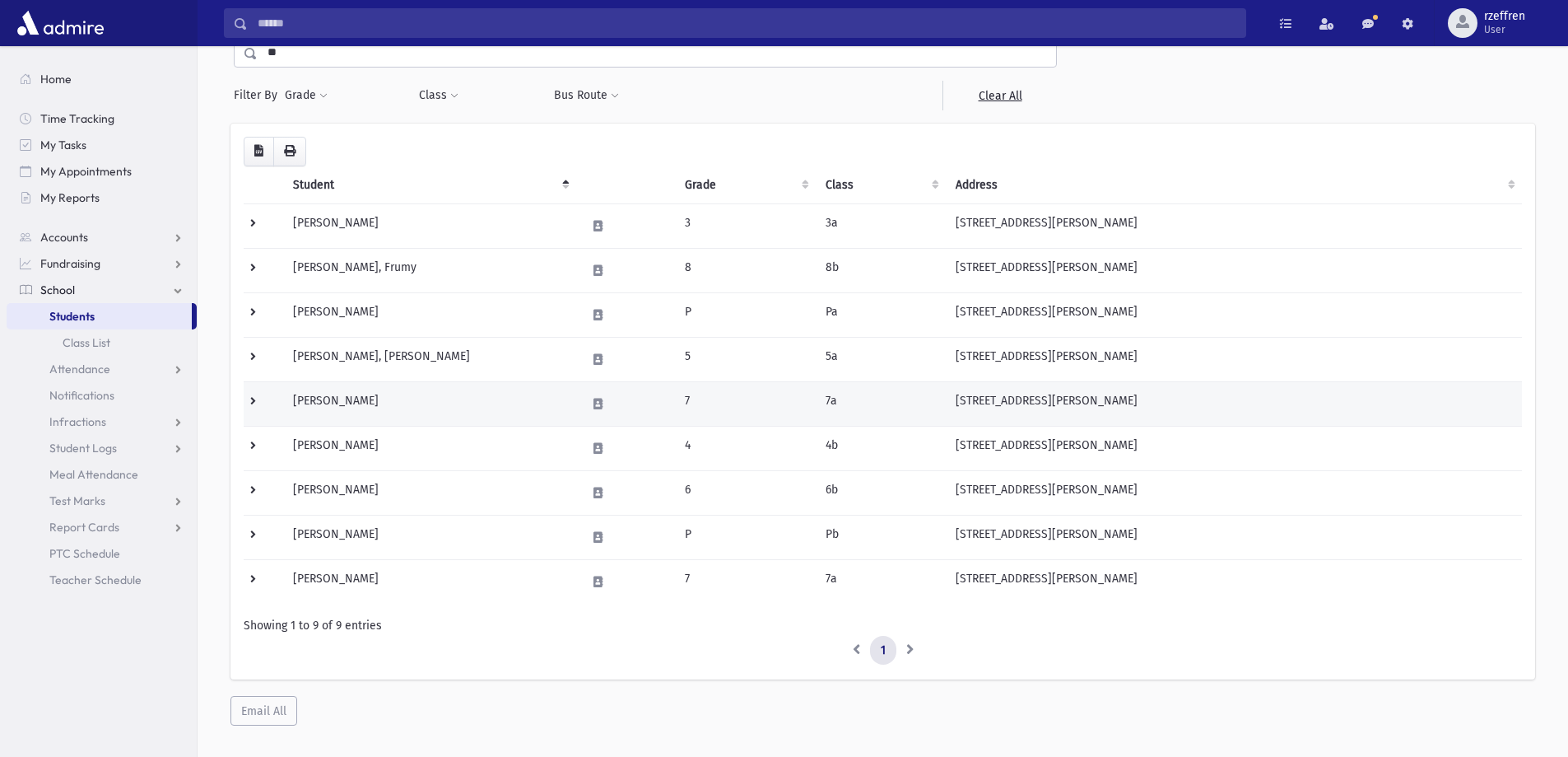
click at [412, 409] on td "Josilowsky, Rochel" at bounding box center [429, 403] width 293 height 44
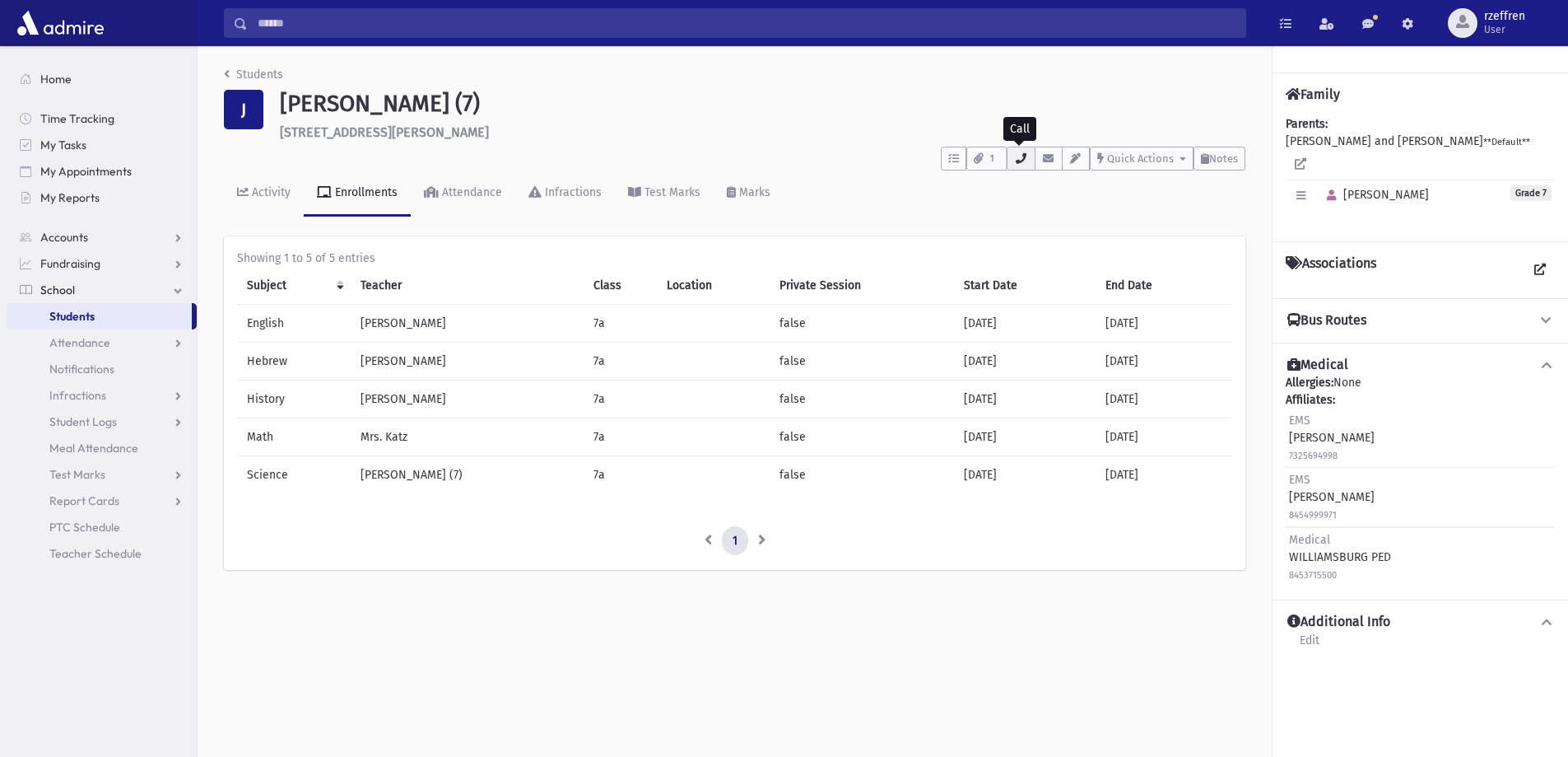
click at [1012, 164] on button "button" at bounding box center [1021, 158] width 28 height 24
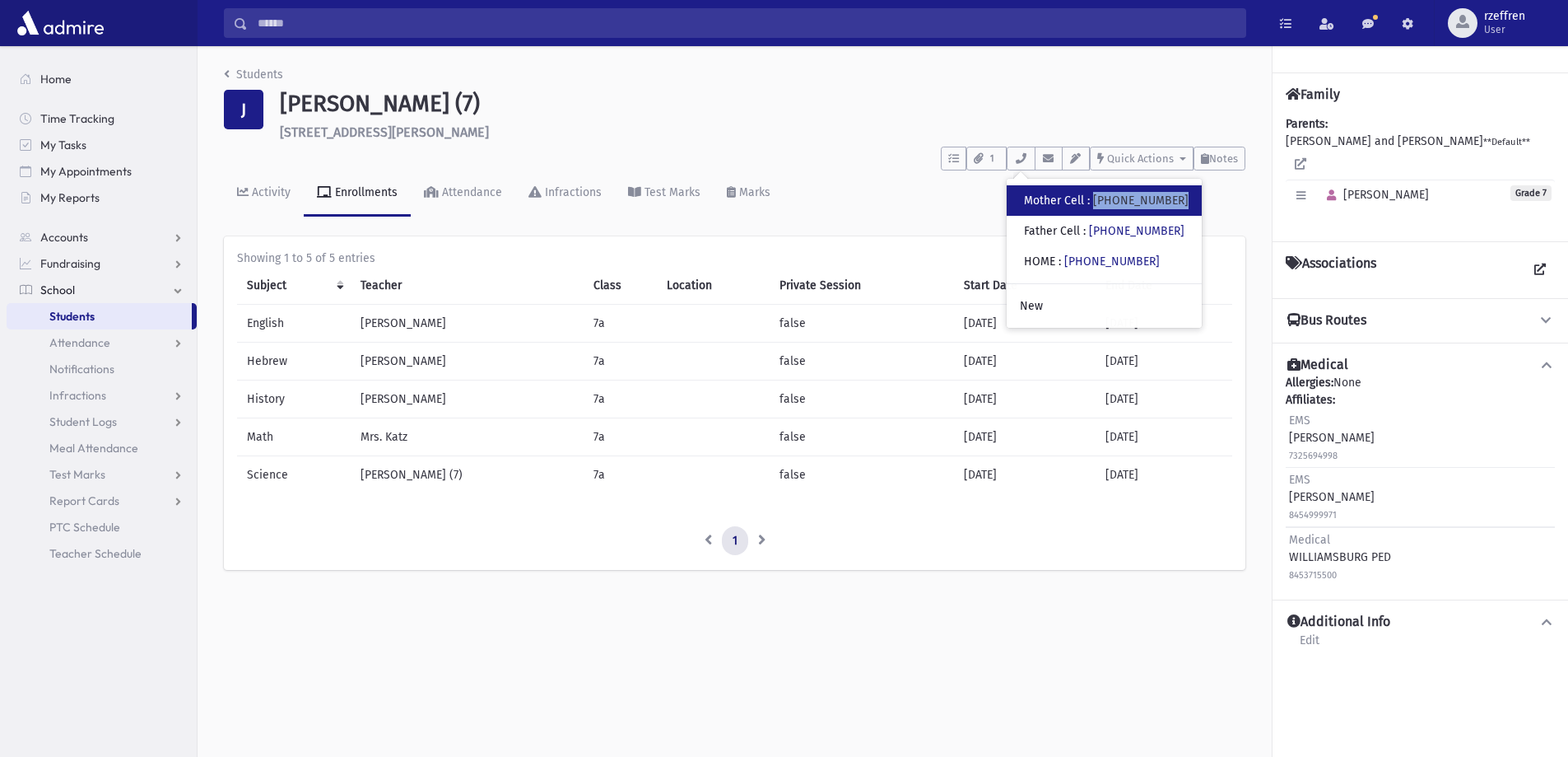
drag, startPoint x: 1180, startPoint y: 205, endPoint x: 1101, endPoint y: 210, distance: 79.2
click at [1101, 210] on div "• Mother Cell : (848) 299-1458" at bounding box center [1104, 201] width 195 height 31
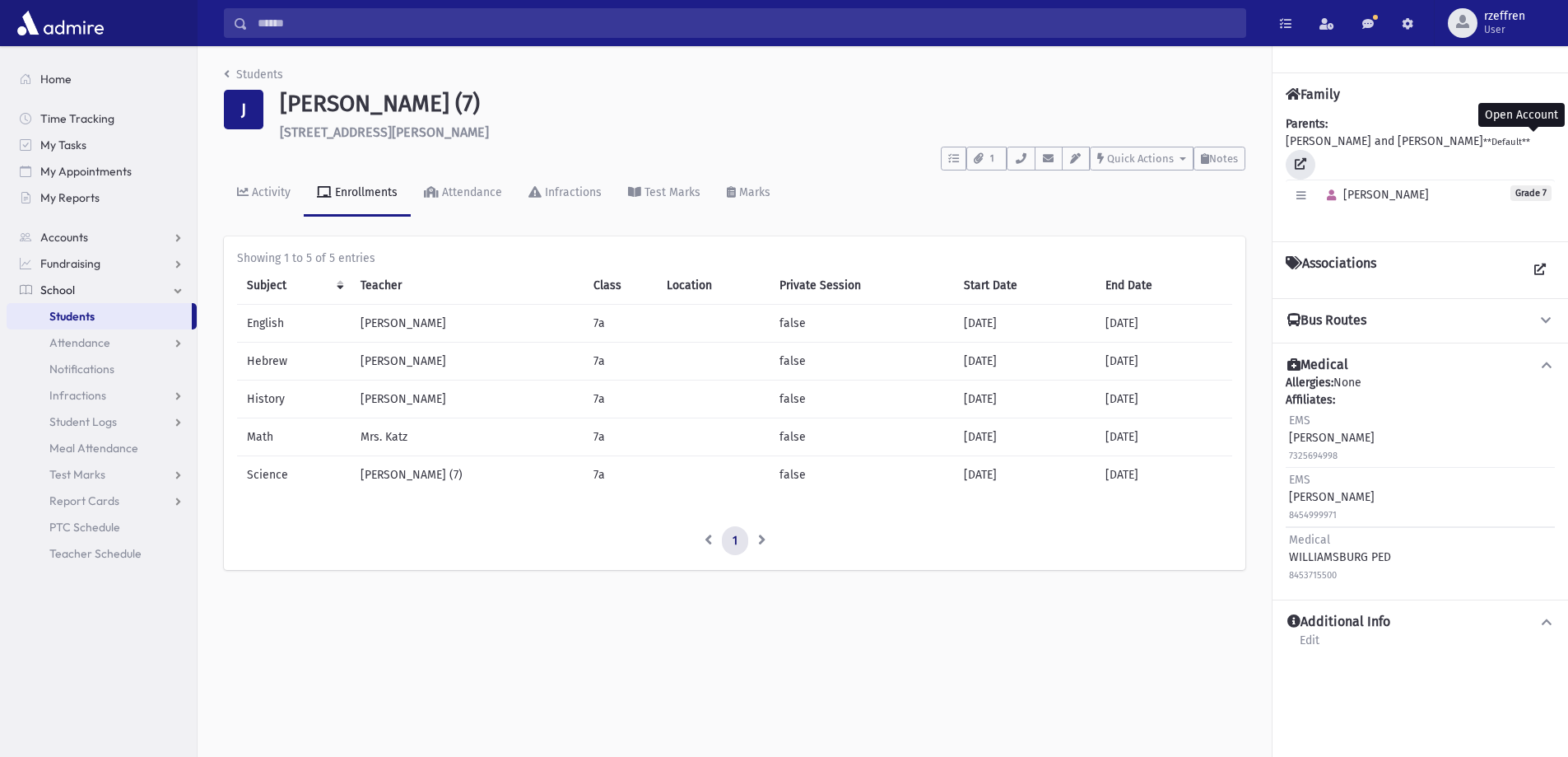
click at [1306, 158] on icon at bounding box center [1301, 164] width 12 height 12
click at [266, 68] on link "Students" at bounding box center [254, 74] width 60 height 14
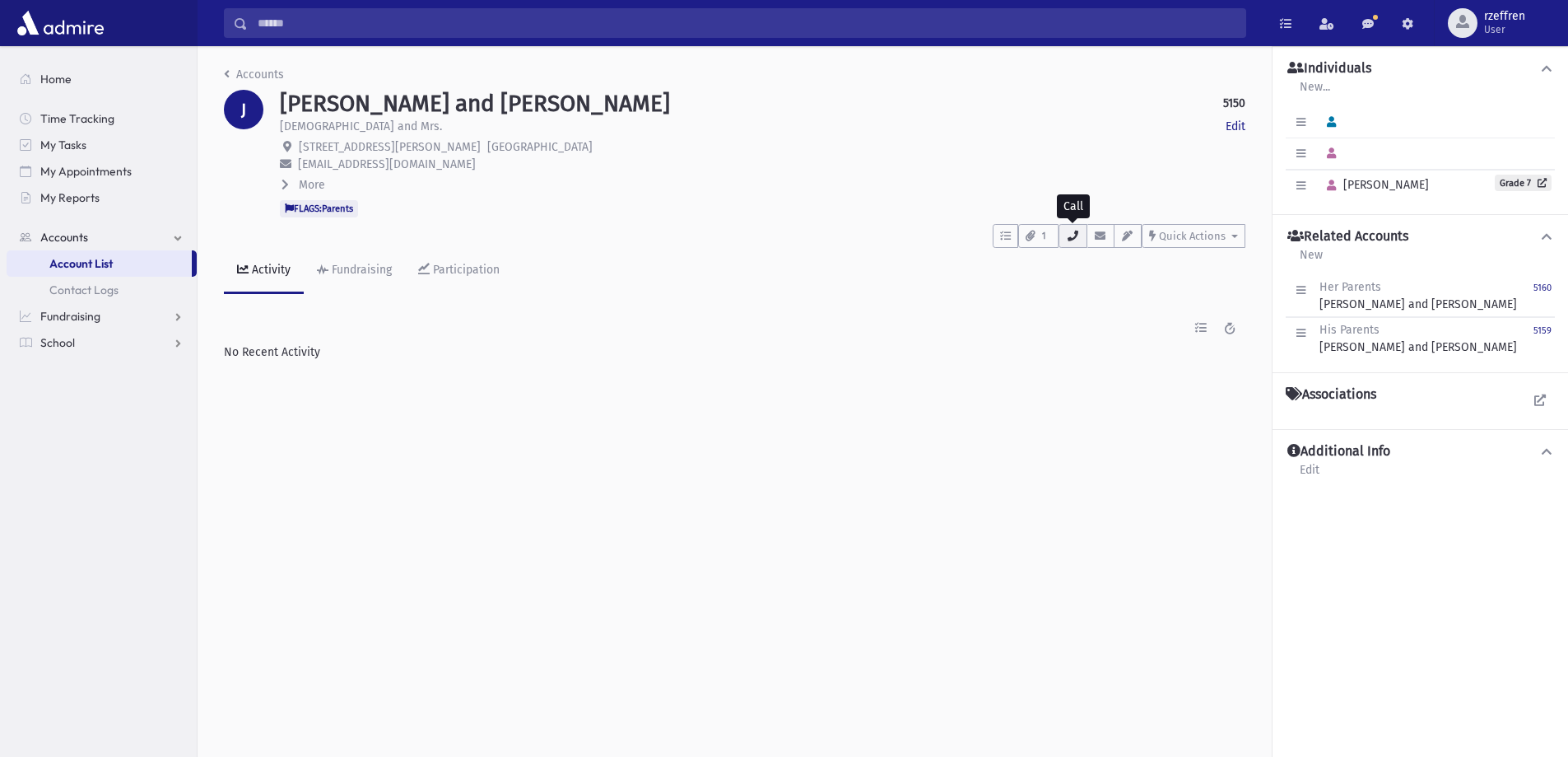
click at [1075, 237] on icon "button" at bounding box center [1073, 236] width 13 height 11
click at [312, 182] on span "More" at bounding box center [312, 185] width 26 height 14
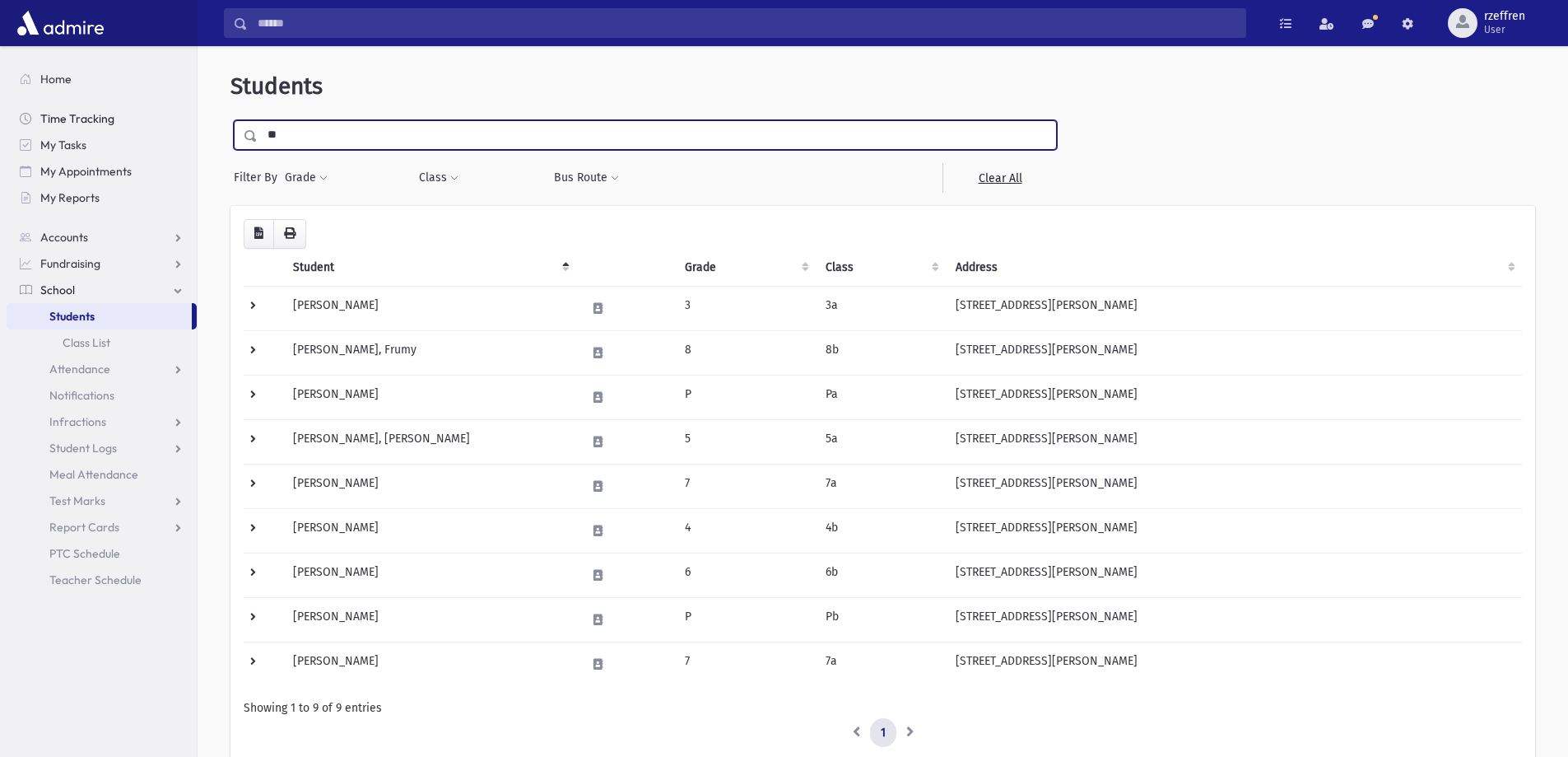
drag, startPoint x: 285, startPoint y: 139, endPoint x: 166, endPoint y: 121, distance: 120.4
click at [168, 120] on div "Search Results All Accounts" at bounding box center [784, 432] width 1568 height 865
type input "********"
click at [231, 120] on input "submit" at bounding box center [254, 131] width 46 height 22
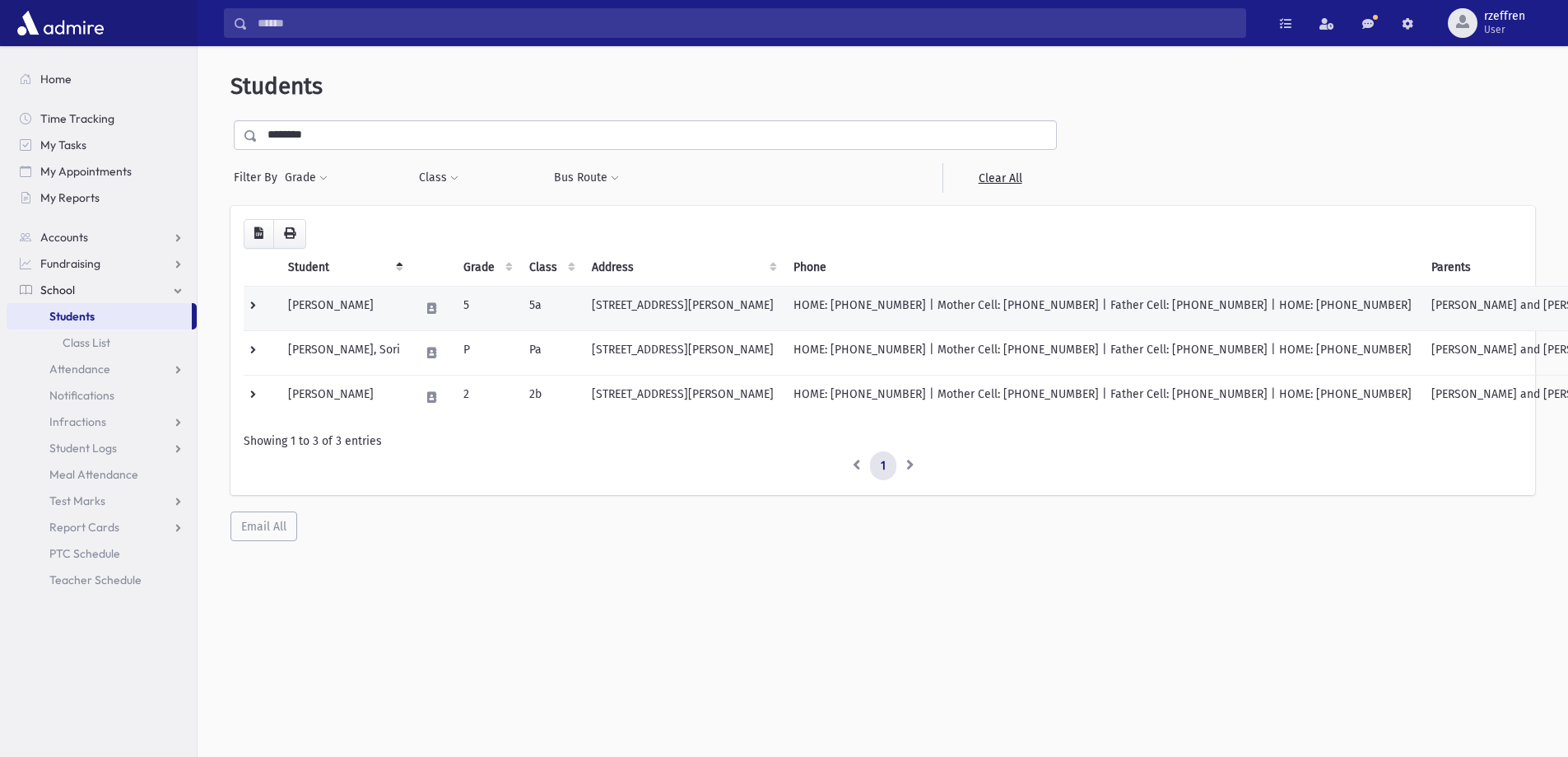
click at [366, 325] on td "[PERSON_NAME]" at bounding box center [343, 308] width 132 height 44
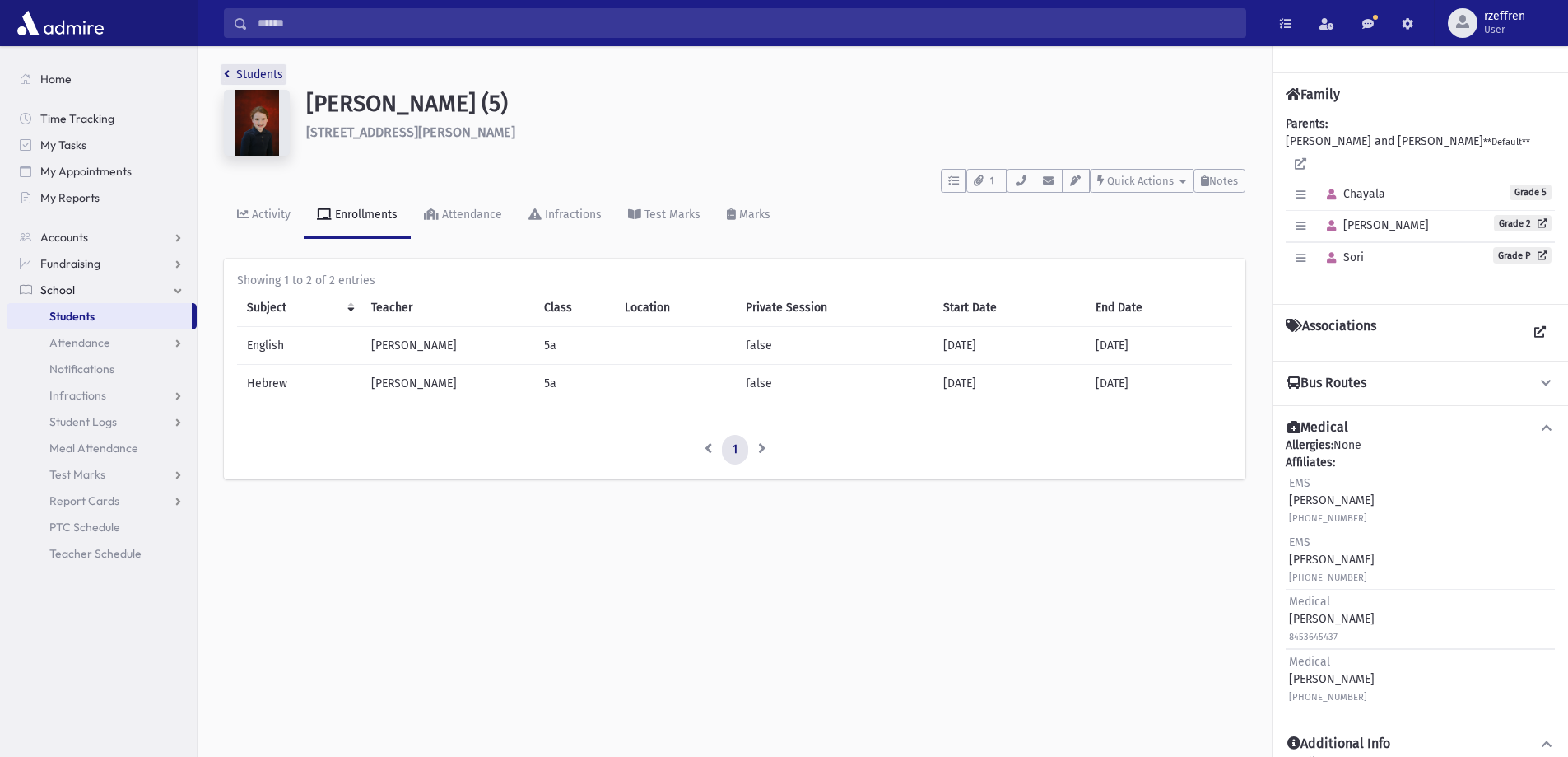
click at [253, 71] on link "Students" at bounding box center [254, 74] width 60 height 14
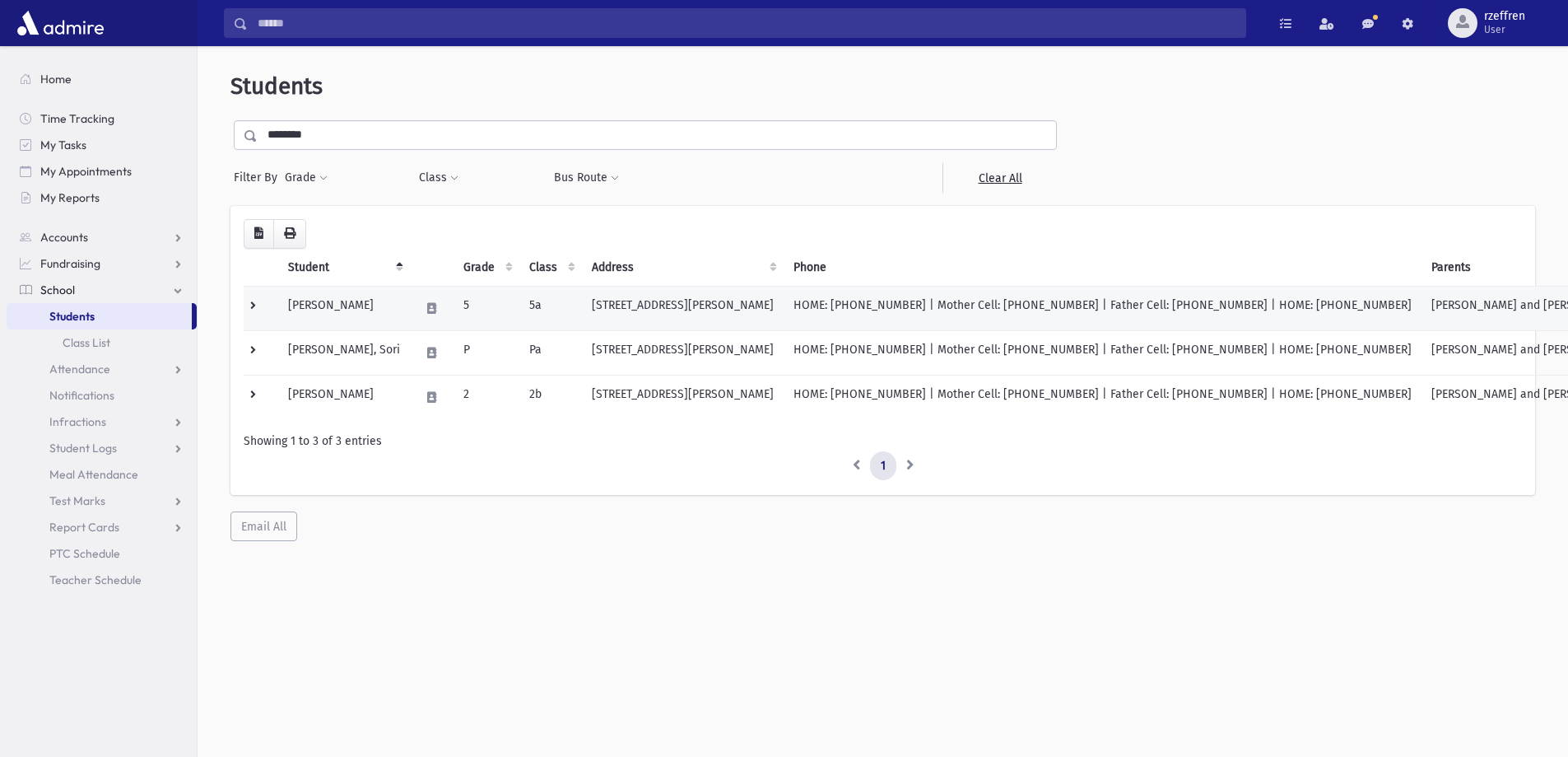
click at [386, 317] on td "[PERSON_NAME]" at bounding box center [343, 308] width 132 height 44
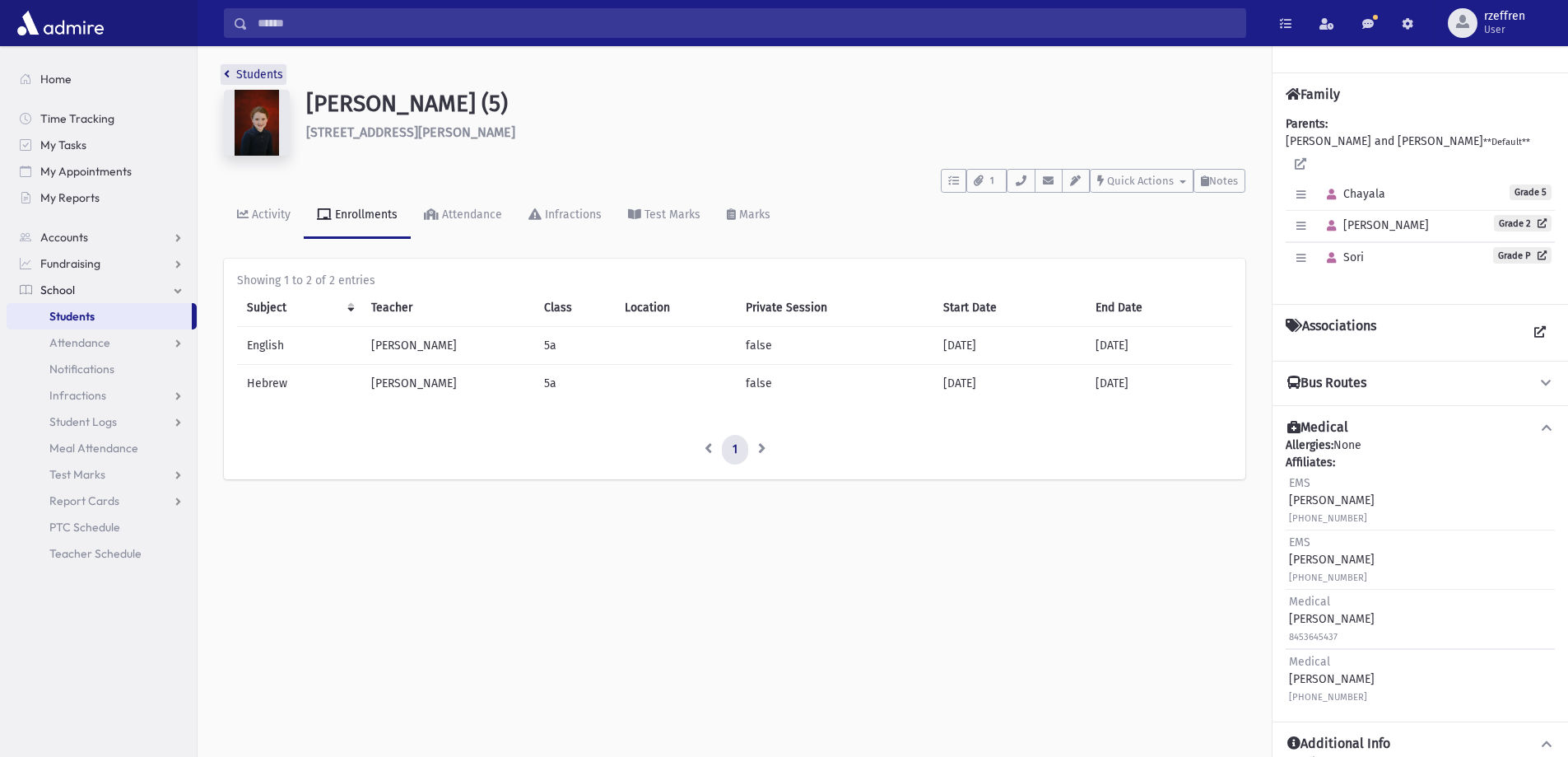
click at [247, 71] on link "Students" at bounding box center [254, 74] width 60 height 14
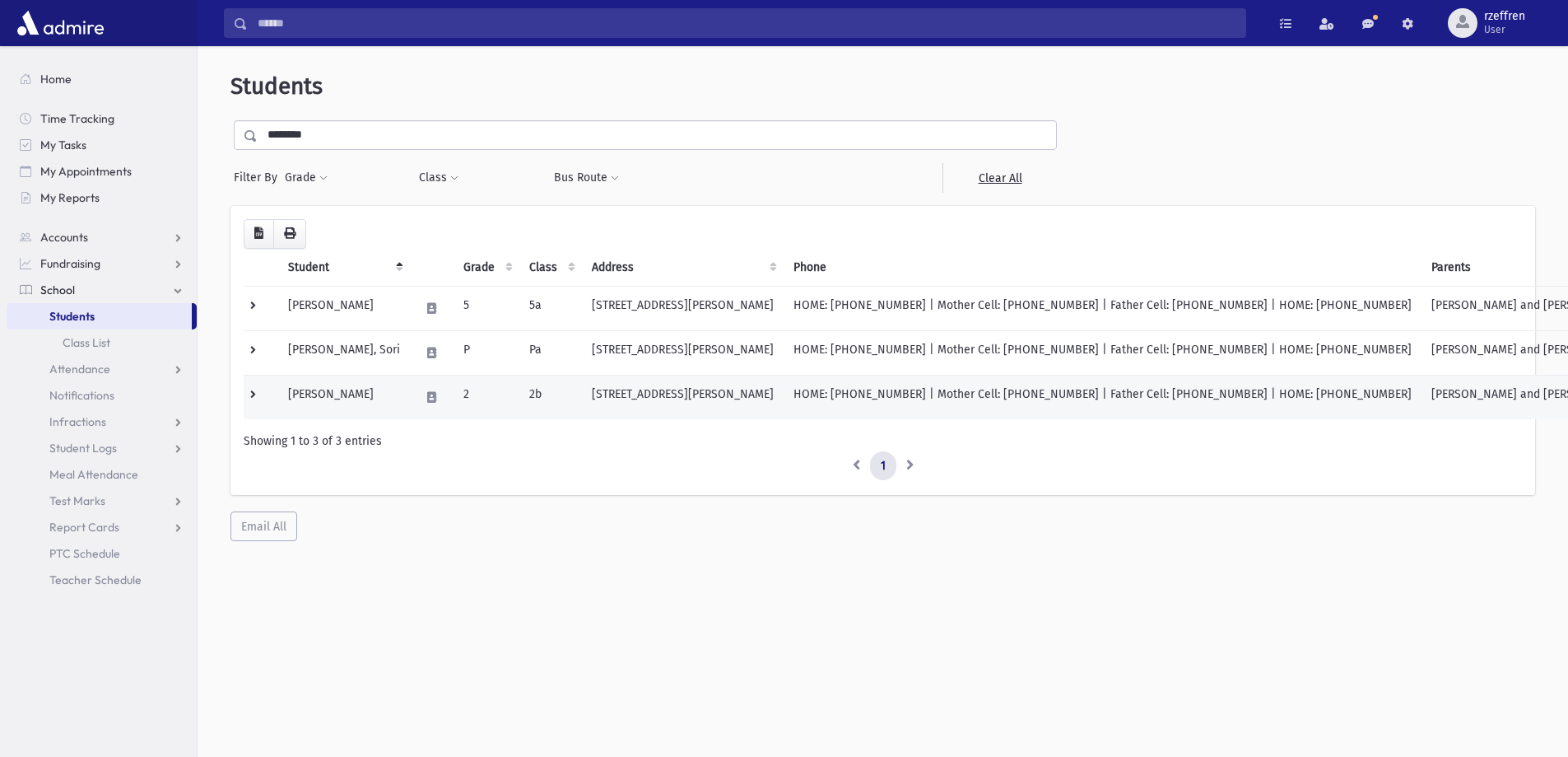
click at [372, 402] on td "Salzberg, Tzivia" at bounding box center [343, 396] width 132 height 44
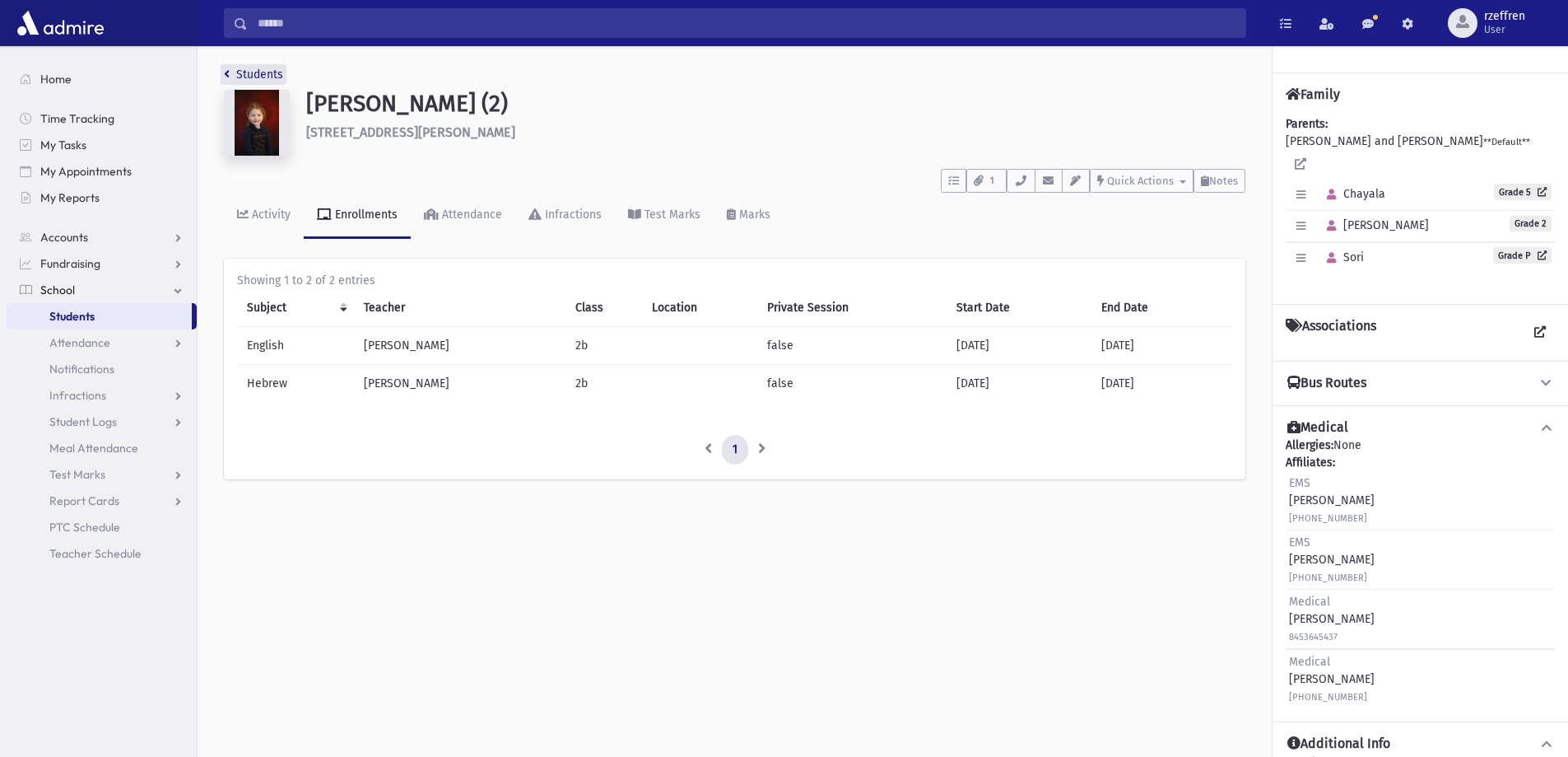
click at [237, 76] on link "Students" at bounding box center [254, 74] width 60 height 14
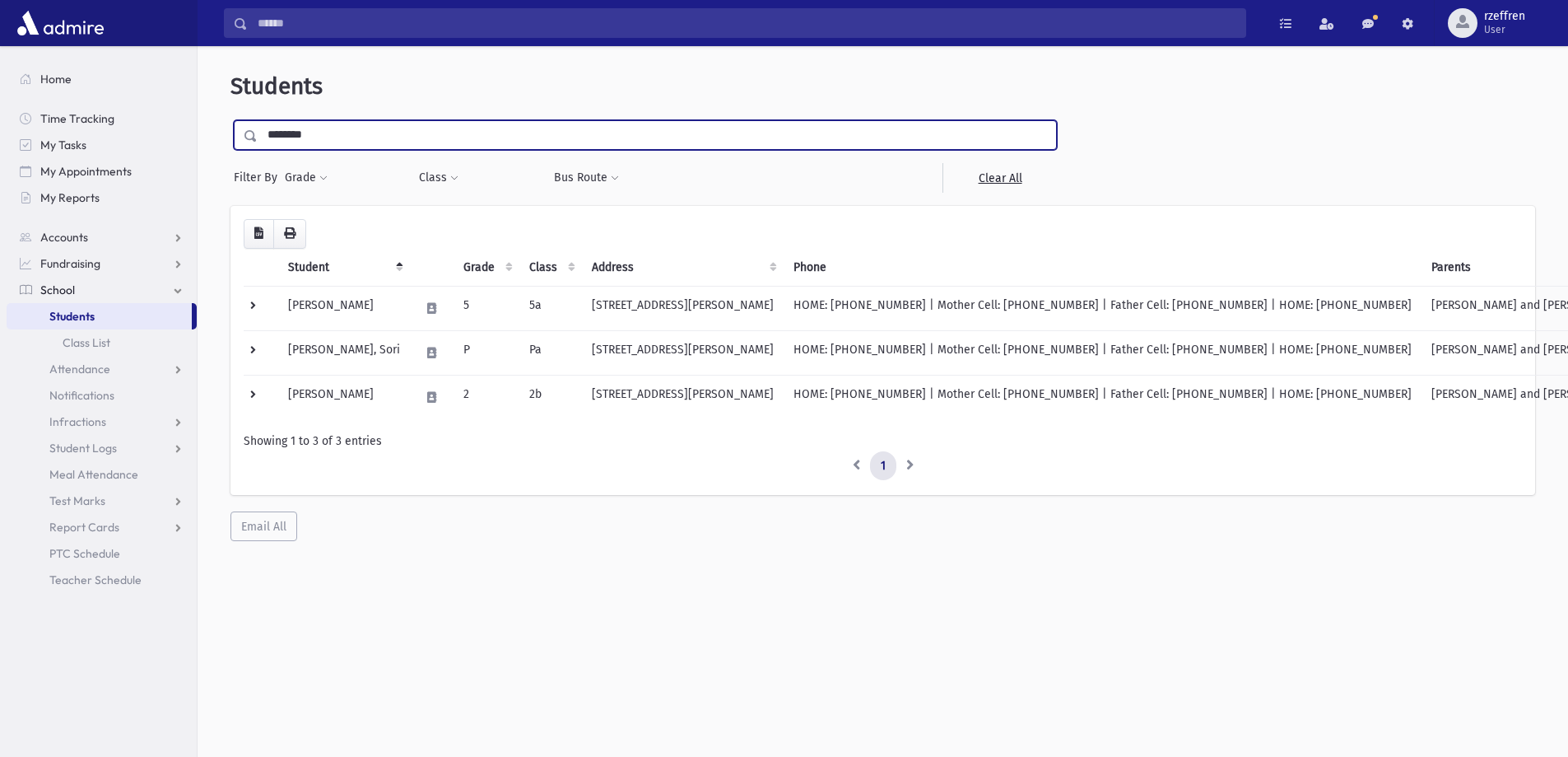
click at [158, 104] on div "Search Results All Accounts" at bounding box center [784, 400] width 1568 height 800
drag, startPoint x: 237, startPoint y: 129, endPoint x: 0, endPoint y: 92, distance: 239.9
click at [0, 94] on div "Search Results All Accounts" at bounding box center [784, 400] width 1568 height 800
type input "*****"
click at [231, 120] on input "submit" at bounding box center [254, 131] width 46 height 22
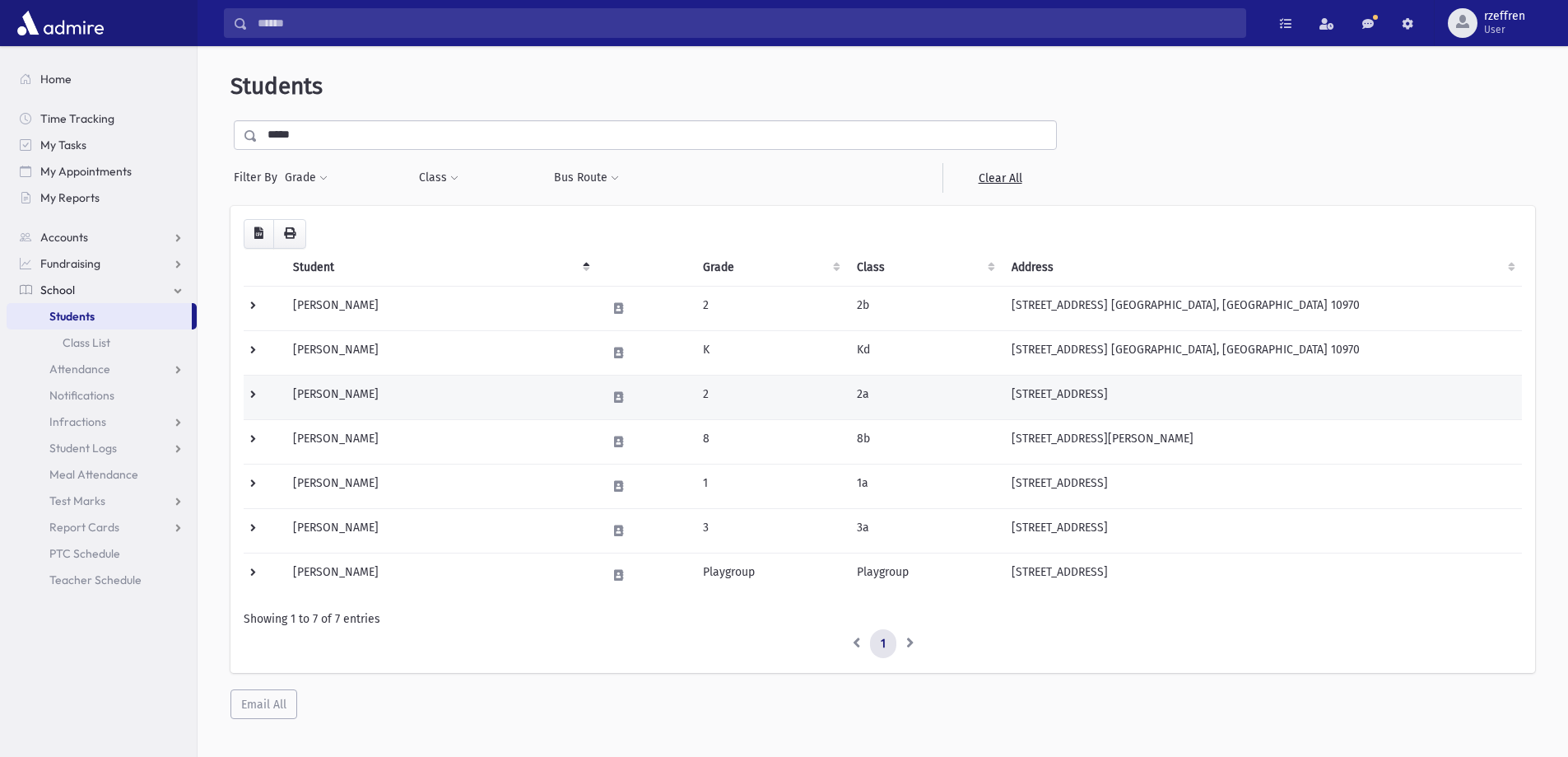
click at [413, 393] on td "[PERSON_NAME]" at bounding box center [440, 396] width 314 height 44
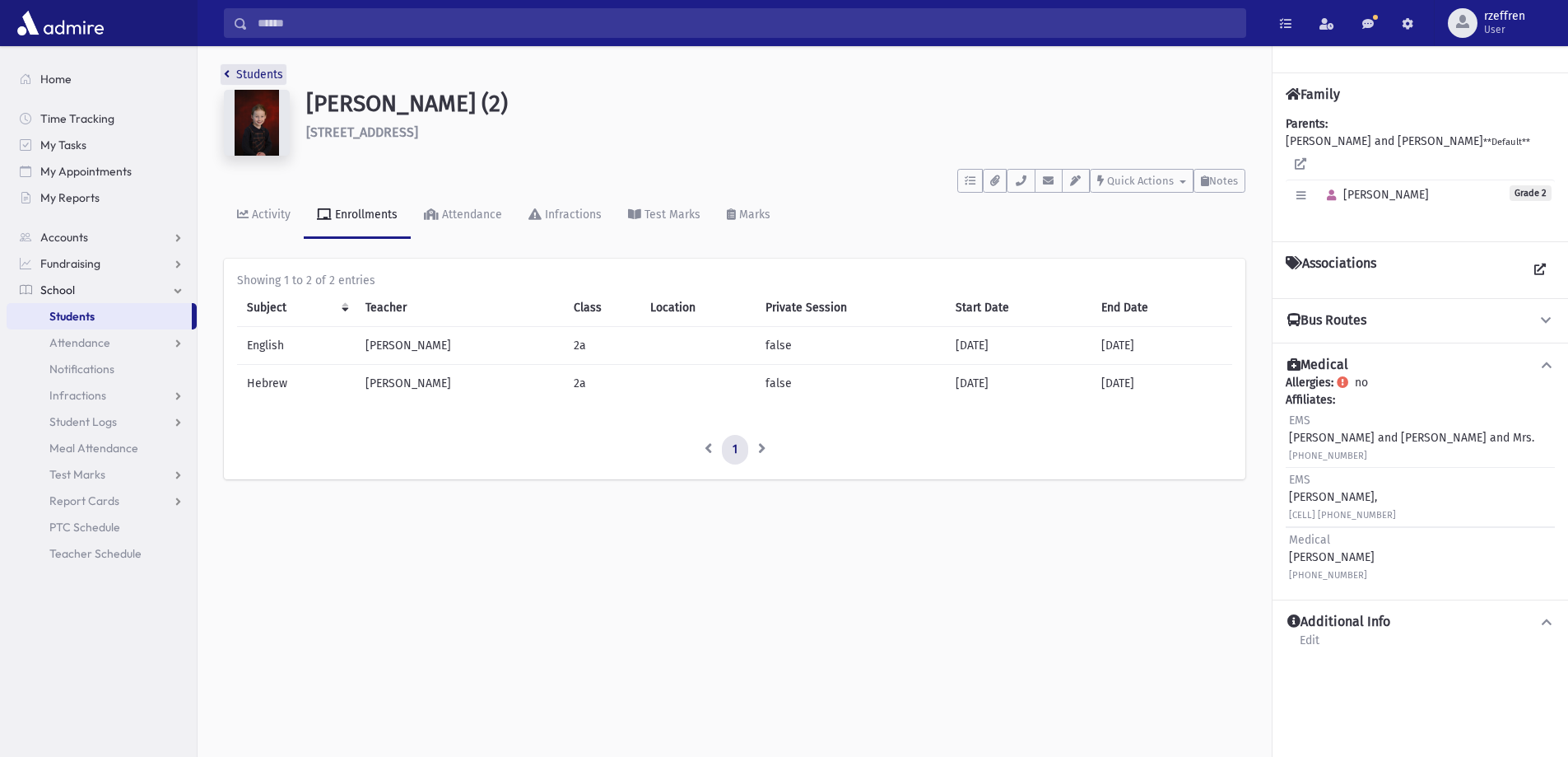
click at [271, 74] on link "Students" at bounding box center [254, 74] width 60 height 14
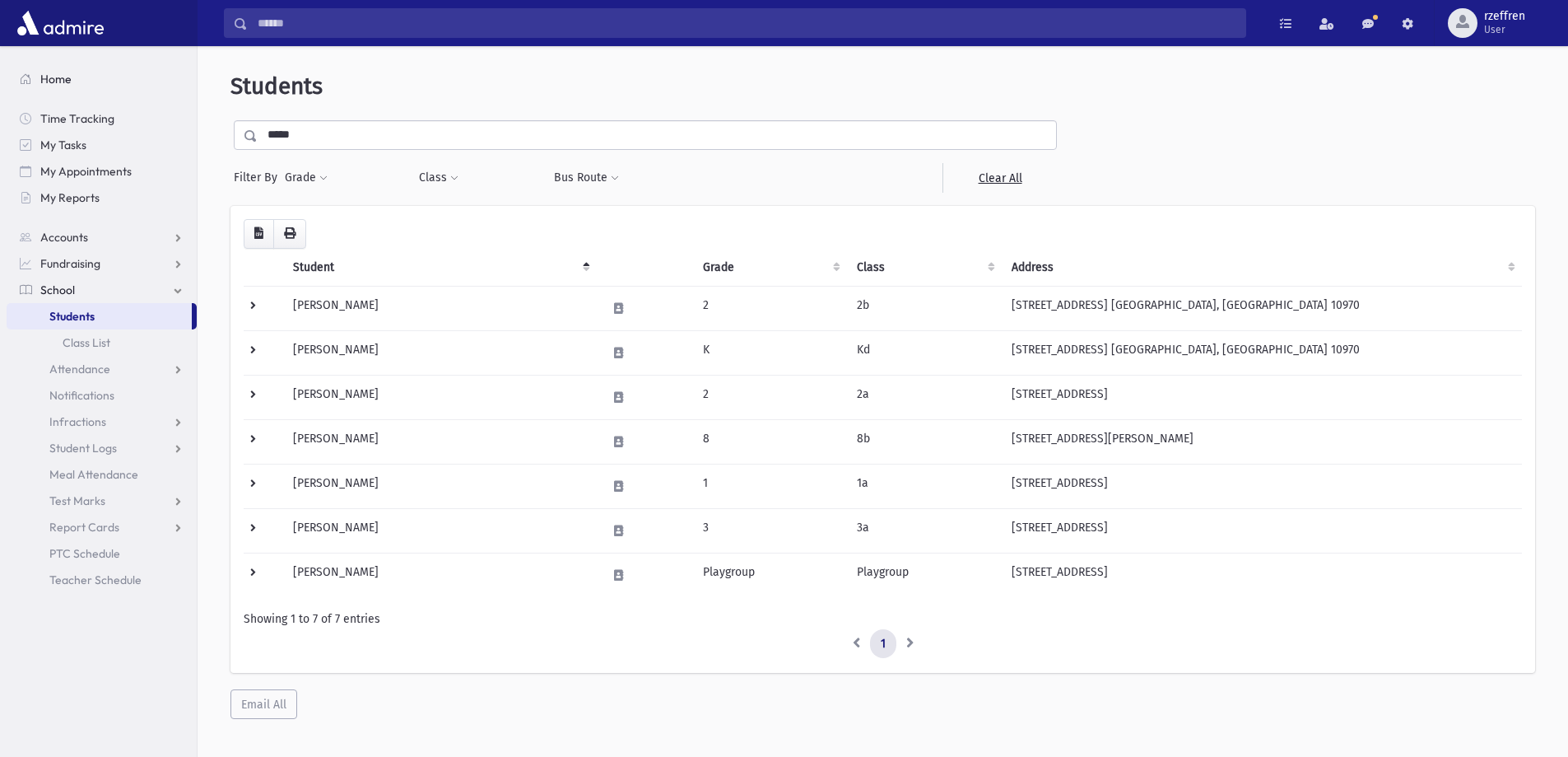
drag, startPoint x: 302, startPoint y: 136, endPoint x: 65, endPoint y: 67, distance: 246.8
click at [73, 74] on div "Search Results All Accounts" at bounding box center [784, 400] width 1568 height 800
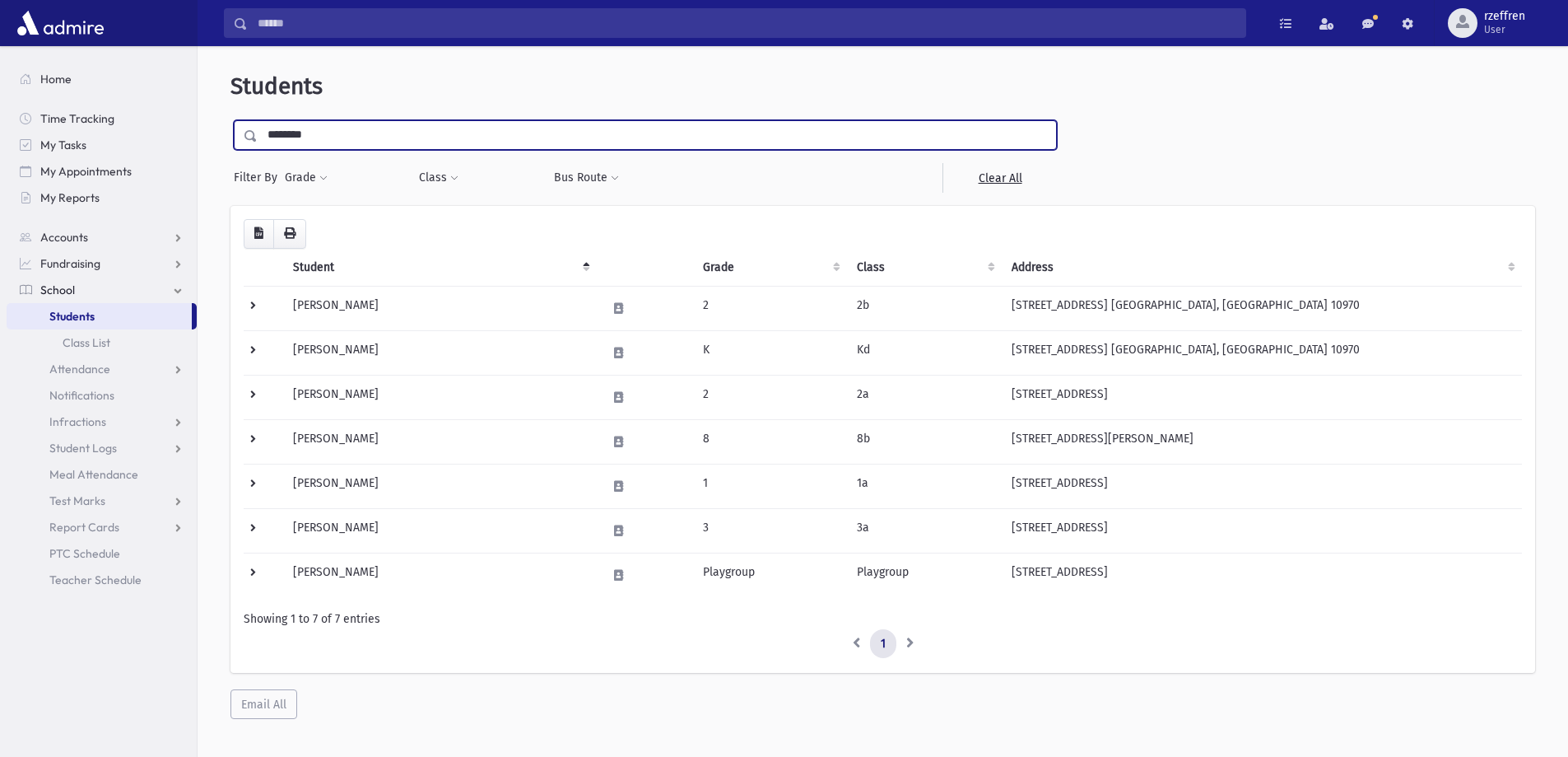
type input "********"
click at [231, 120] on input "submit" at bounding box center [254, 131] width 46 height 22
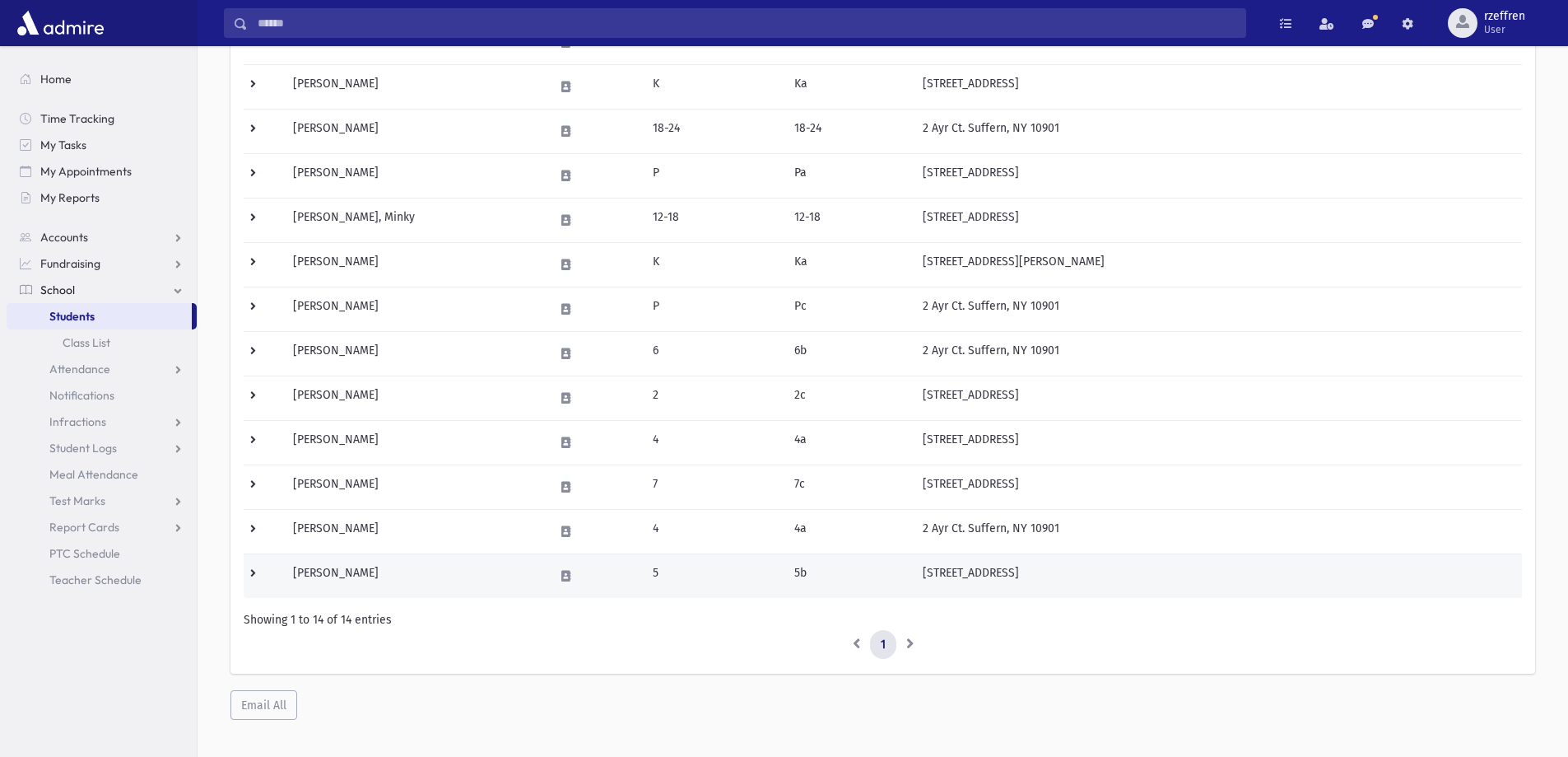
scroll to position [329, 0]
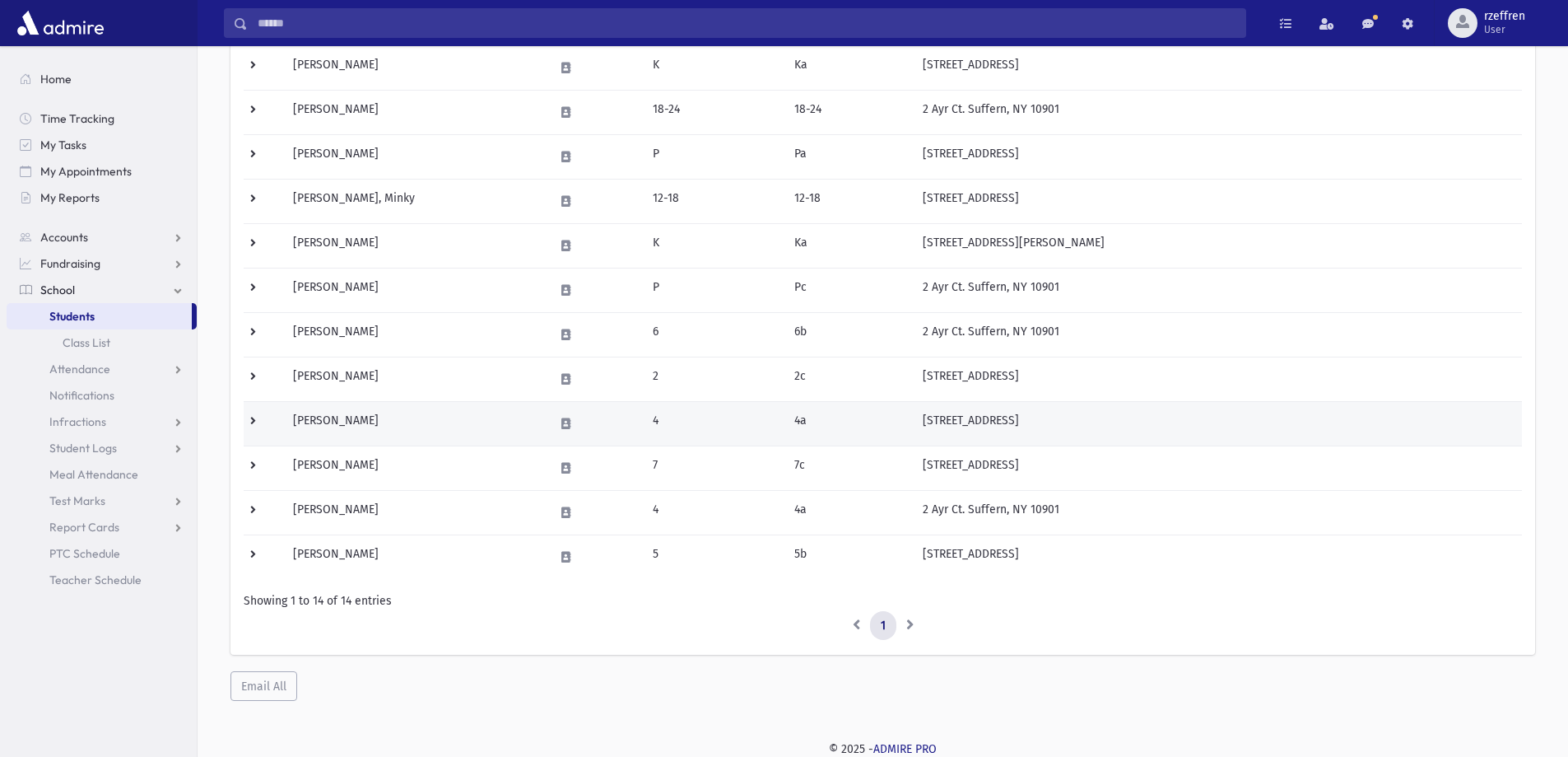
click at [444, 414] on td "Friedman, Sarah" at bounding box center [413, 423] width 261 height 44
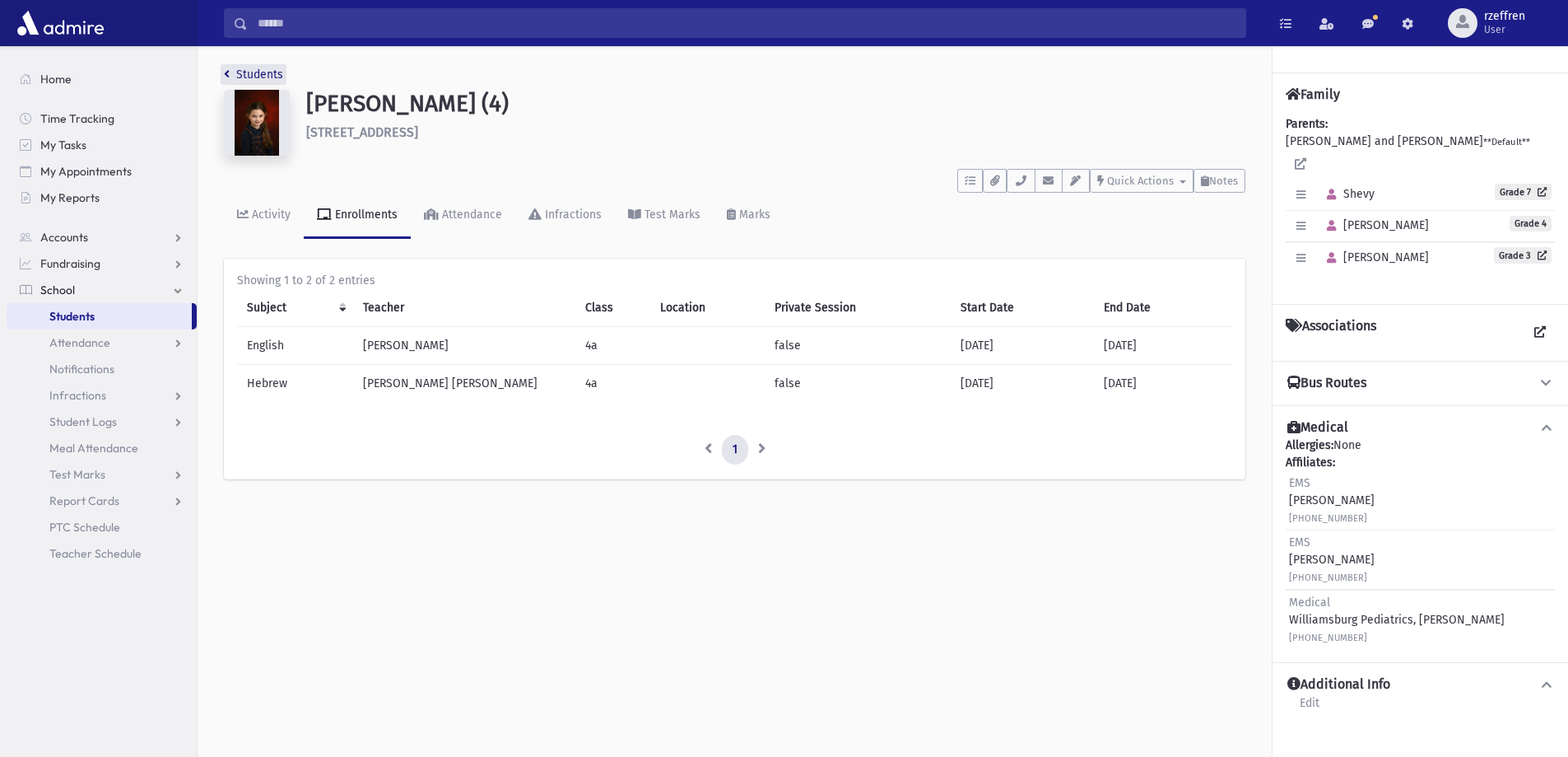
click at [266, 71] on link "Students" at bounding box center [254, 74] width 60 height 14
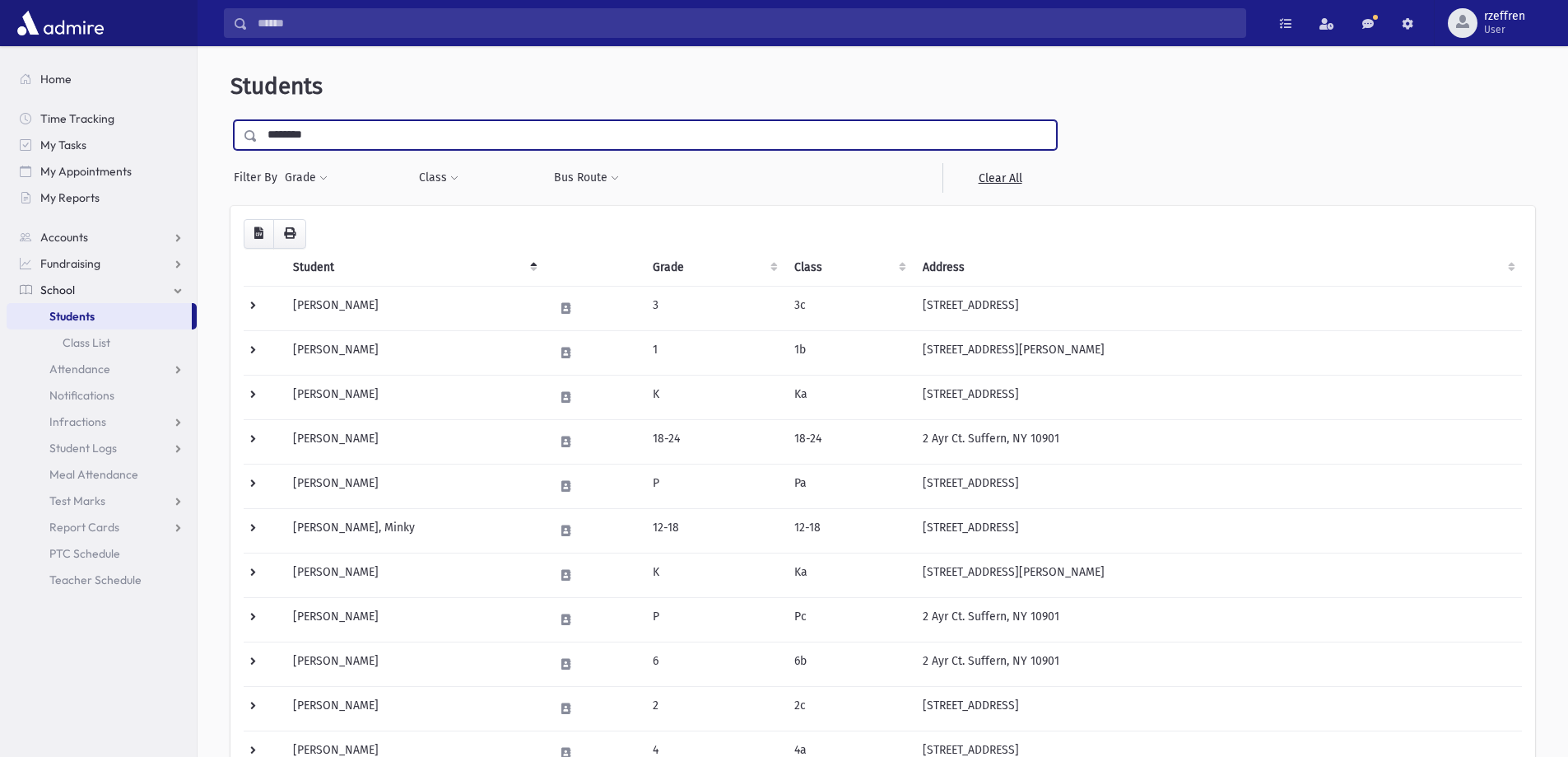
drag, startPoint x: 151, startPoint y: 113, endPoint x: 0, endPoint y: 43, distance: 166.4
click at [0, 44] on div "Search Results All Accounts" at bounding box center [784, 543] width 1568 height 1087
type input "*****"
click at [231, 120] on input "submit" at bounding box center [254, 131] width 46 height 22
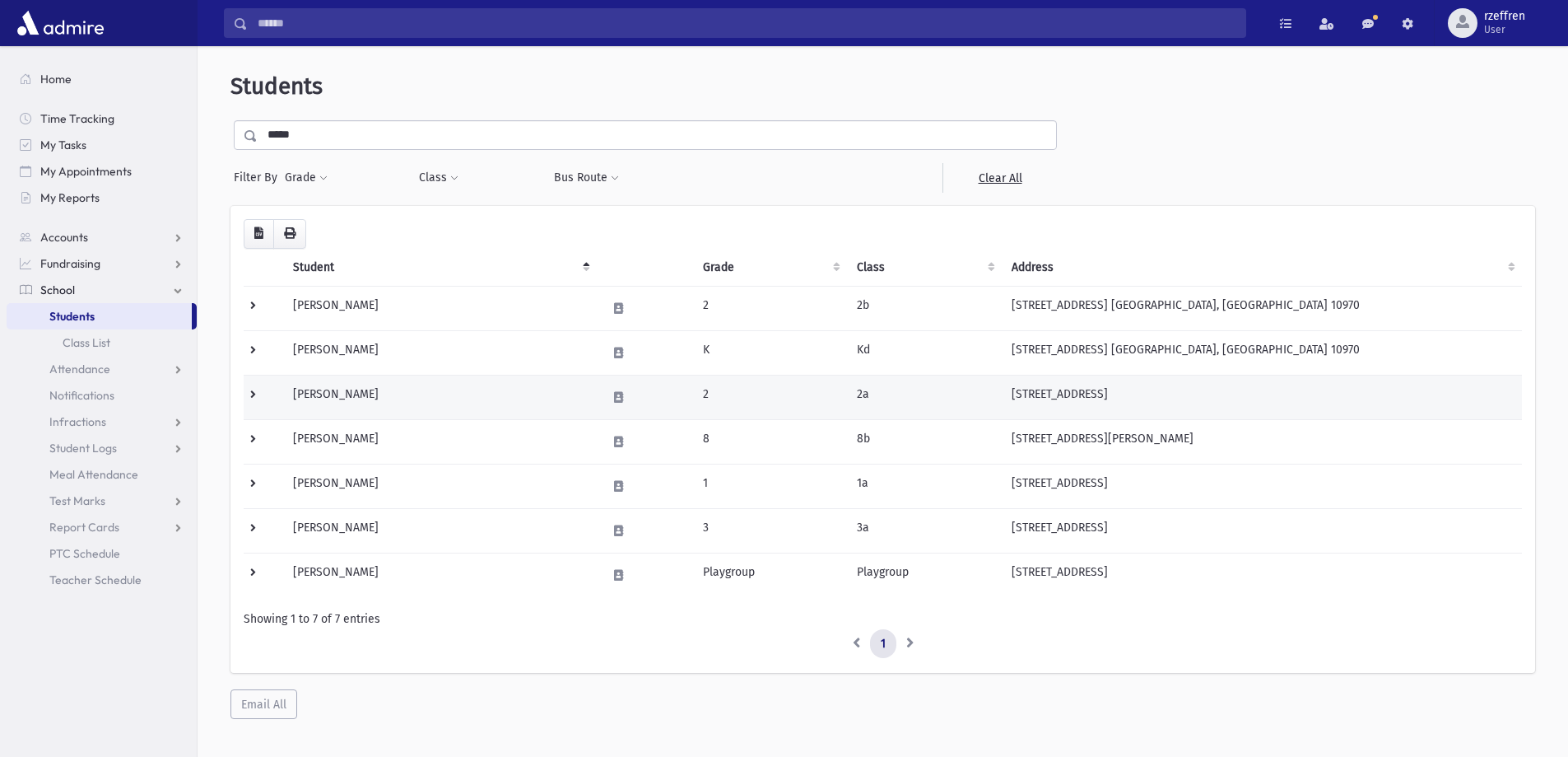
click at [457, 410] on td "[PERSON_NAME]" at bounding box center [440, 396] width 314 height 44
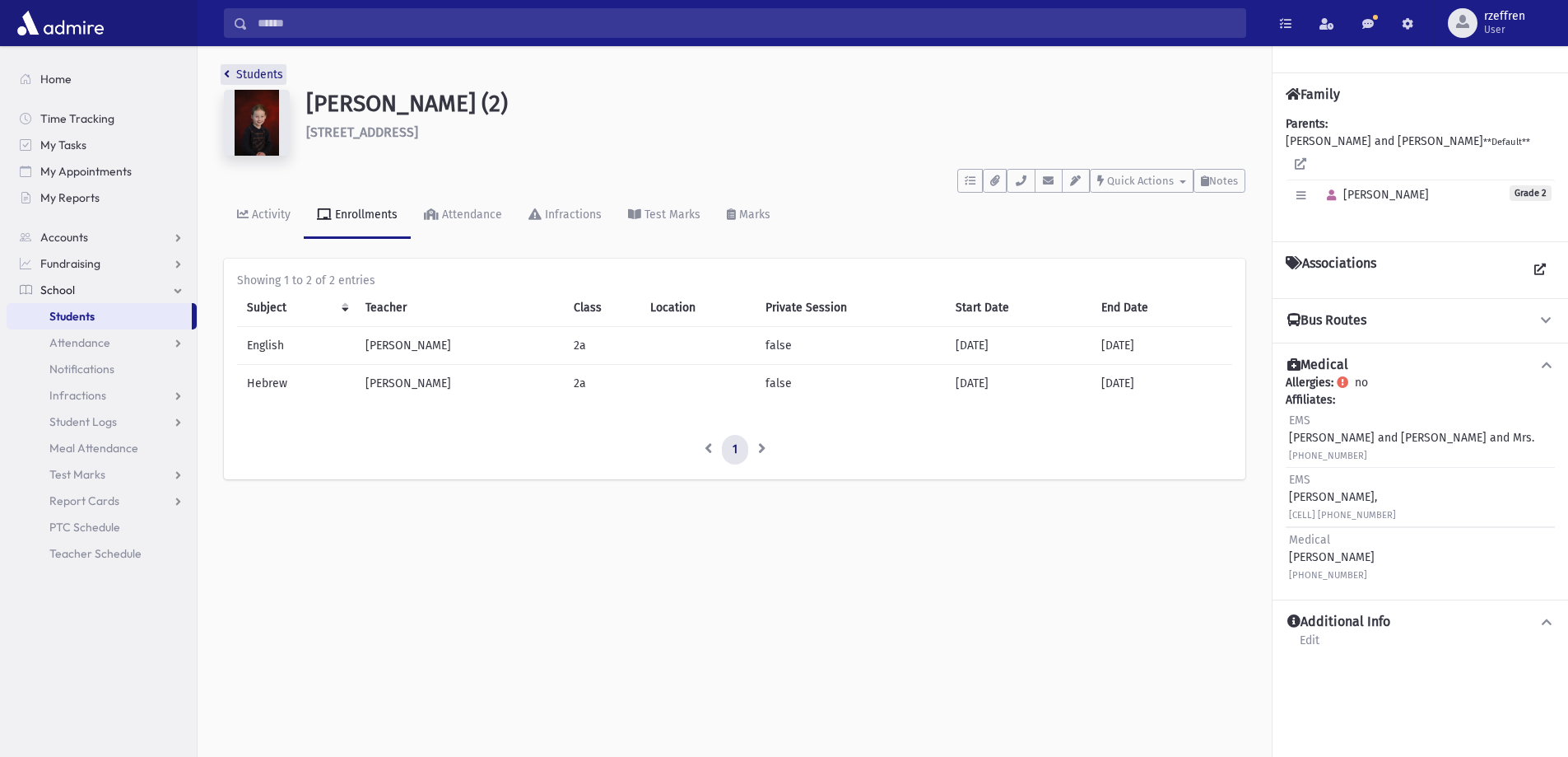
click at [245, 68] on link "Students" at bounding box center [254, 74] width 60 height 14
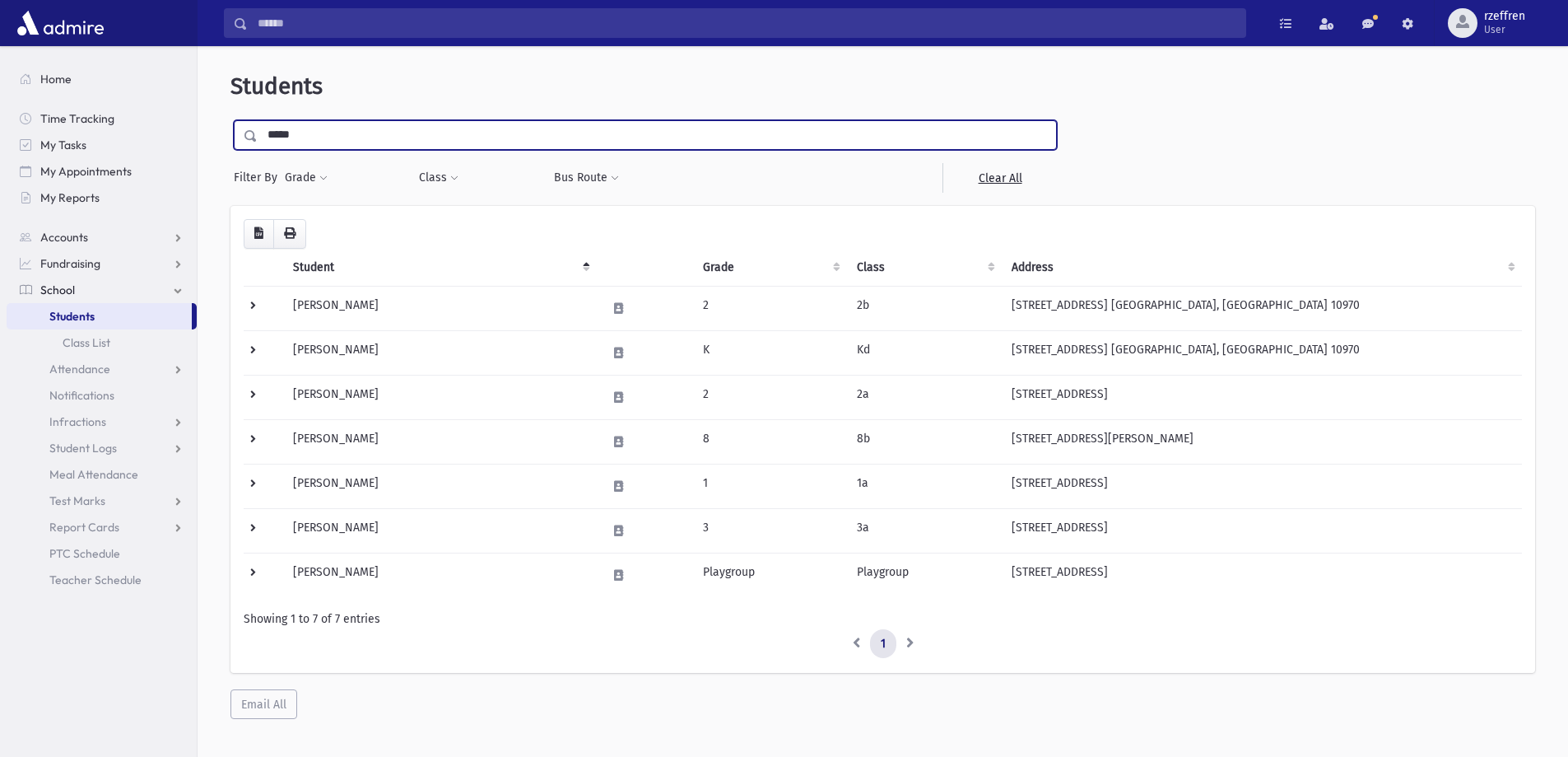
drag, startPoint x: 335, startPoint y: 131, endPoint x: 0, endPoint y: 166, distance: 336.8
click at [0, 166] on div "Search Results All Accounts" at bounding box center [784, 400] width 1568 height 800
type input "*****"
click at [231, 120] on input "submit" at bounding box center [254, 131] width 46 height 22
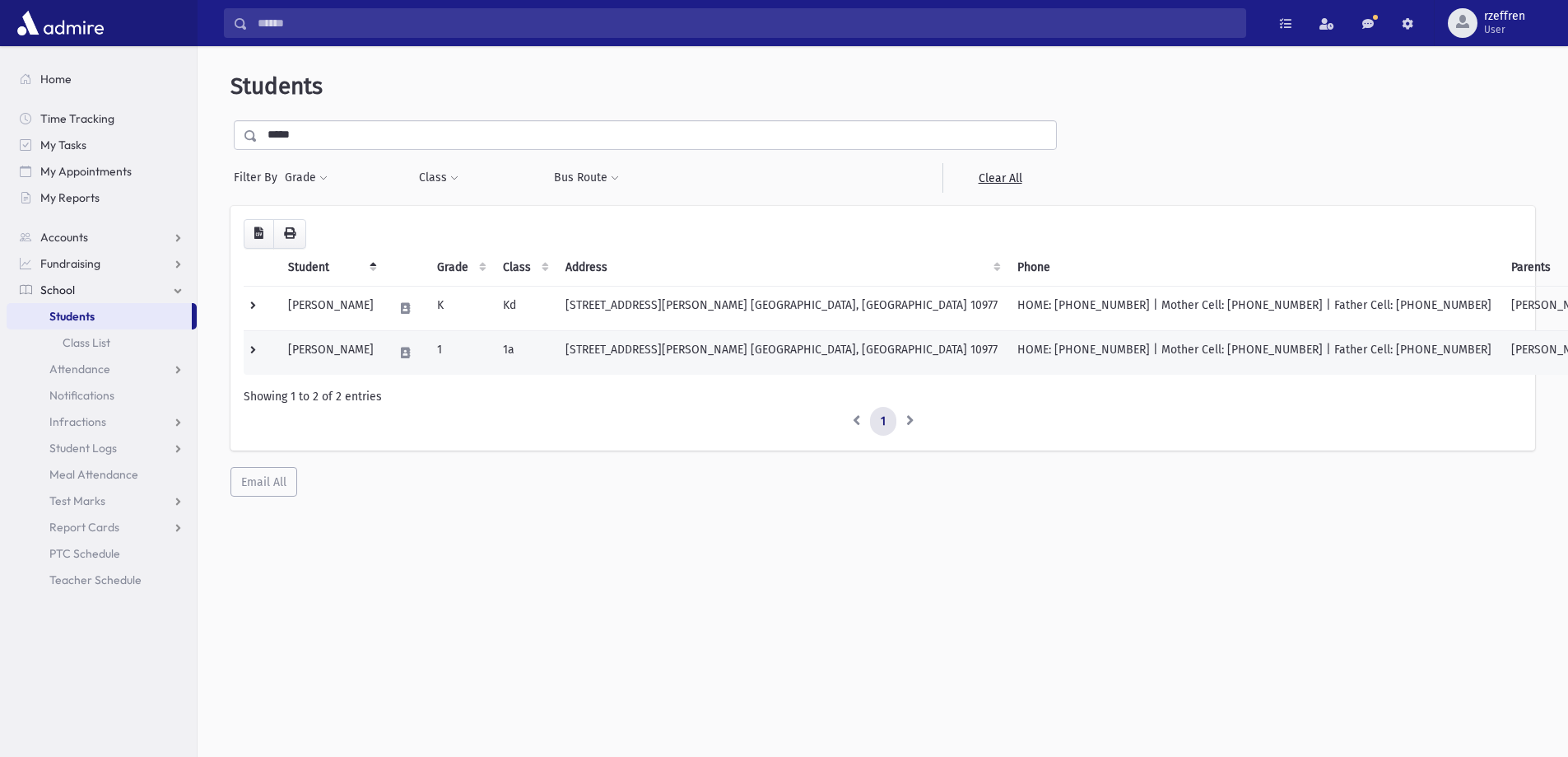
click at [493, 368] on td "1" at bounding box center [460, 352] width 65 height 44
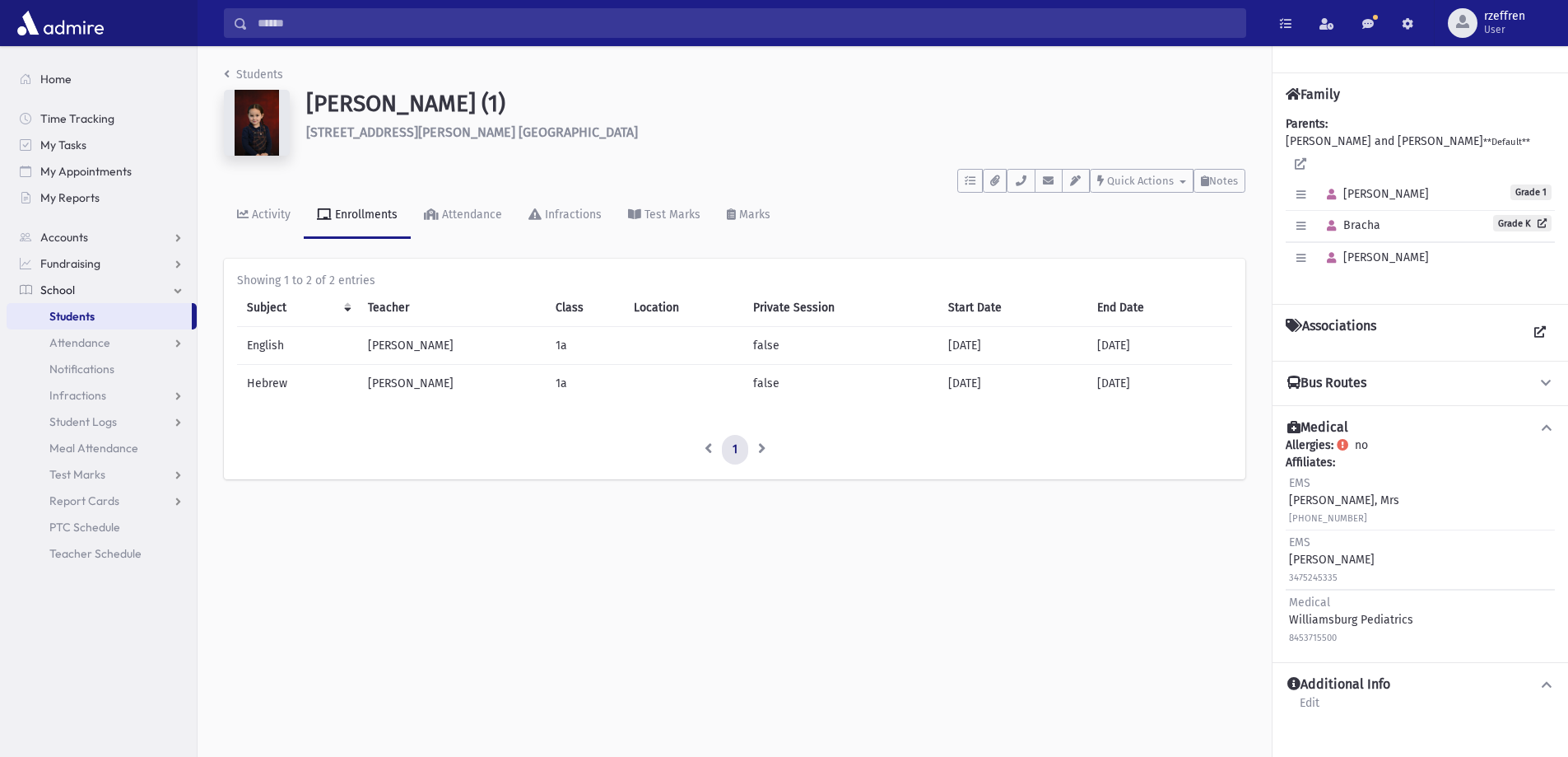
click at [950, 143] on div "Huffman, Leah (1) 13 Fox Hill Rd. Spring Valley" at bounding box center [776, 125] width 956 height 72
click at [1020, 169] on button "button" at bounding box center [1021, 180] width 28 height 24
click at [249, 71] on link "Students" at bounding box center [254, 74] width 60 height 14
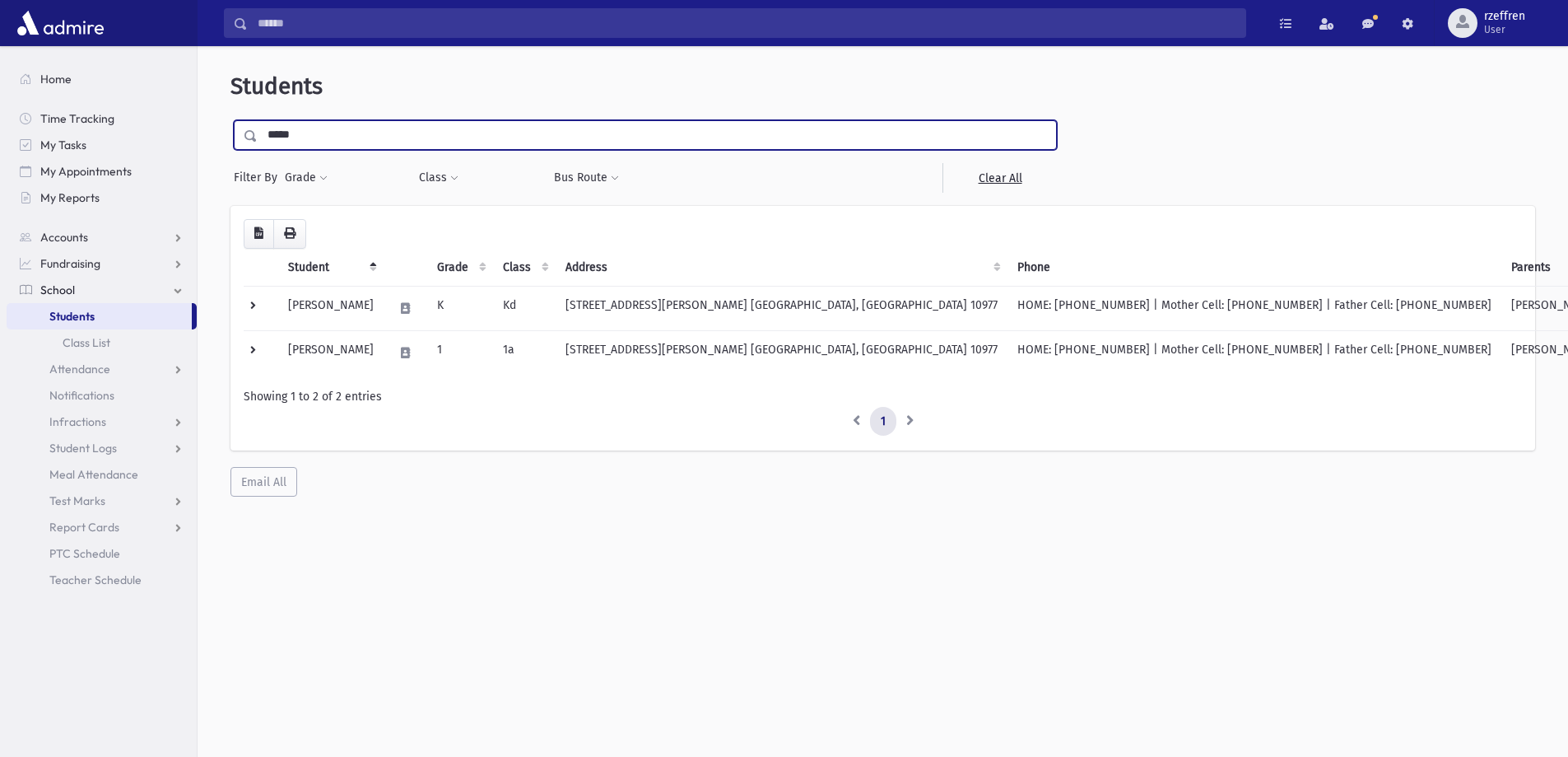
drag, startPoint x: 296, startPoint y: 127, endPoint x: 0, endPoint y: 19, distance: 315.1
click at [0, 20] on div "Search Results All Accounts" at bounding box center [784, 400] width 1568 height 800
type input "*****"
click at [231, 120] on input "submit" at bounding box center [254, 131] width 46 height 22
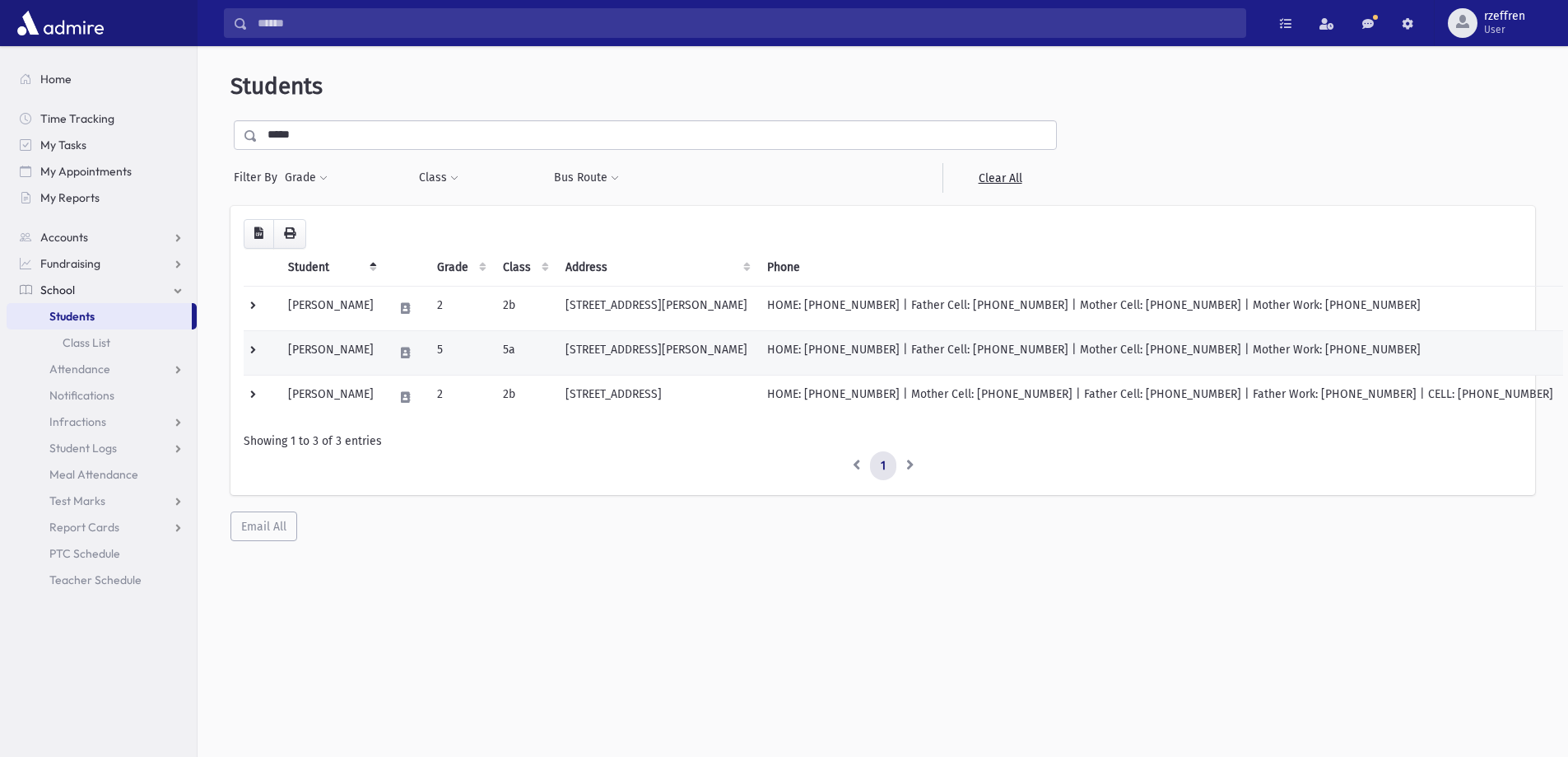
click at [356, 363] on td "Spira, Racheli" at bounding box center [331, 352] width 106 height 44
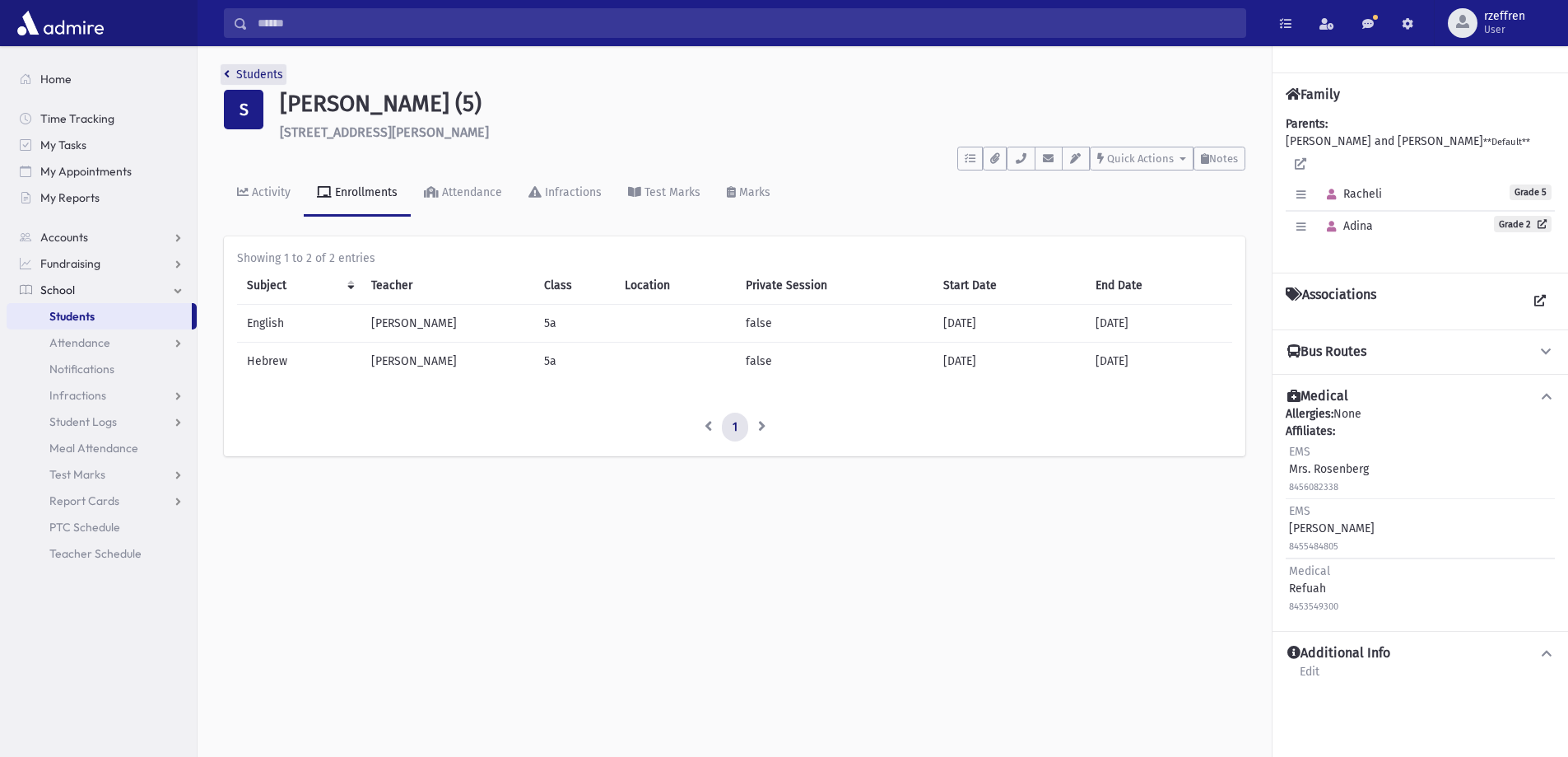
click at [252, 70] on link "Students" at bounding box center [254, 74] width 60 height 14
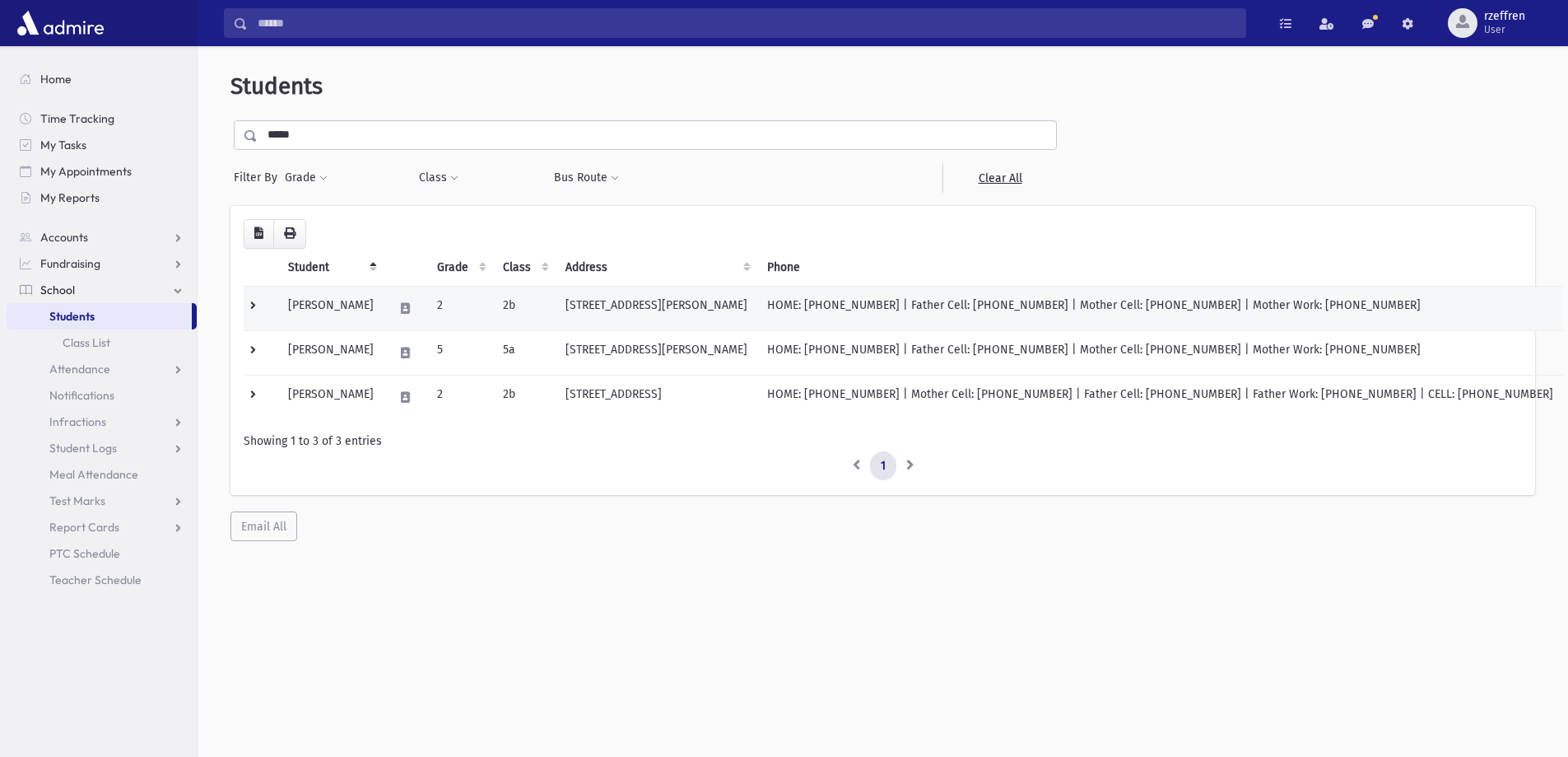
click at [456, 310] on td "2" at bounding box center [460, 308] width 65 height 44
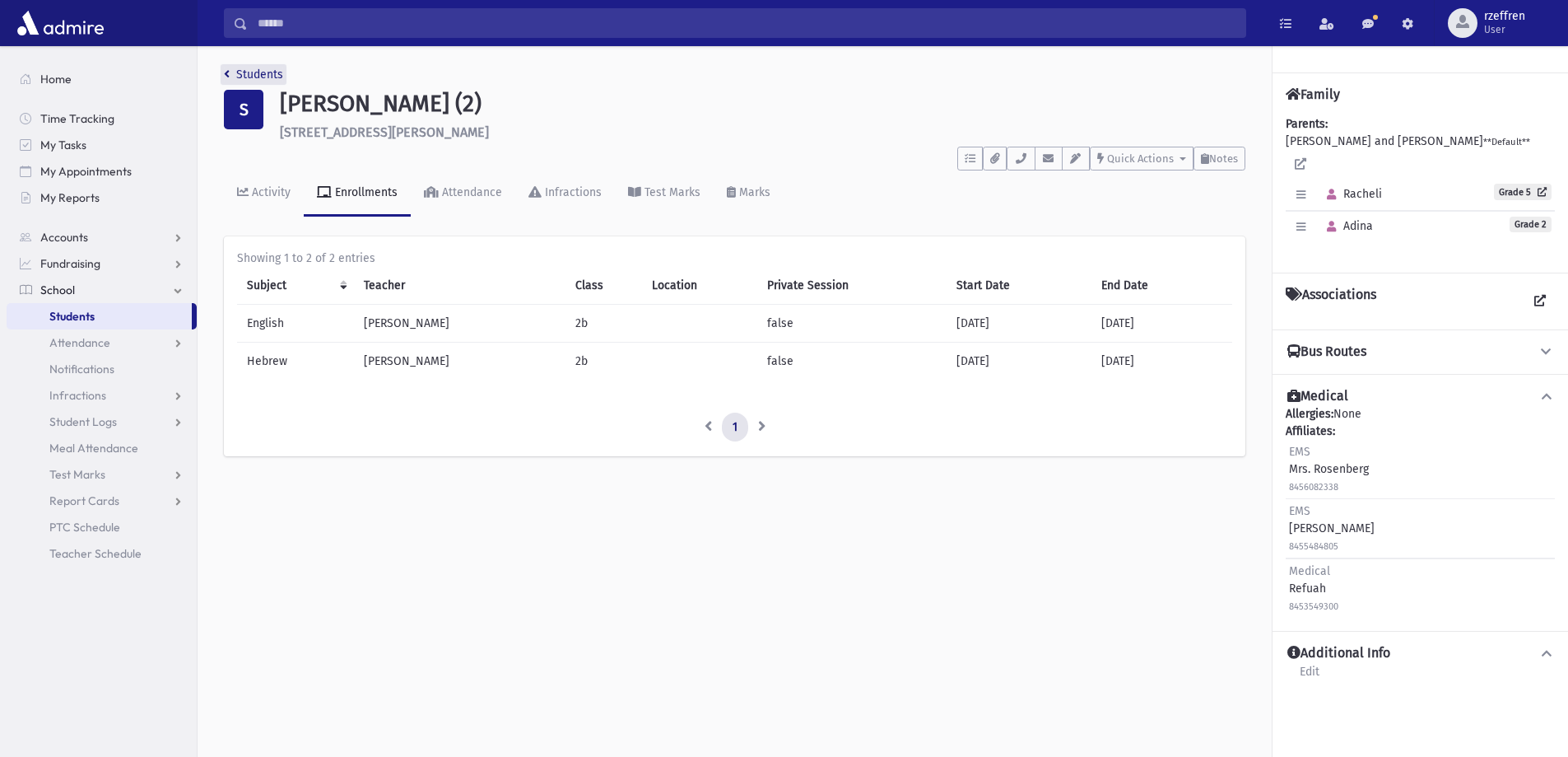
click at [267, 76] on link "Students" at bounding box center [254, 74] width 60 height 14
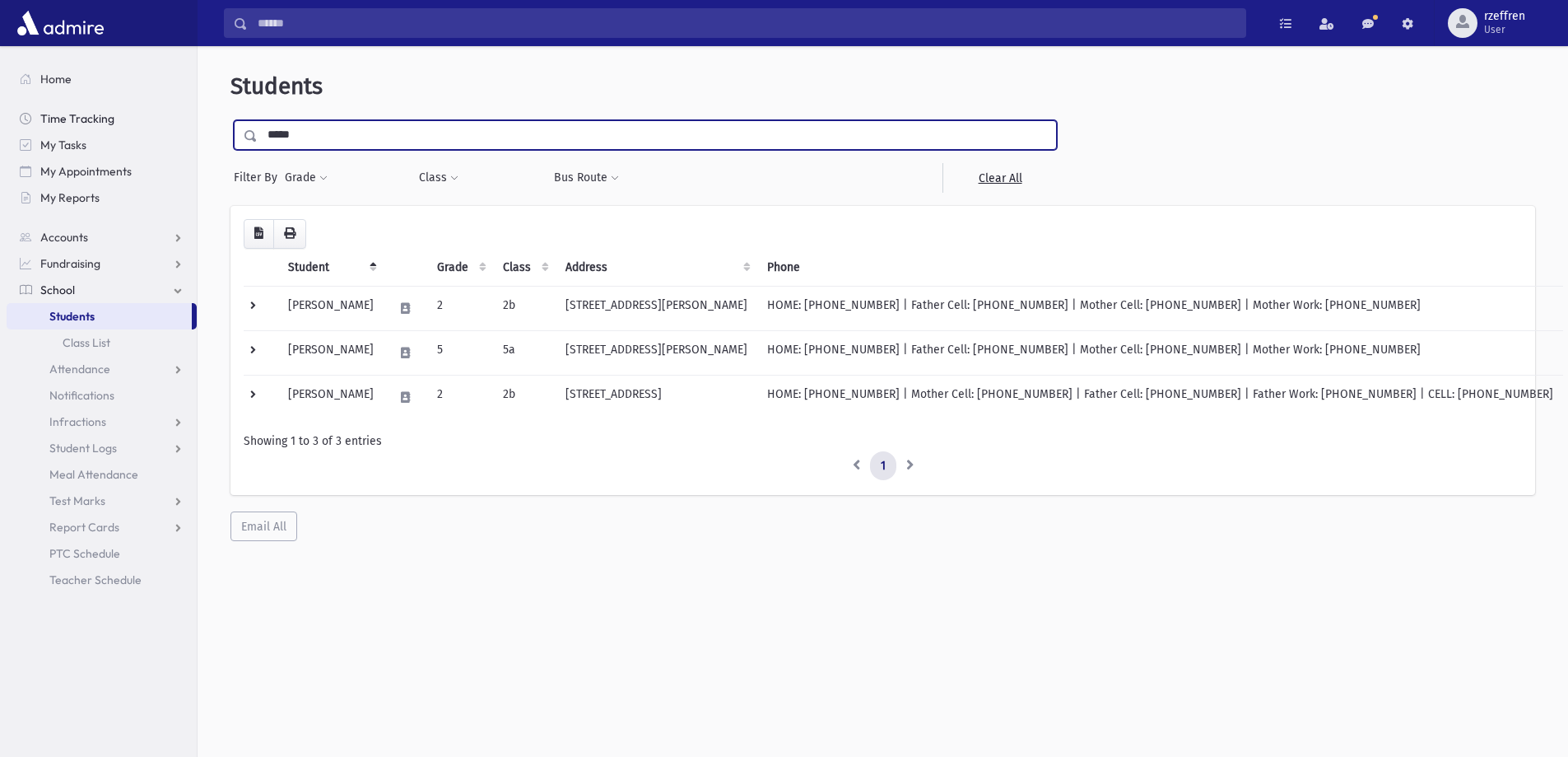
drag, startPoint x: 0, startPoint y: 0, endPoint x: 150, endPoint y: 113, distance: 187.8
click at [145, 119] on div "Search Results All Accounts" at bounding box center [784, 400] width 1568 height 800
type input "*********"
click at [231, 120] on input "submit" at bounding box center [254, 131] width 46 height 22
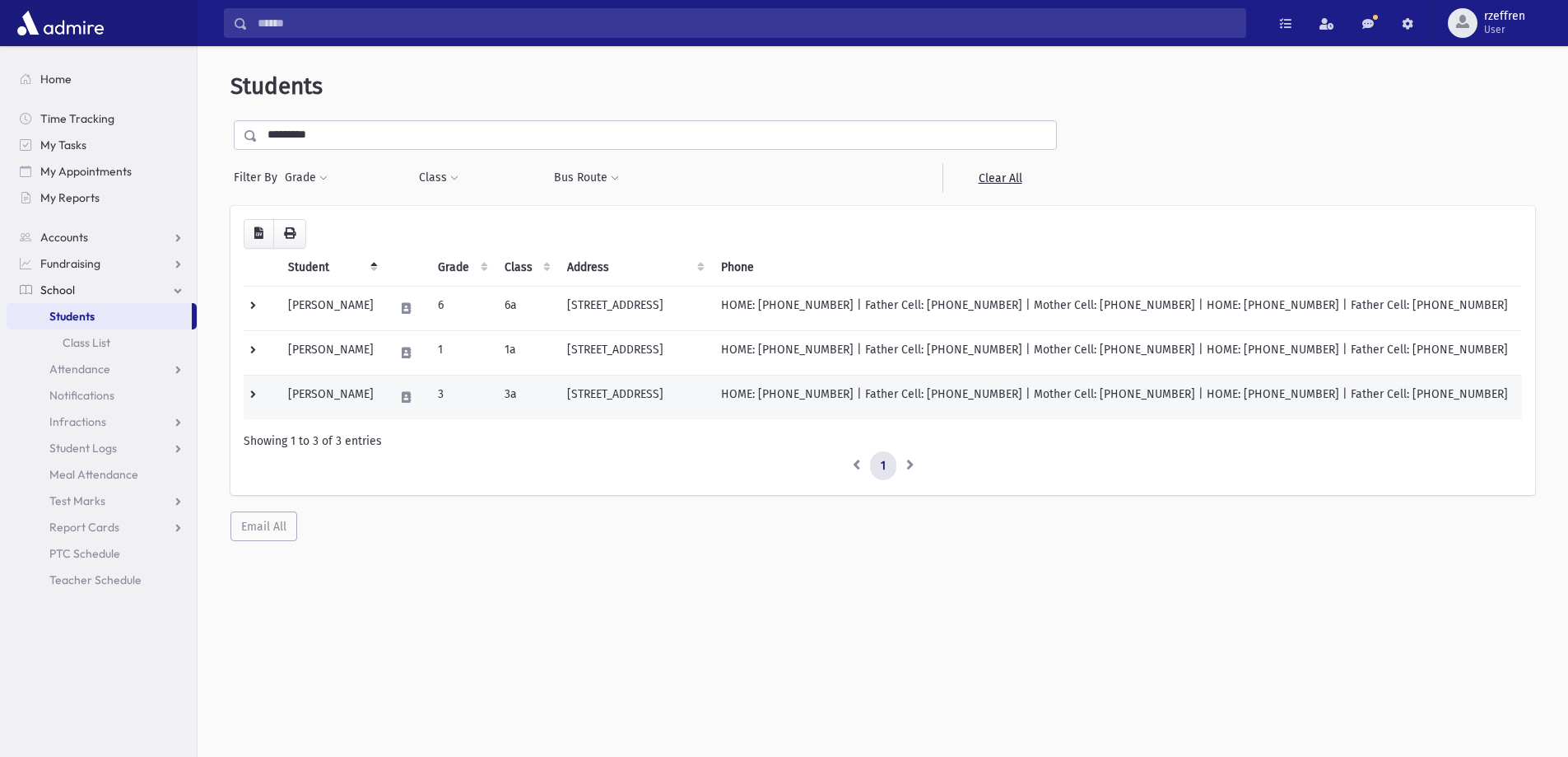
click at [385, 409] on td "[PERSON_NAME]" at bounding box center [331, 396] width 106 height 44
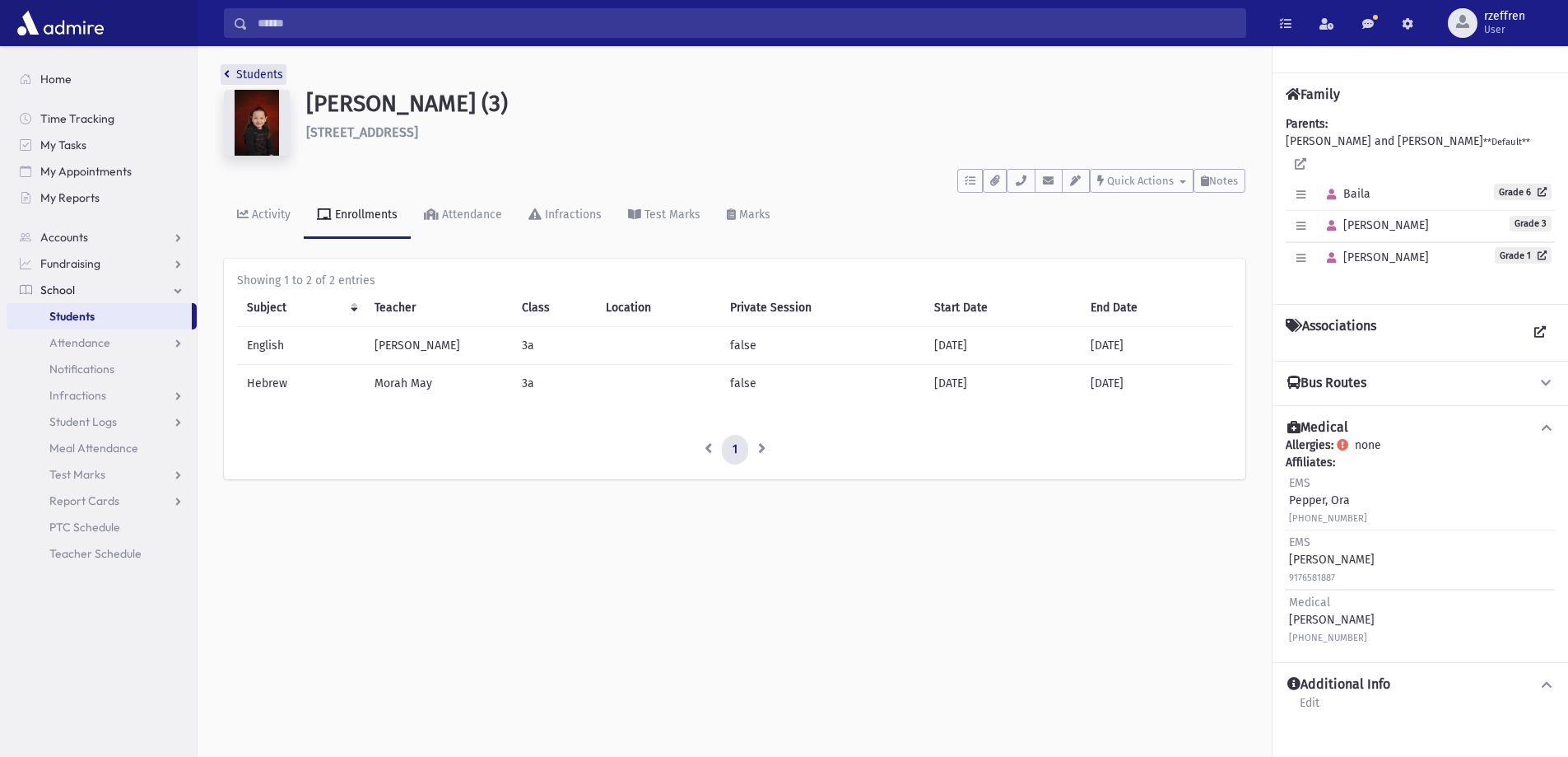
click at [250, 77] on link "Students" at bounding box center [254, 74] width 60 height 14
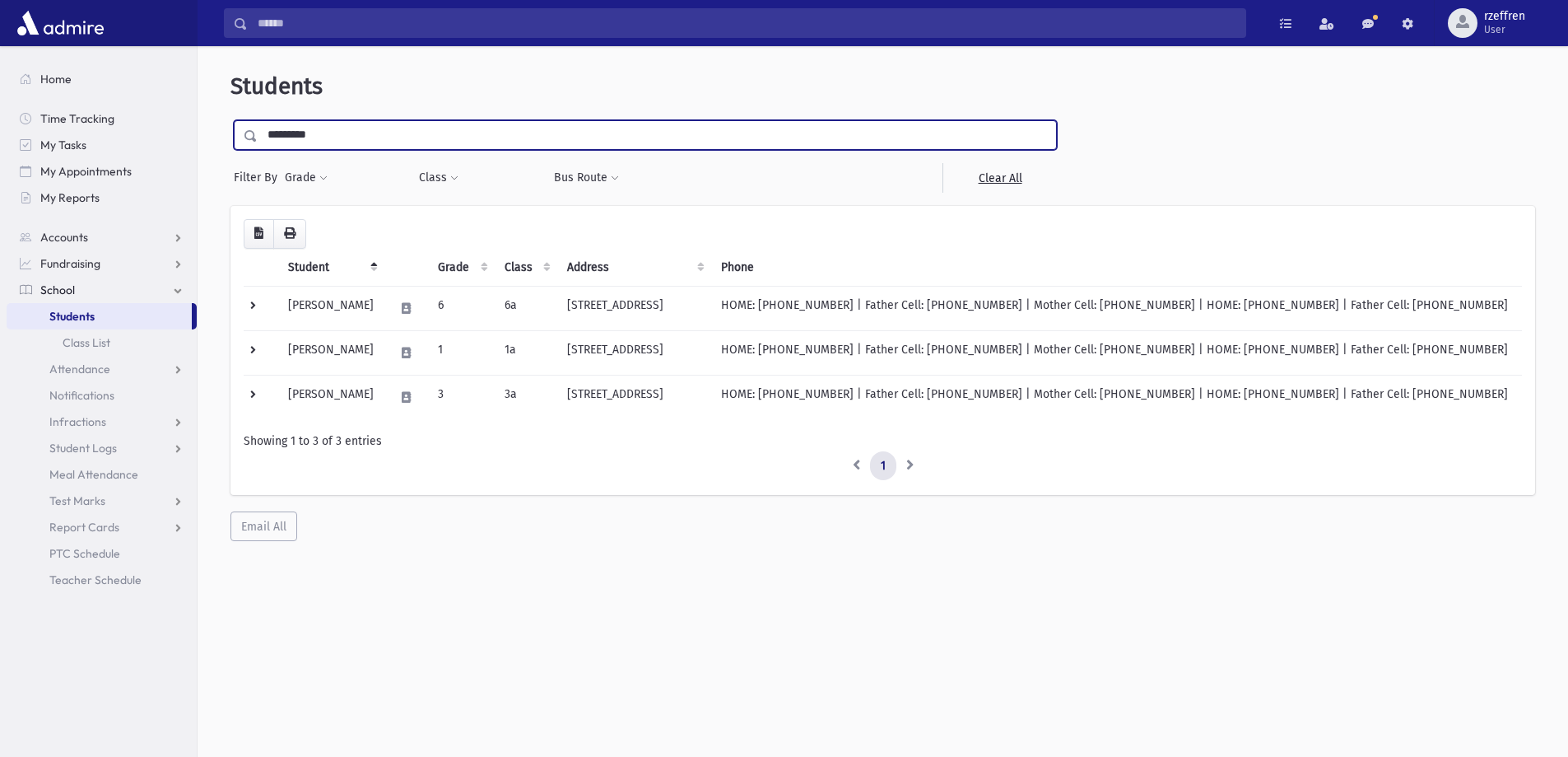
drag, startPoint x: 215, startPoint y: 122, endPoint x: 0, endPoint y: 87, distance: 217.8
click at [0, 87] on div "Search Results All Accounts" at bounding box center [784, 400] width 1568 height 800
type input "******"
click at [231, 120] on input "submit" at bounding box center [254, 131] width 46 height 22
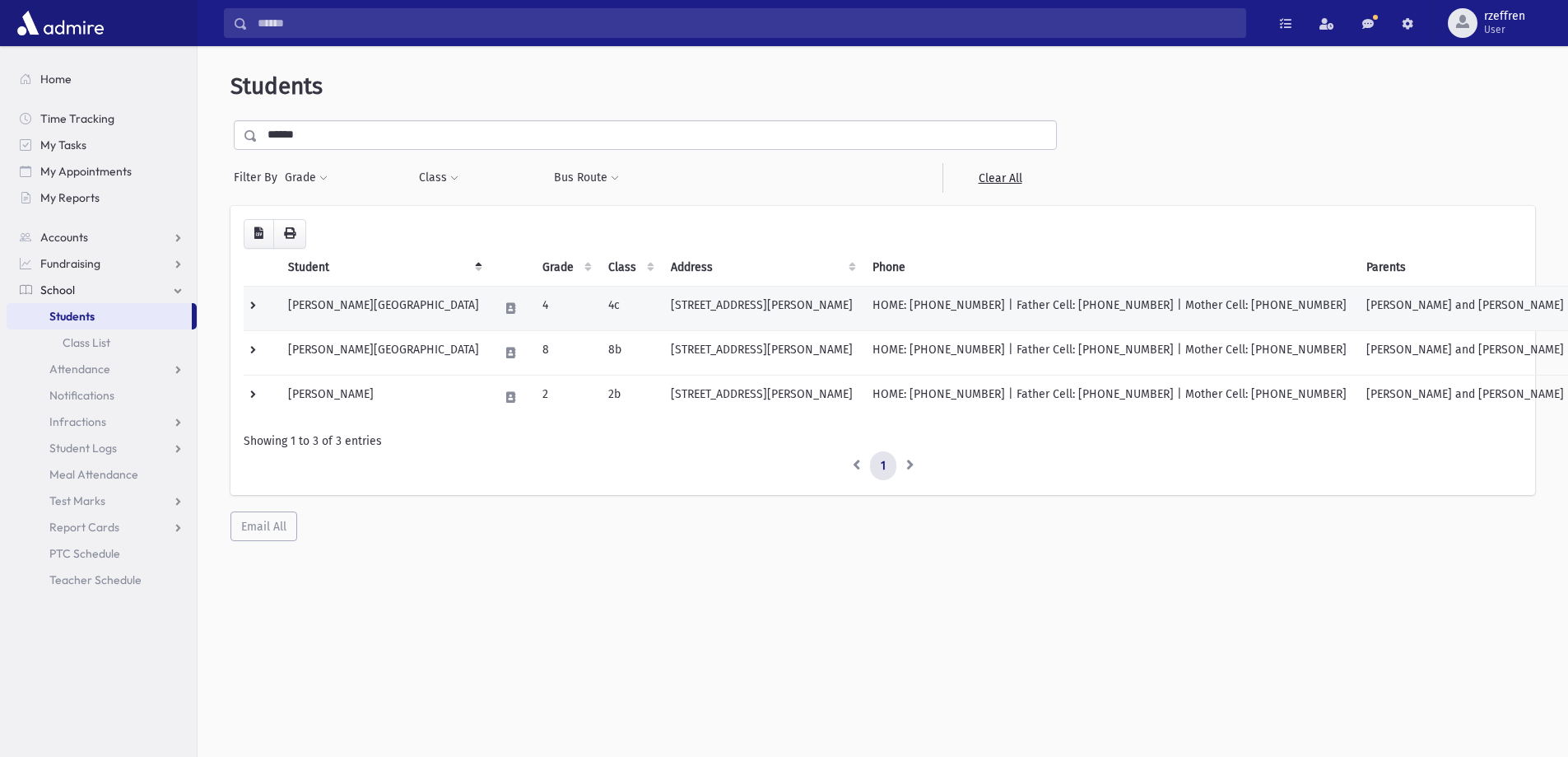
click at [533, 311] on td "4" at bounding box center [566, 308] width 65 height 44
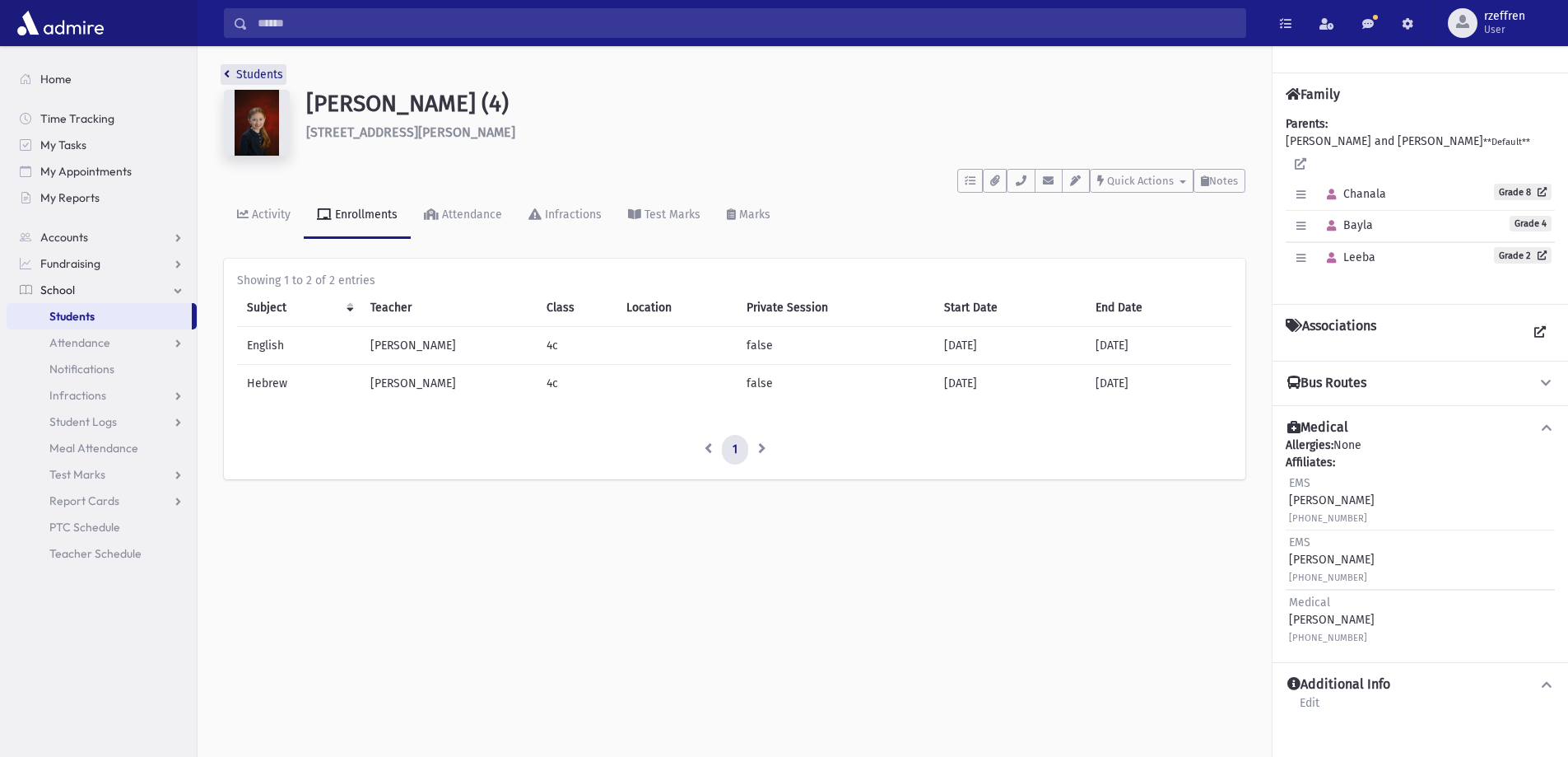
click at [253, 72] on link "Students" at bounding box center [254, 74] width 60 height 14
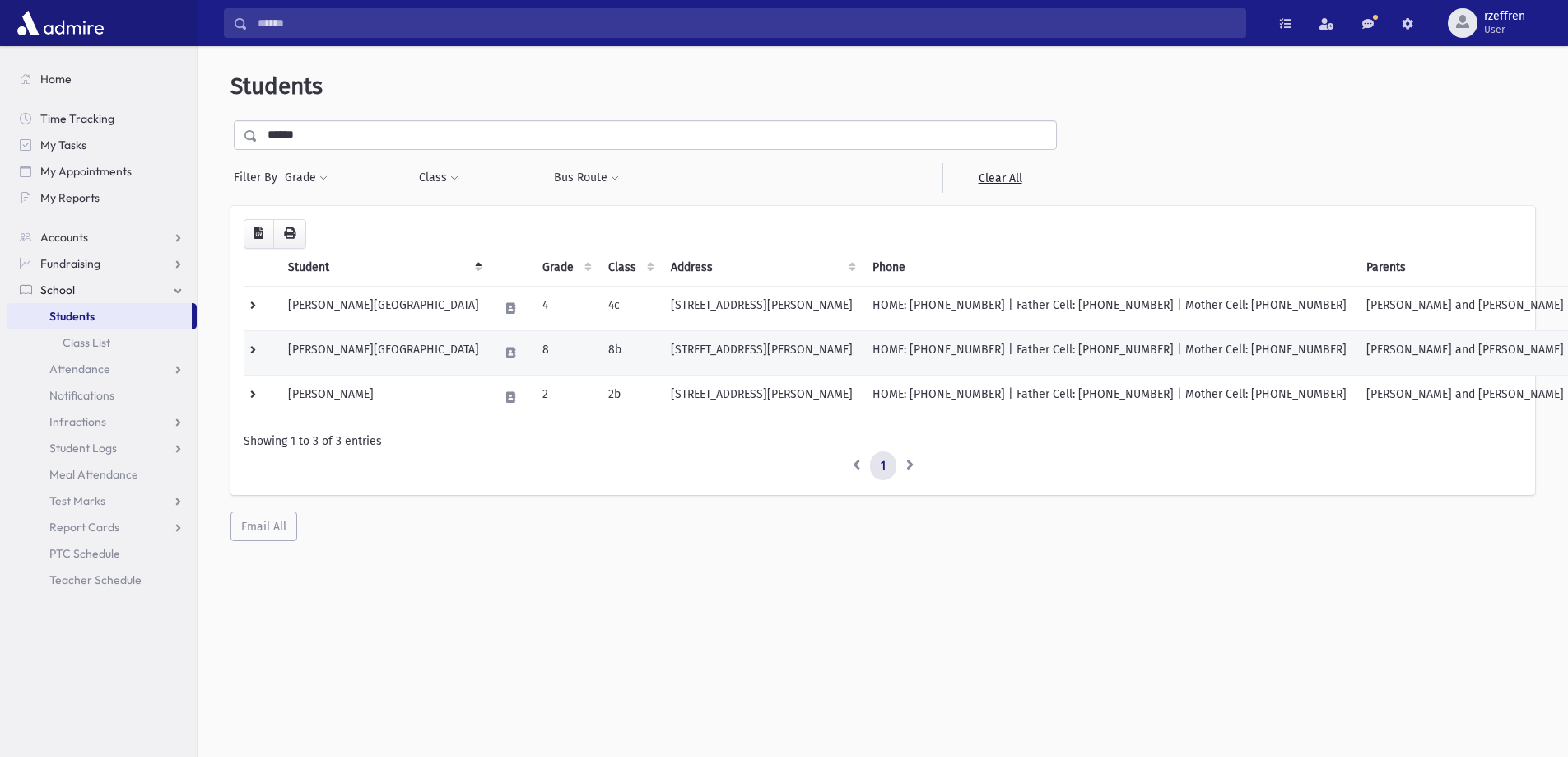
click at [368, 352] on td "[PERSON_NAME][GEOGRAPHIC_DATA]" at bounding box center [383, 352] width 211 height 44
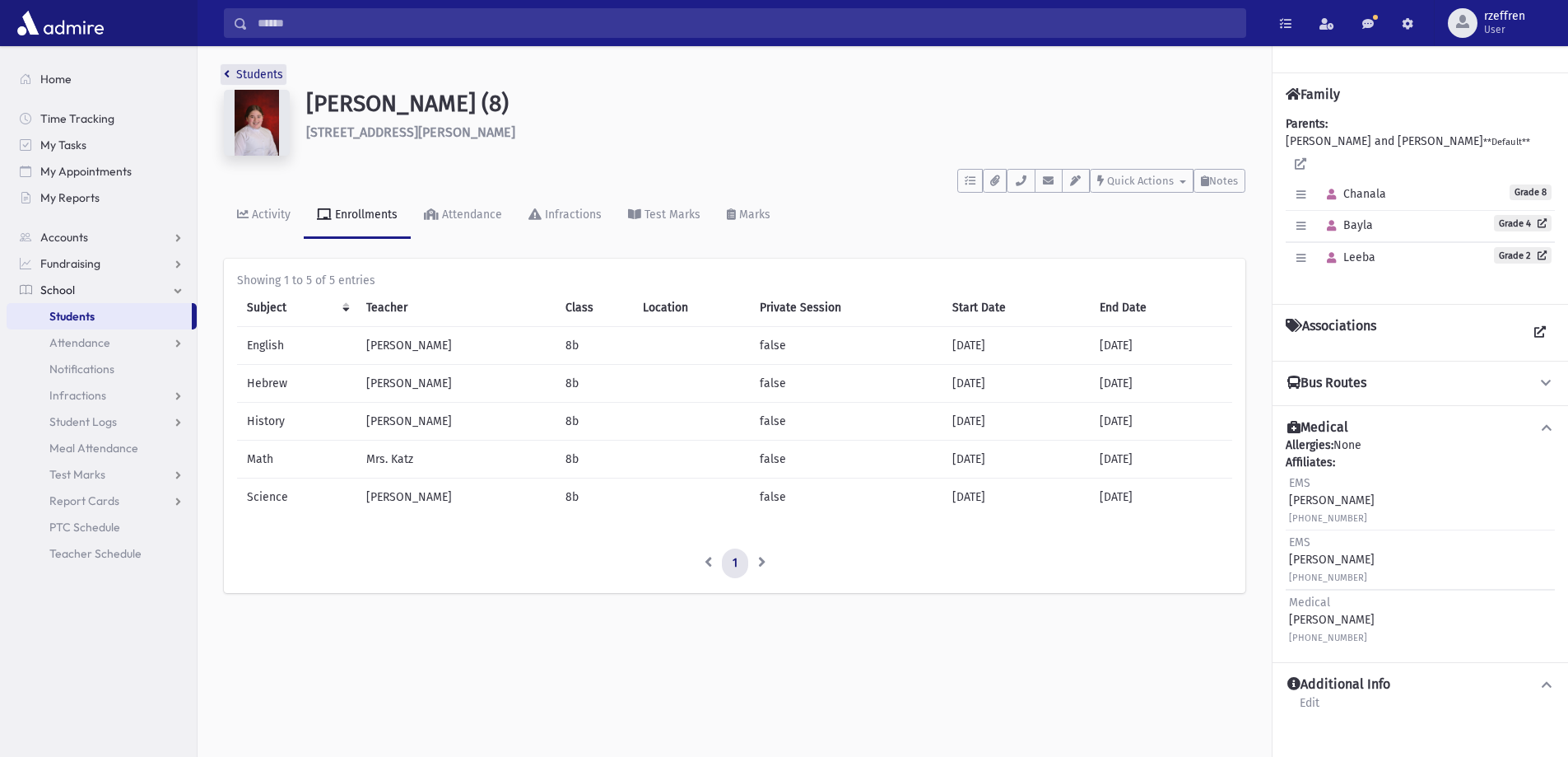
click at [255, 76] on link "Students" at bounding box center [254, 74] width 60 height 14
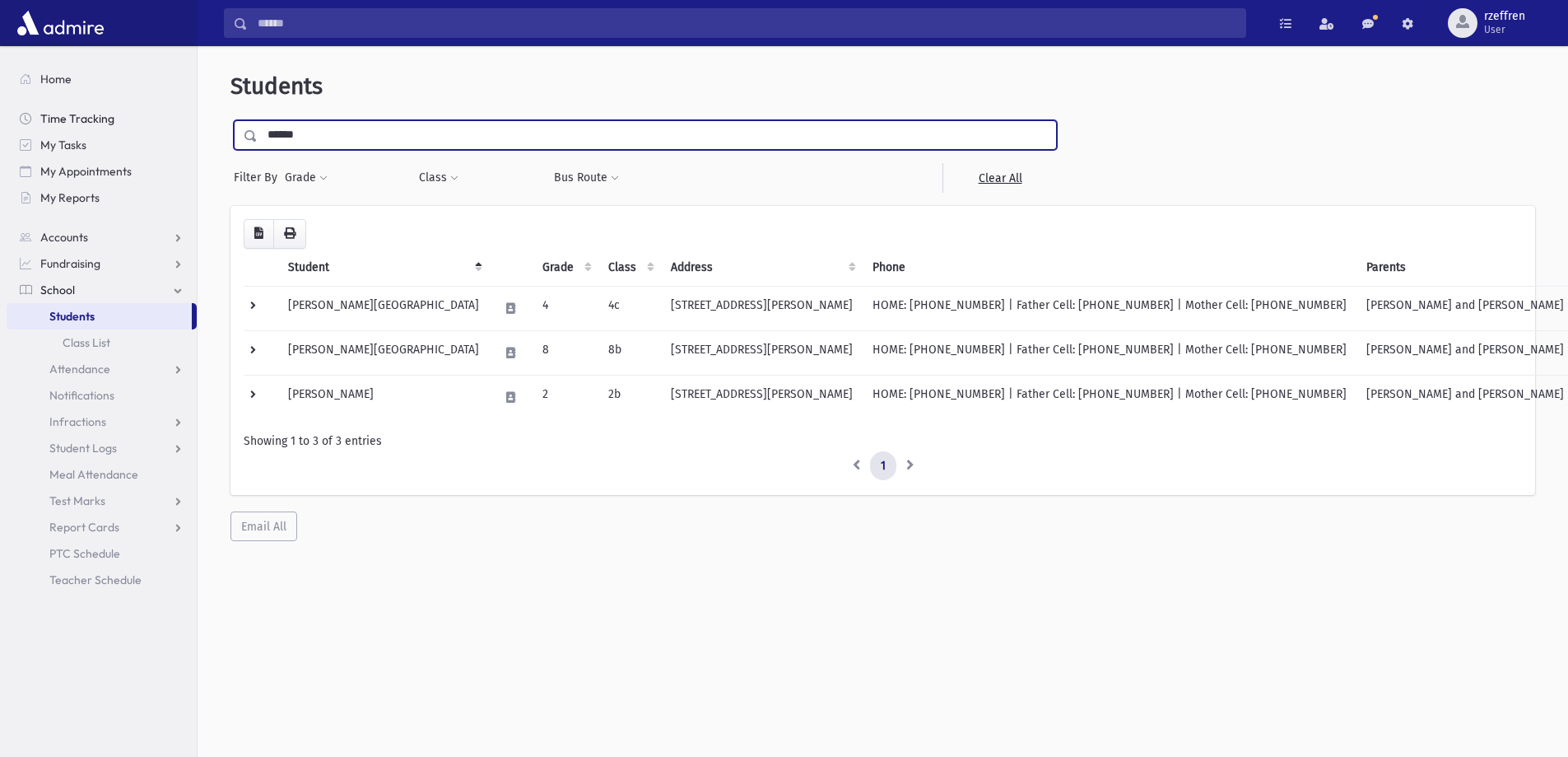
drag, startPoint x: 202, startPoint y: 116, endPoint x: 151, endPoint y: 110, distance: 51.4
click at [151, 110] on div "Search Results All Accounts" at bounding box center [784, 400] width 1568 height 800
type input "*****"
click at [231, 120] on input "submit" at bounding box center [254, 131] width 46 height 22
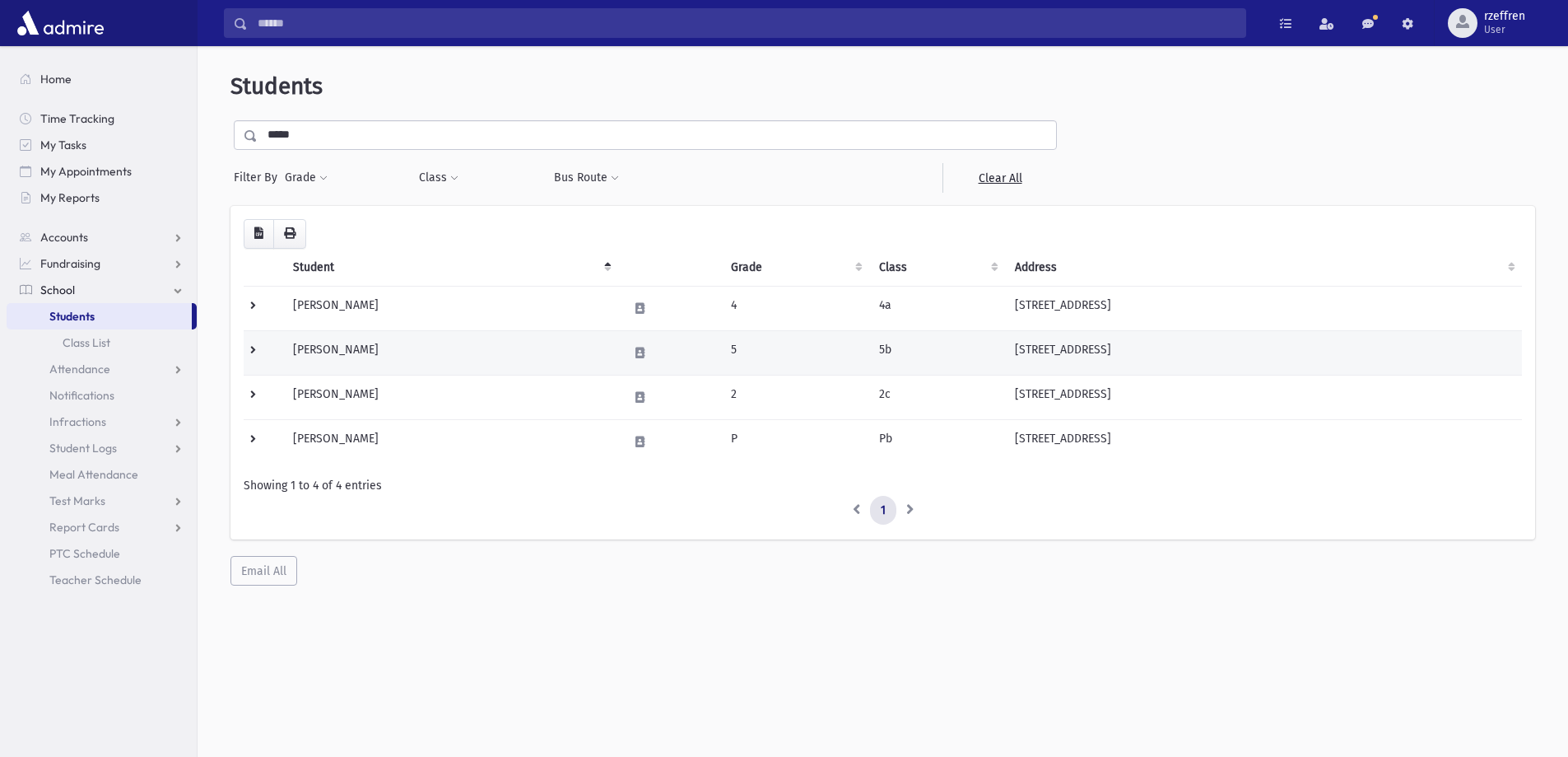
click at [431, 331] on td "[PERSON_NAME]" at bounding box center [449, 352] width 334 height 44
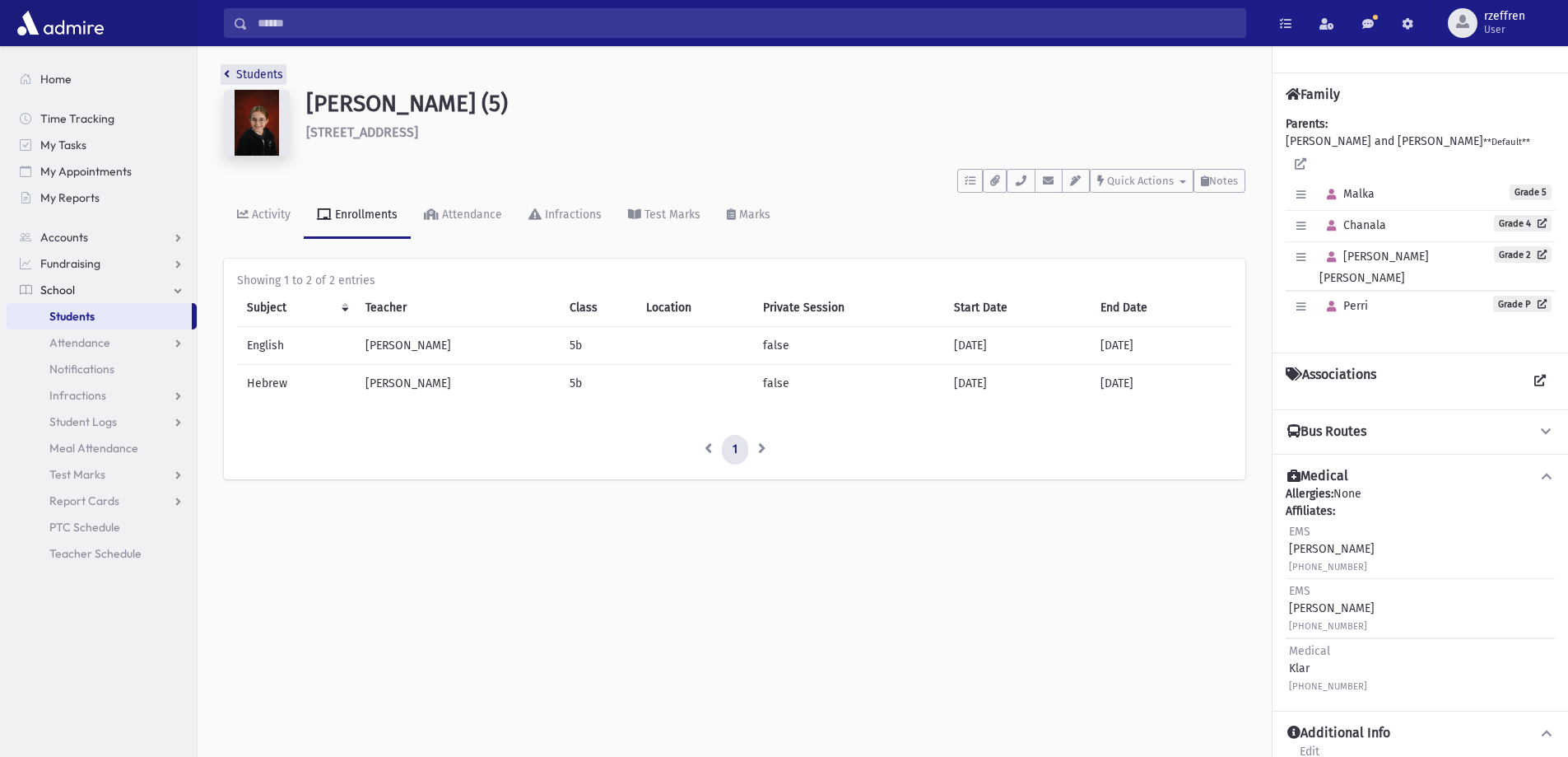
click at [266, 69] on link "Students" at bounding box center [254, 74] width 60 height 14
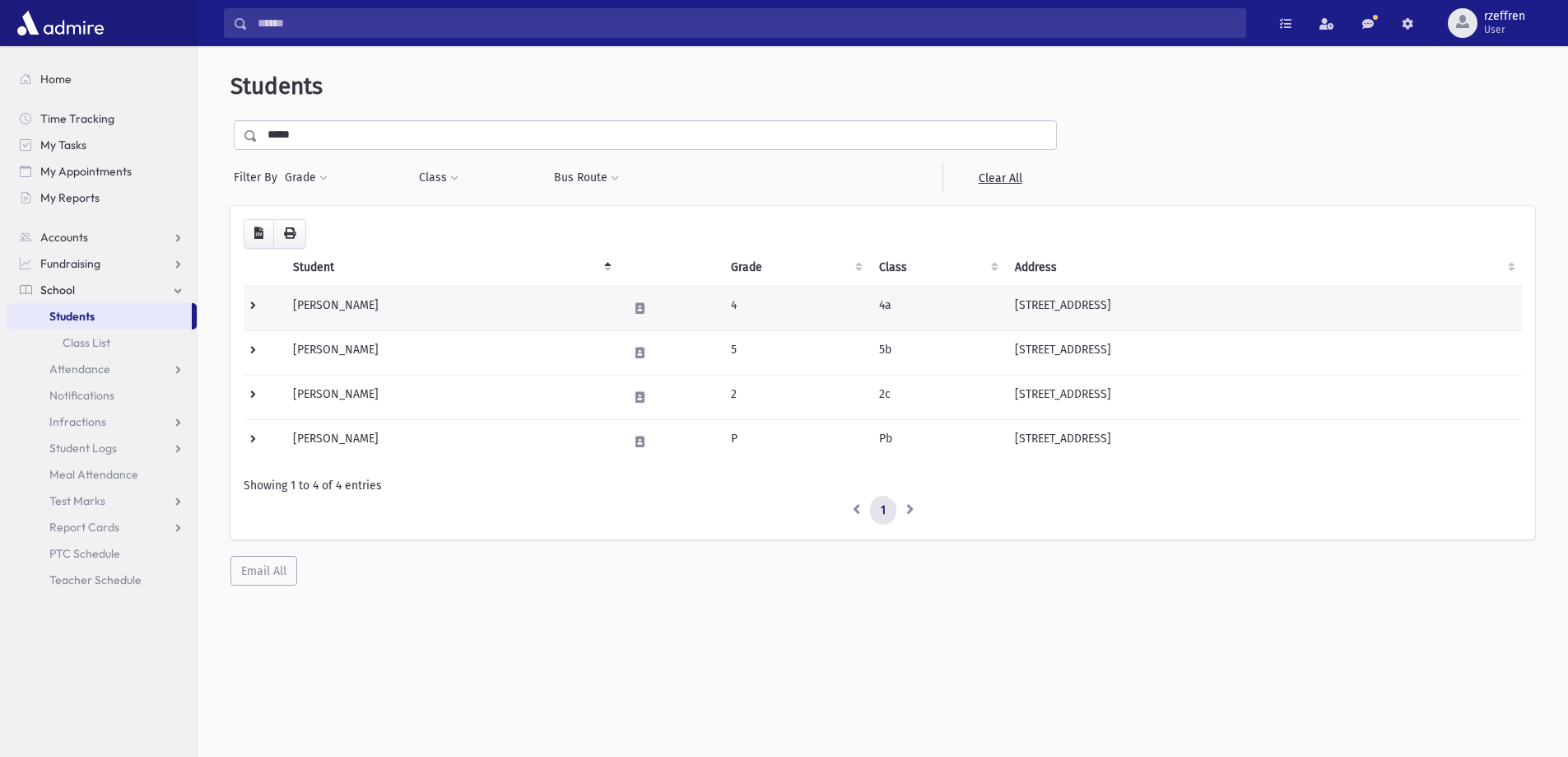
click at [444, 315] on td "Feder, Chanala" at bounding box center [449, 308] width 334 height 44
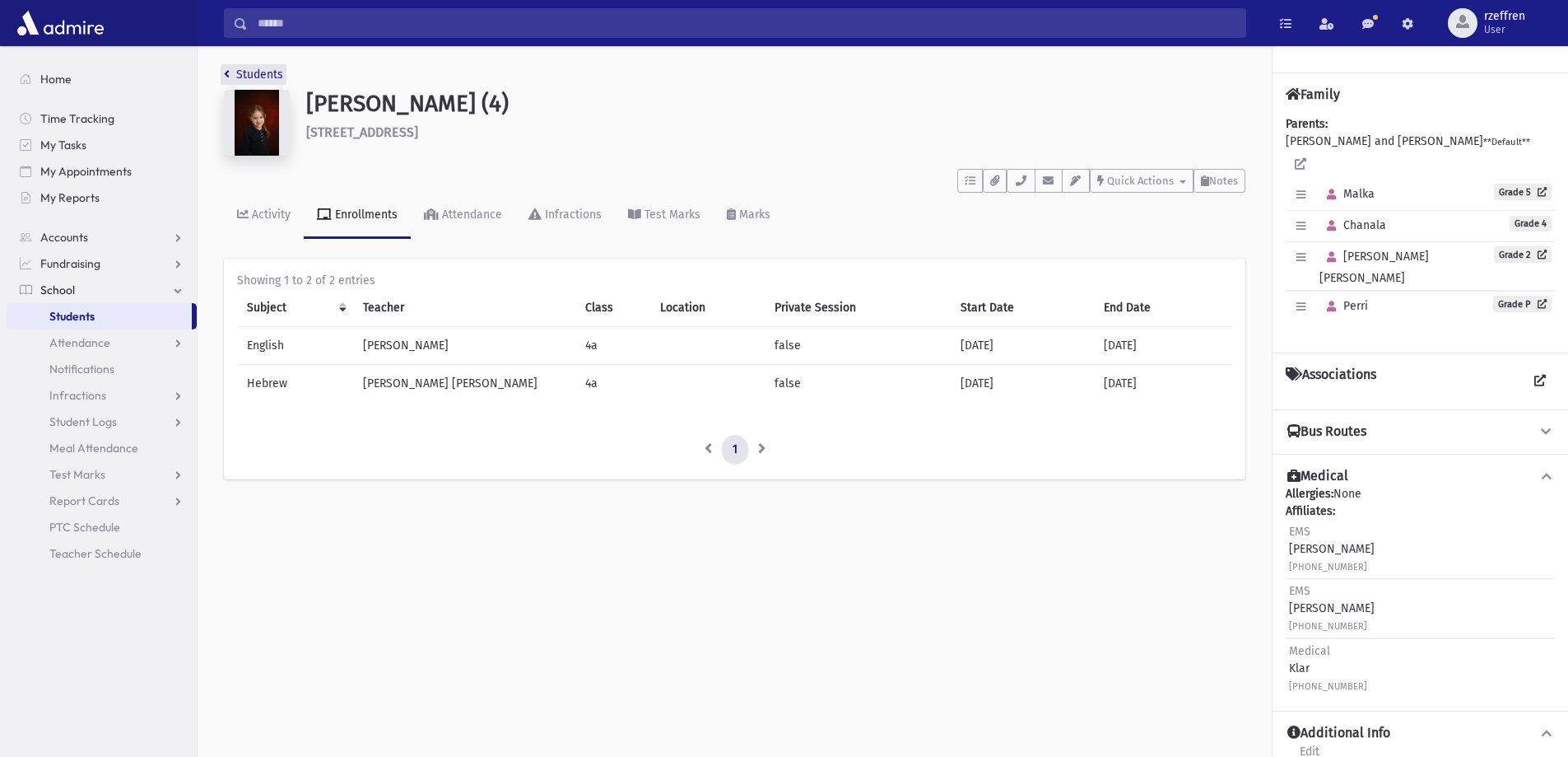
click at [275, 71] on link "Students" at bounding box center [254, 74] width 60 height 14
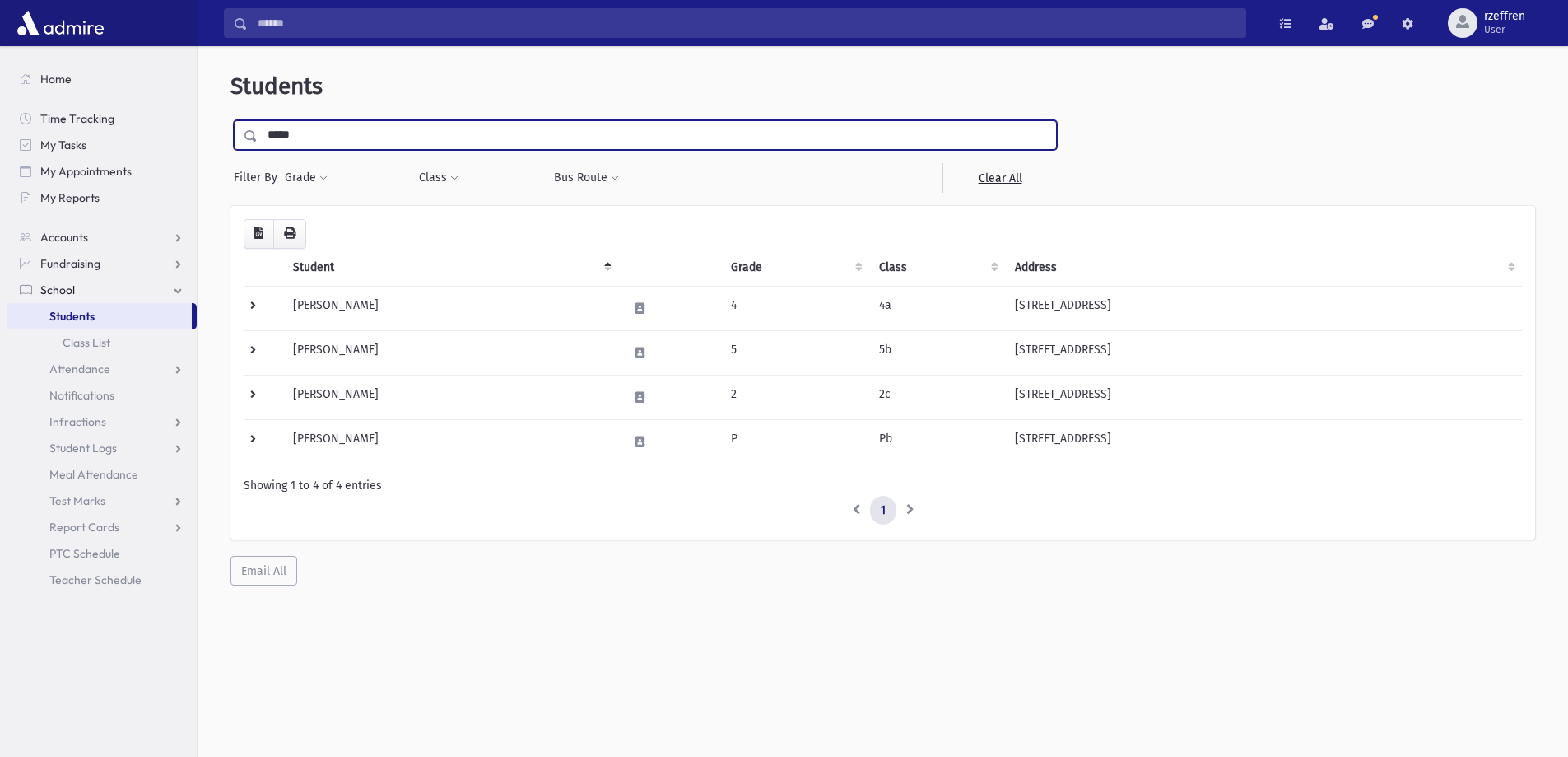
drag, startPoint x: 315, startPoint y: 139, endPoint x: 220, endPoint y: 126, distance: 95.9
click at [220, 127] on div "**********" at bounding box center [882, 329] width 1357 height 552
type input "*****"
click at [231, 120] on input "submit" at bounding box center [254, 131] width 46 height 22
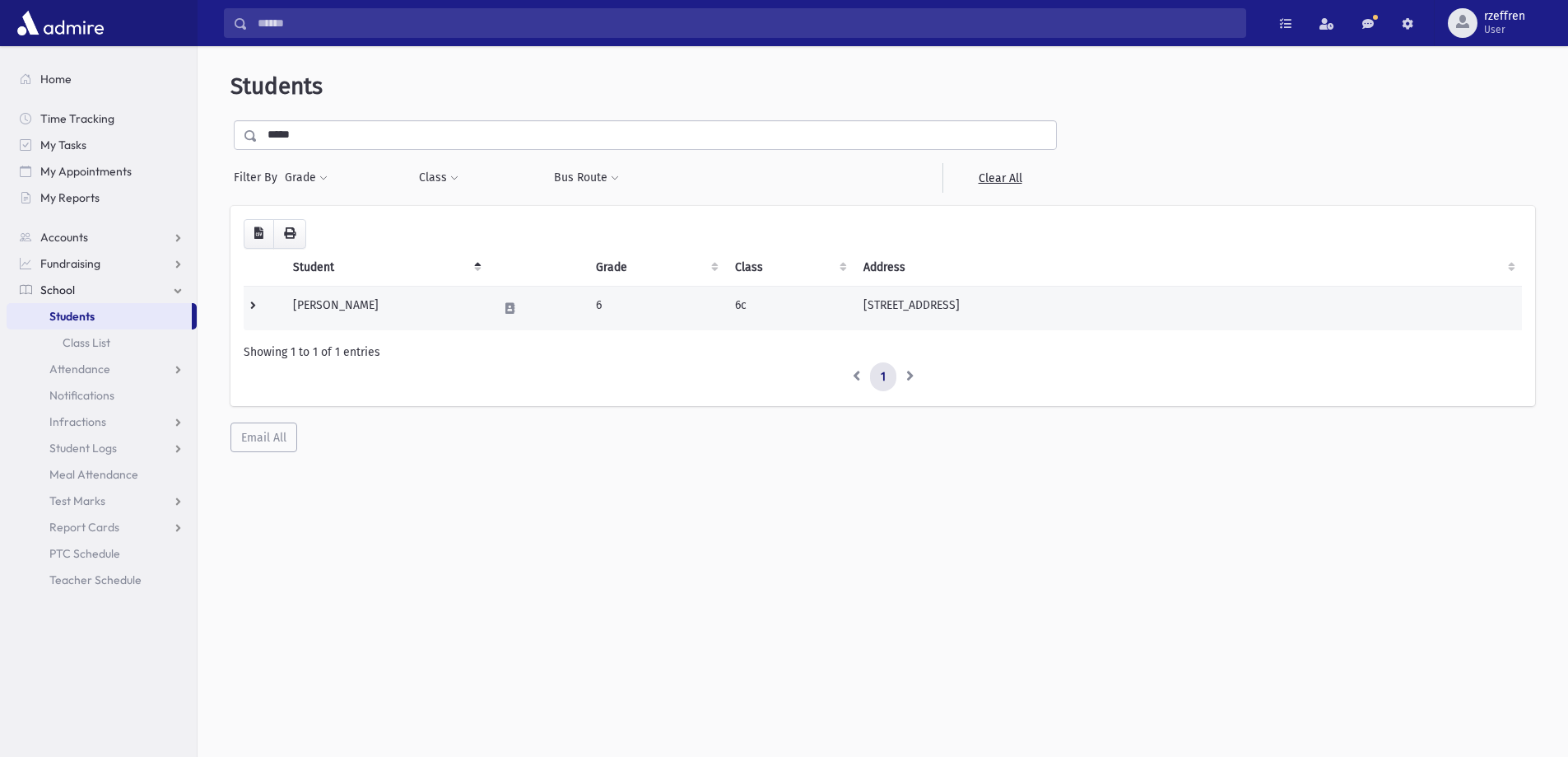
click at [493, 298] on td at bounding box center [538, 308] width 98 height 44
click at [475, 302] on td "Oratz, Miriam" at bounding box center [385, 308] width 205 height 44
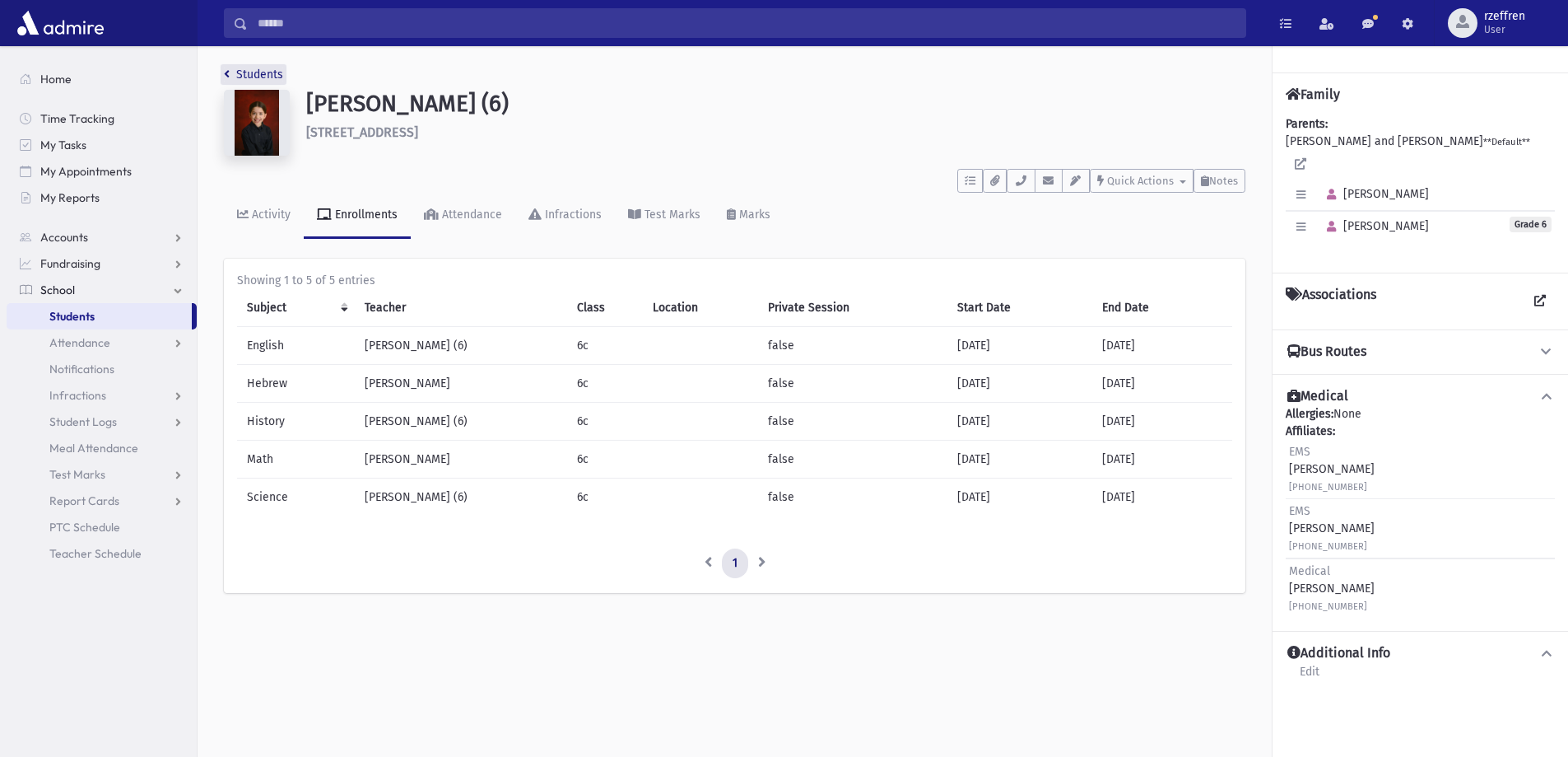
click at [266, 68] on link "Students" at bounding box center [254, 74] width 60 height 14
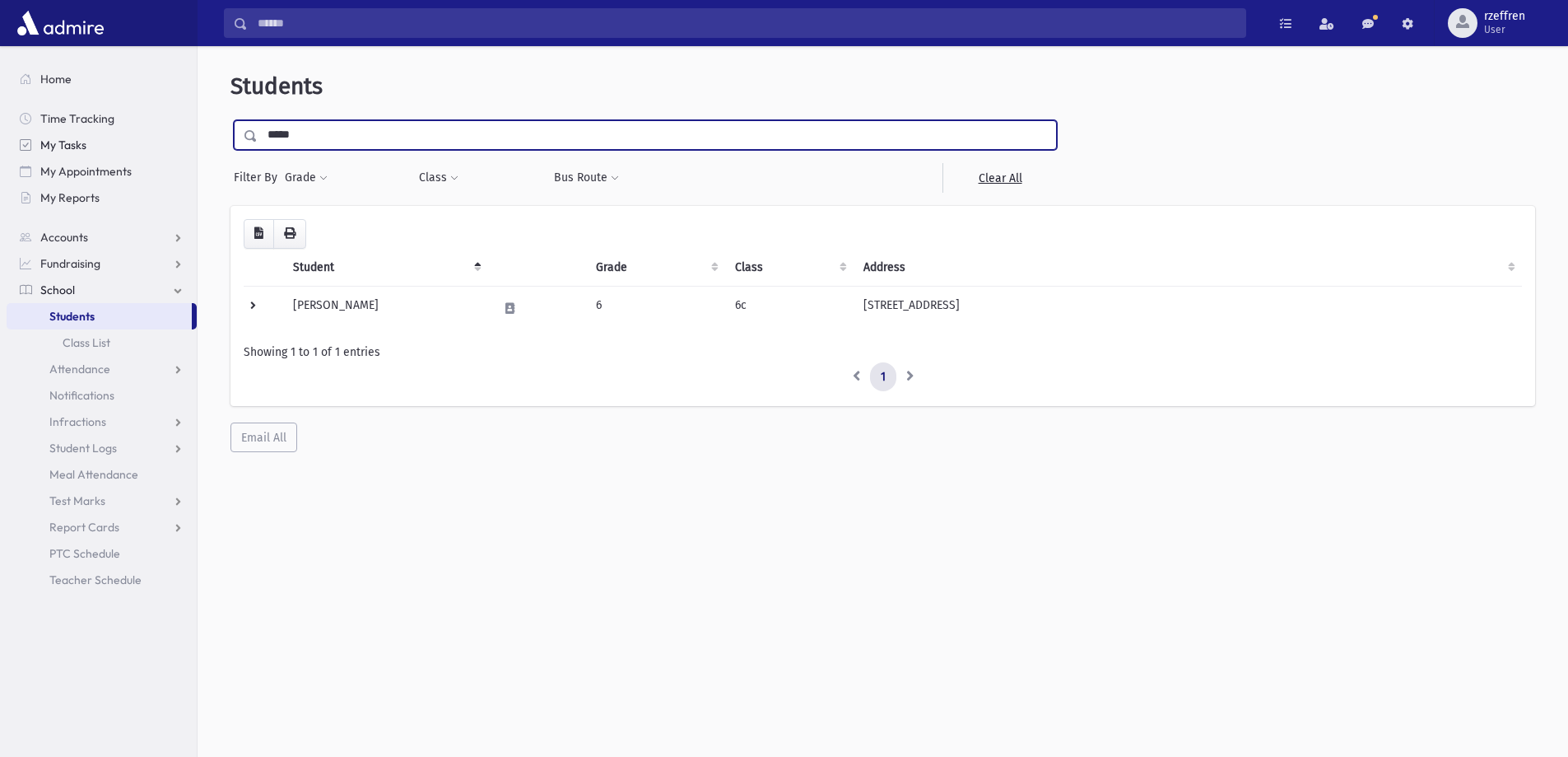
drag, startPoint x: 318, startPoint y: 140, endPoint x: 129, endPoint y: 134, distance: 189.1
click at [129, 134] on div "Search Results All Accounts" at bounding box center [784, 400] width 1568 height 800
type input "*****"
click at [231, 120] on input "submit" at bounding box center [254, 131] width 46 height 22
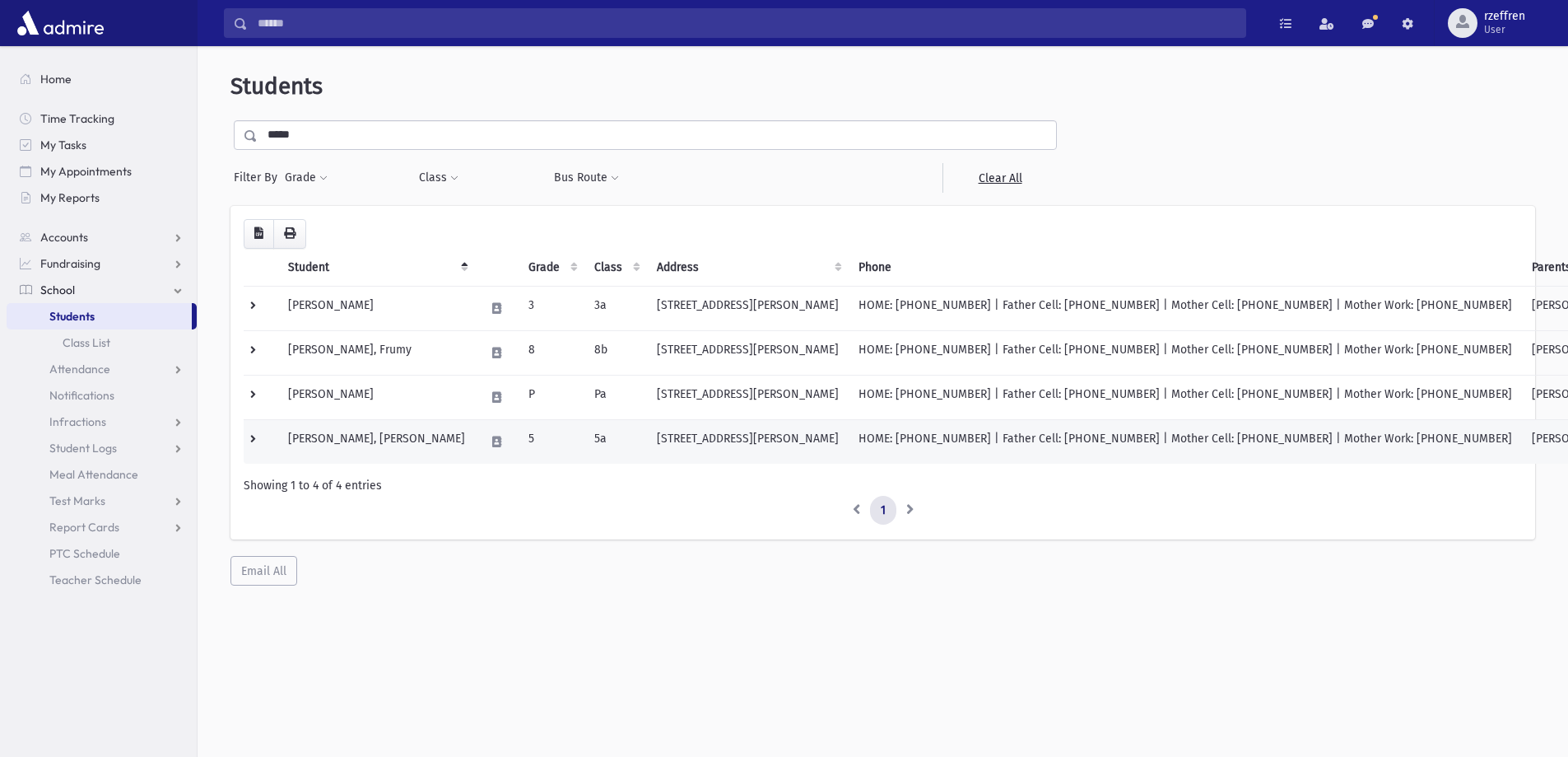
click at [398, 445] on td "[PERSON_NAME], [PERSON_NAME]" at bounding box center [376, 442] width 197 height 44
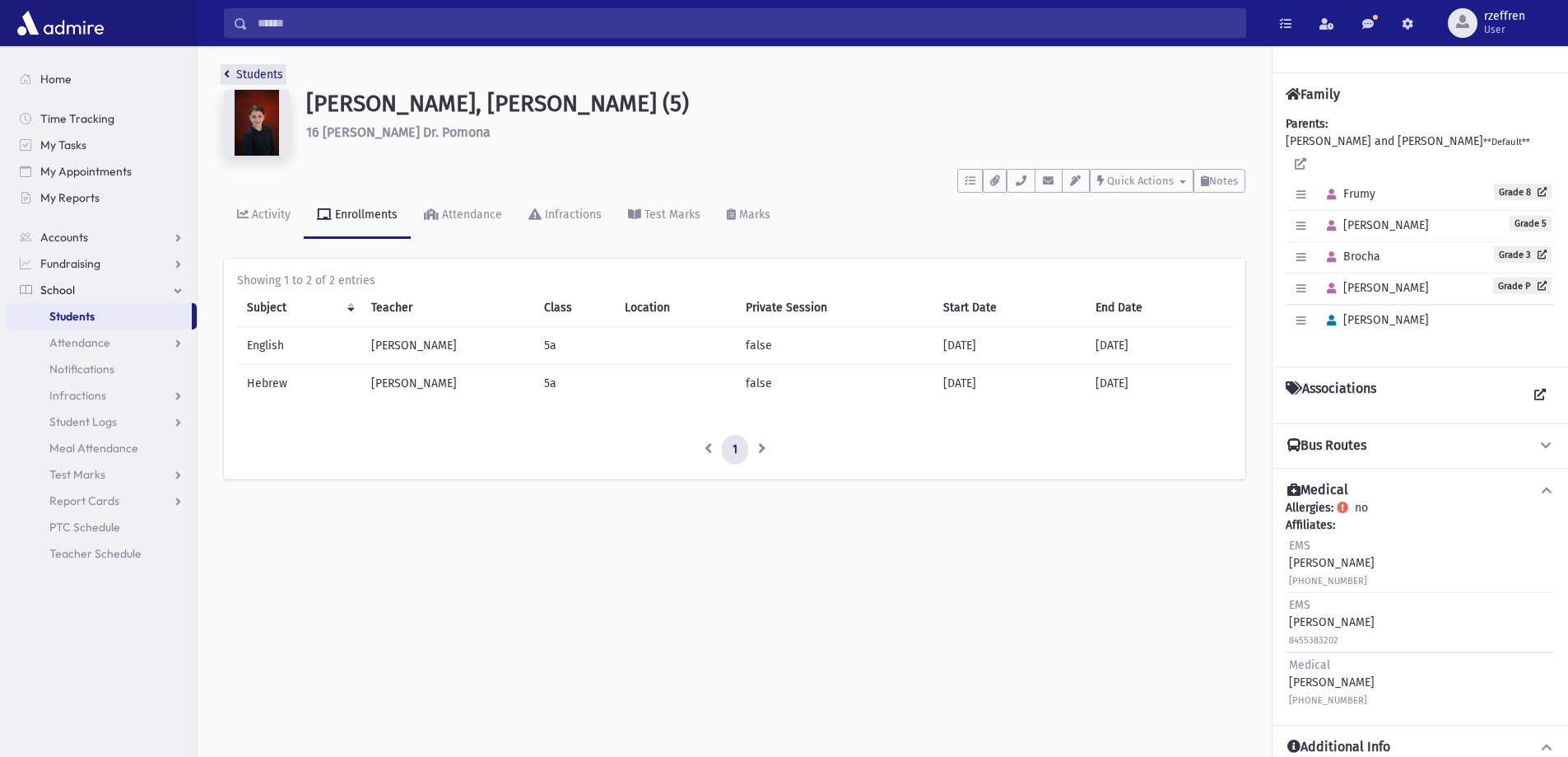
click at [245, 71] on link "Students" at bounding box center [254, 74] width 60 height 14
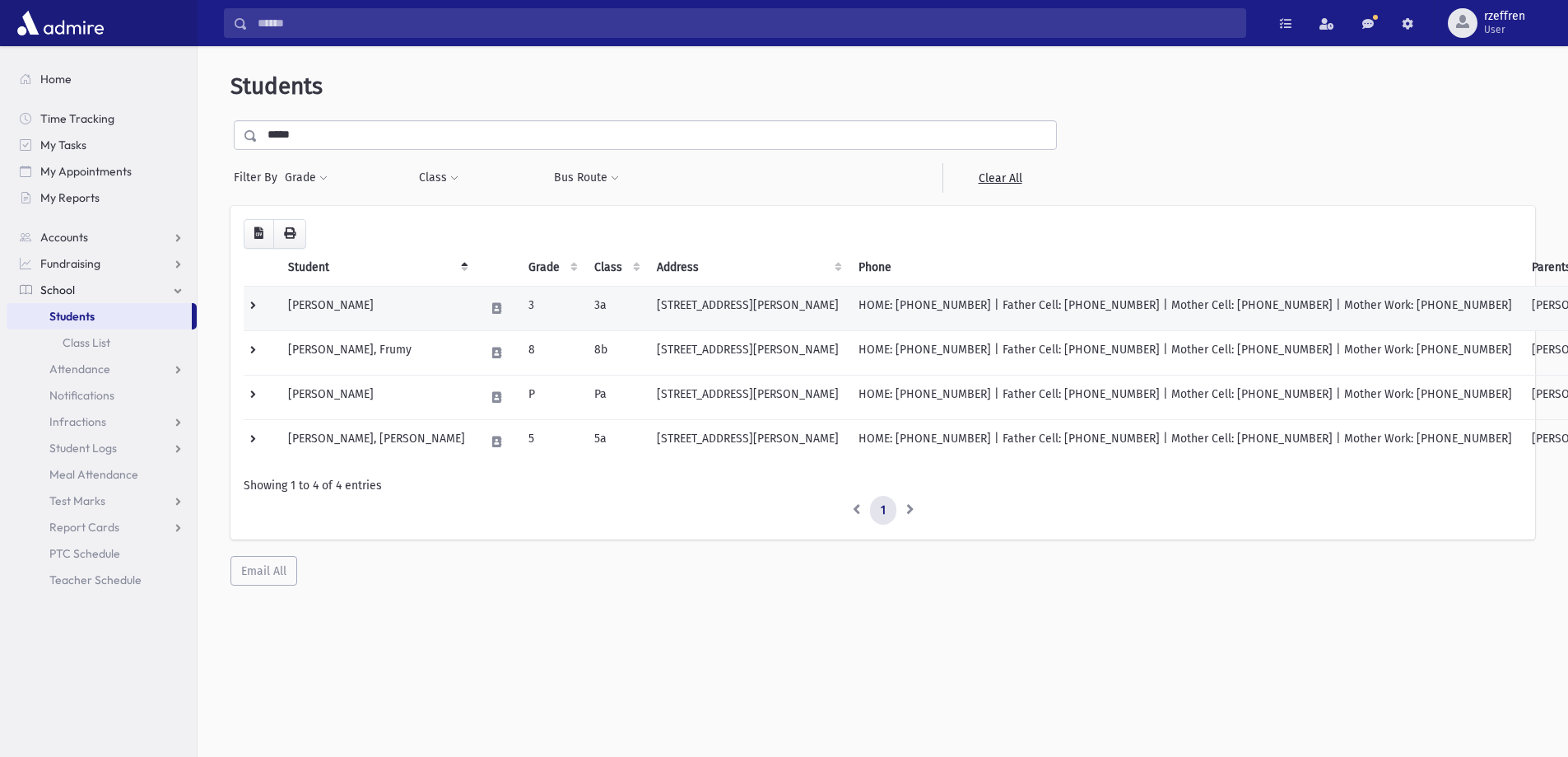
click at [379, 310] on td "Jonas, Brocha" at bounding box center [376, 308] width 197 height 44
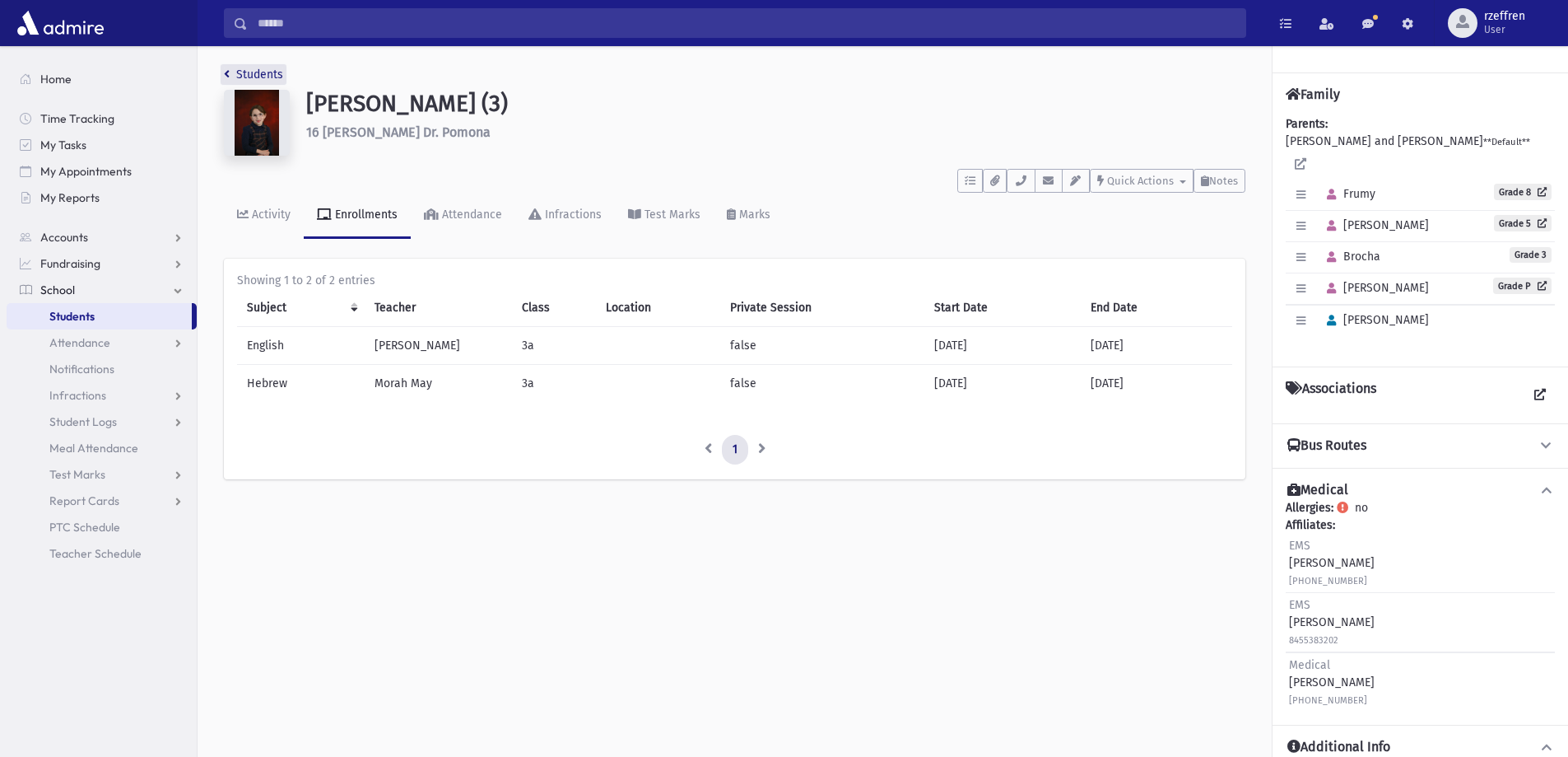
click at [269, 79] on link "Students" at bounding box center [254, 74] width 60 height 14
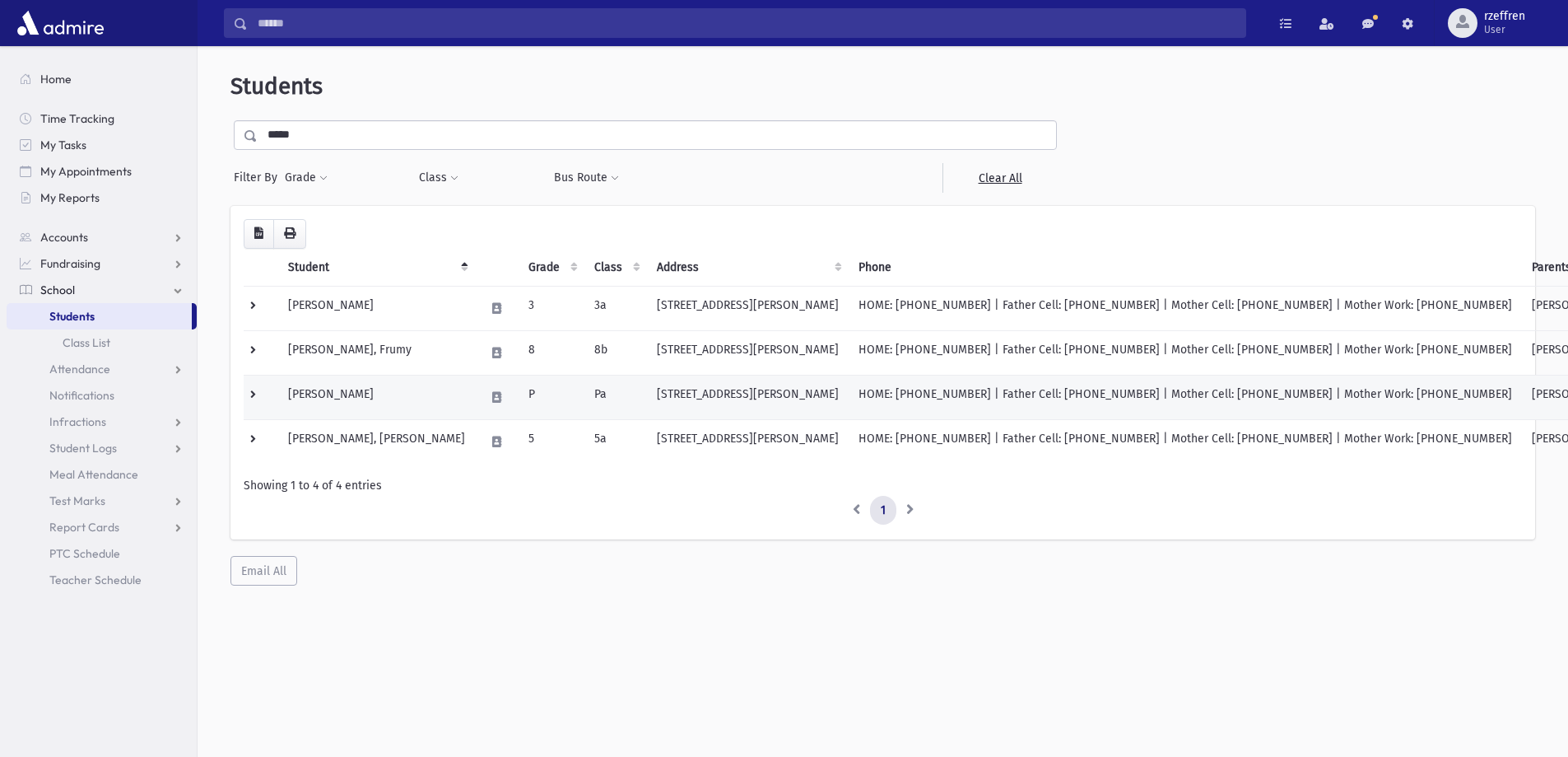
click at [389, 410] on td "[PERSON_NAME]" at bounding box center [376, 396] width 197 height 44
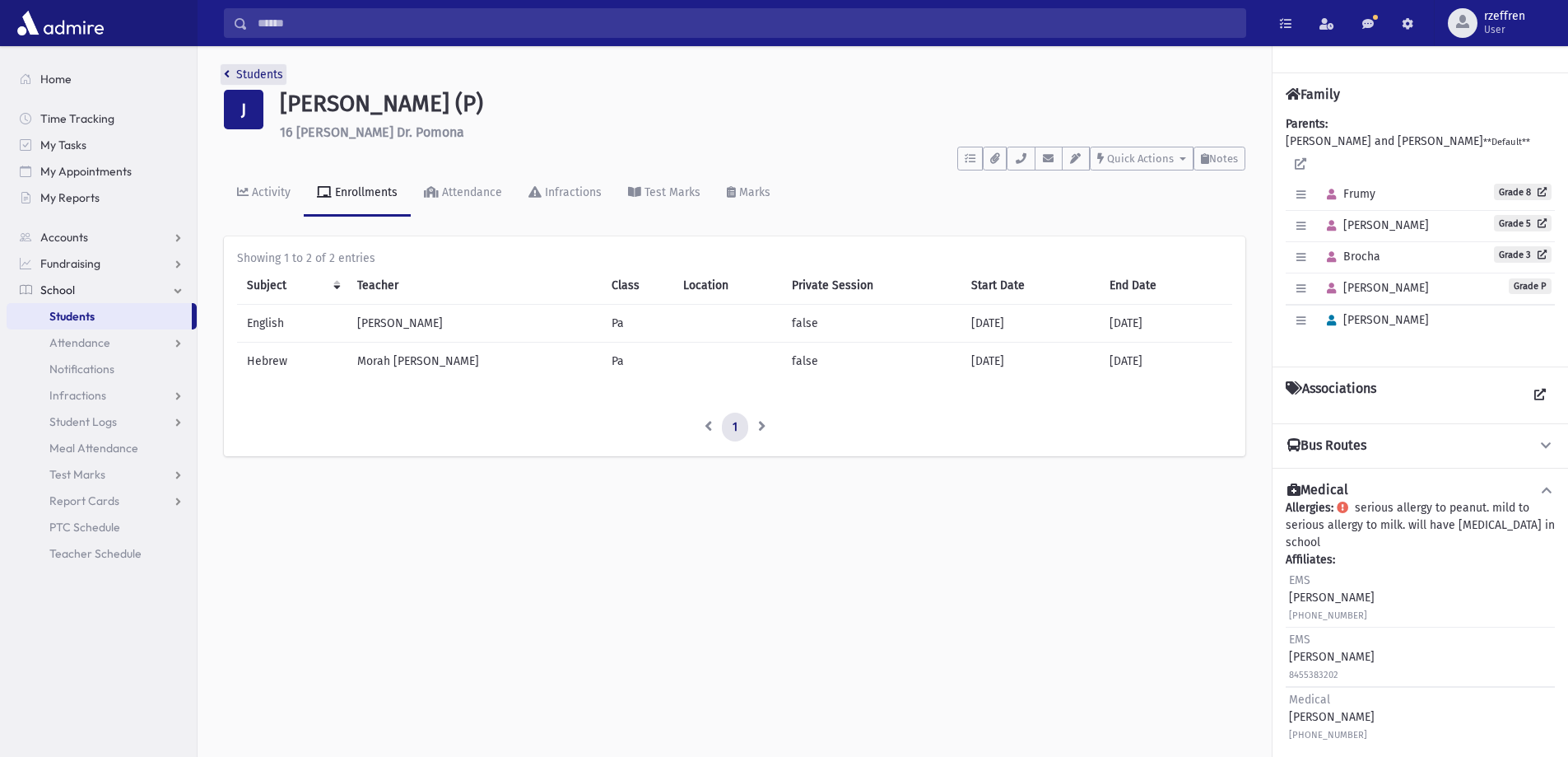
click at [261, 80] on link "Students" at bounding box center [254, 74] width 60 height 14
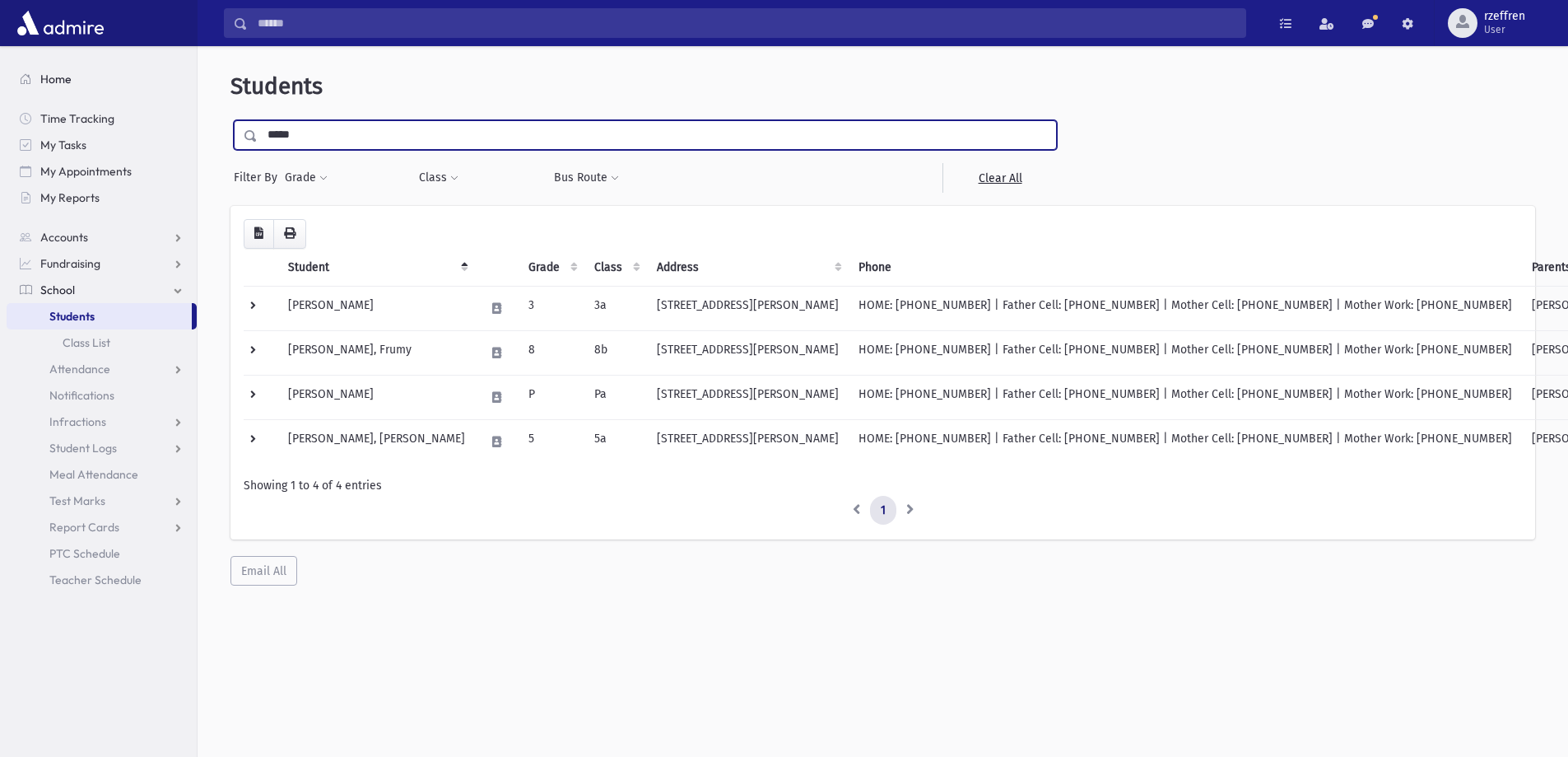
drag, startPoint x: 301, startPoint y: 137, endPoint x: 12, endPoint y: 69, distance: 296.9
click at [22, 79] on div "Search Results All Accounts" at bounding box center [784, 400] width 1568 height 800
type input "**********"
click at [231, 120] on input "submit" at bounding box center [254, 131] width 46 height 22
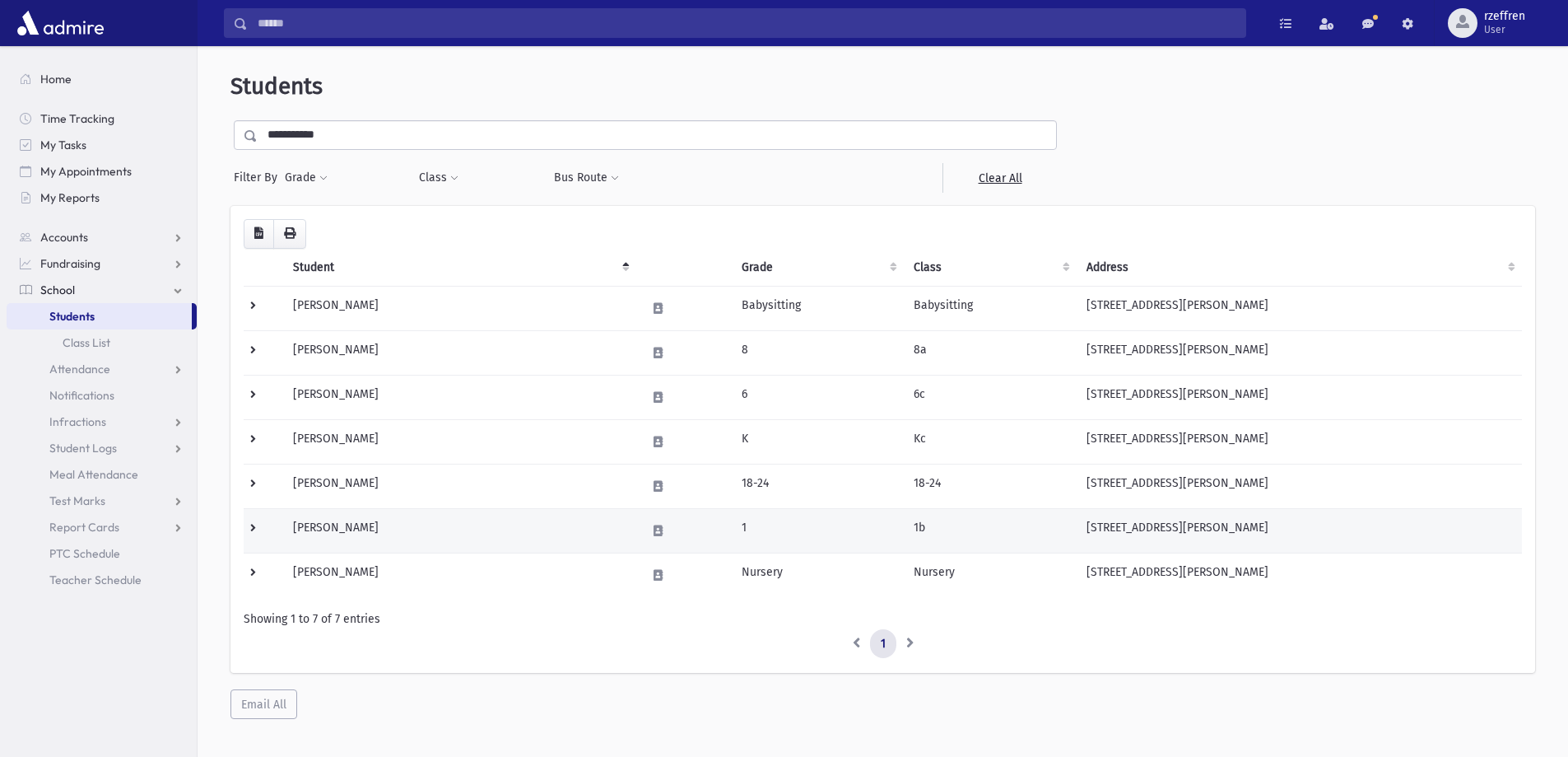
click at [498, 527] on td "[PERSON_NAME]" at bounding box center [459, 530] width 352 height 44
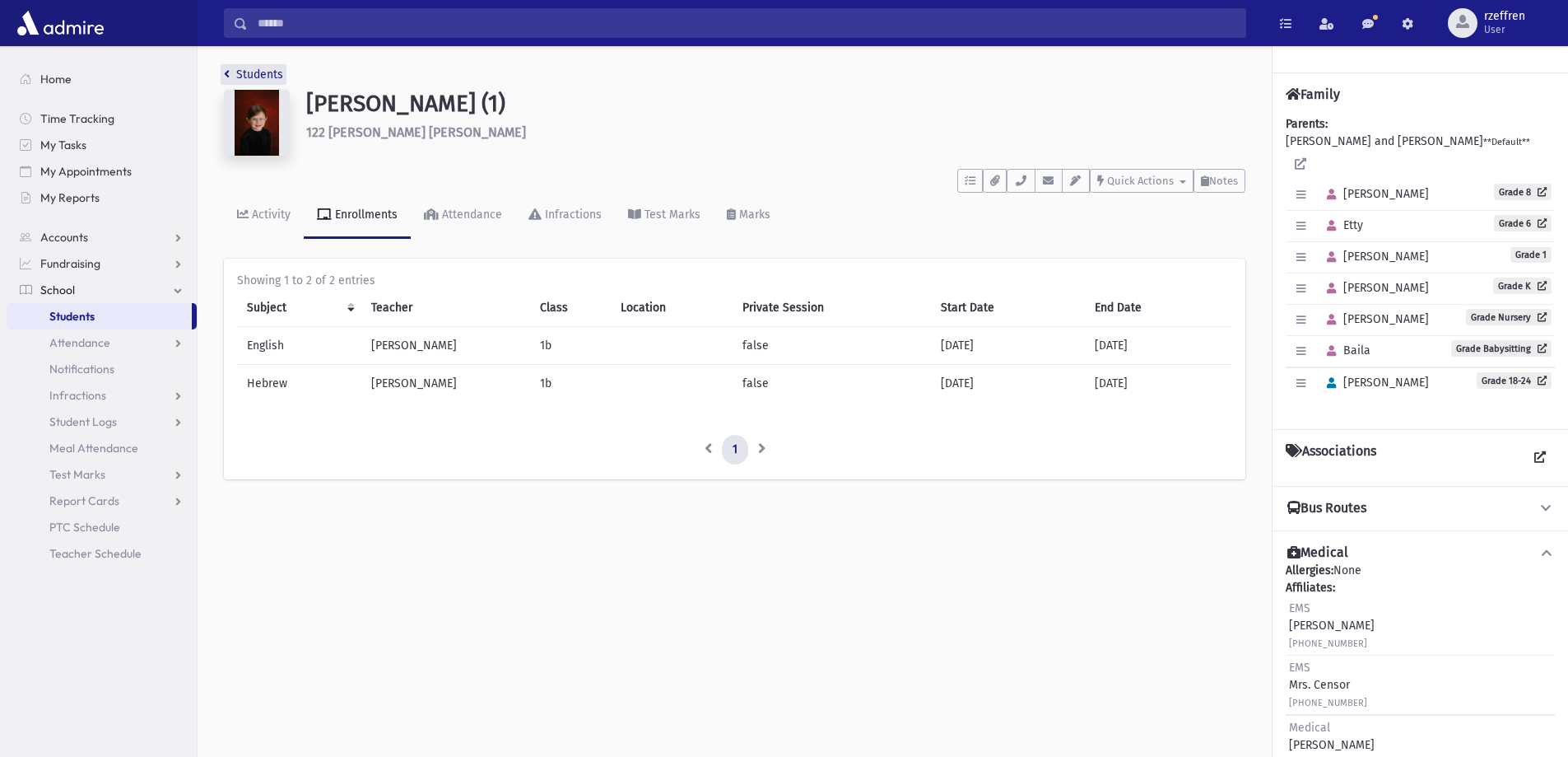
click at [260, 71] on link "Students" at bounding box center [254, 74] width 60 height 14
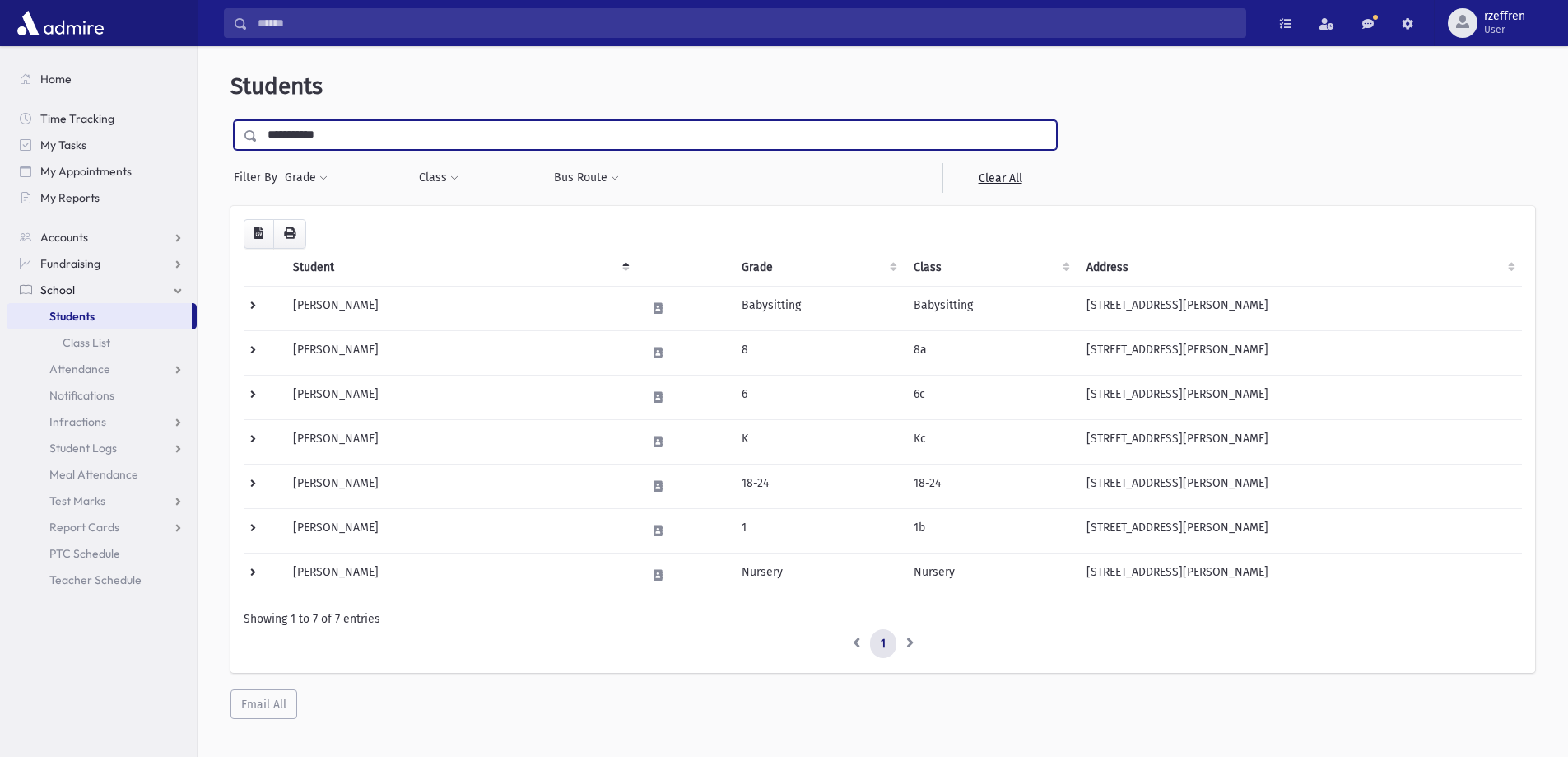
drag, startPoint x: 344, startPoint y: 139, endPoint x: 0, endPoint y: 76, distance: 349.7
click at [0, 82] on div "Search Results All Accounts" at bounding box center [784, 400] width 1568 height 800
type input "*****"
click at [231, 120] on input "submit" at bounding box center [254, 131] width 46 height 22
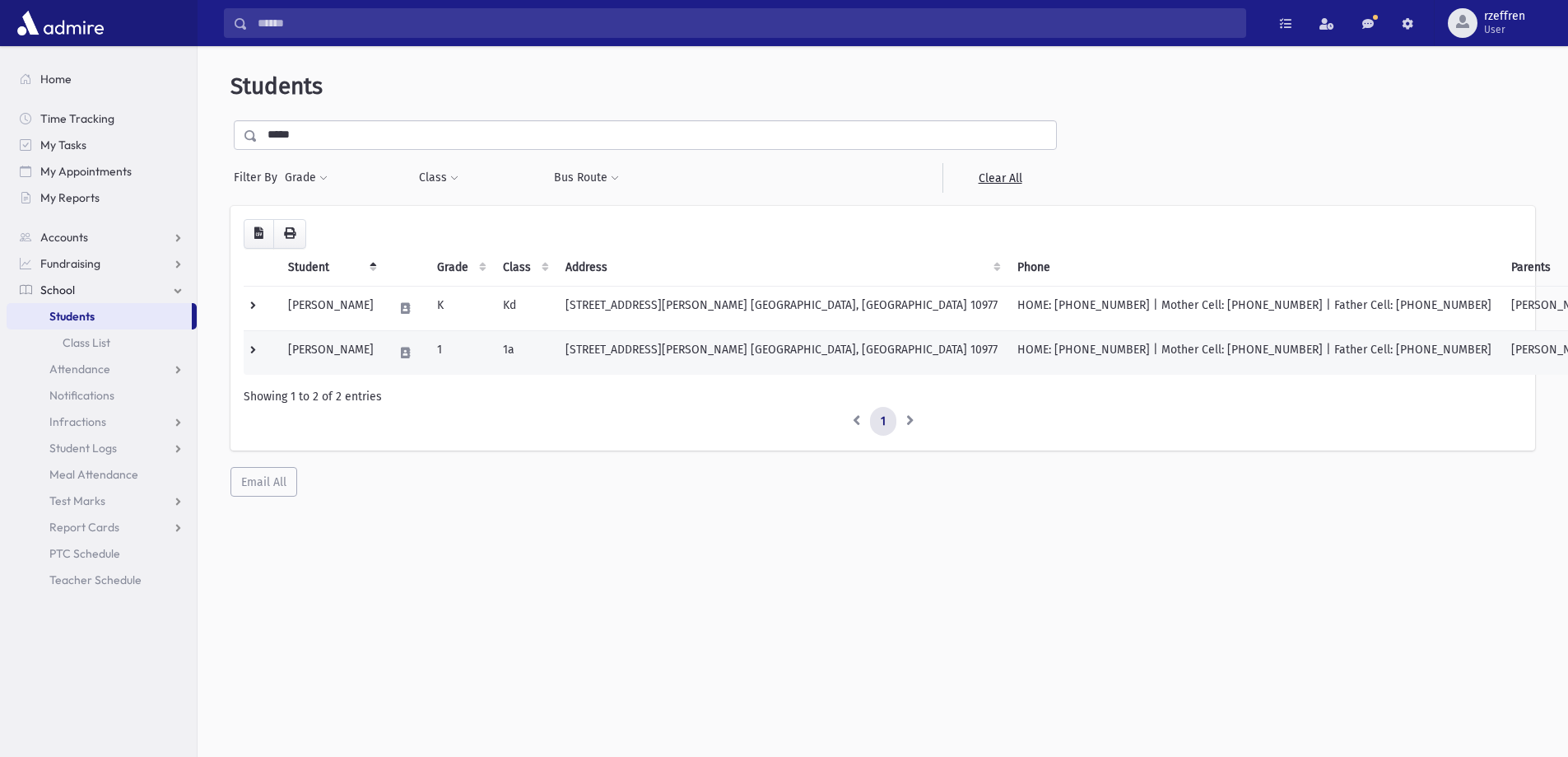
click at [375, 359] on td "[PERSON_NAME]" at bounding box center [331, 352] width 106 height 44
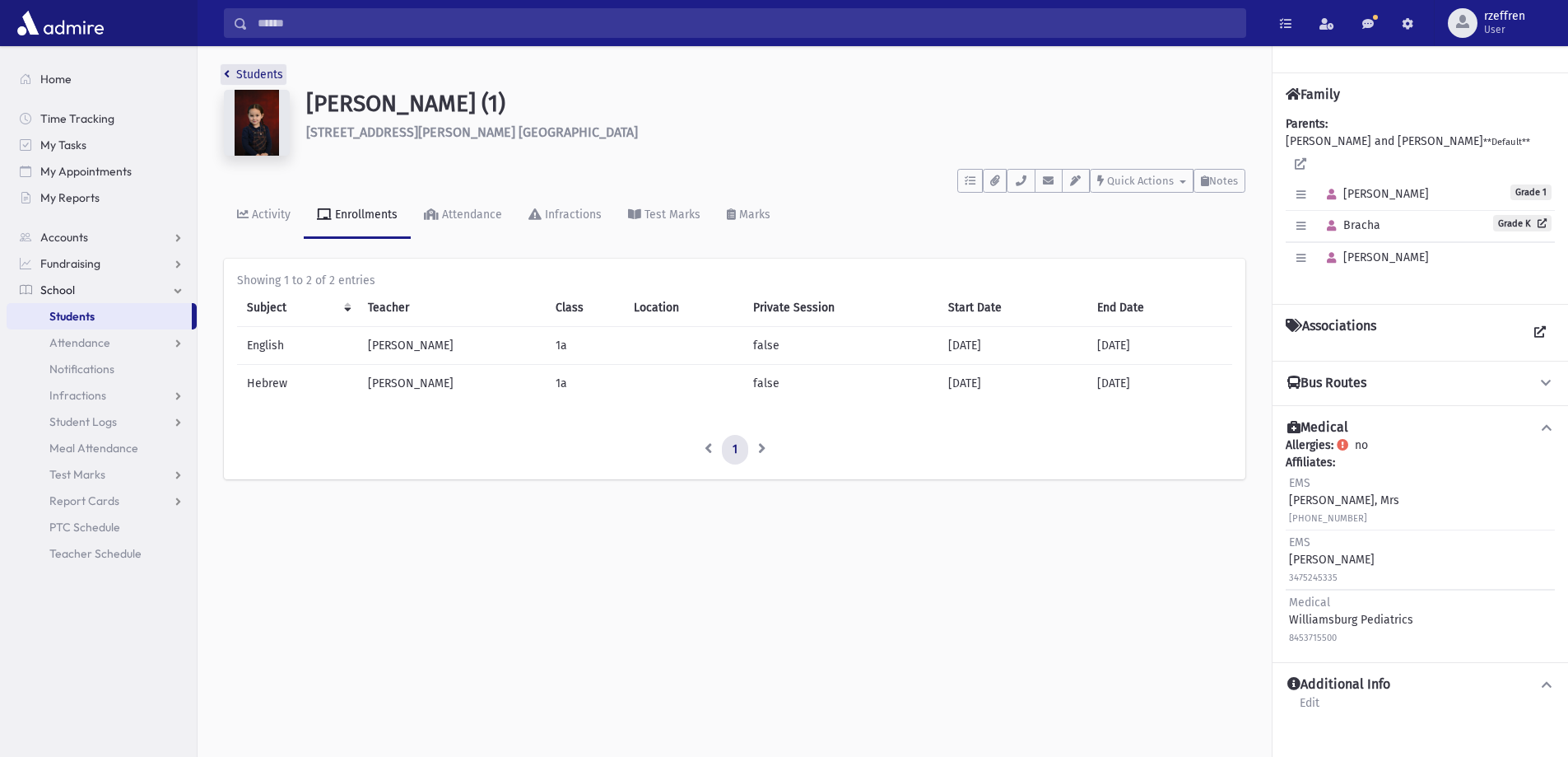
click at [255, 68] on link "Students" at bounding box center [254, 74] width 60 height 14
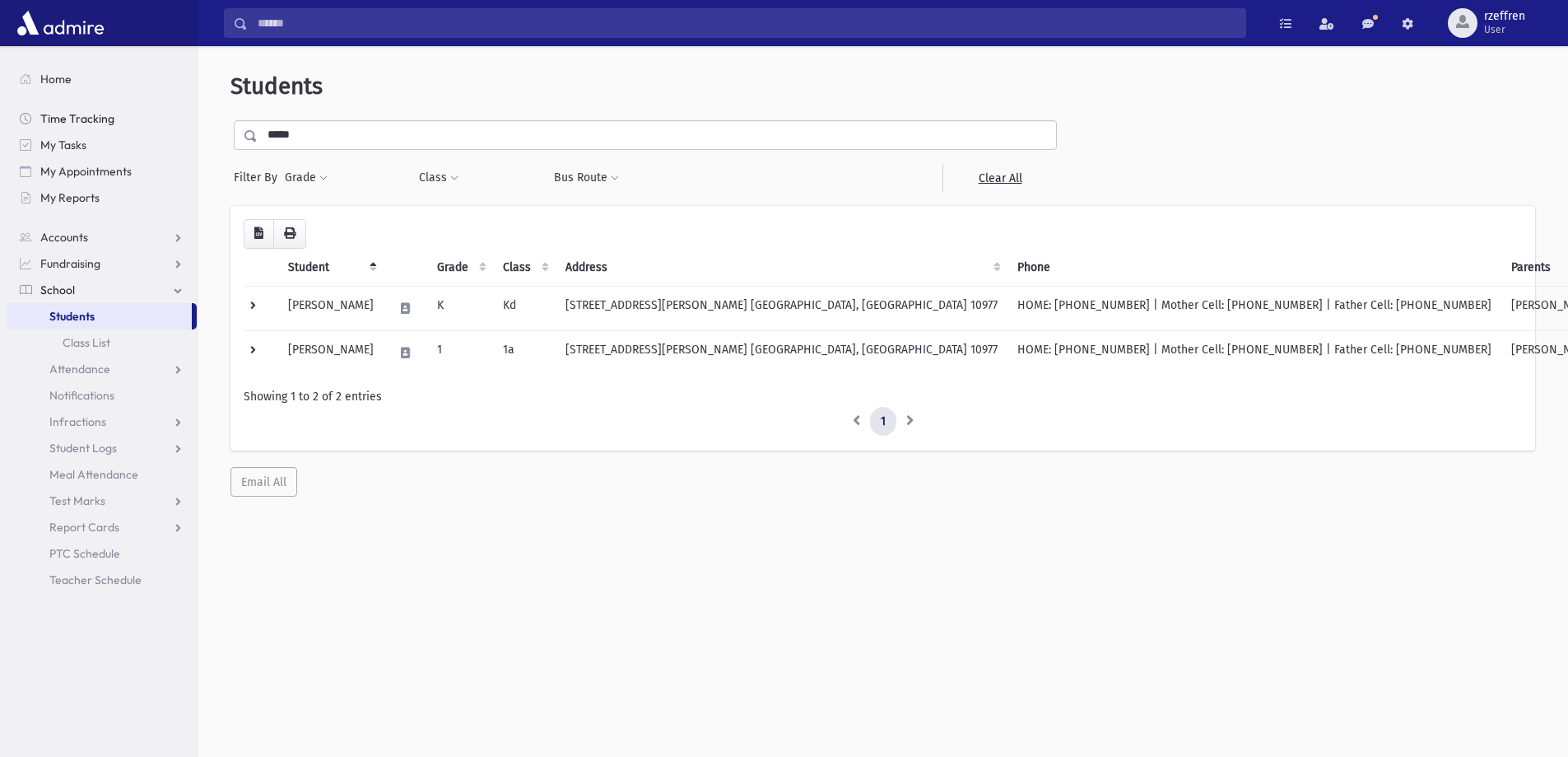
drag, startPoint x: 311, startPoint y: 139, endPoint x: 65, endPoint y: 114, distance: 247.3
click at [76, 120] on div "Search Results All Accounts" at bounding box center [784, 400] width 1568 height 800
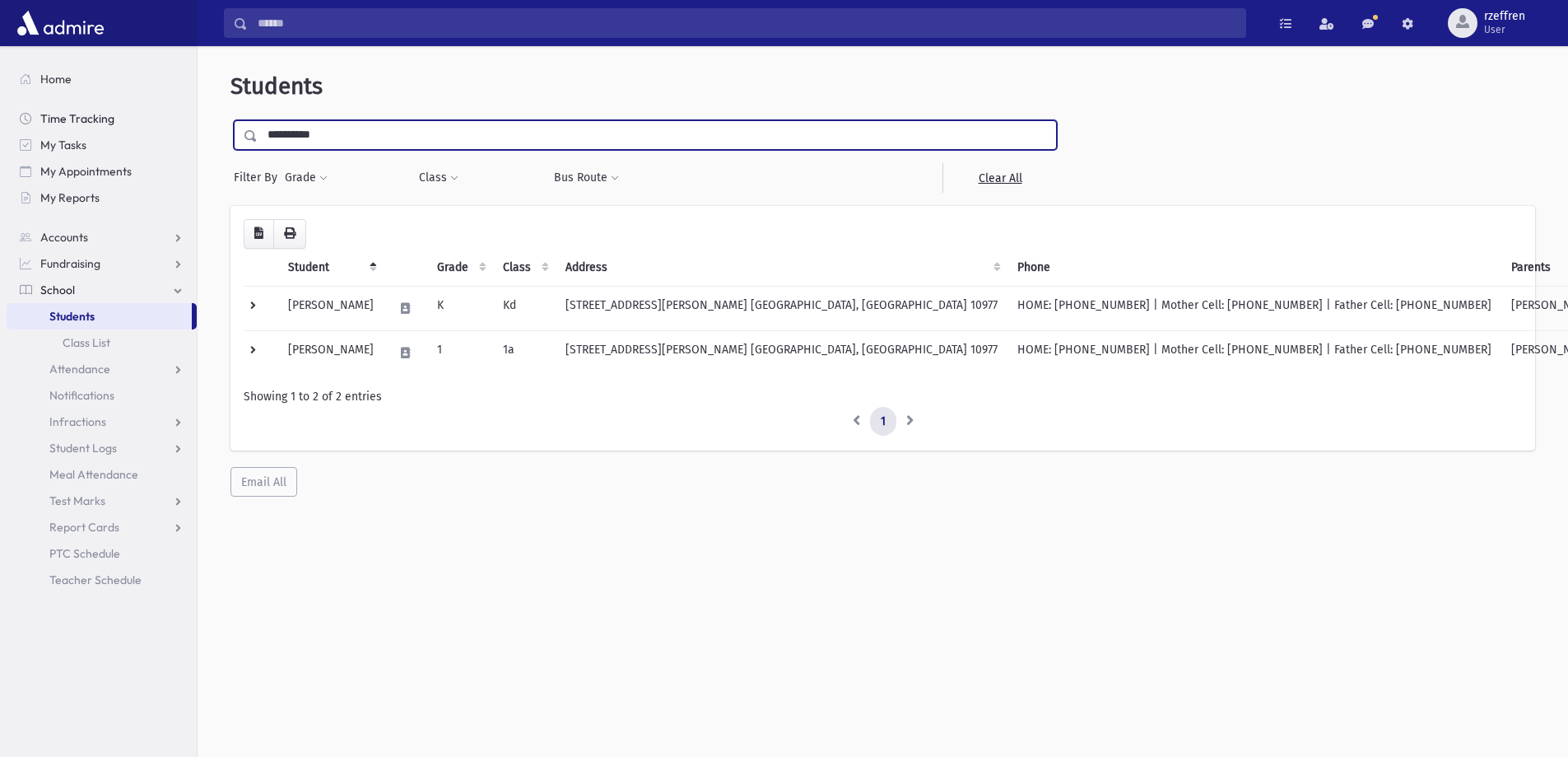
type input "**********"
click at [231, 120] on input "submit" at bounding box center [254, 131] width 46 height 22
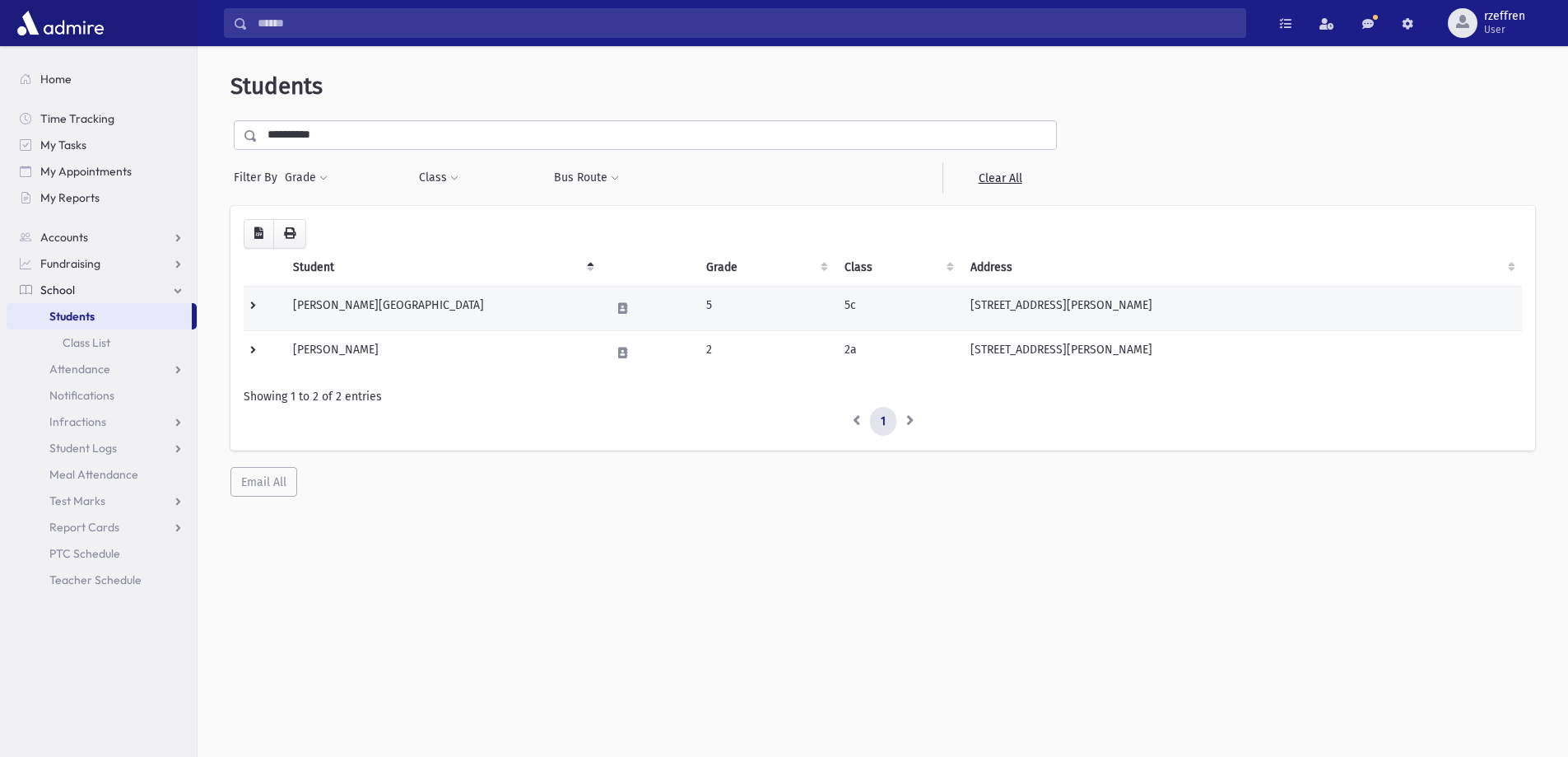
click at [477, 312] on td "Rottenberg, Batsheva" at bounding box center [442, 308] width 317 height 44
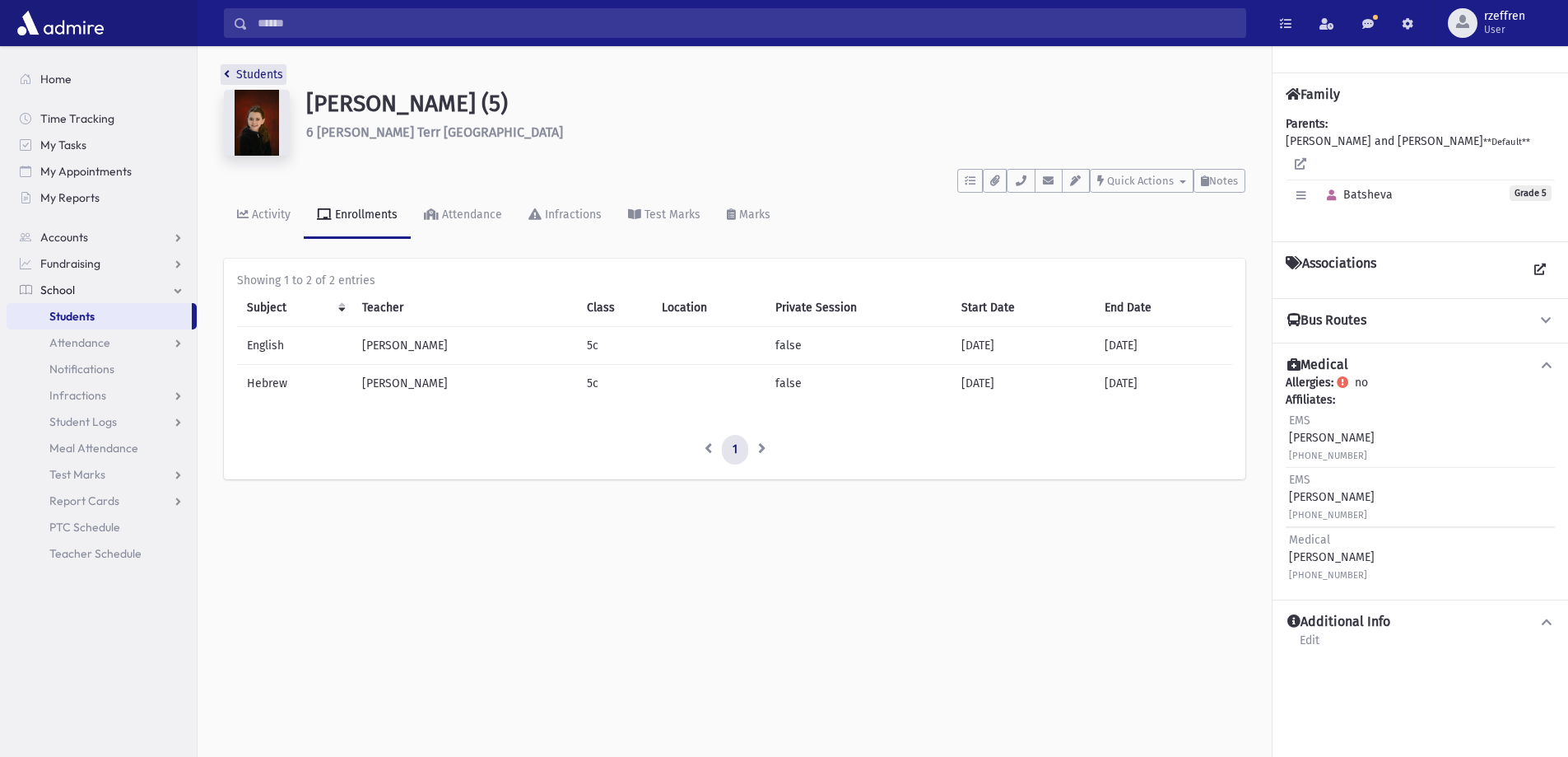
click at [266, 71] on link "Students" at bounding box center [254, 74] width 60 height 14
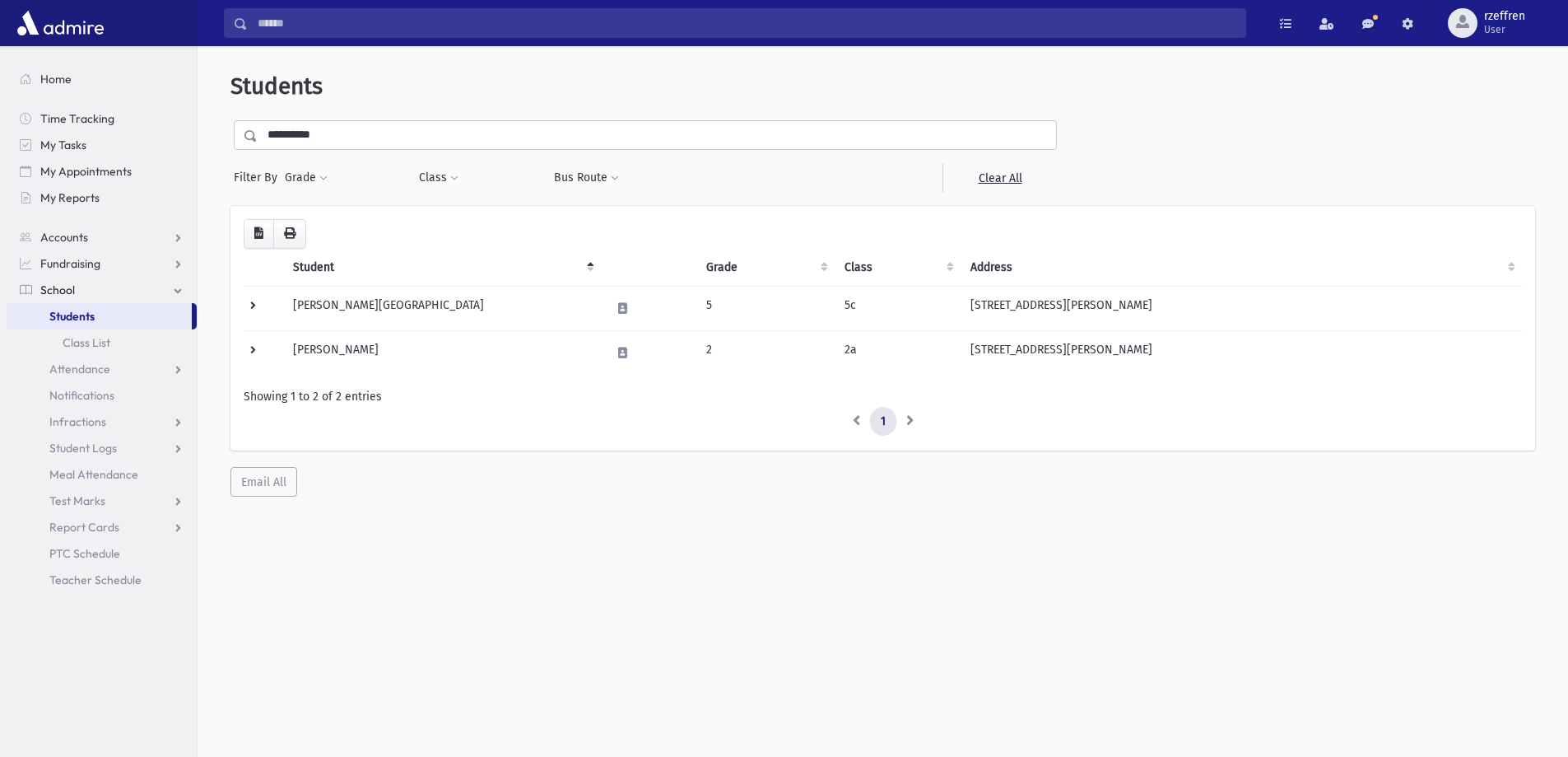
drag, startPoint x: 334, startPoint y: 133, endPoint x: 0, endPoint y: 79, distance: 338.3
click at [0, 79] on div "Search Results All Accounts" at bounding box center [784, 400] width 1568 height 800
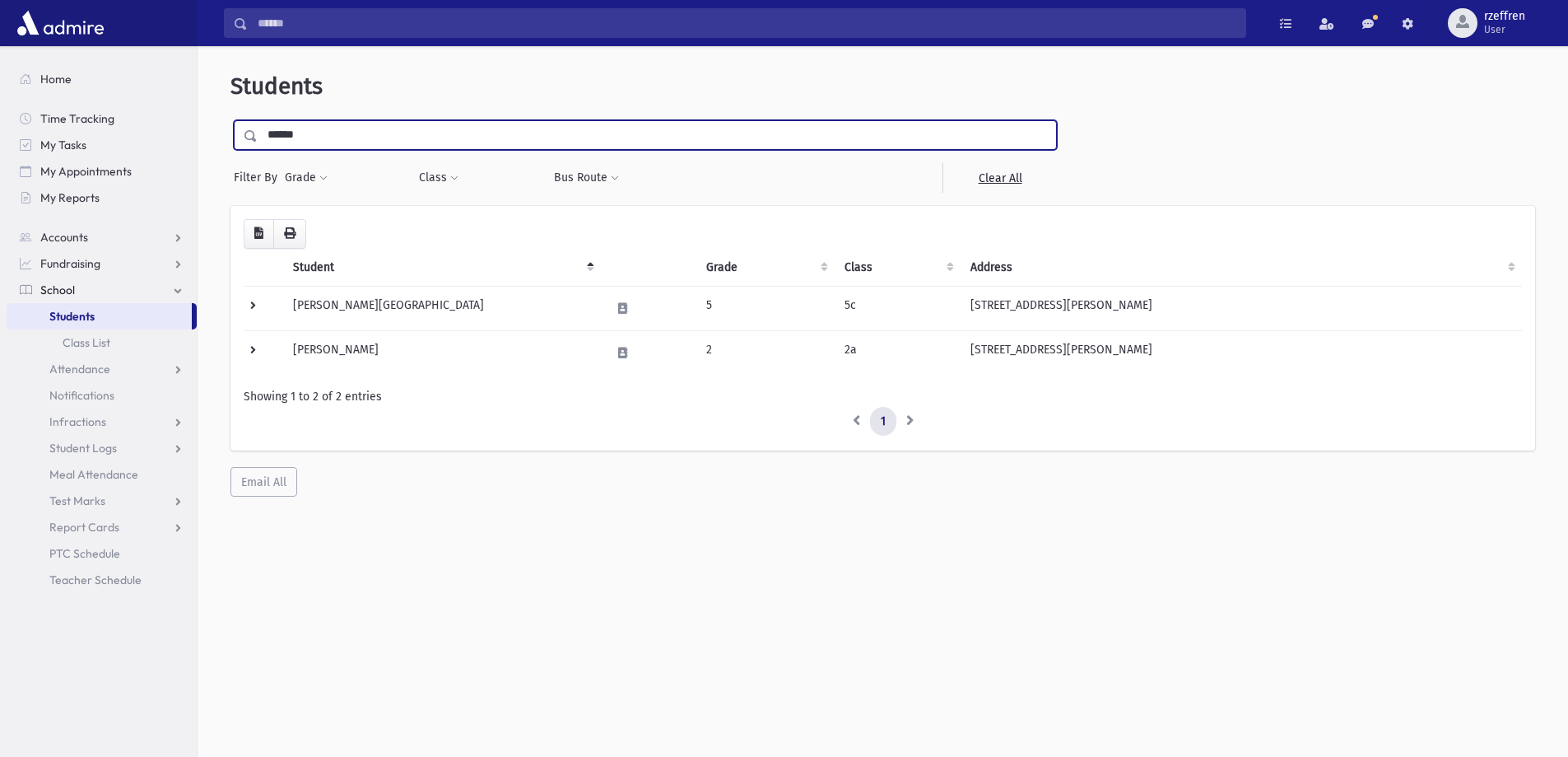
type input "******"
click at [231, 120] on input "submit" at bounding box center [254, 131] width 46 height 22
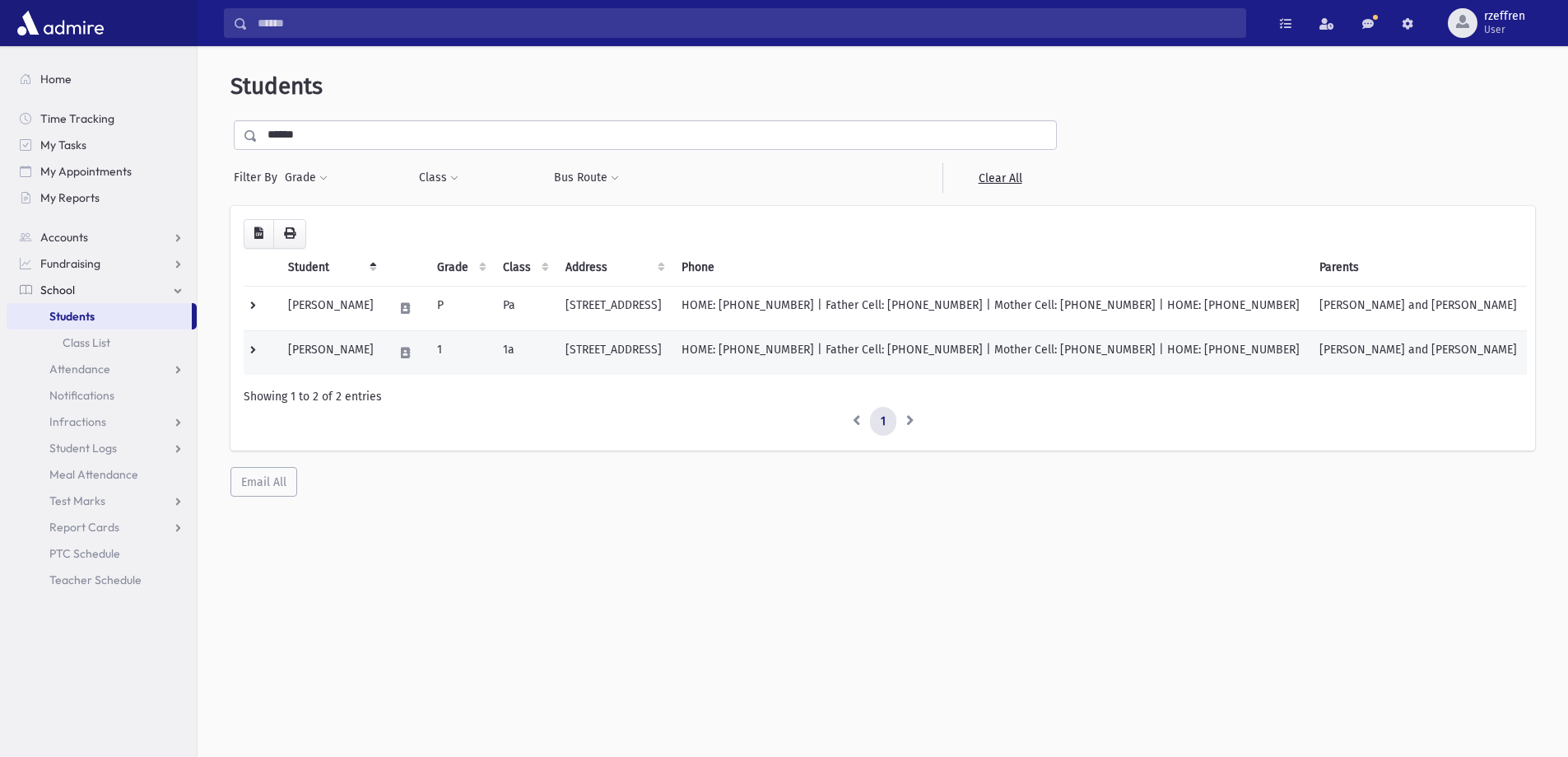
click at [500, 357] on td "1a" at bounding box center [524, 352] width 63 height 44
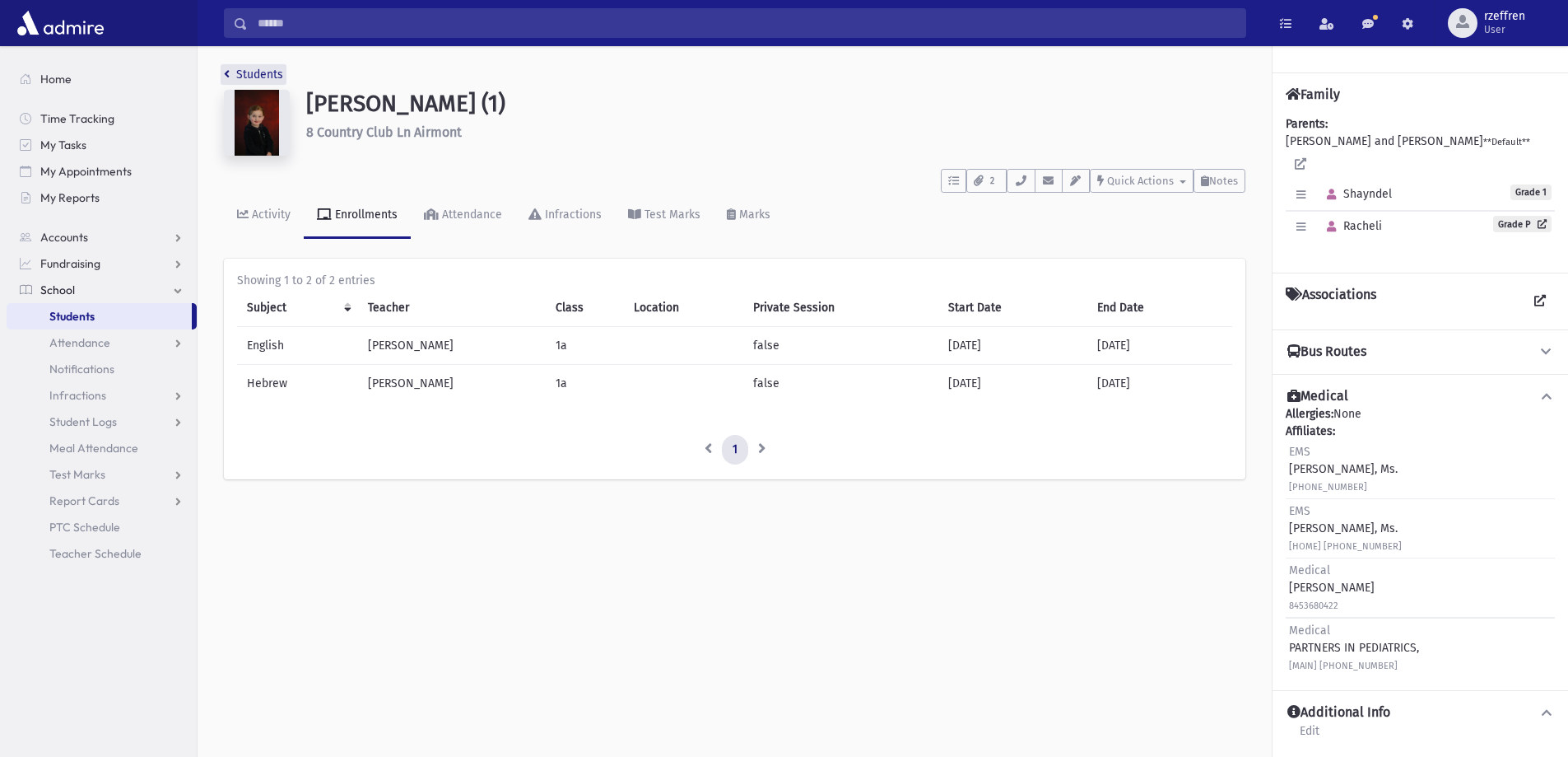
click at [264, 71] on link "Students" at bounding box center [254, 74] width 60 height 14
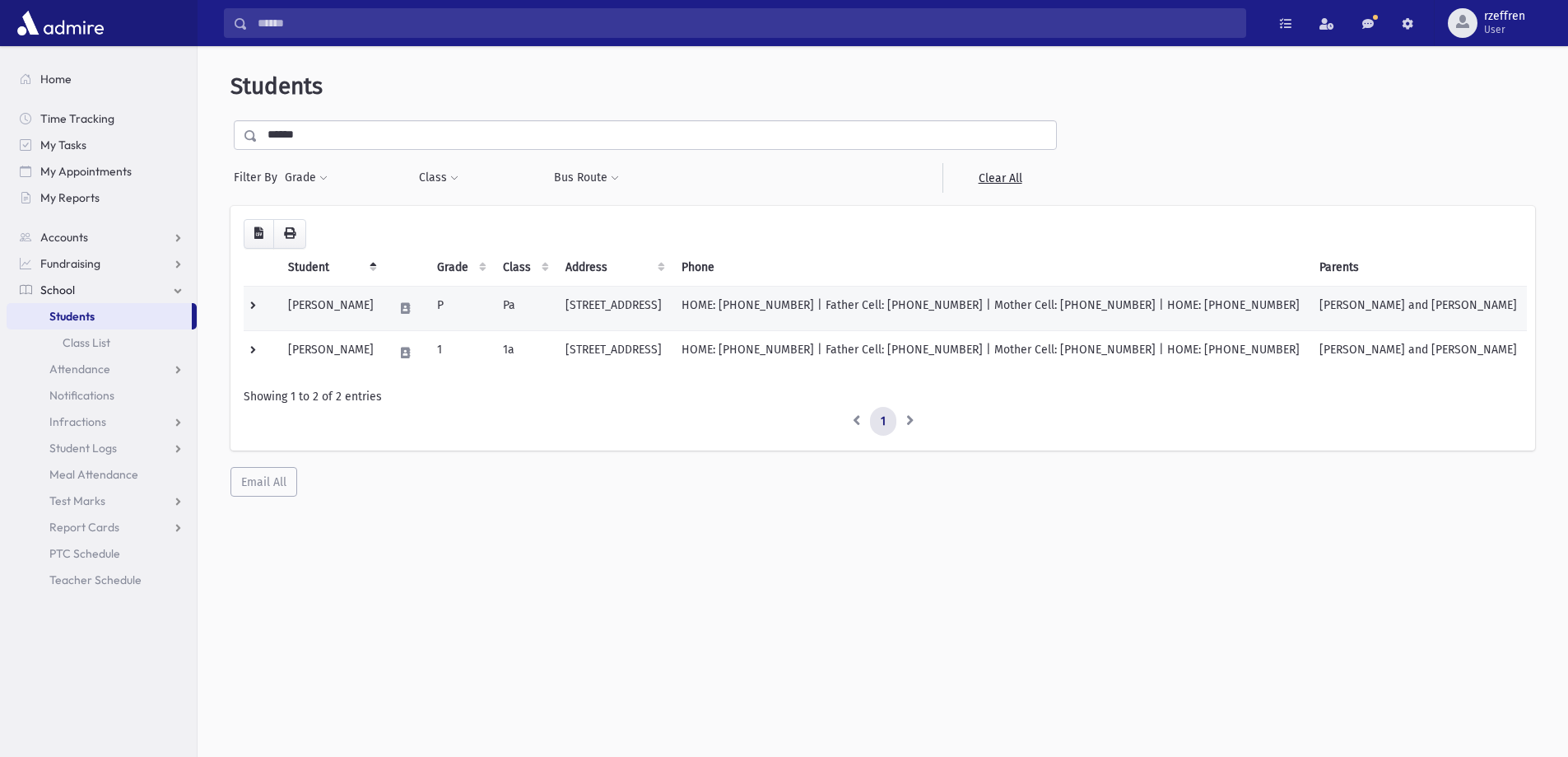
click at [367, 312] on td "Dinter, Racheli" at bounding box center [331, 308] width 106 height 44
